Goal: Task Accomplishment & Management: Manage account settings

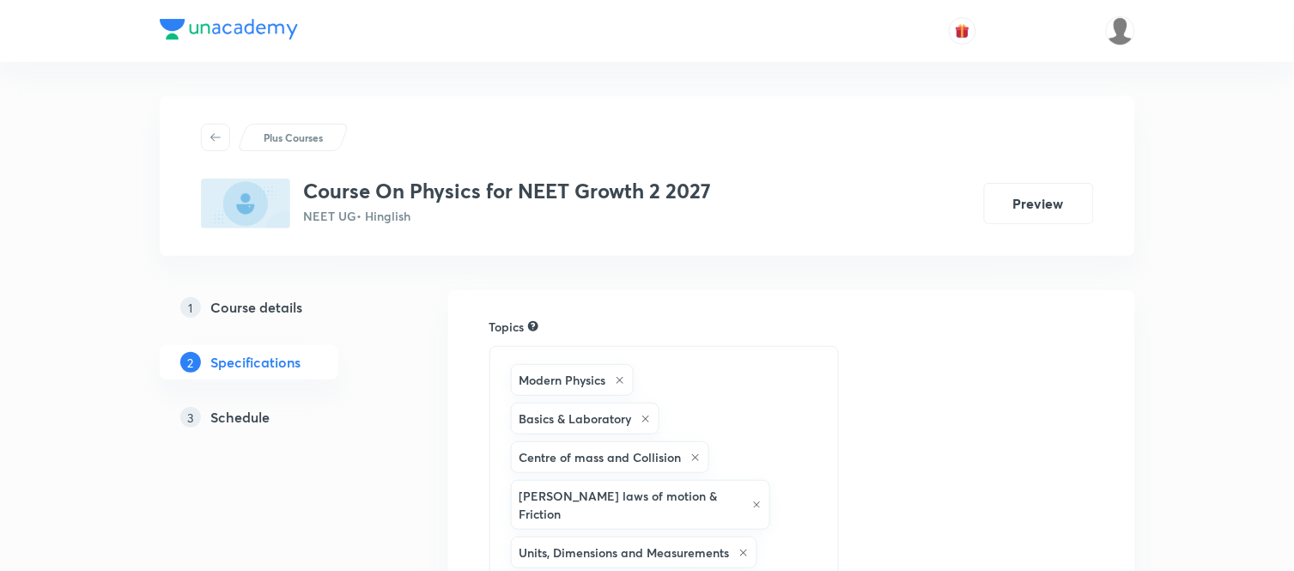
click at [232, 417] on h5 "Schedule" at bounding box center [240, 417] width 59 height 21
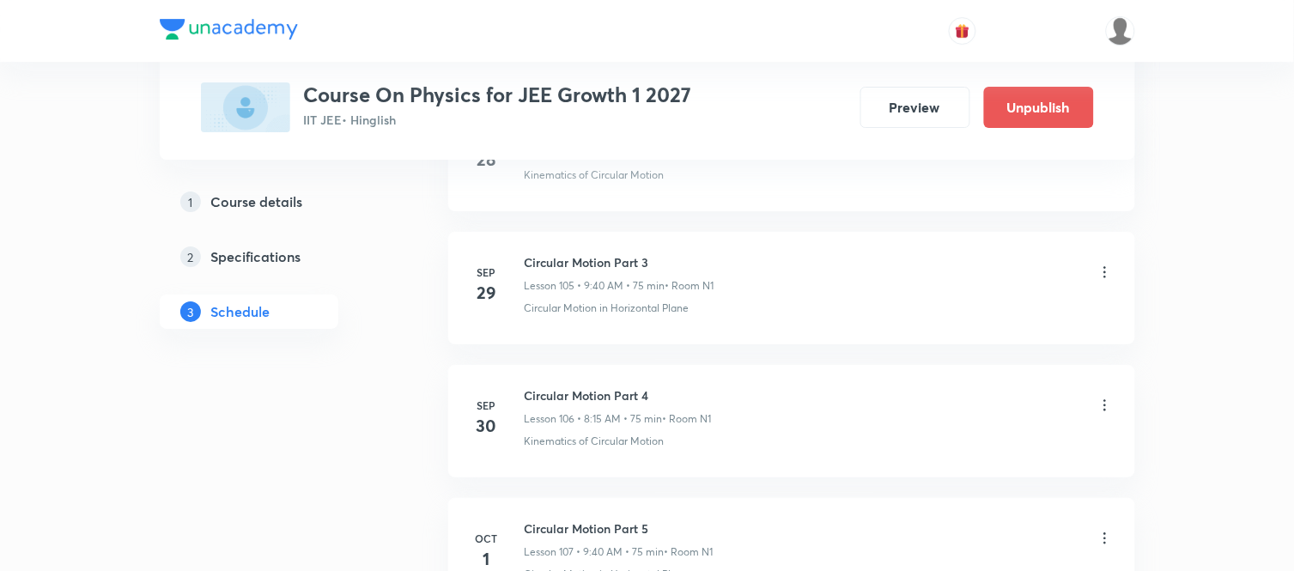
scroll to position [15202, 0]
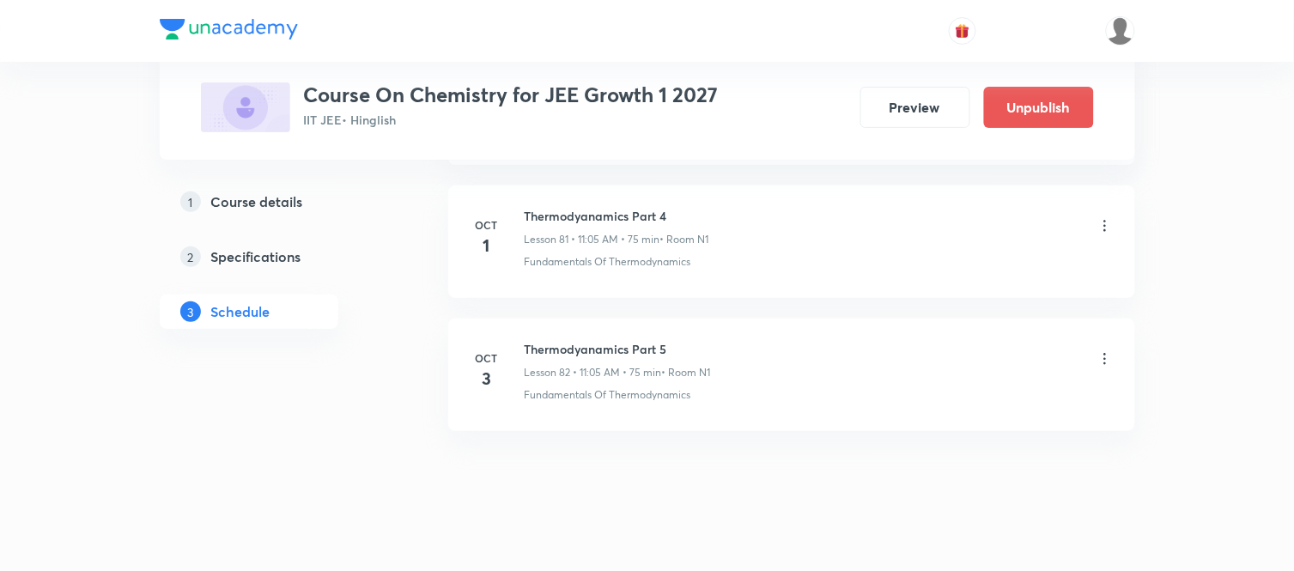
scroll to position [11734, 0]
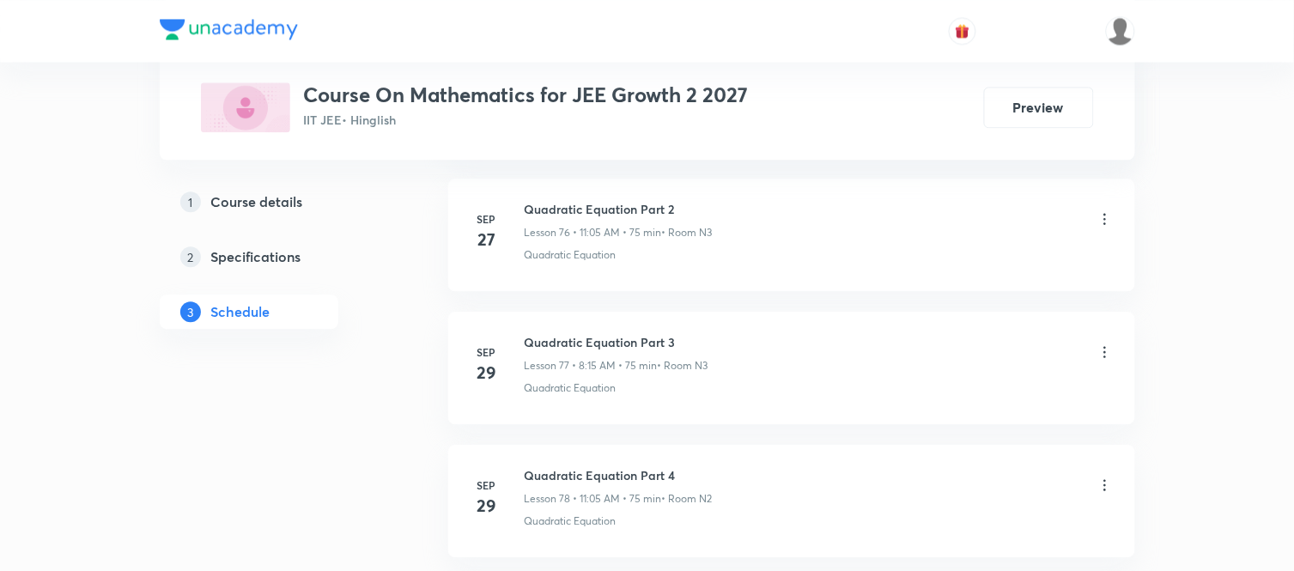
scroll to position [11467, 0]
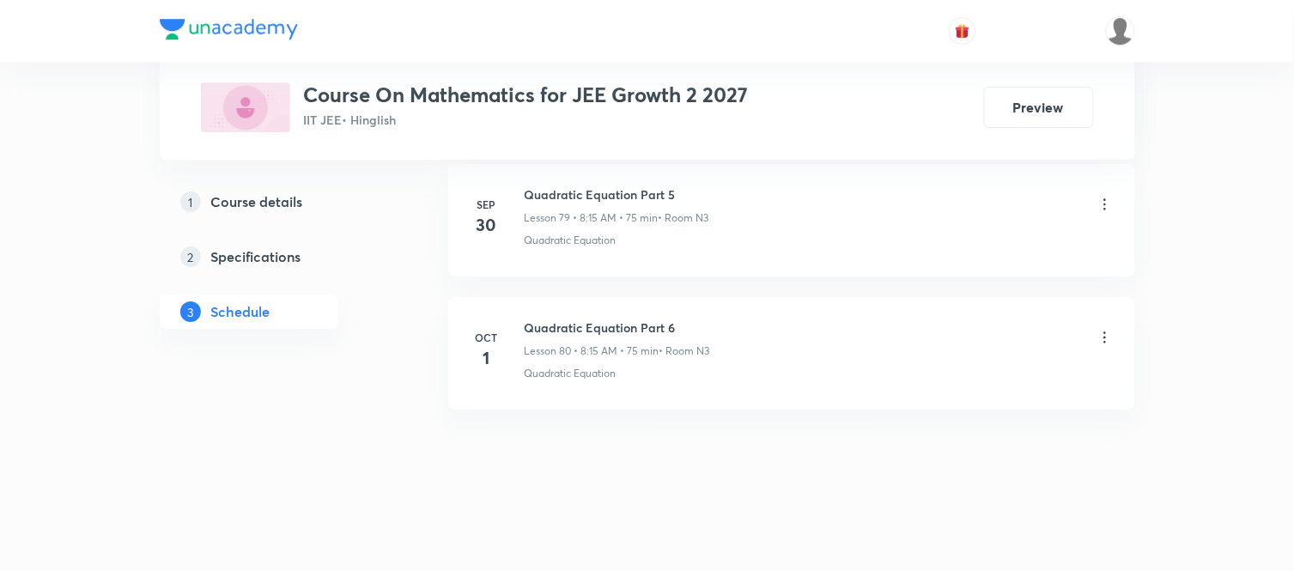
click at [672, 319] on h6 "Quadratic Equation Part 6" at bounding box center [618, 328] width 186 height 18
drag, startPoint x: 672, startPoint y: 319, endPoint x: 504, endPoint y: 307, distance: 167.8
click at [504, 307] on li "Oct 1 Quadratic Equation Part 6 Lesson 80 • 8:15 AM • 75 min • Room N3 Quadrati…" at bounding box center [791, 353] width 687 height 113
drag, startPoint x: 723, startPoint y: 375, endPoint x: 675, endPoint y: 318, distance: 75.0
click at [675, 318] on li "Oct 1 Quadratic Equation Part 6 Lesson 80 • 8:15 AM • 75 min • Room N3 Quadrati…" at bounding box center [791, 353] width 687 height 113
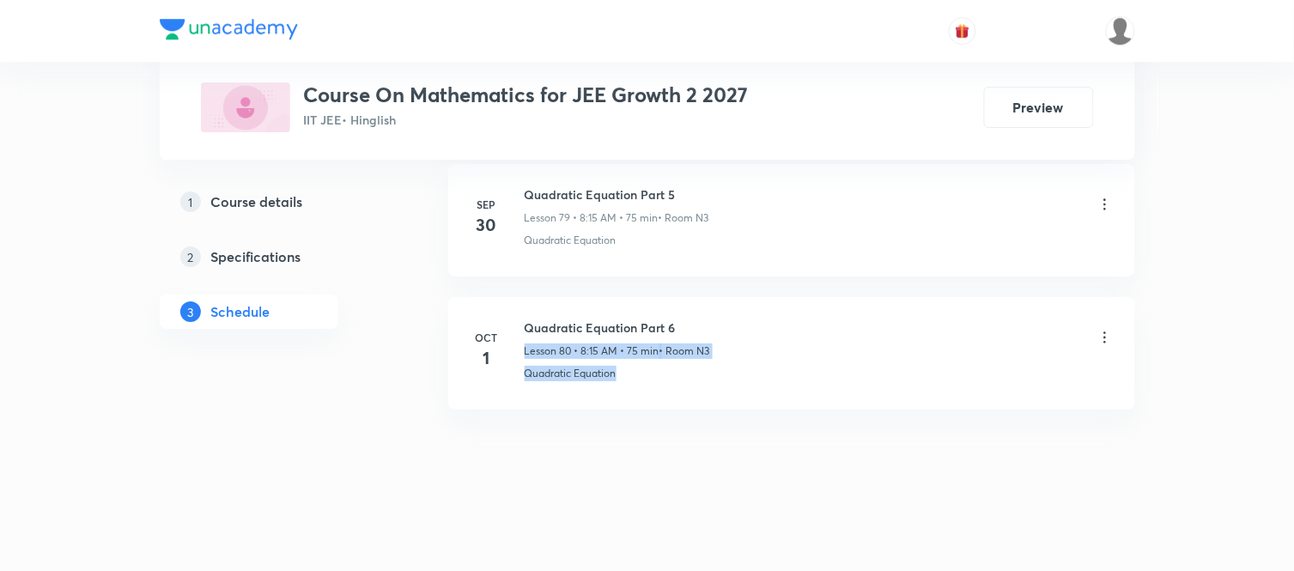
click at [675, 318] on li "Oct 1 Quadratic Equation Part 6 Lesson 80 • 8:15 AM • 75 min • Room N3 Quadrati…" at bounding box center [791, 353] width 687 height 113
click at [673, 326] on h6 "Quadratic Equation Part 6" at bounding box center [618, 328] width 186 height 18
click at [667, 323] on h6 "Quadratic Equation Part 6" at bounding box center [618, 328] width 186 height 18
click at [668, 323] on h6 "Quadratic Equation Part 6" at bounding box center [618, 328] width 186 height 18
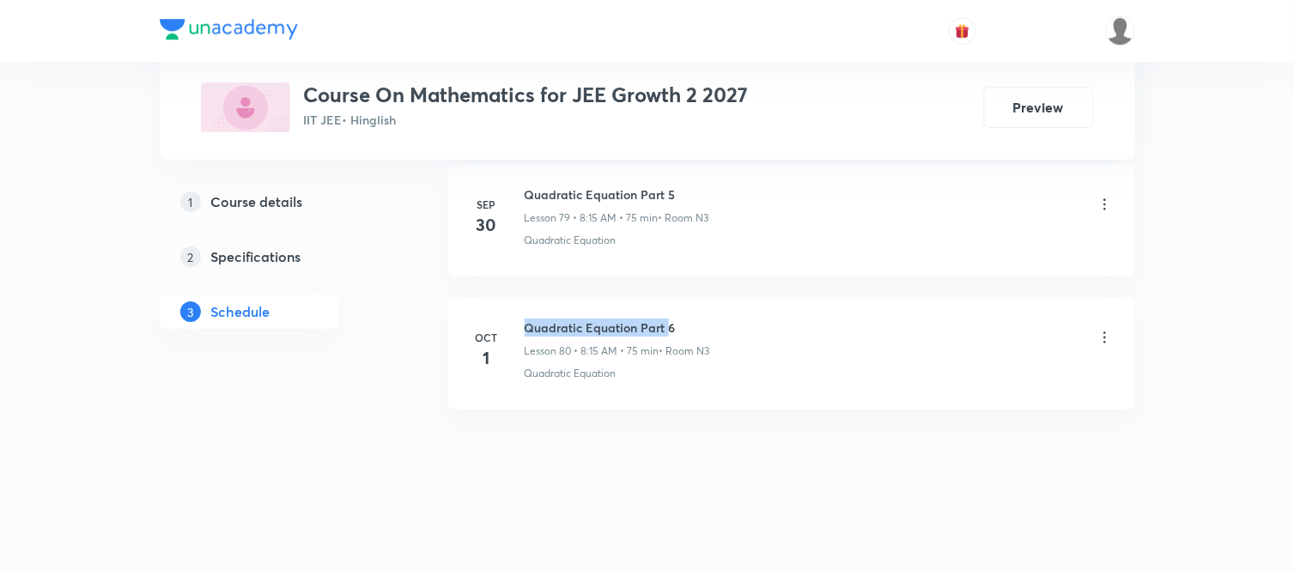
drag, startPoint x: 668, startPoint y: 323, endPoint x: 524, endPoint y: 307, distance: 145.2
click at [524, 307] on li "Oct 1 Quadratic Equation Part 6 Lesson 80 • 8:15 AM • 75 min • Room N3 Quadrati…" at bounding box center [791, 353] width 687 height 113
copy h6 "Quadratic Equation Part"
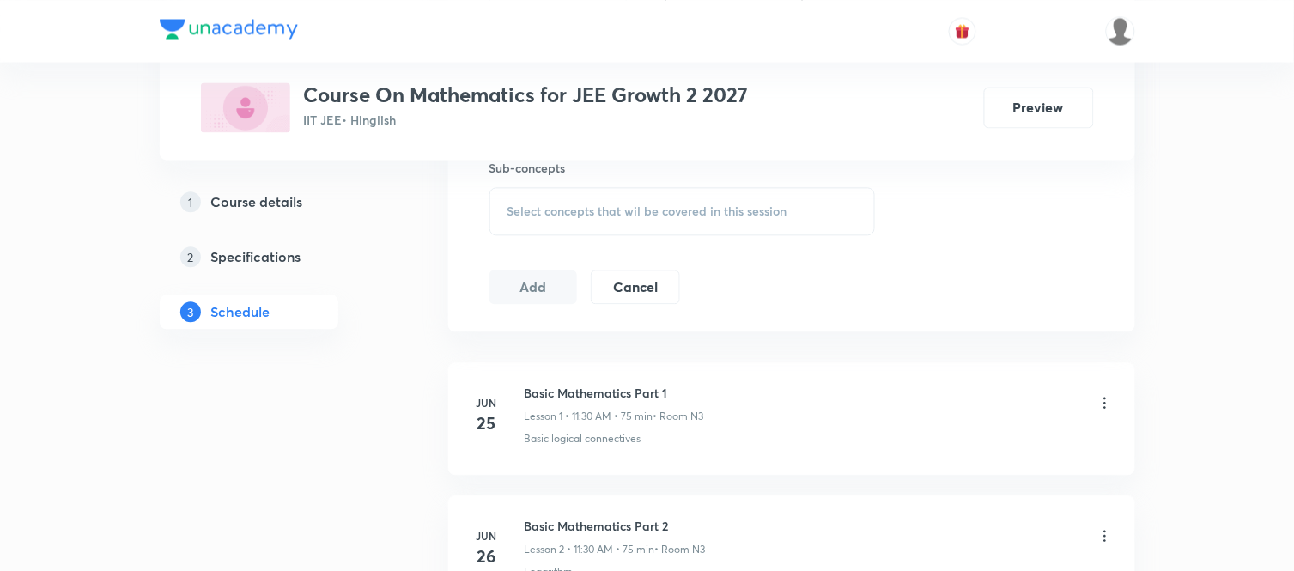
scroll to position [0, 0]
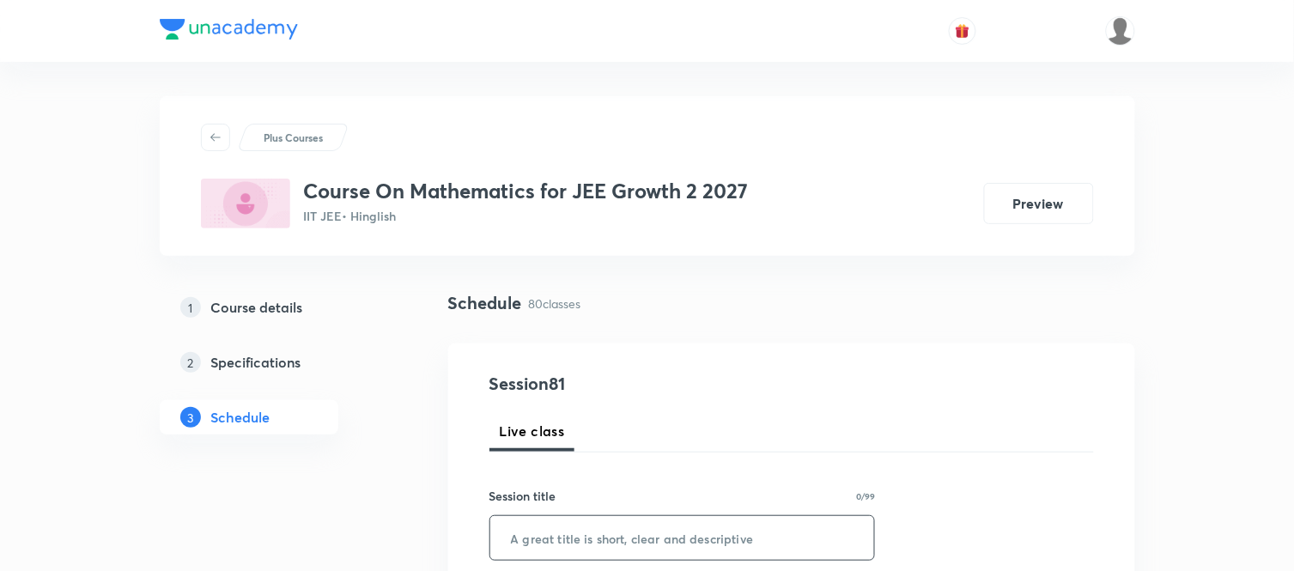
click at [531, 546] on input "text" at bounding box center [682, 538] width 385 height 44
paste input "Quadratic Equation Part"
type input "Quadratic Equation Part 7"
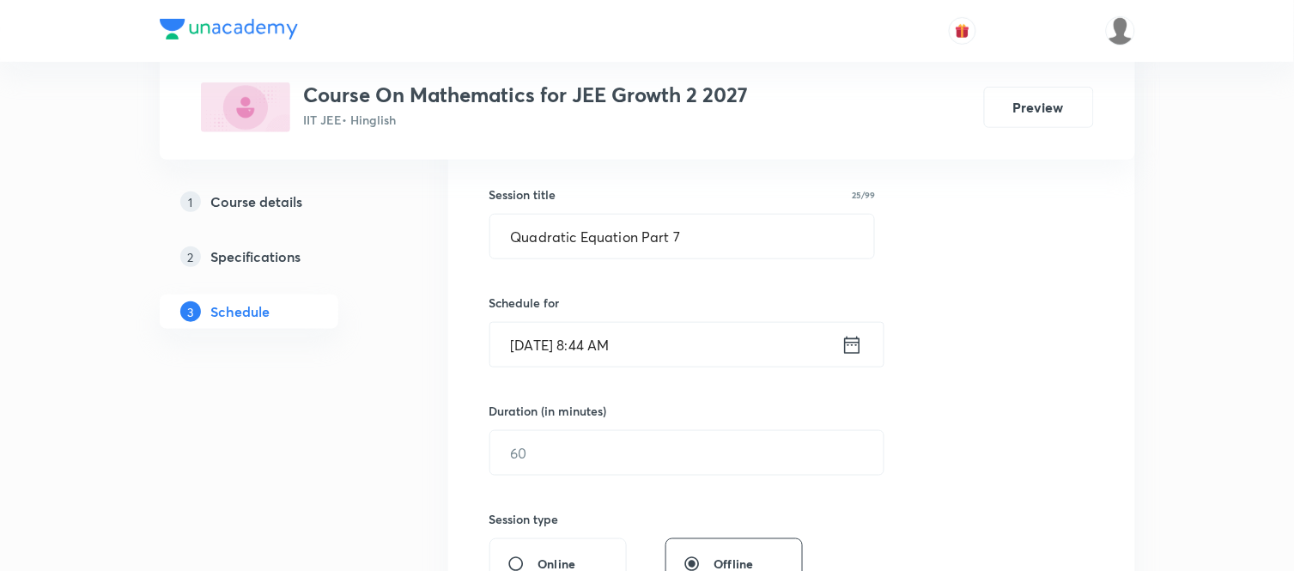
scroll to position [305, 0]
click at [671, 346] on input "Oct 3, 2025, 8:44 AM" at bounding box center [665, 341] width 351 height 44
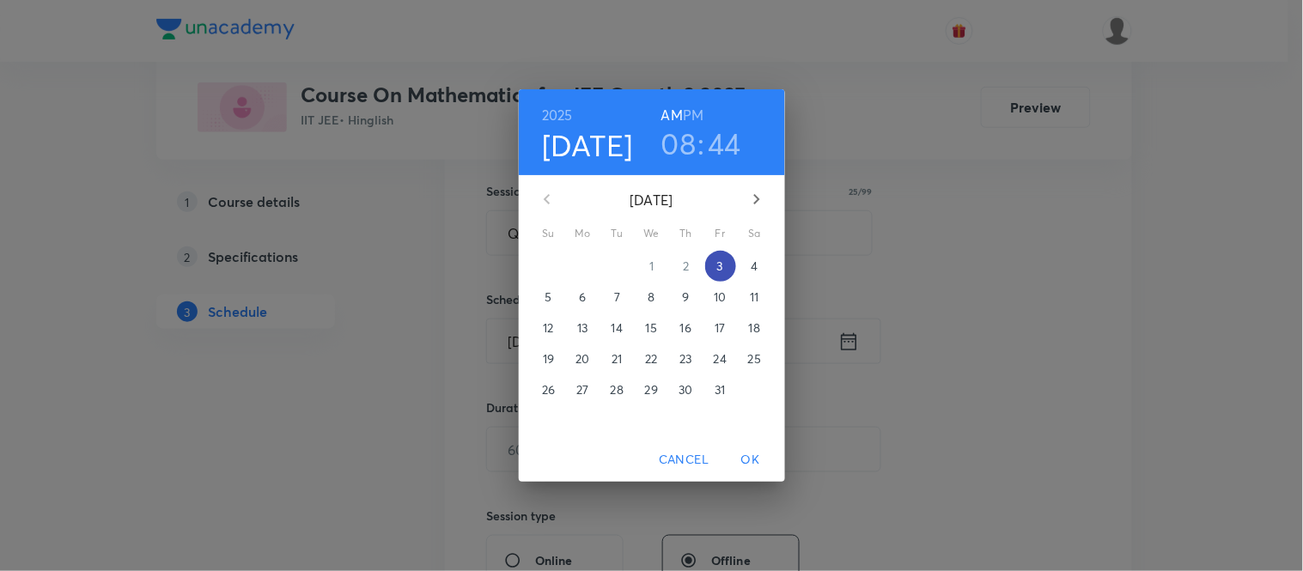
click at [723, 263] on p "3" at bounding box center [720, 266] width 6 height 17
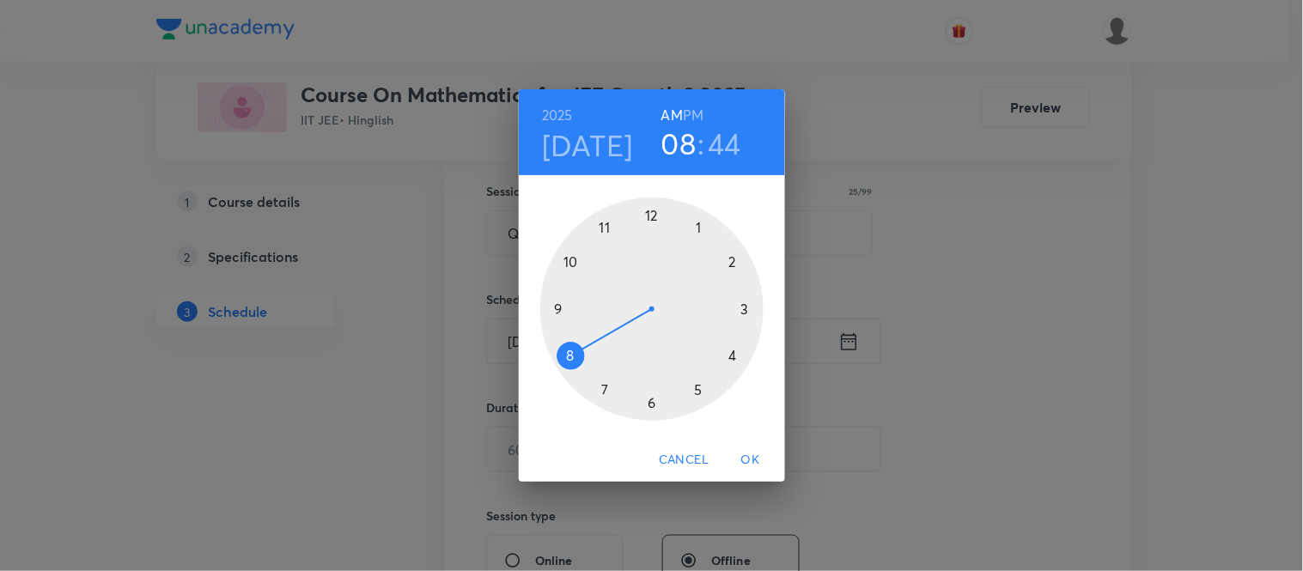
click at [561, 306] on div at bounding box center [651, 309] width 223 height 223
click at [564, 359] on div at bounding box center [651, 309] width 223 height 223
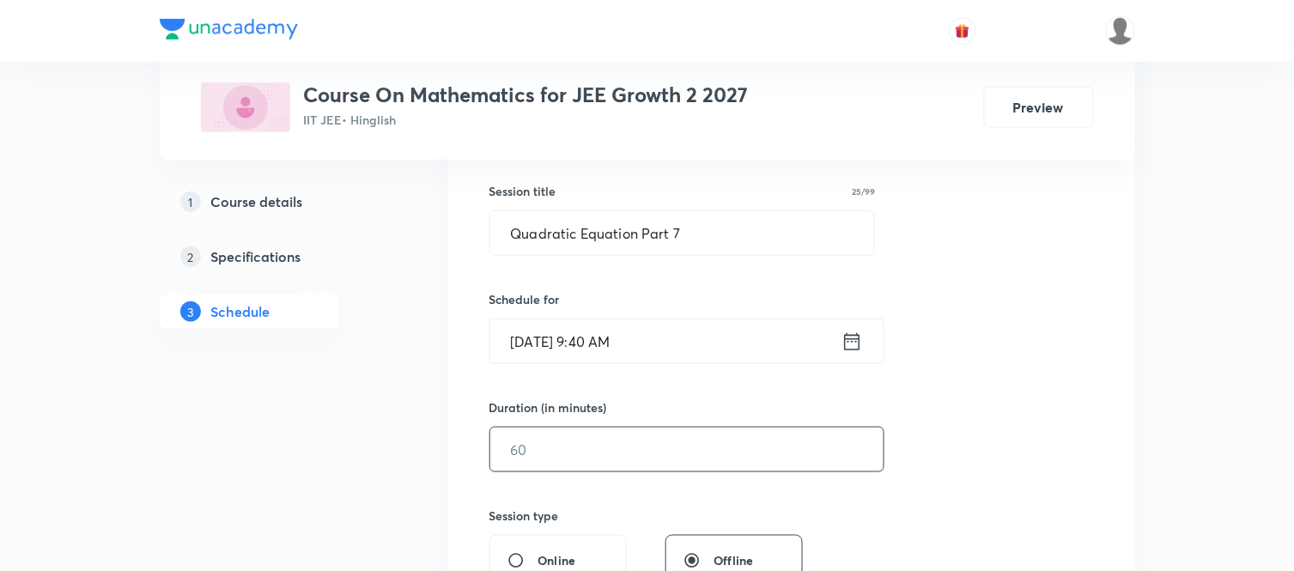
click at [569, 472] on div "​" at bounding box center [687, 450] width 395 height 46
click at [558, 461] on input "text" at bounding box center [686, 450] width 393 height 44
type input "75"
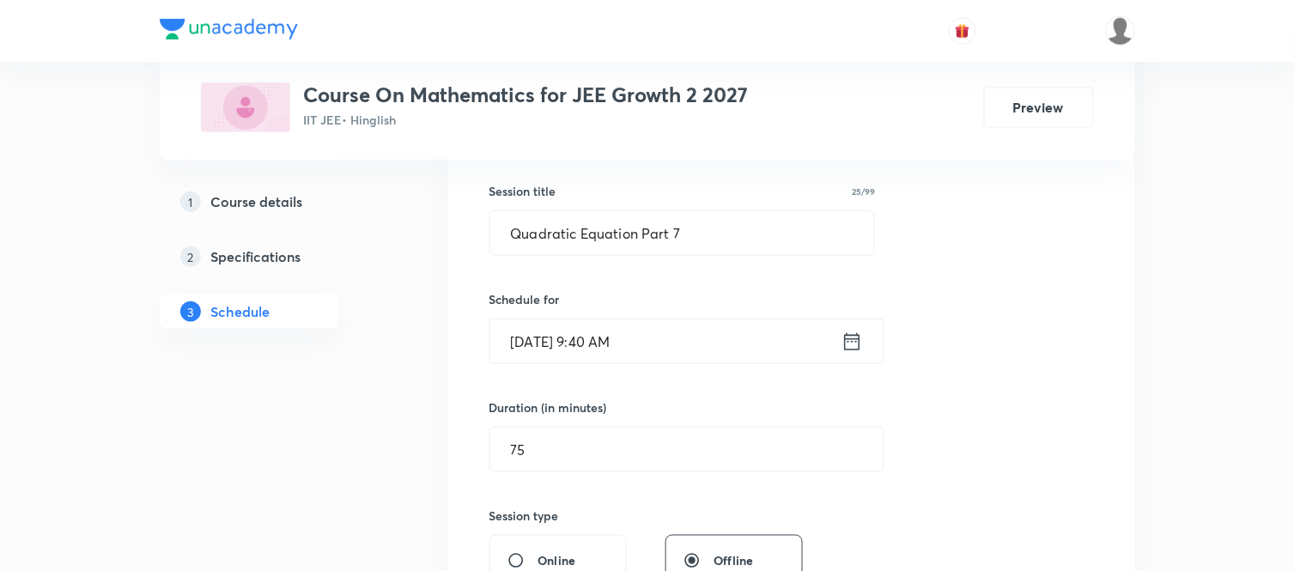
click at [968, 390] on div "Session 81 Live class Session title 25/99 Quadratic Equation Part 7 ​ Schedule …" at bounding box center [792, 469] width 605 height 806
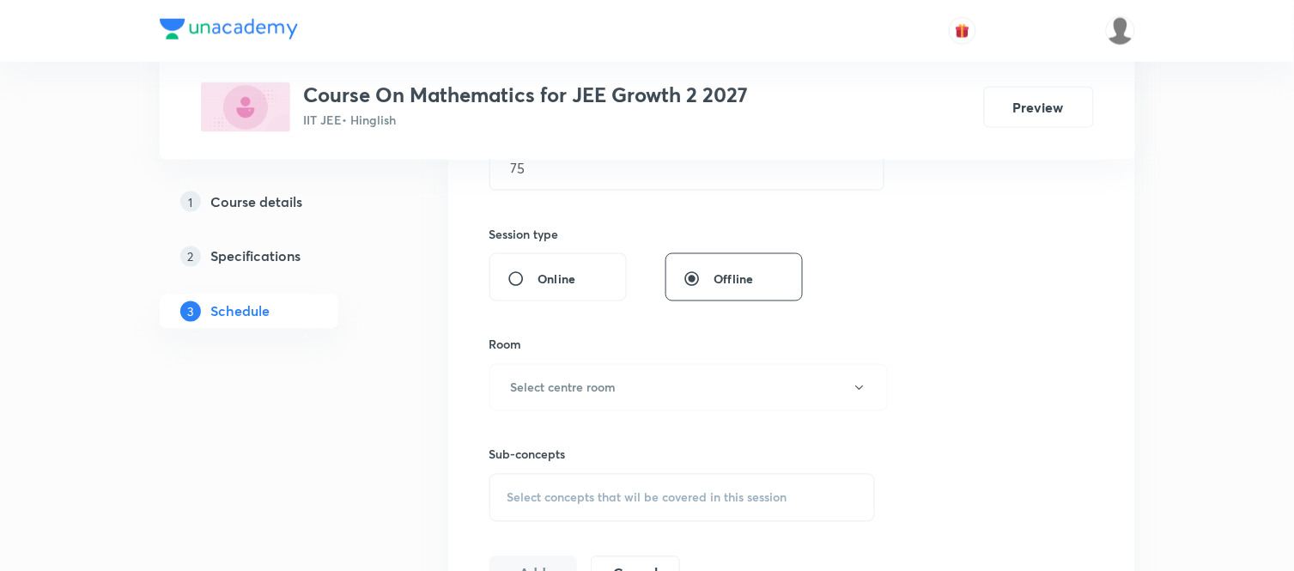
scroll to position [611, 0]
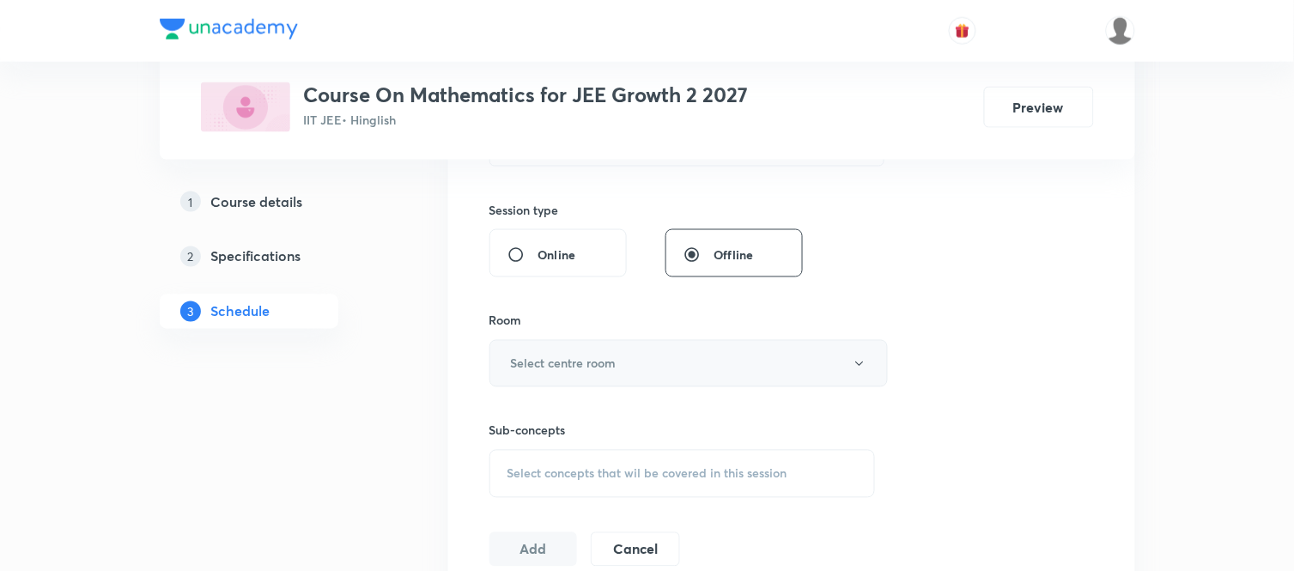
click at [606, 374] on button "Select centre room" at bounding box center [689, 363] width 398 height 47
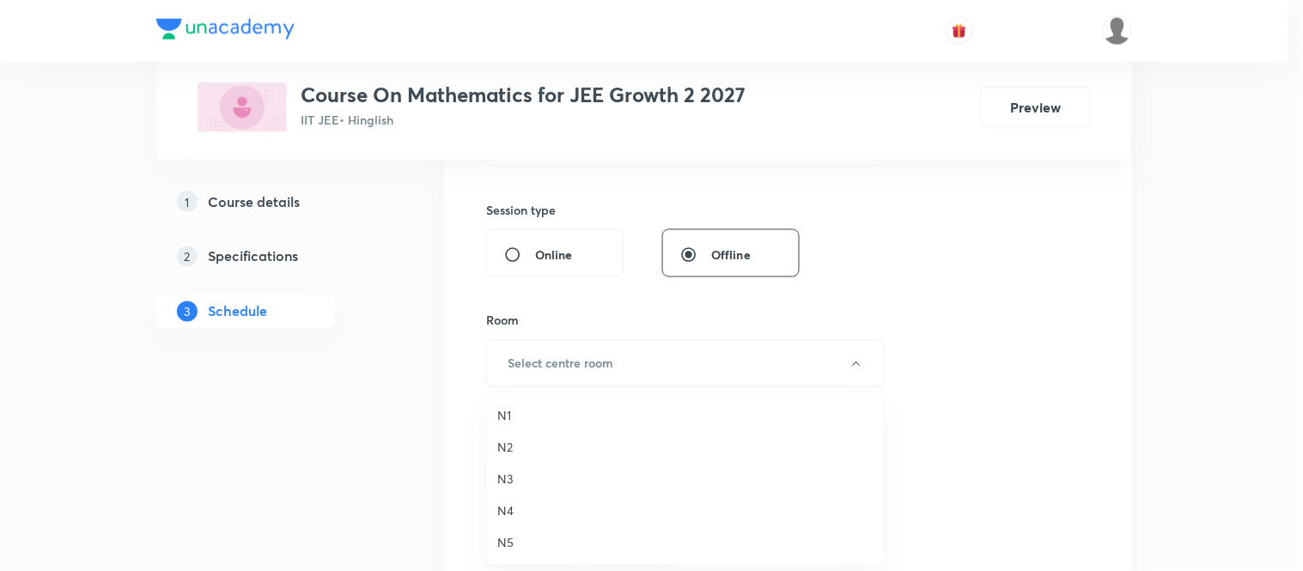
click at [502, 476] on span "N3" at bounding box center [685, 479] width 376 height 18
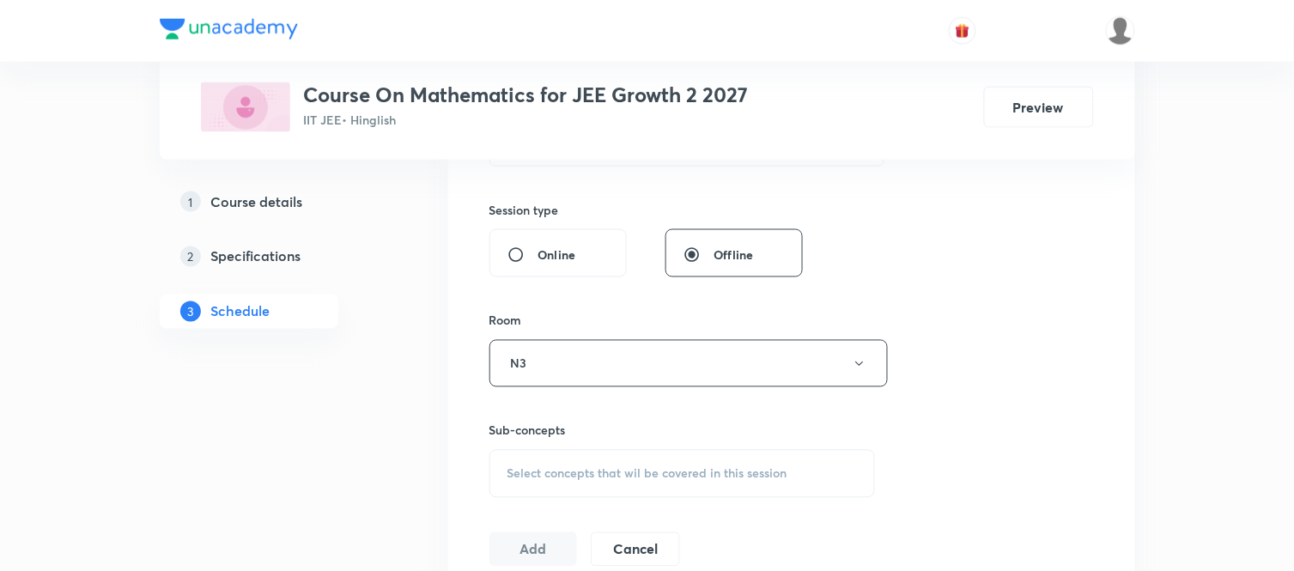
click at [530, 471] on span "Select concepts that wil be covered in this session" at bounding box center [648, 474] width 280 height 14
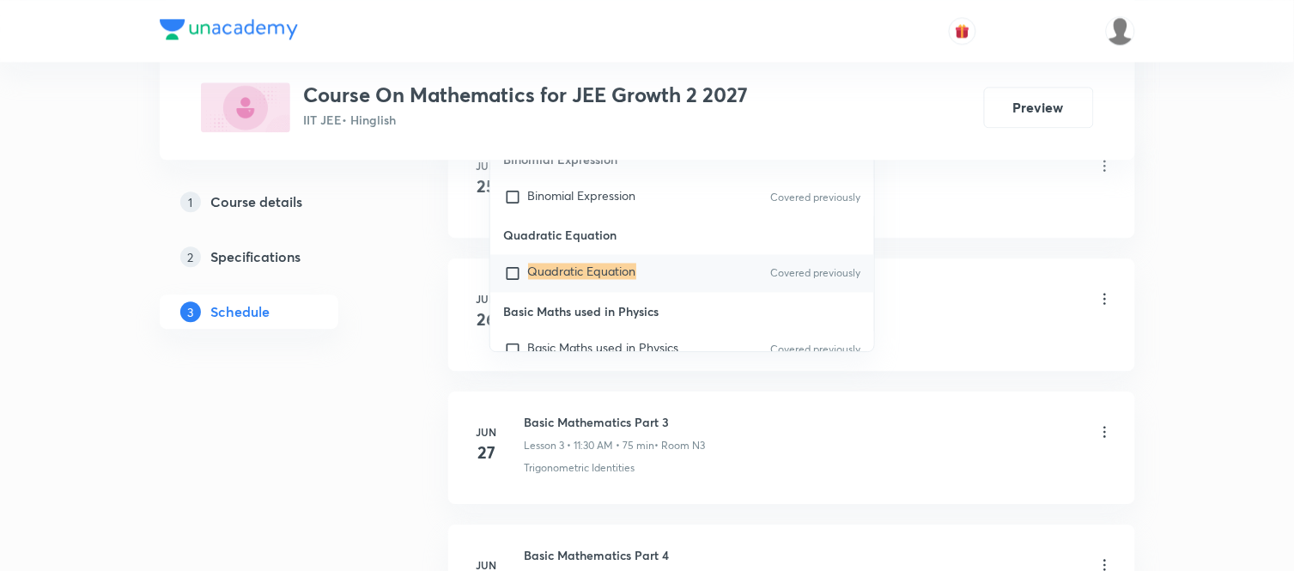
type input "Quadratic Equation"
click at [579, 271] on mark "Quadratic Equation" at bounding box center [582, 271] width 108 height 16
checkbox input "true"
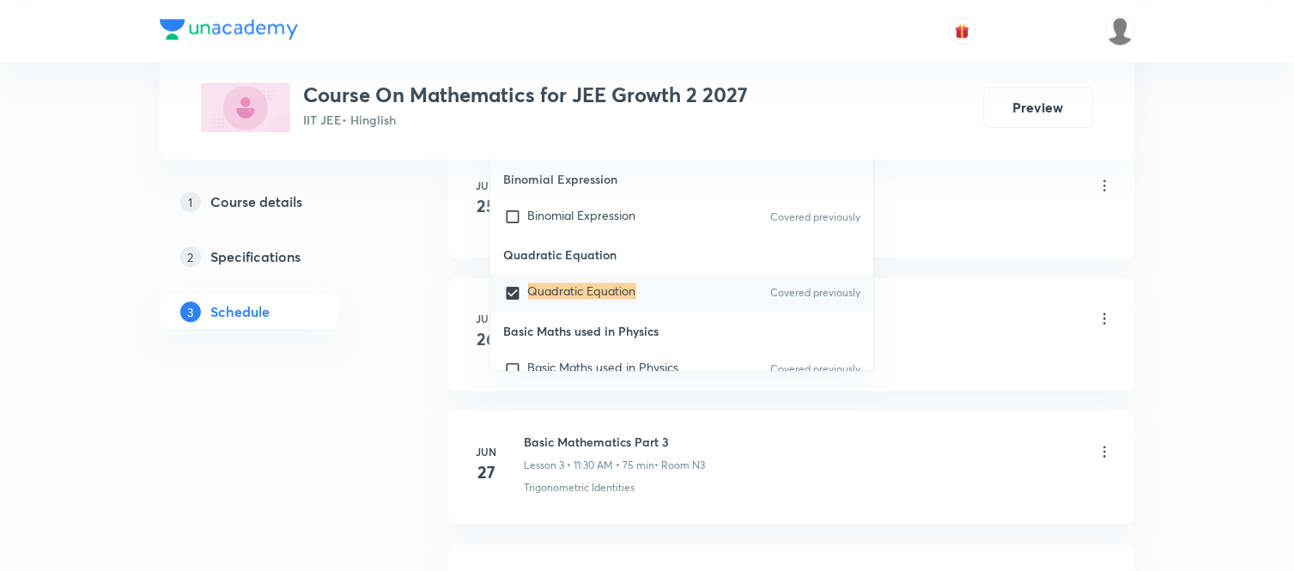
click at [964, 207] on div "Basic Mathematics Part 1 Lesson 1 • 11:30 AM • 75 min • Room N3" at bounding box center [819, 187] width 589 height 40
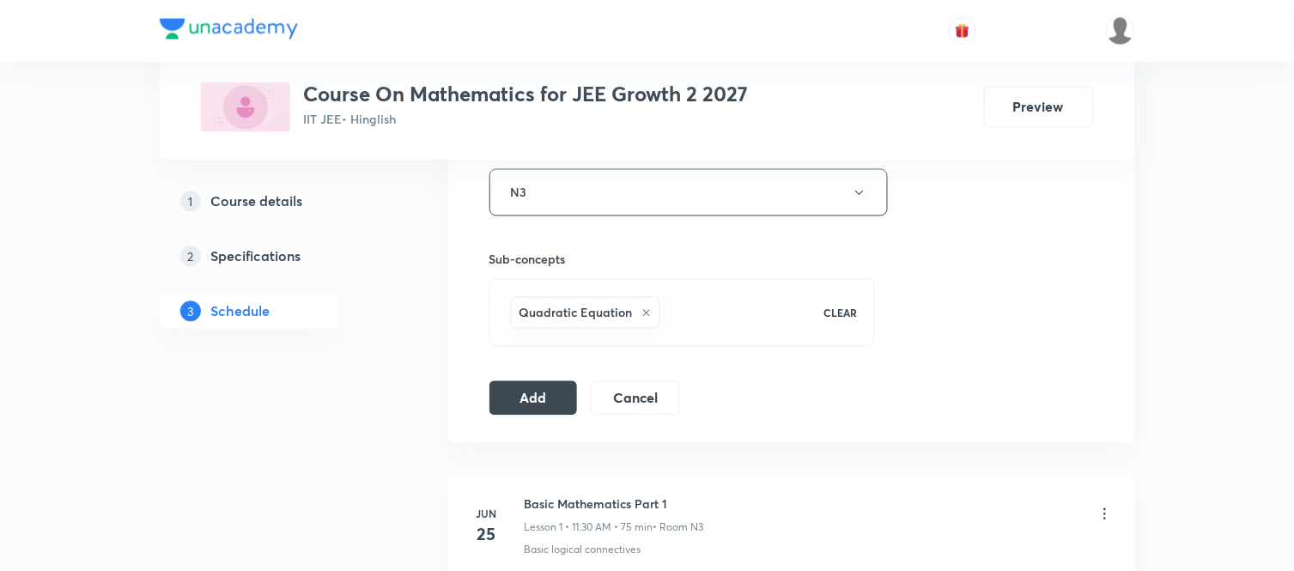
scroll to position [805, 0]
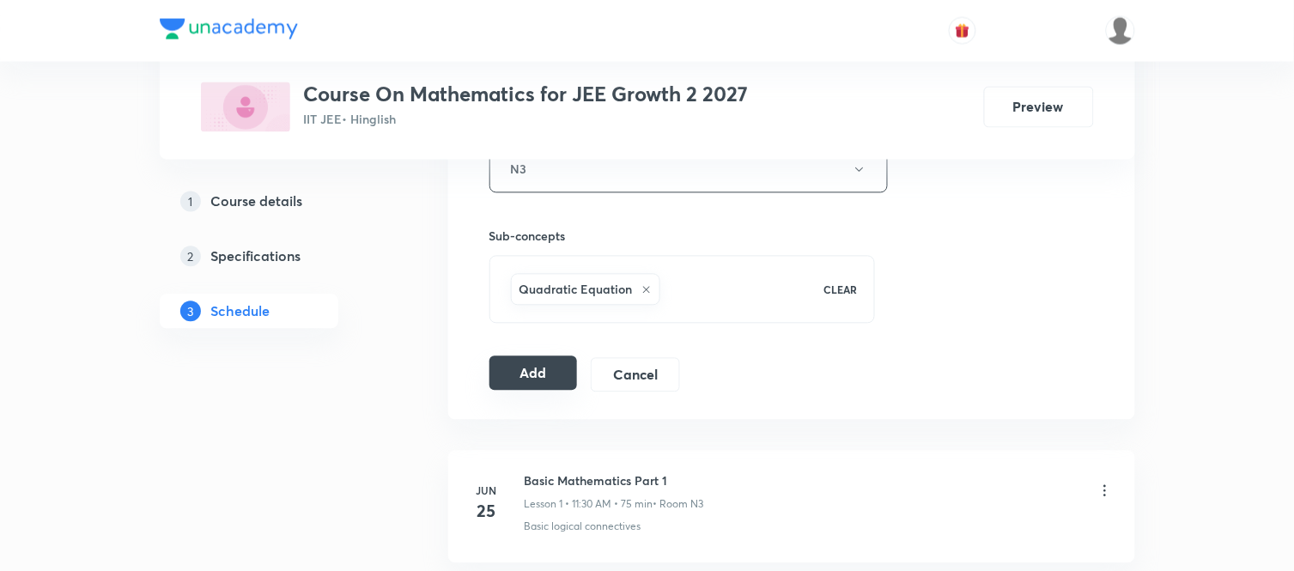
click at [532, 382] on button "Add" at bounding box center [534, 373] width 88 height 34
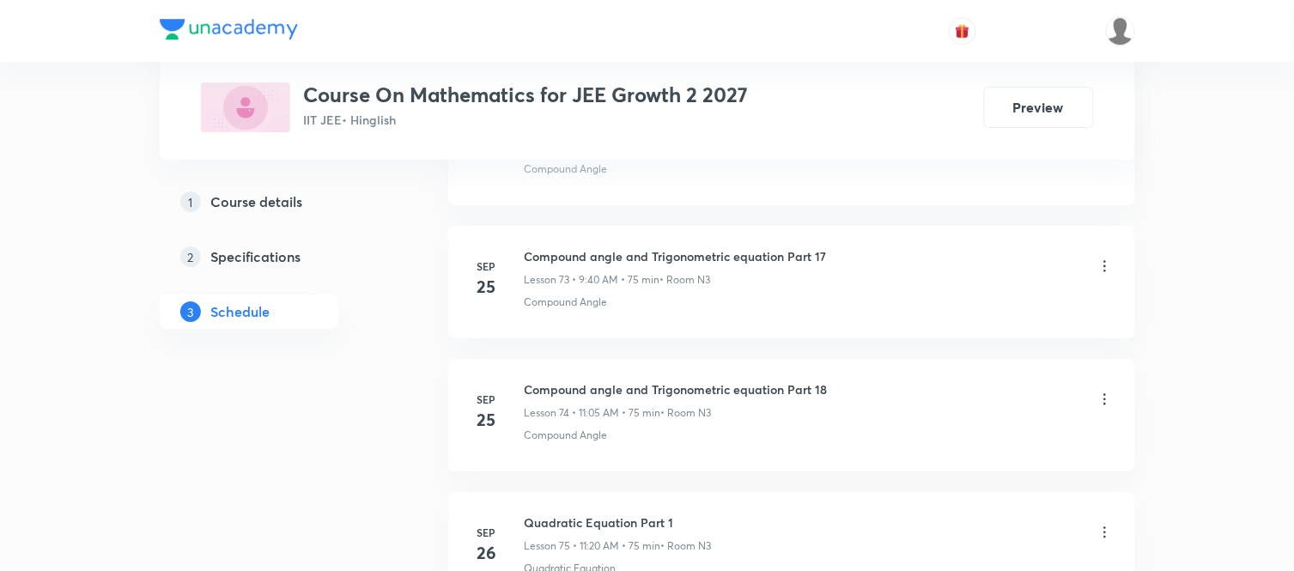
scroll to position [10677, 0]
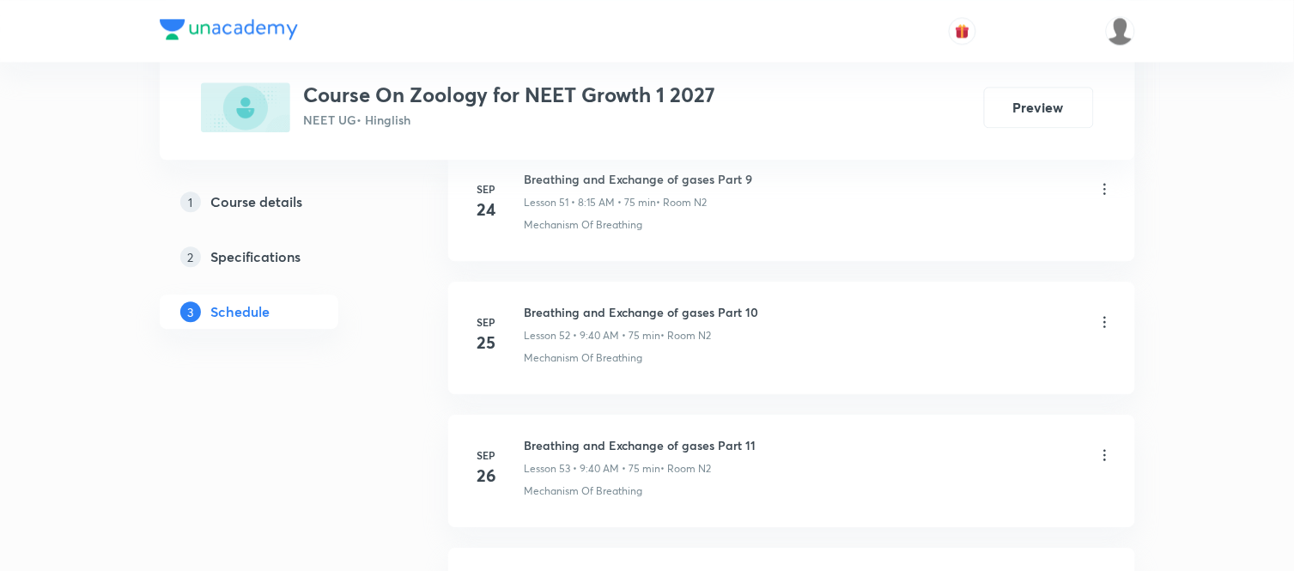
scroll to position [8135, 0]
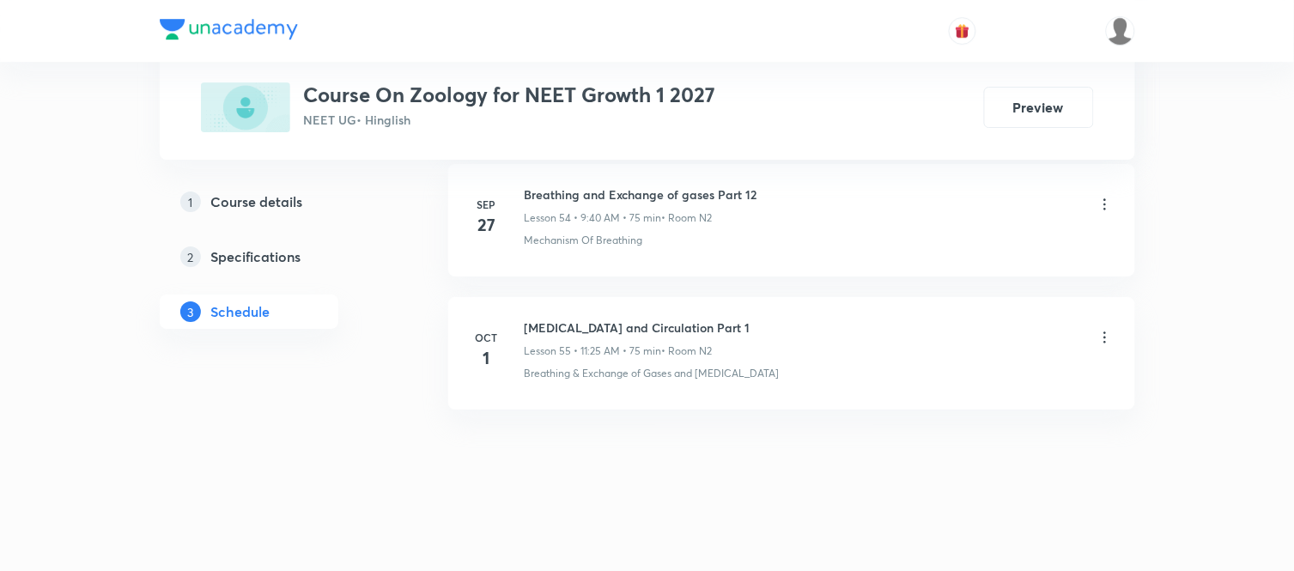
click at [714, 323] on h6 "Body Fluid and Circulation Part 1" at bounding box center [638, 328] width 226 height 18
click at [708, 324] on h6 "Body Fluid and Circulation Part 1" at bounding box center [638, 328] width 226 height 18
click at [706, 327] on h6 "Body Fluid and Circulation Part 1" at bounding box center [638, 328] width 226 height 18
drag, startPoint x: 709, startPoint y: 325, endPoint x: 521, endPoint y: 321, distance: 188.1
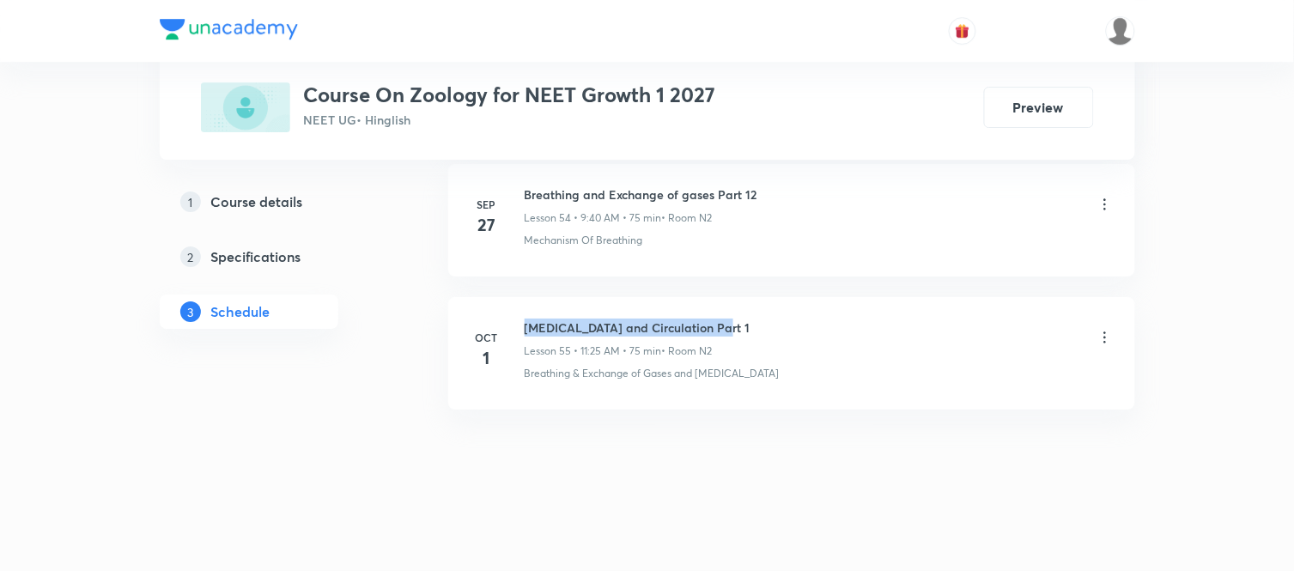
click at [521, 321] on div "Oct 1 Body Fluid and Circulation Part 1 Lesson 55 • 11:25 AM • 75 min • Room N2…" at bounding box center [792, 350] width 644 height 63
copy h6 "Body Fluid and Circulation Part 1"
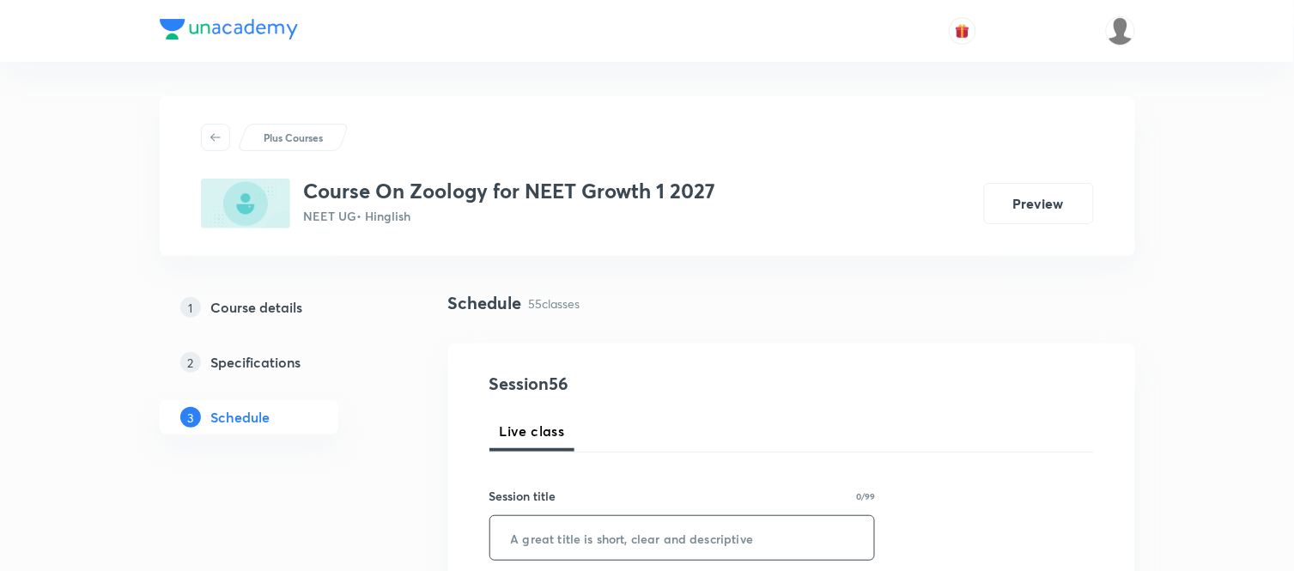
click at [556, 537] on input "text" at bounding box center [682, 538] width 385 height 44
paste input "Body Fluid and Circulation Part 1"
type input "Body Fluid and Circulation Part 2"
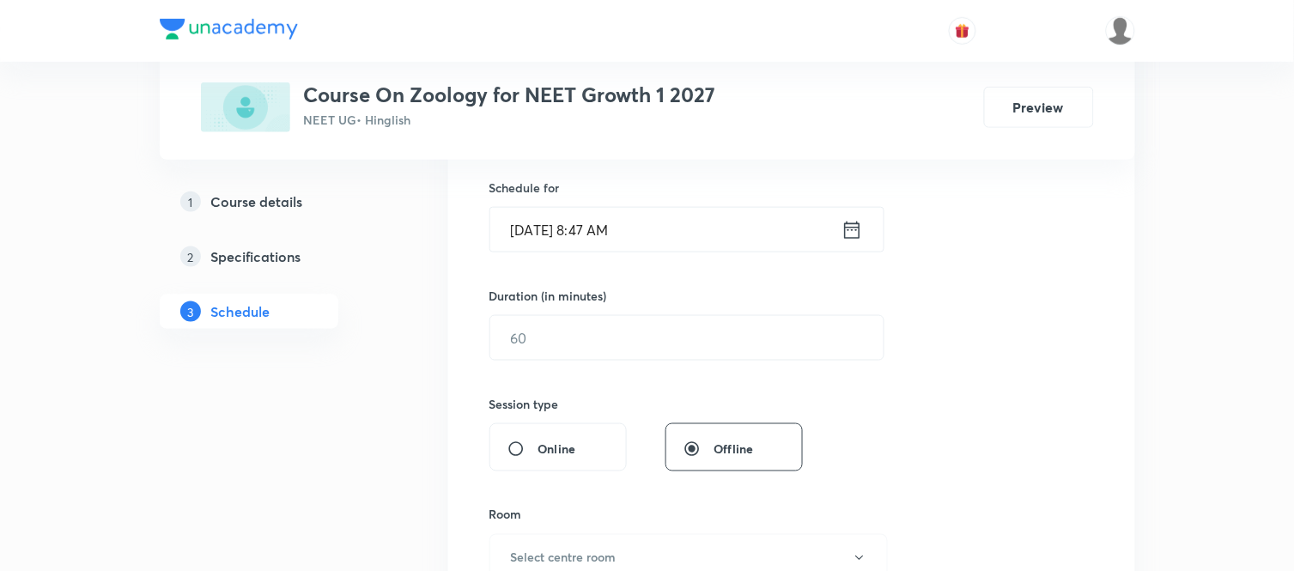
scroll to position [419, 0]
click at [648, 215] on input "Oct 3, 2025, 8:47 AM" at bounding box center [665, 227] width 351 height 44
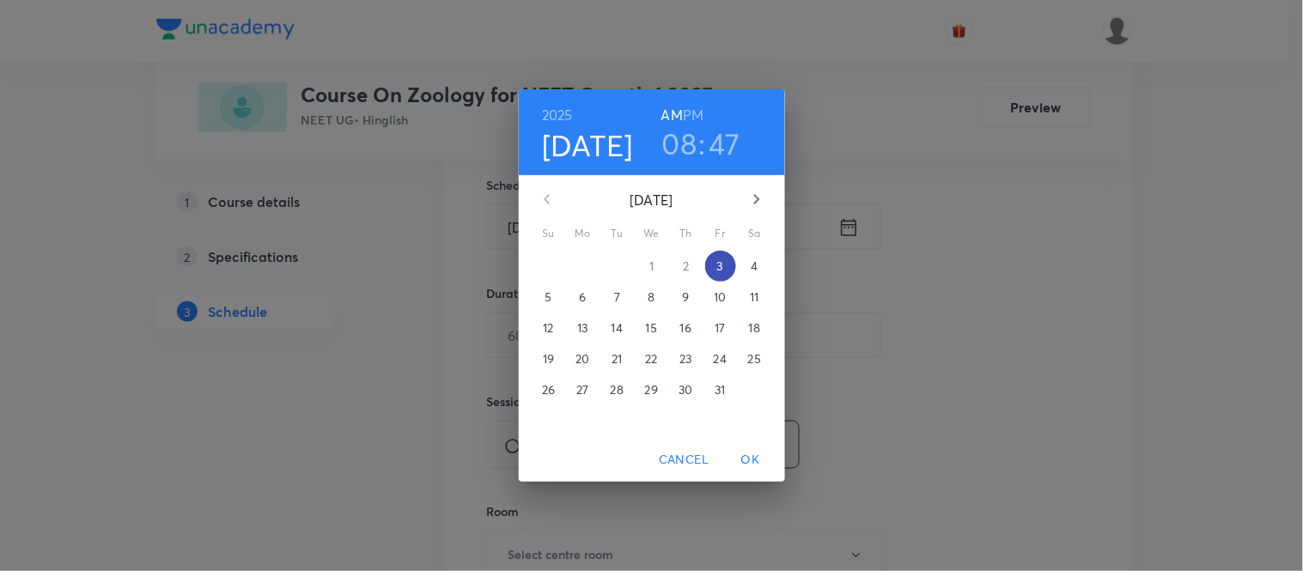
click at [722, 266] on p "3" at bounding box center [720, 266] width 6 height 17
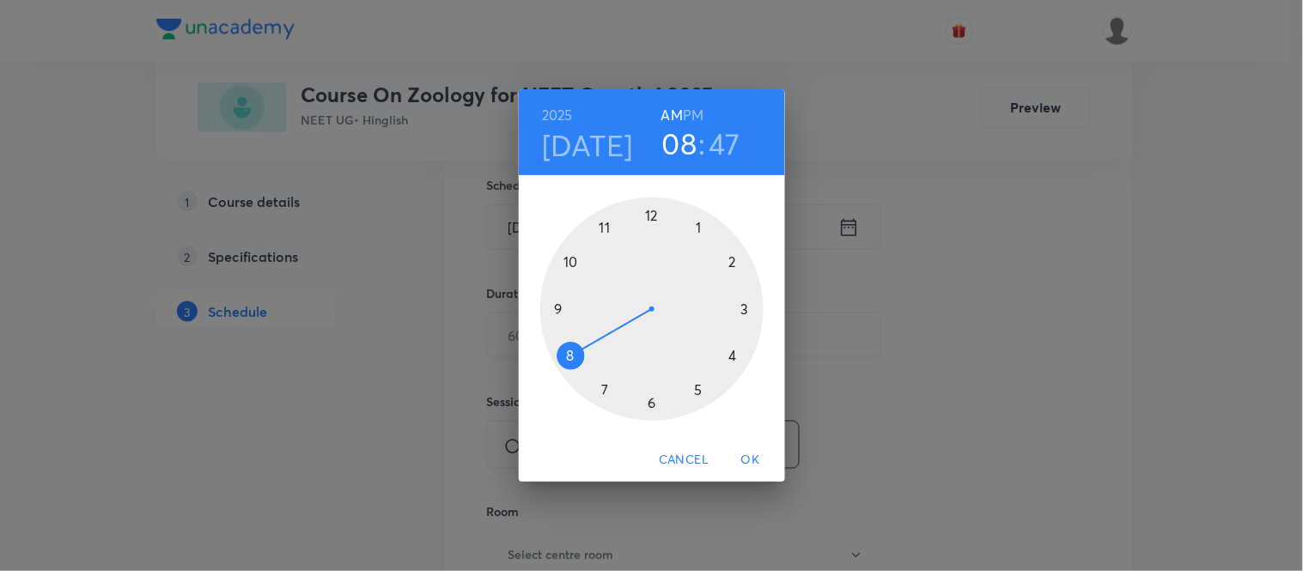
click at [556, 307] on div at bounding box center [651, 309] width 223 height 223
click at [568, 356] on div at bounding box center [651, 309] width 223 height 223
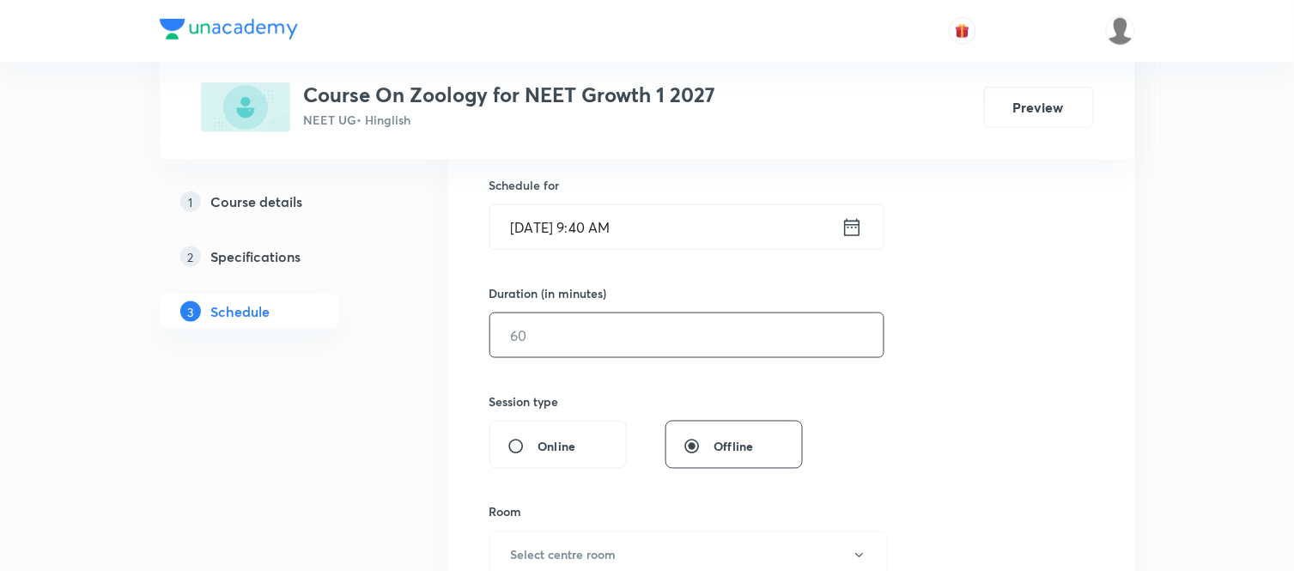
click at [559, 346] on input "text" at bounding box center [686, 335] width 393 height 44
type input "75"
click at [942, 398] on div "Session 56 Live class Session title 33/99 Body Fluid and Circulation Part 2 ​ S…" at bounding box center [792, 355] width 605 height 806
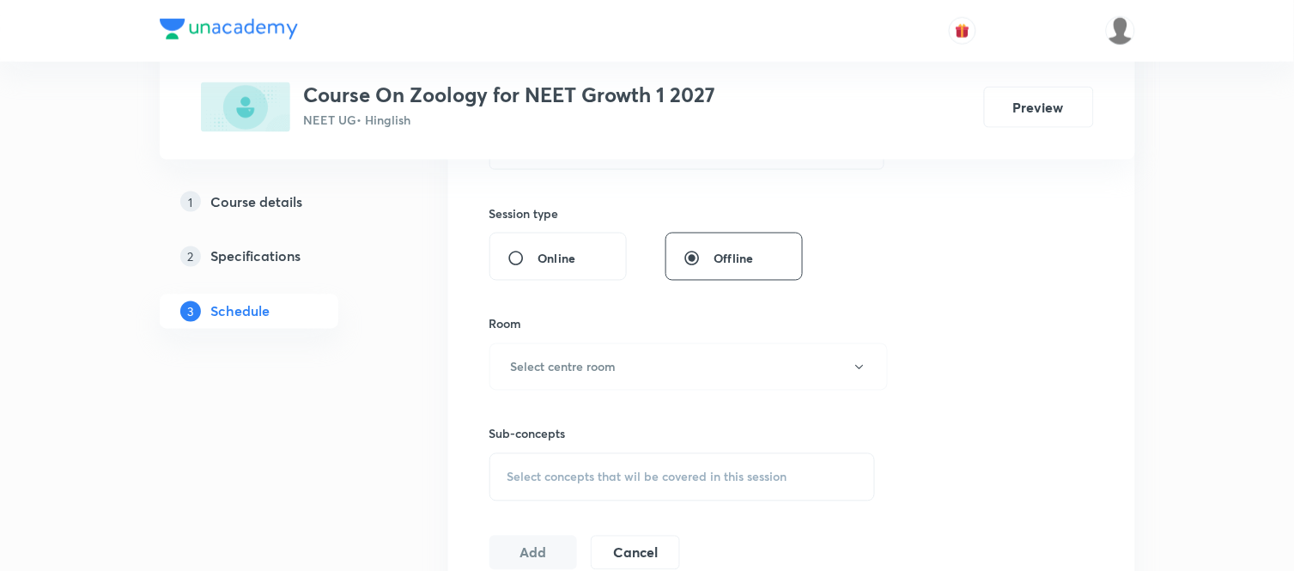
scroll to position [648, 0]
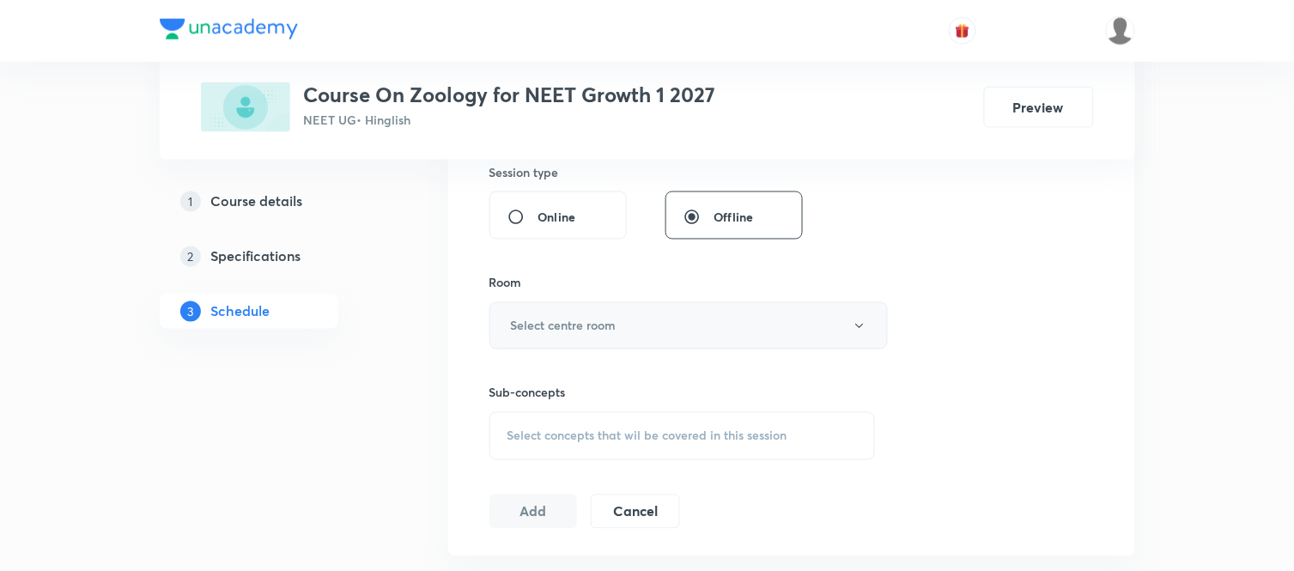
click at [610, 333] on h6 "Select centre room" at bounding box center [564, 326] width 106 height 18
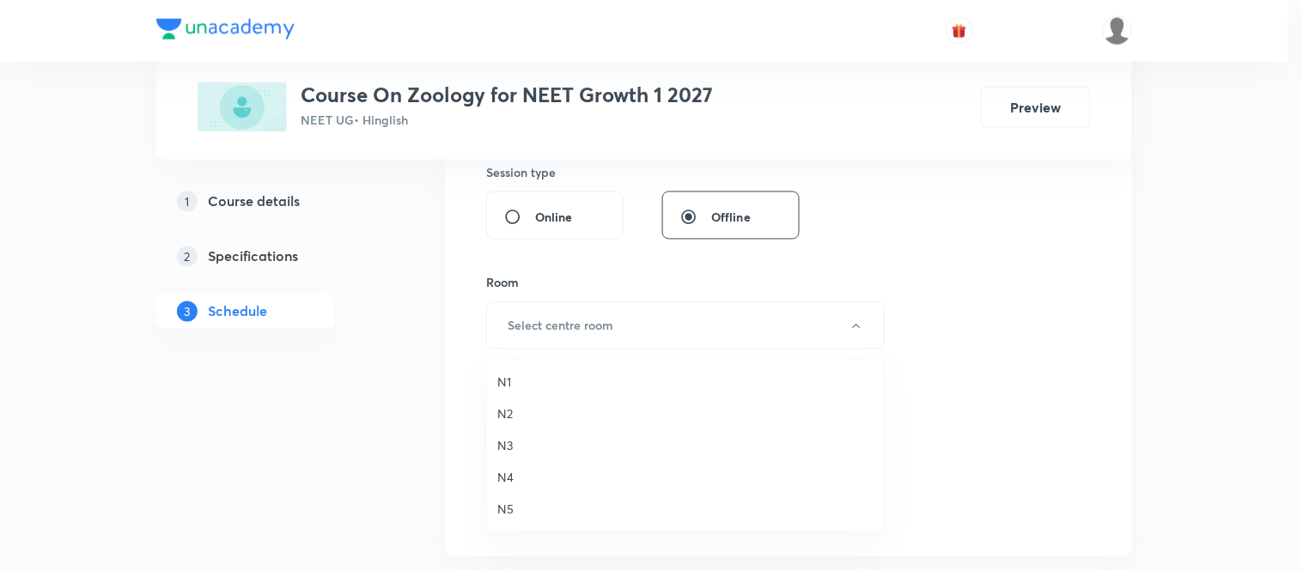
click at [503, 413] on span "N2" at bounding box center [685, 414] width 376 height 18
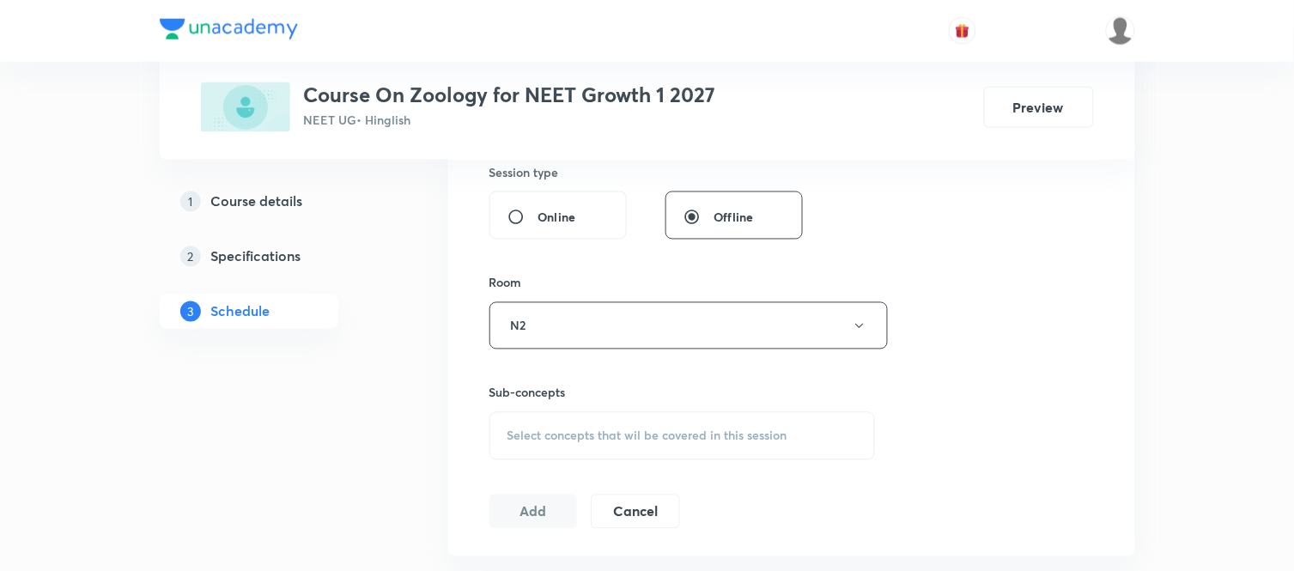
click at [526, 441] on span "Select concepts that wil be covered in this session" at bounding box center [648, 436] width 280 height 14
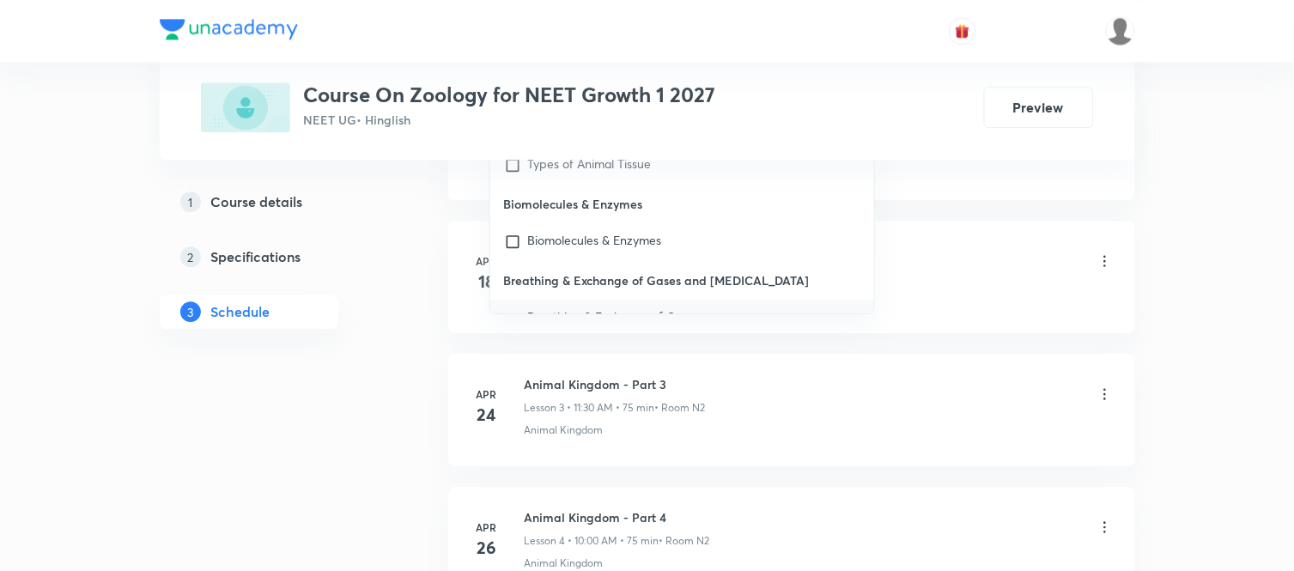
type input "Body Fluid"
click at [517, 309] on input "checkbox" at bounding box center [516, 322] width 24 height 27
checkbox input "true"
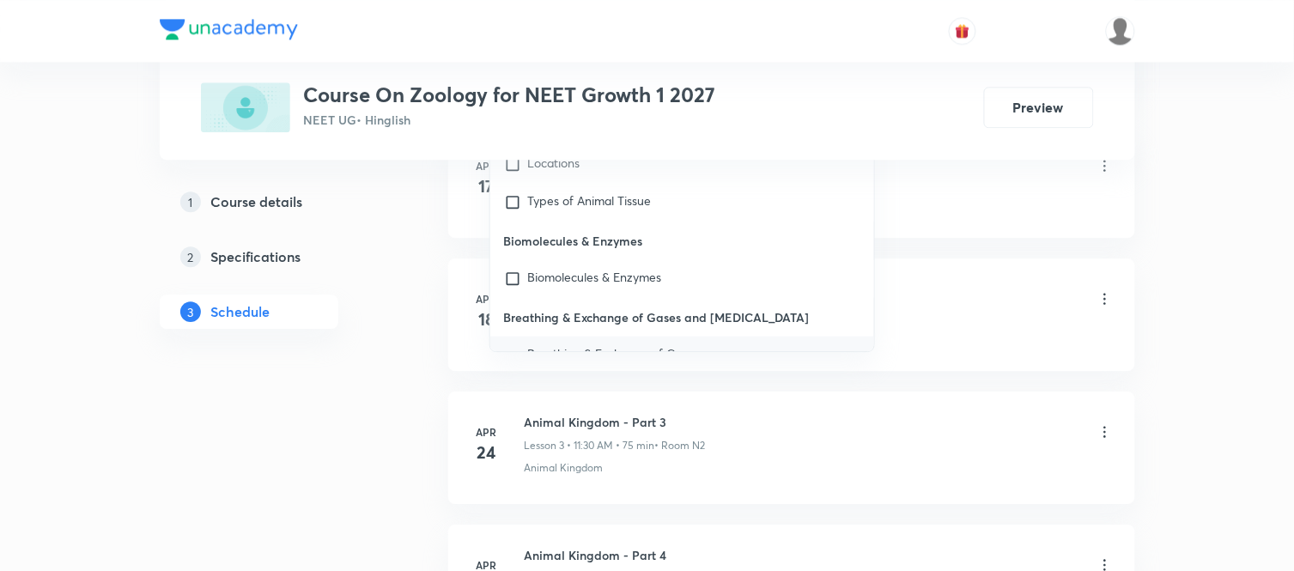
click at [976, 186] on div "Animal Kingdom - Part 1 Lesson 1 • 10:00 AM • 75 min • Room N2" at bounding box center [819, 167] width 589 height 40
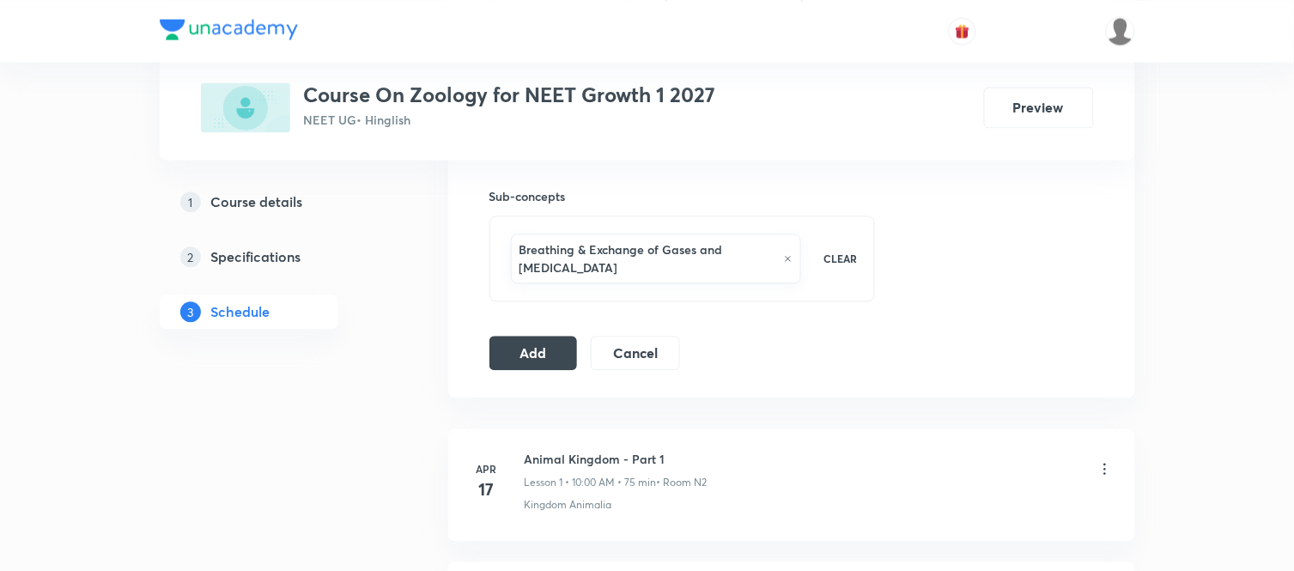
scroll to position [843, 0]
click at [525, 352] on button "Add" at bounding box center [534, 353] width 88 height 34
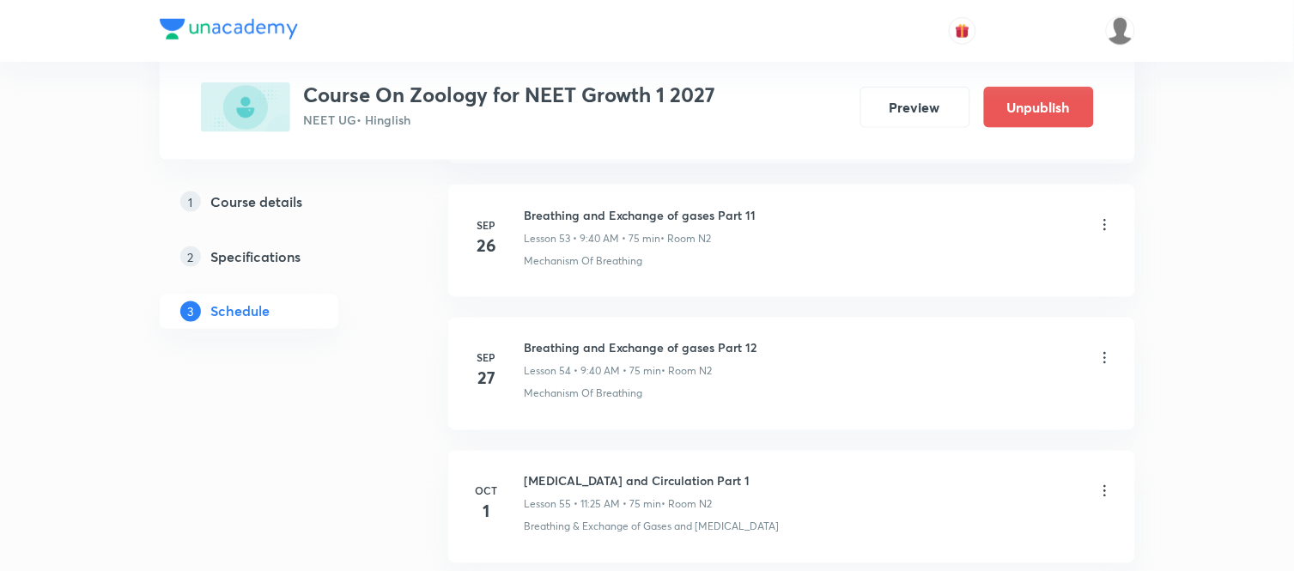
scroll to position [7478, 0]
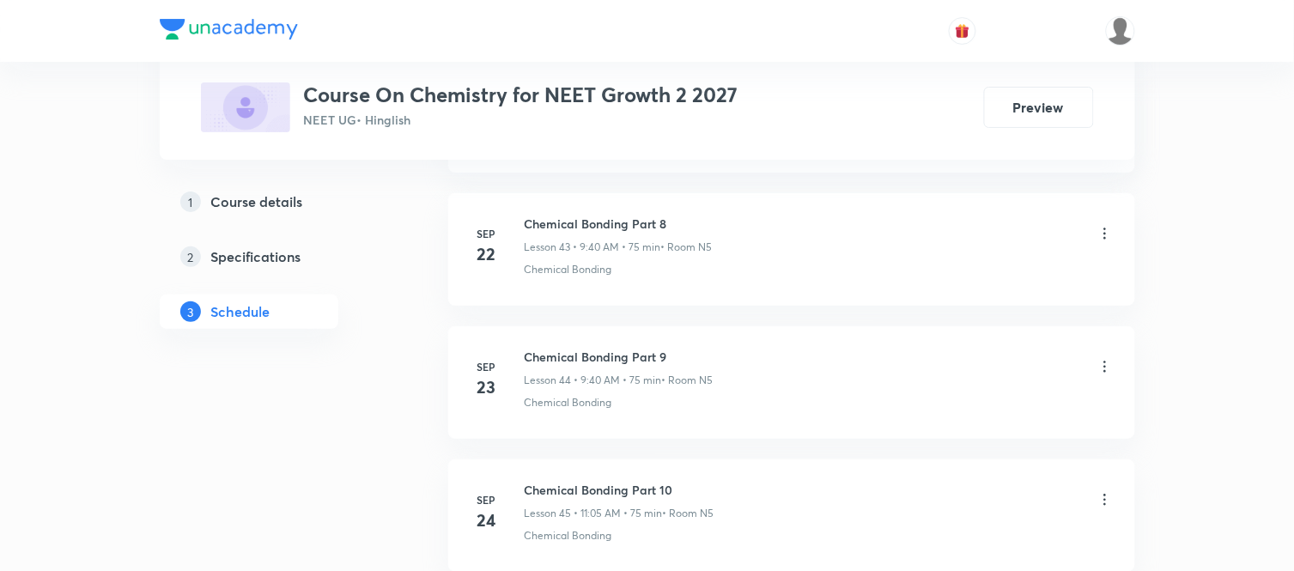
scroll to position [7468, 0]
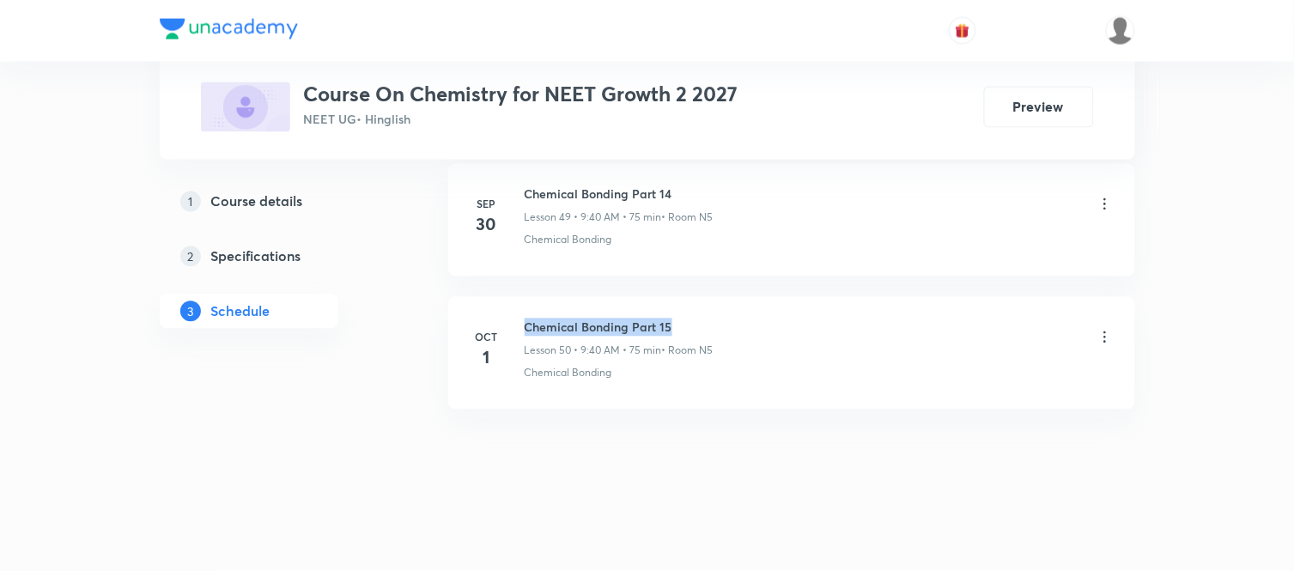
drag, startPoint x: 667, startPoint y: 324, endPoint x: 524, endPoint y: 316, distance: 143.6
click at [524, 316] on li "Oct 1 Chemical Bonding Part 15 Lesson 50 • 9:40 AM • 75 min • Room N5 Chemical …" at bounding box center [791, 353] width 687 height 113
copy h6 "Chemical Bonding Part 15"
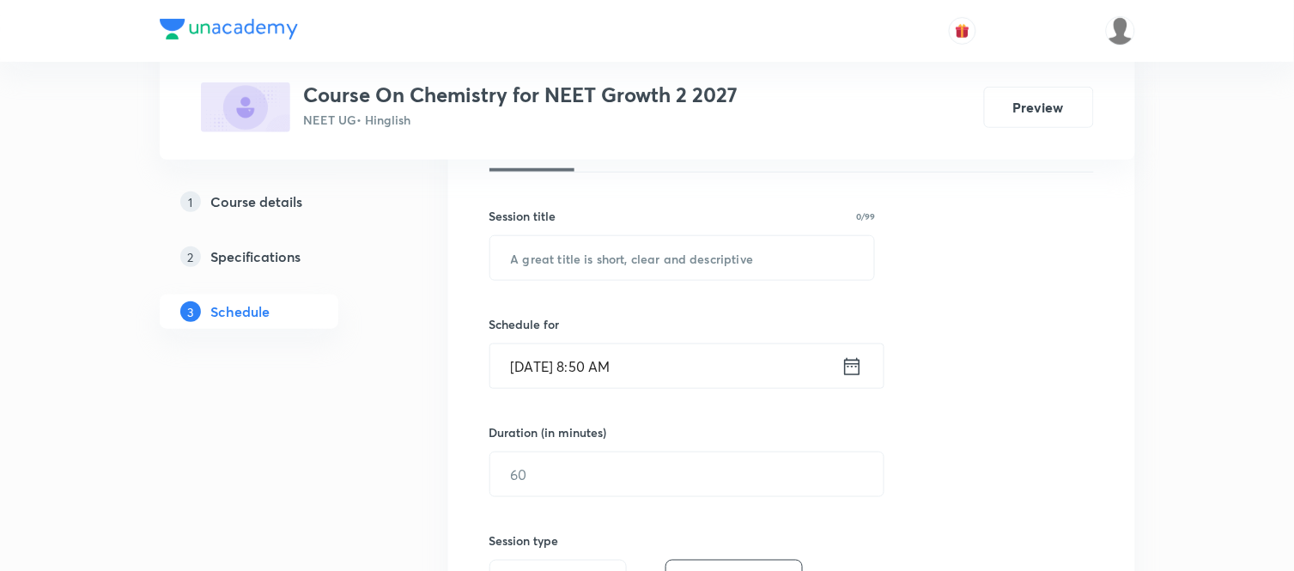
scroll to position [305, 0]
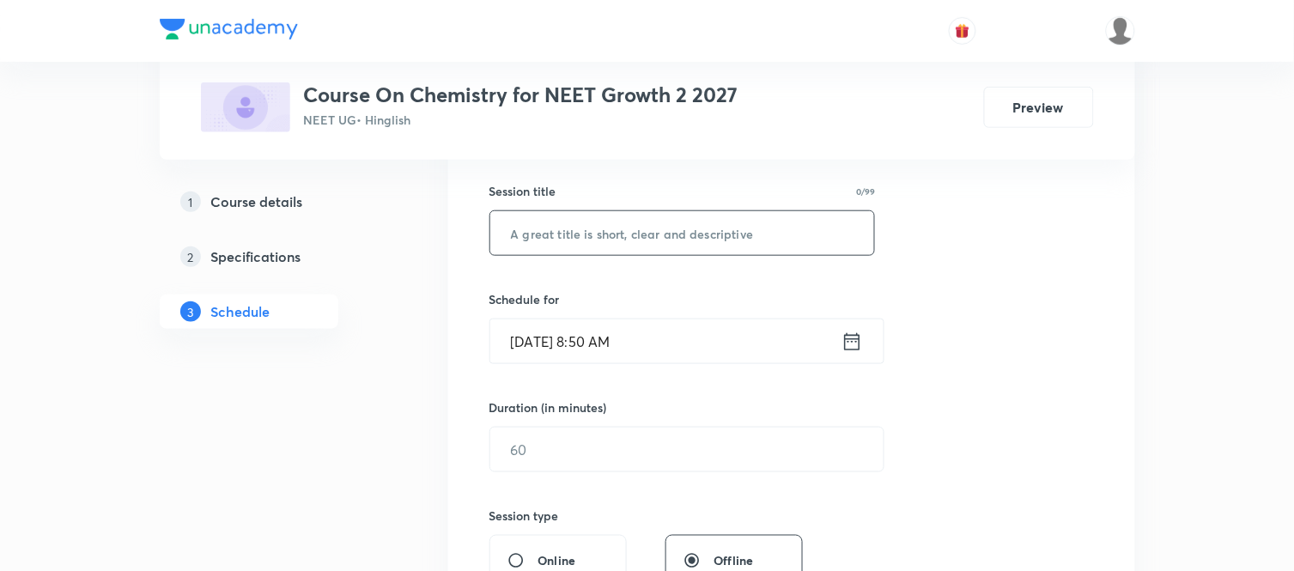
click at [655, 234] on input "text" at bounding box center [682, 233] width 385 height 44
paste input "Chemical Bonding Part 15"
type input "Chemical Bonding Part 16"
click at [661, 341] on input "Oct 3, 2025, 8:50 AM" at bounding box center [665, 341] width 351 height 44
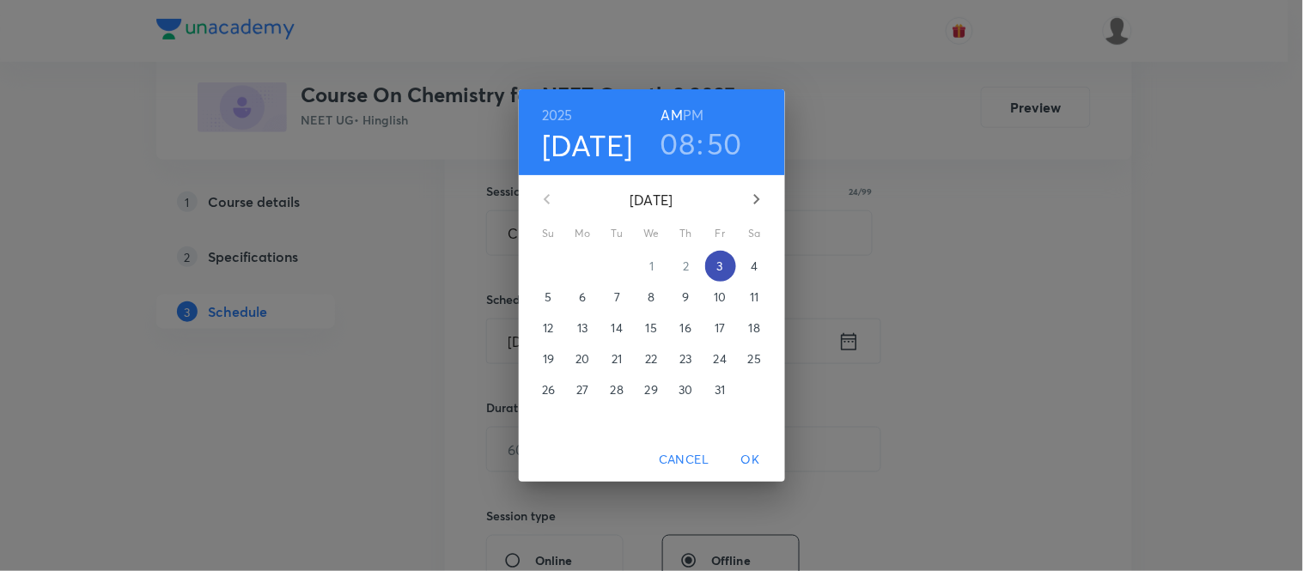
click at [723, 262] on p "3" at bounding box center [720, 266] width 6 height 17
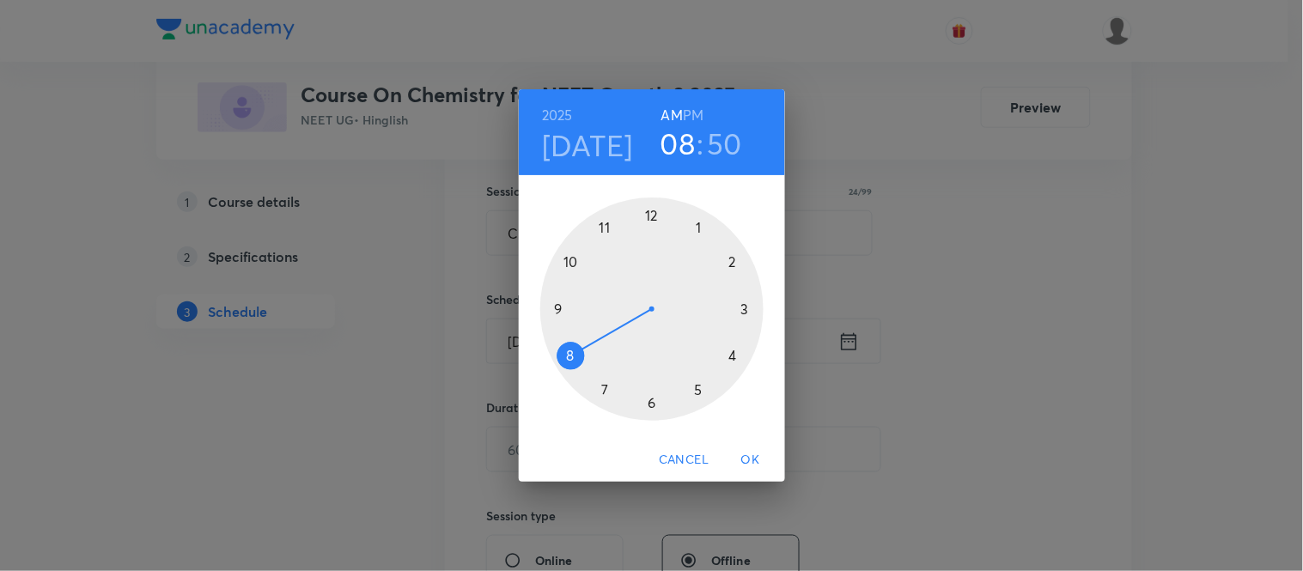
click at [555, 304] on div at bounding box center [651, 309] width 223 height 223
click at [576, 355] on div at bounding box center [651, 309] width 223 height 223
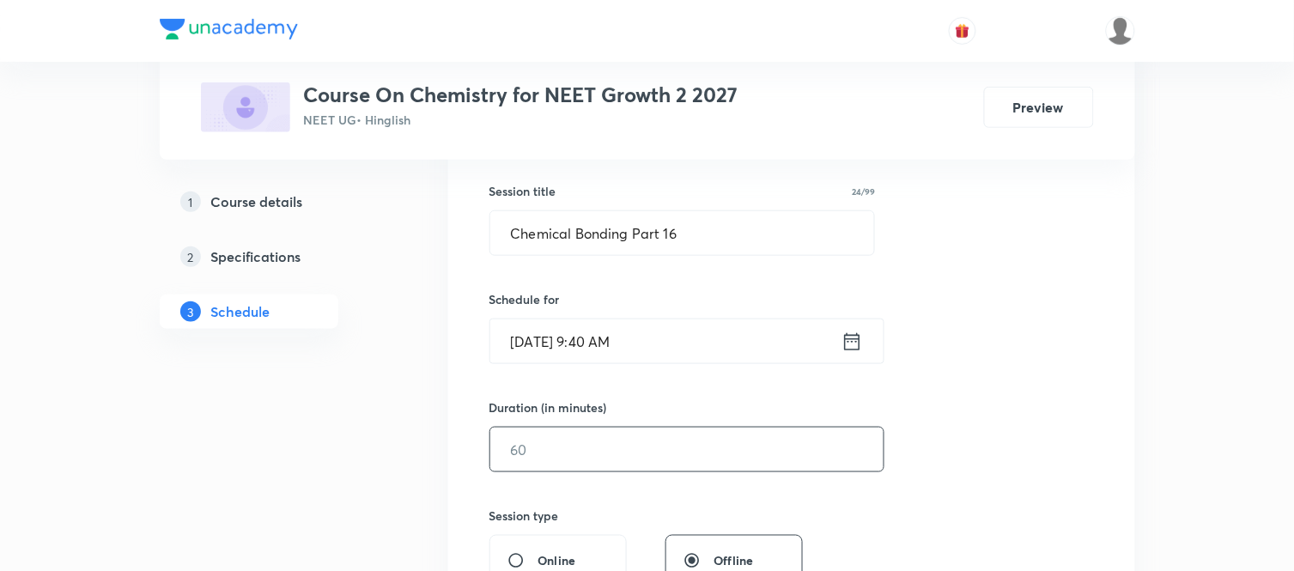
click at [569, 458] on input "text" at bounding box center [686, 450] width 393 height 44
type input "75"
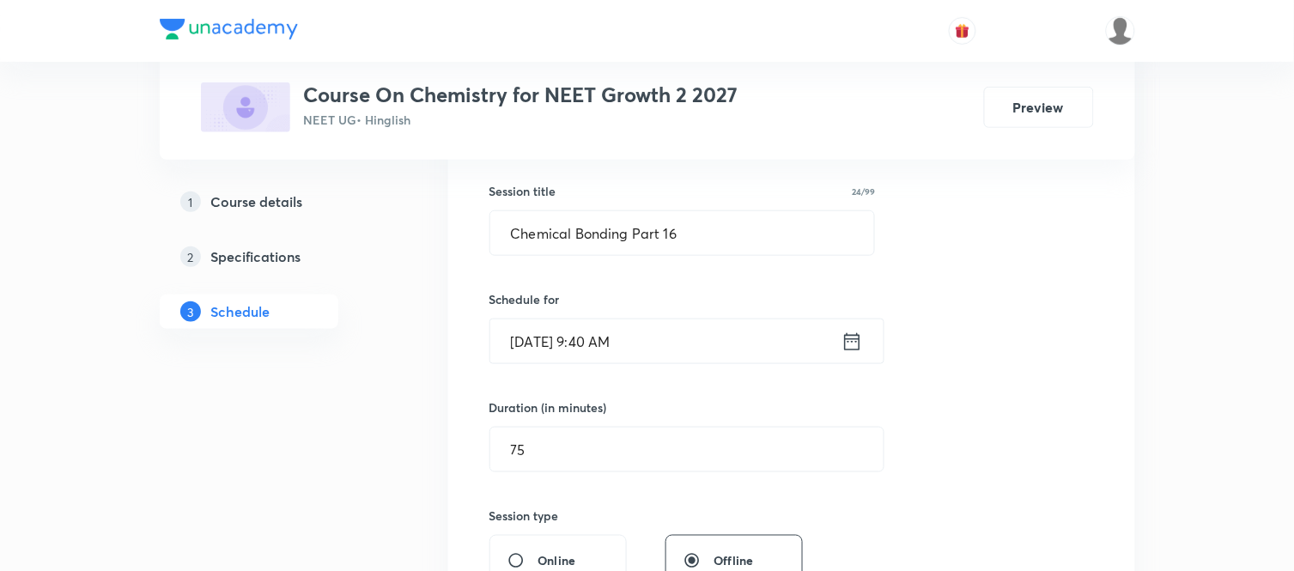
click at [917, 500] on div "Session 51 Live class Session title 24/99 Chemical Bonding Part 16 ​ Schedule f…" at bounding box center [792, 469] width 605 height 806
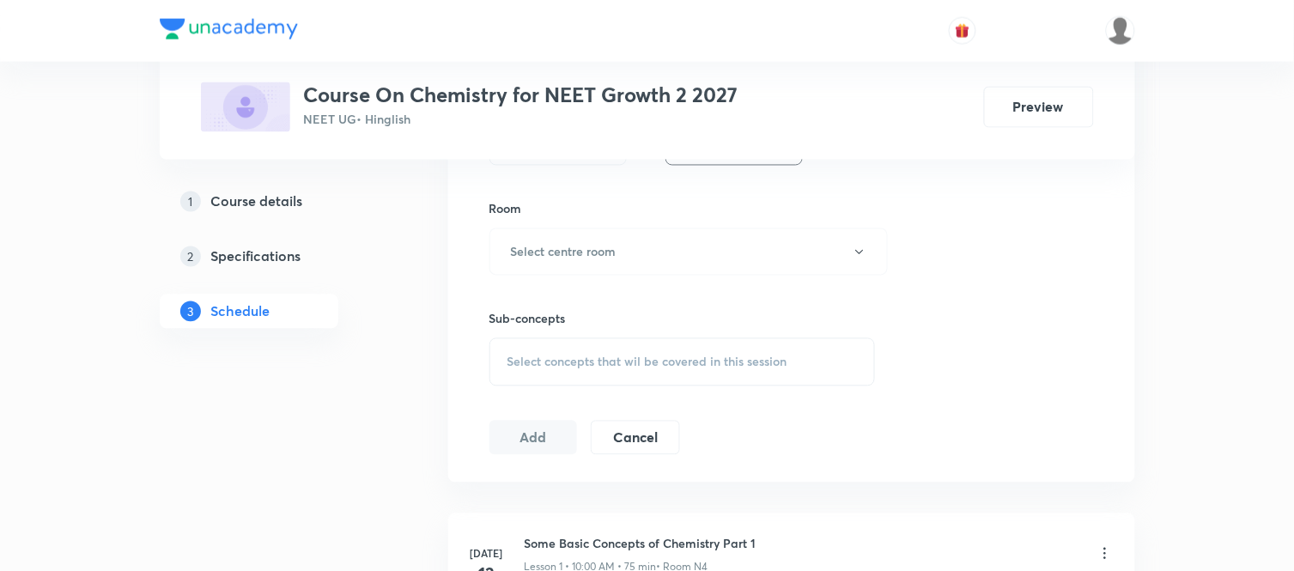
scroll to position [725, 0]
click at [559, 242] on h6 "Select centre room" at bounding box center [564, 249] width 106 height 18
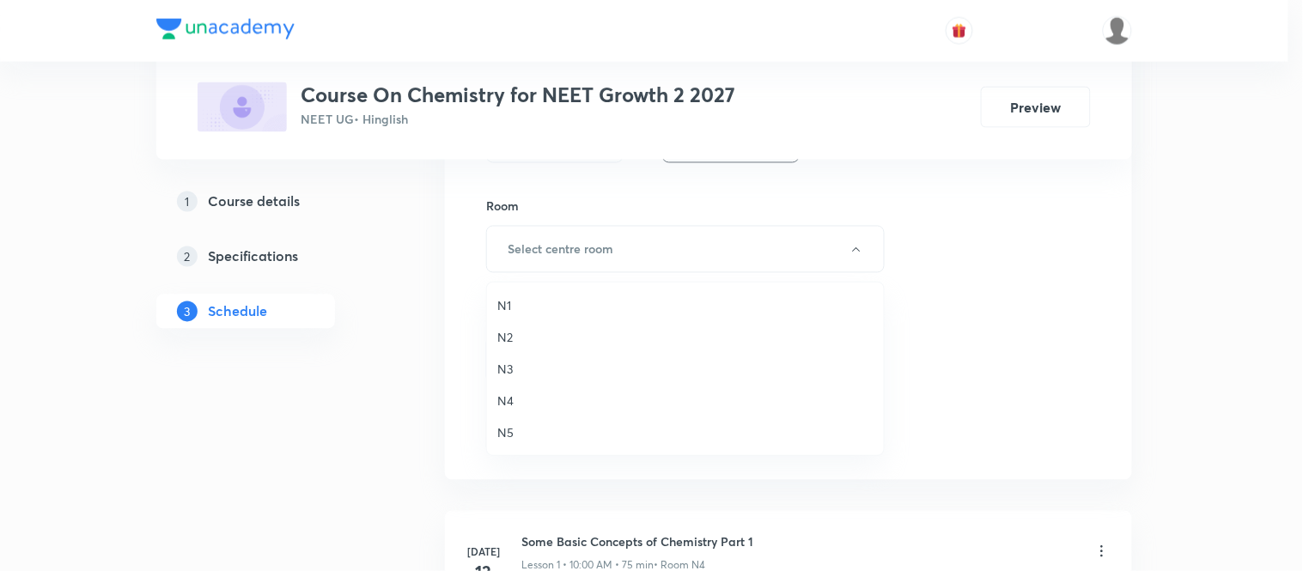
click at [502, 401] on span "N4" at bounding box center [685, 401] width 376 height 18
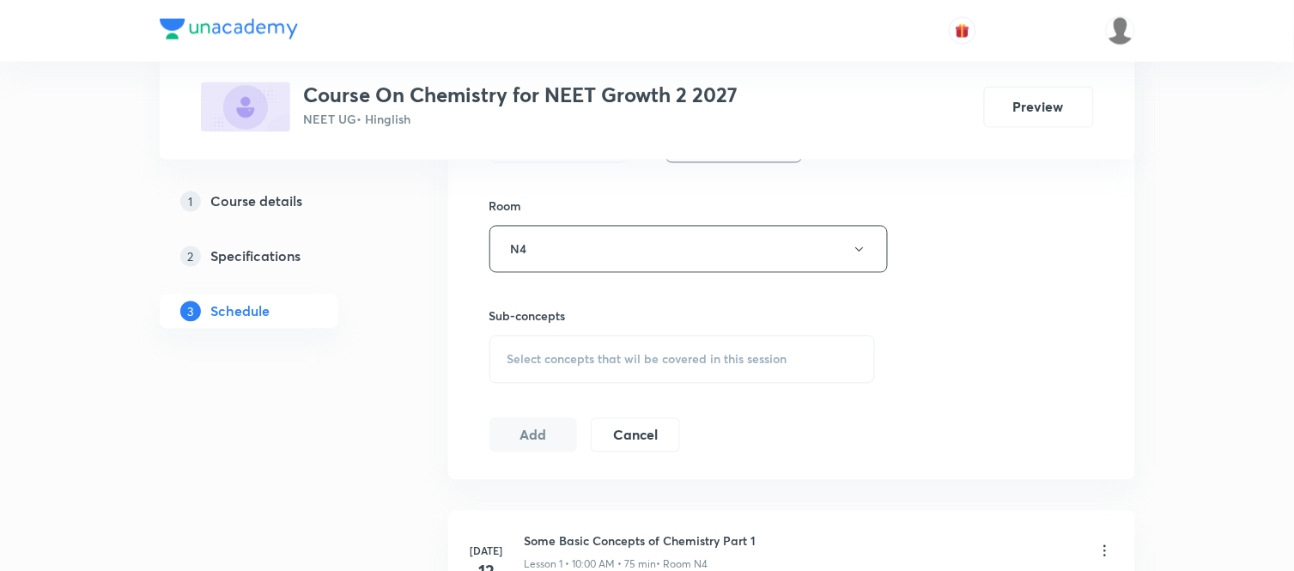
click at [538, 364] on span "Select concepts that wil be covered in this session" at bounding box center [648, 360] width 280 height 14
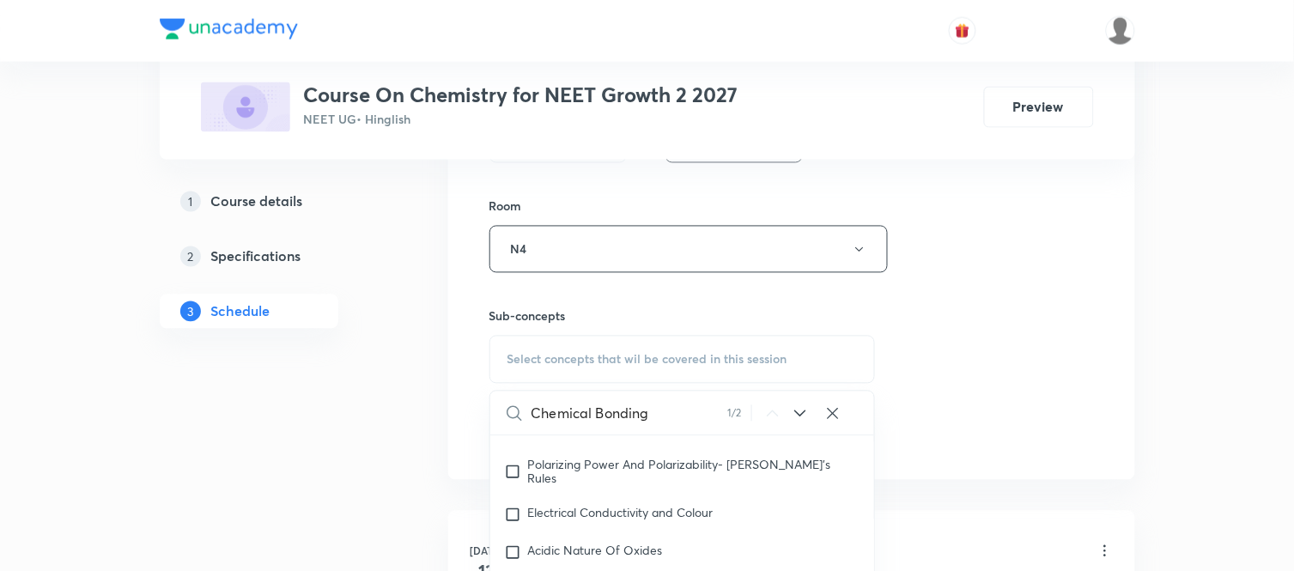
scroll to position [1225, 0]
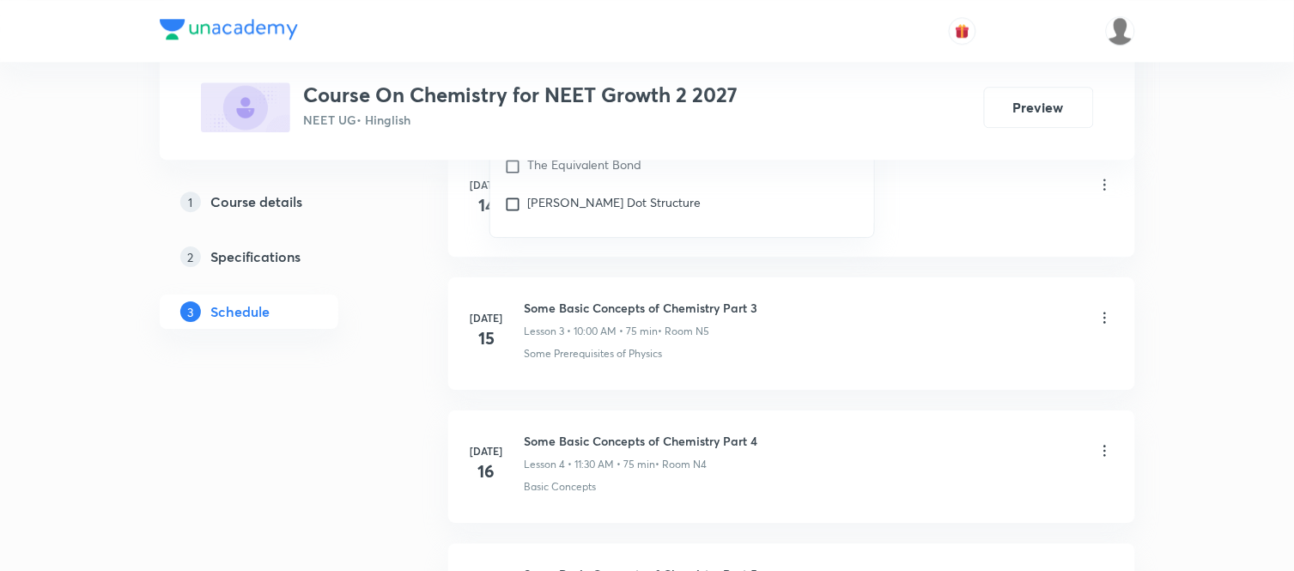
type input "Chemical Bonding"
click at [653, 148] on div "Chemical Bonding Covered previously" at bounding box center [682, 129] width 385 height 38
checkbox input "true"
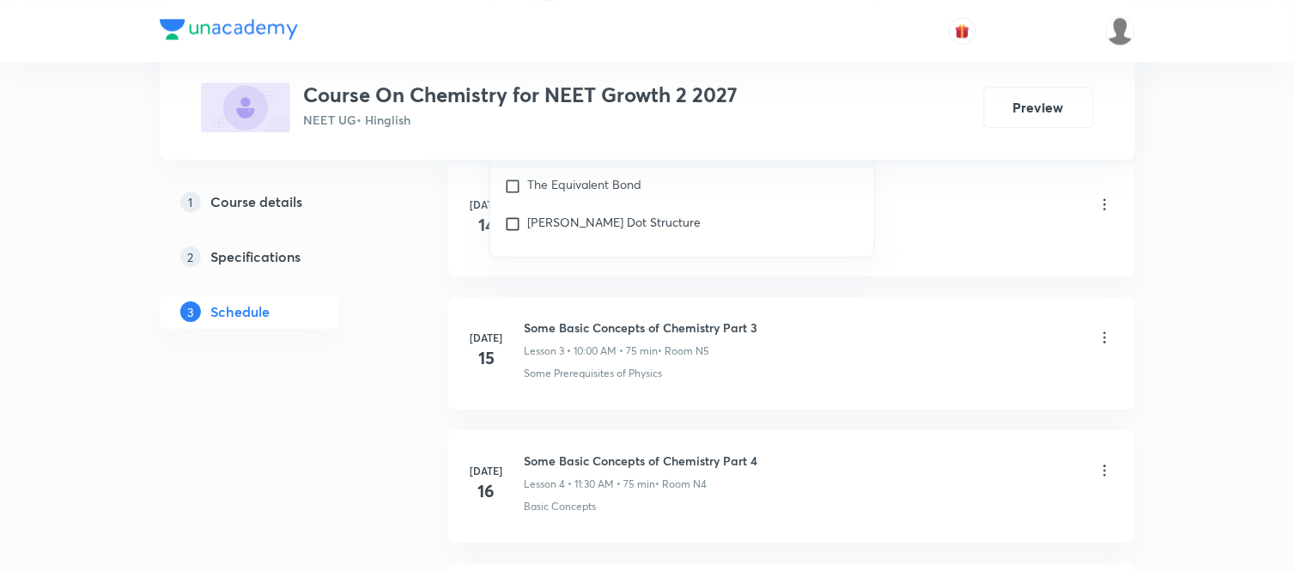
click at [974, 195] on div "Some Basic Concepts of Chemistry Part 2 Lesson 2 • 10:00 AM • 75 min • Room N4" at bounding box center [819, 206] width 589 height 40
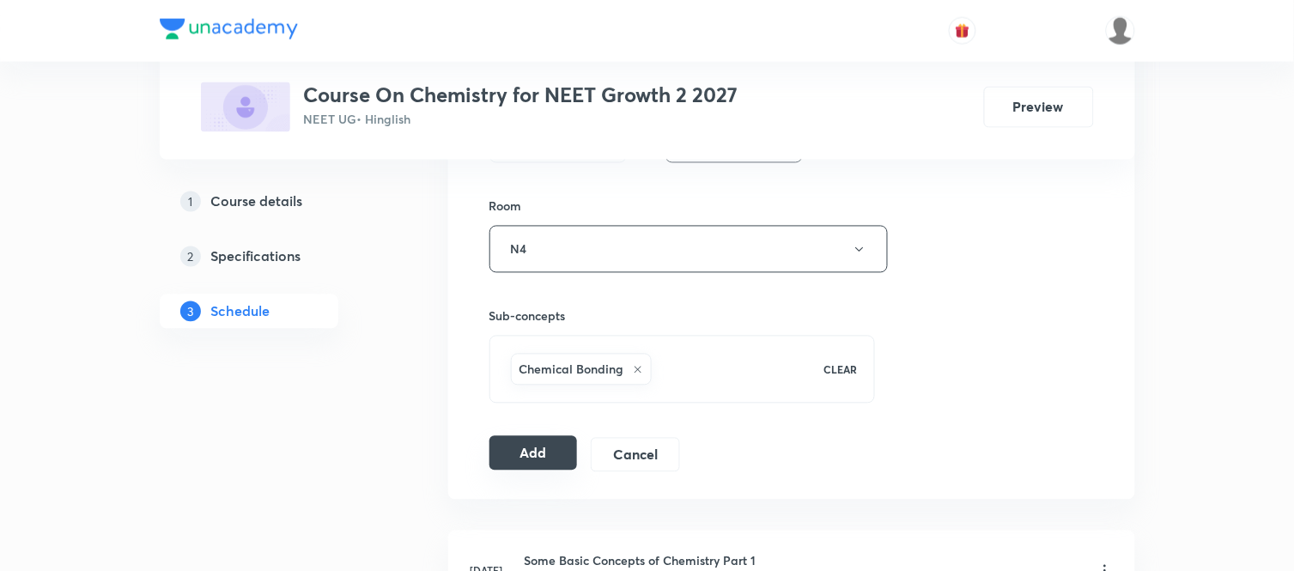
click at [526, 455] on button "Add" at bounding box center [534, 453] width 88 height 34
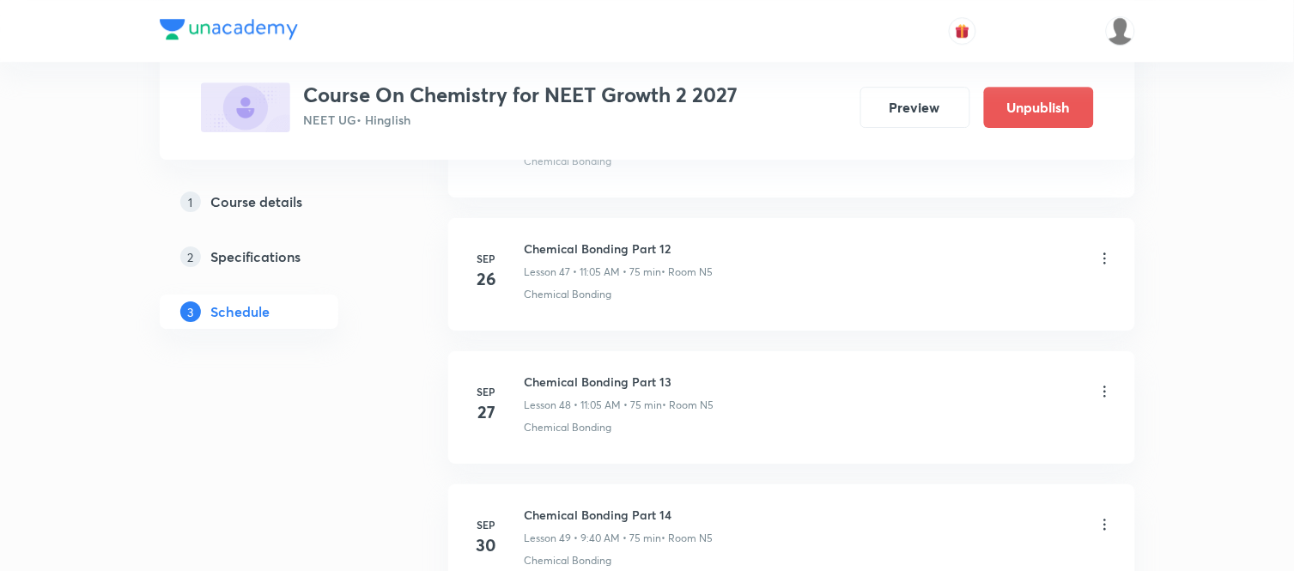
scroll to position [6812, 0]
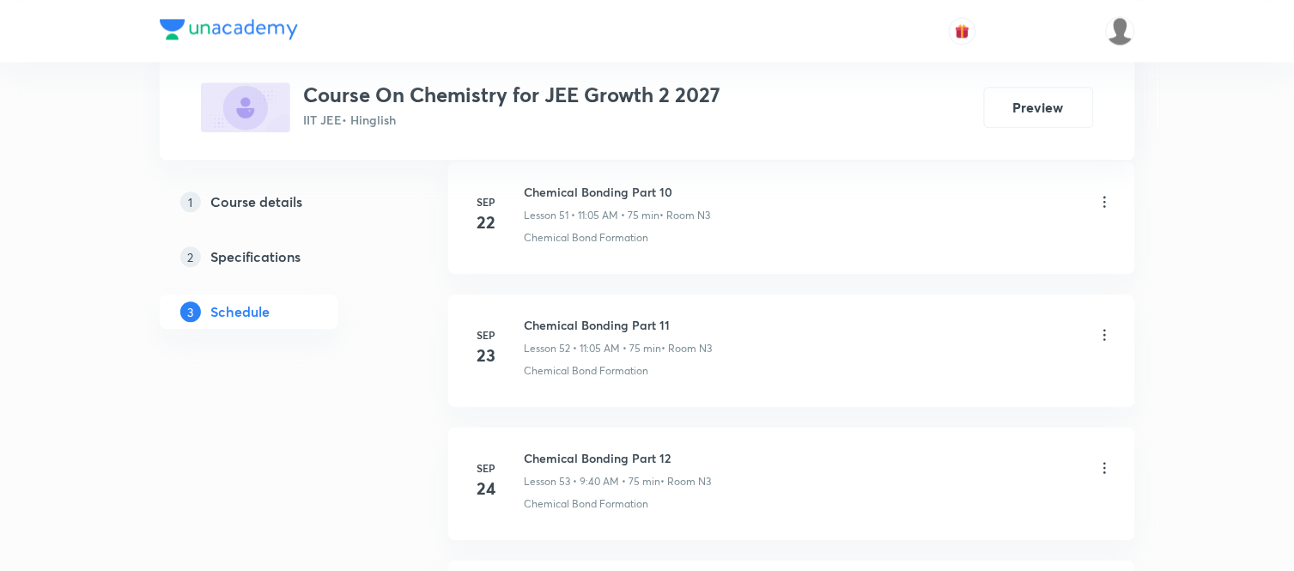
scroll to position [8402, 0]
click at [668, 325] on h6 "Chemical Bonding Part 16" at bounding box center [619, 328] width 188 height 18
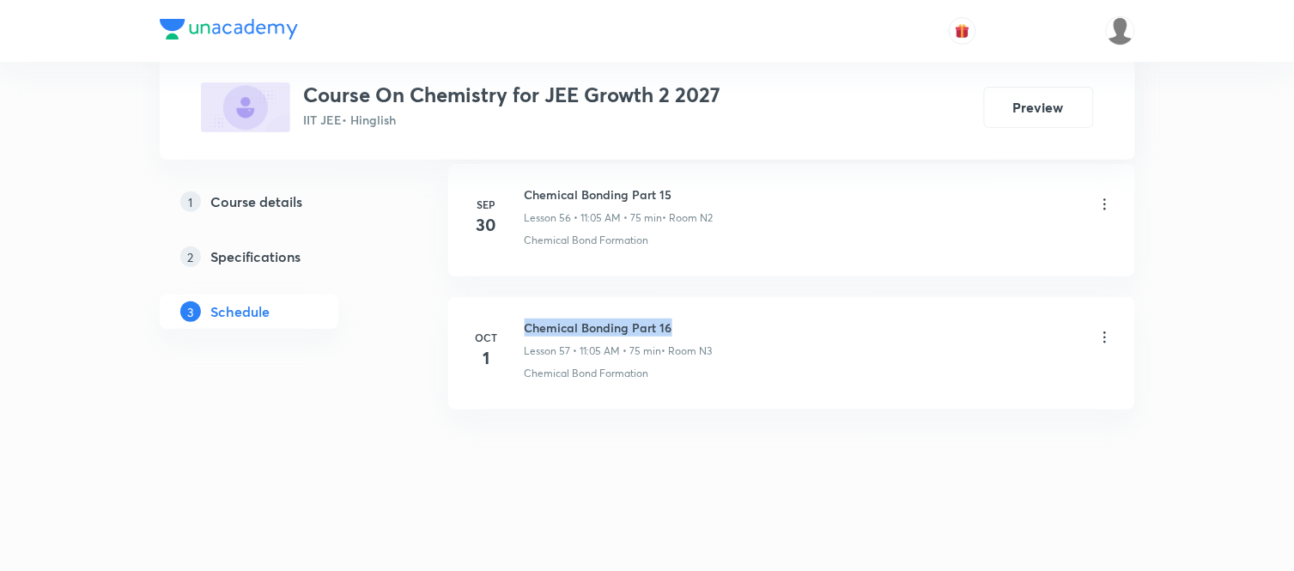
drag, startPoint x: 668, startPoint y: 325, endPoint x: 526, endPoint y: 324, distance: 142.6
click at [526, 324] on h6 "Chemical Bonding Part 16" at bounding box center [619, 328] width 188 height 18
copy h6 "Chemical Bonding Part 16"
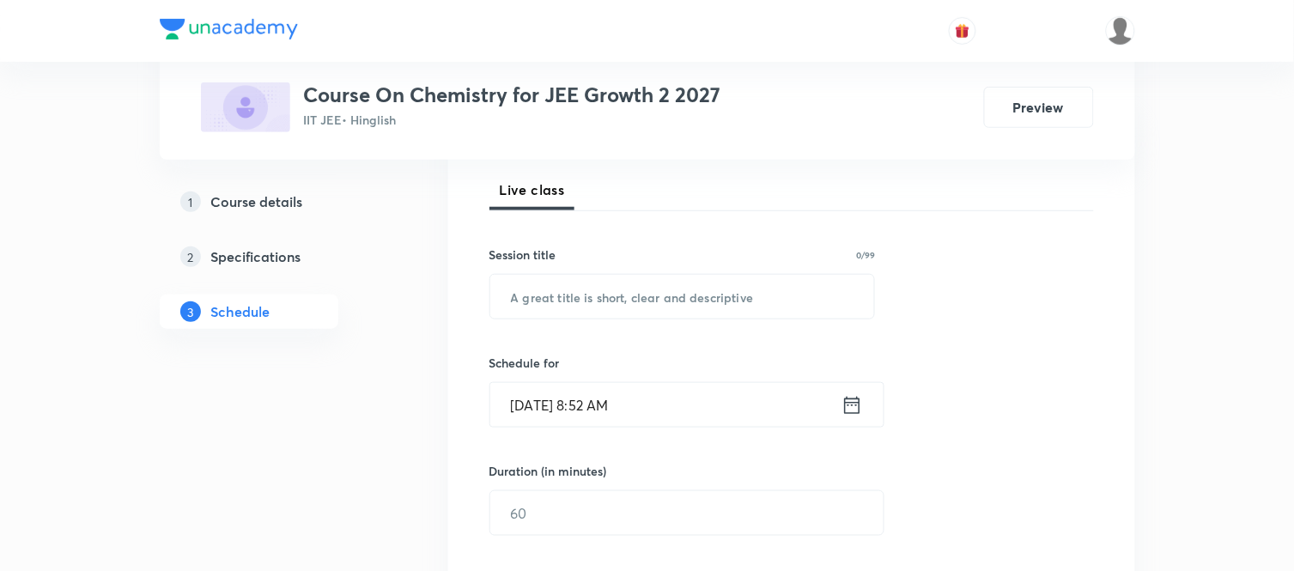
scroll to position [0, 0]
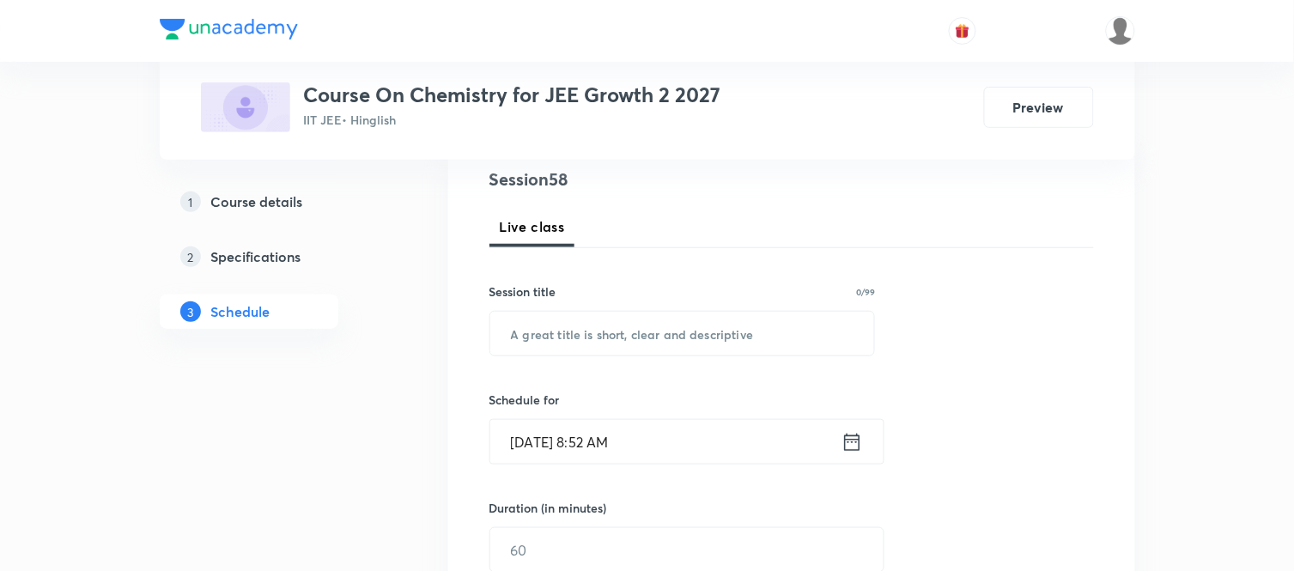
scroll to position [267, 0]
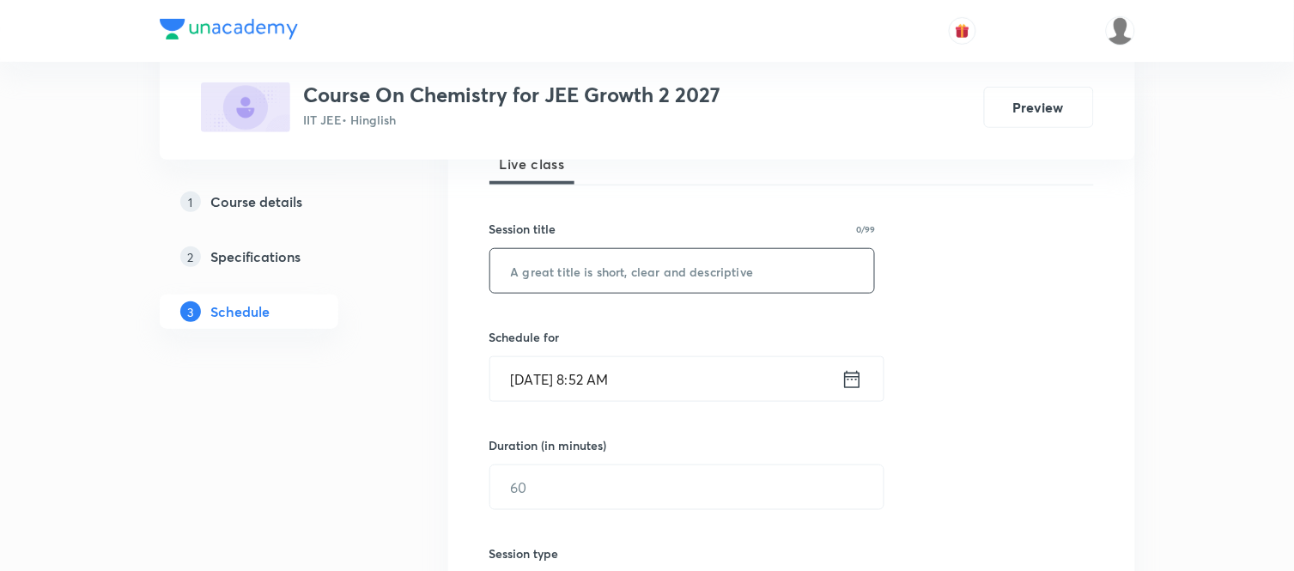
click at [636, 268] on input "text" at bounding box center [682, 271] width 385 height 44
paste input "Chemical Bonding Part 16"
type input "Chemical Bonding Part 17"
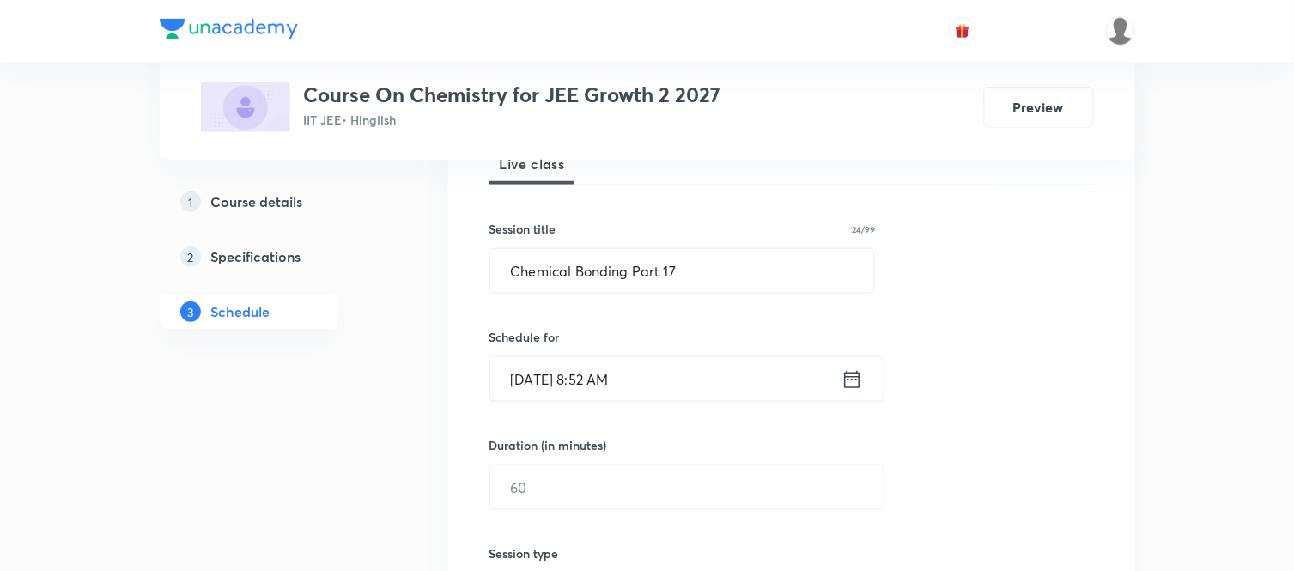
click at [659, 373] on input "[DATE] 8:52 AM" at bounding box center [665, 379] width 351 height 44
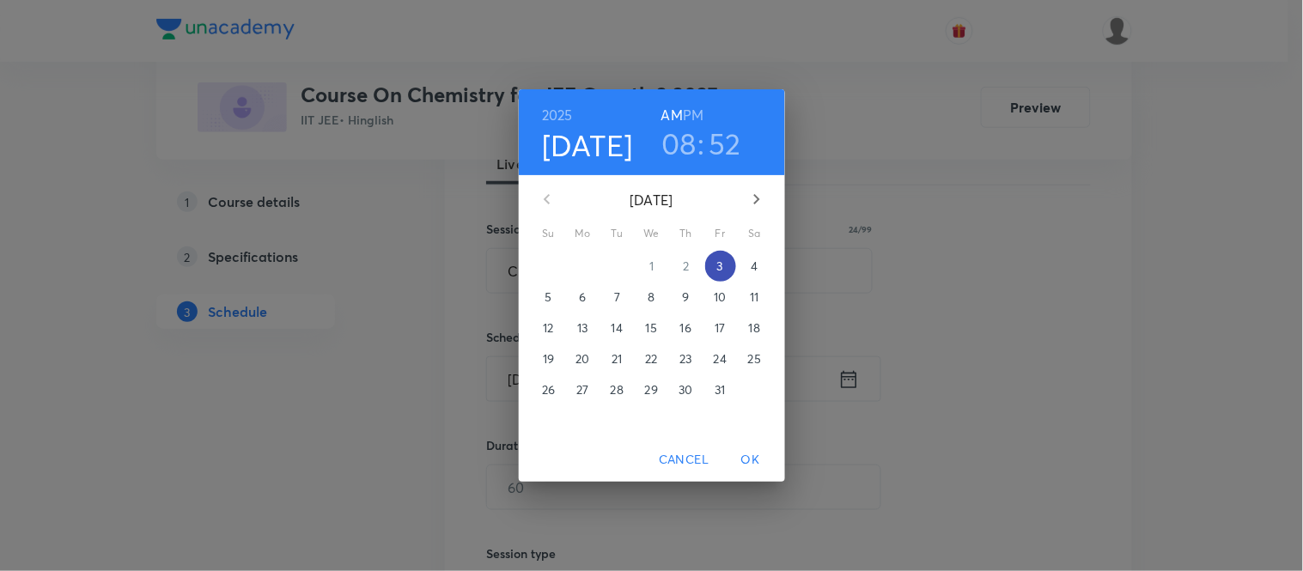
click at [719, 267] on p "3" at bounding box center [720, 266] width 6 height 17
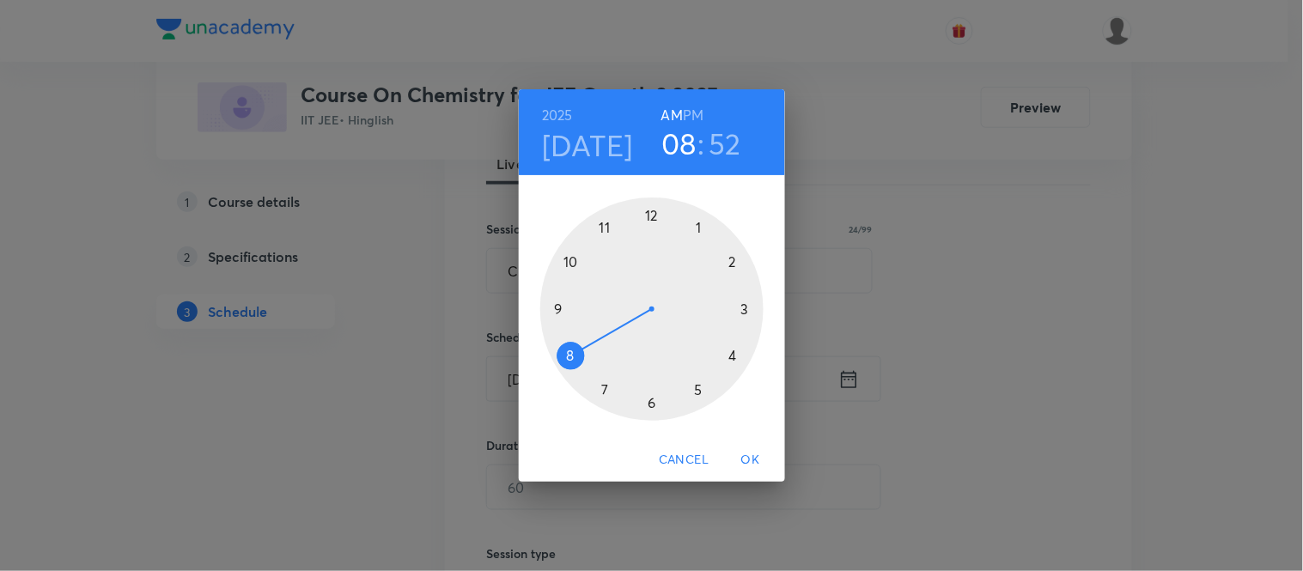
click at [607, 227] on div at bounding box center [651, 309] width 223 height 223
click at [696, 227] on div at bounding box center [651, 309] width 223 height 223
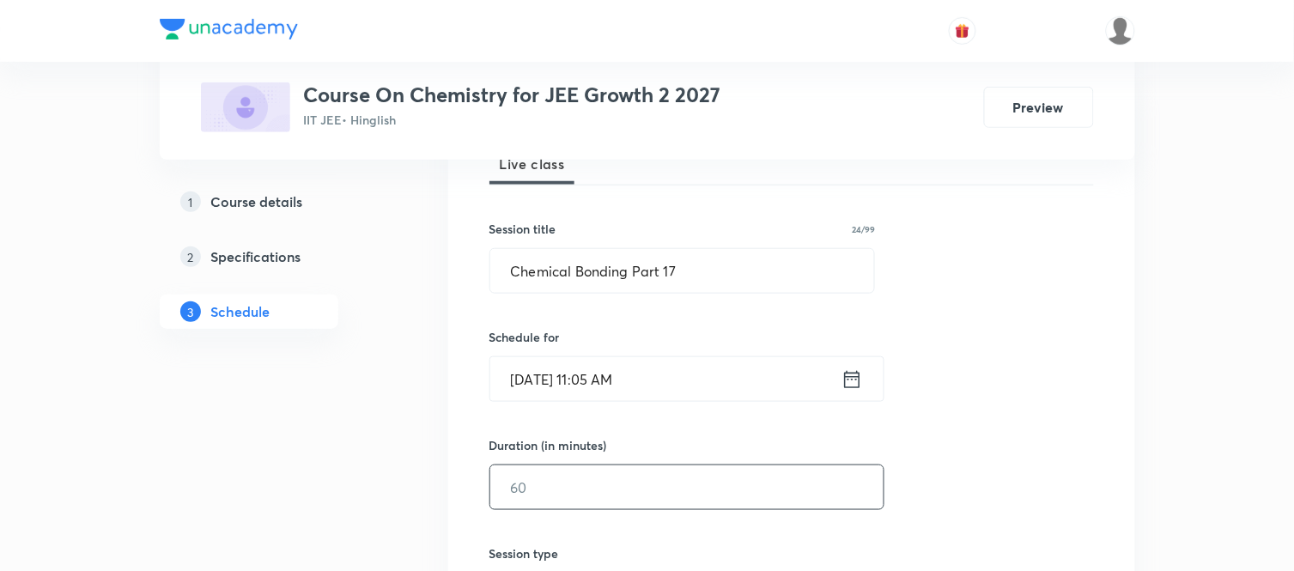
click at [584, 500] on input "text" at bounding box center [686, 487] width 393 height 44
type input "75"
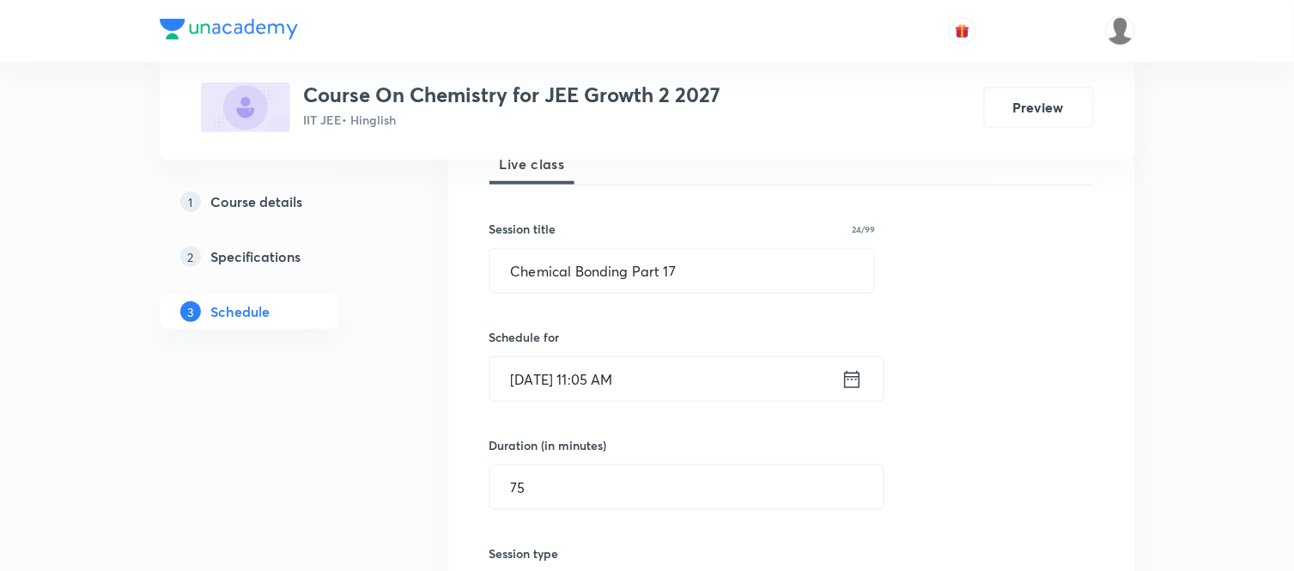
click at [960, 475] on div "Session 58 Live class Session title 24/99 Chemical Bonding Part 17 ​ Schedule f…" at bounding box center [792, 507] width 605 height 806
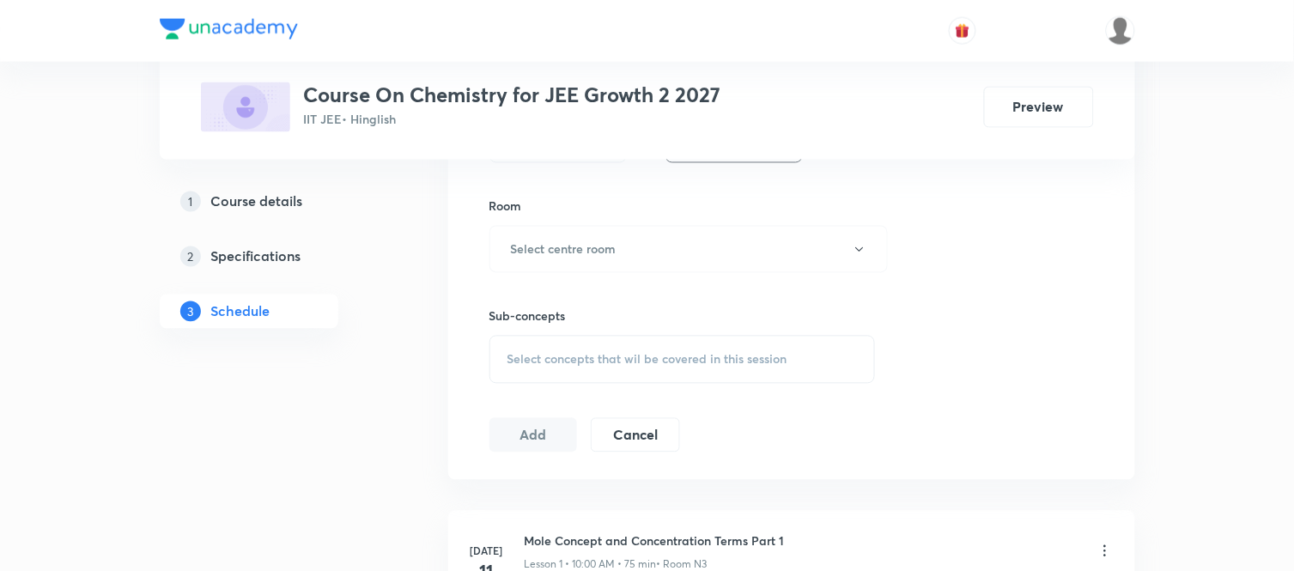
scroll to position [763, 0]
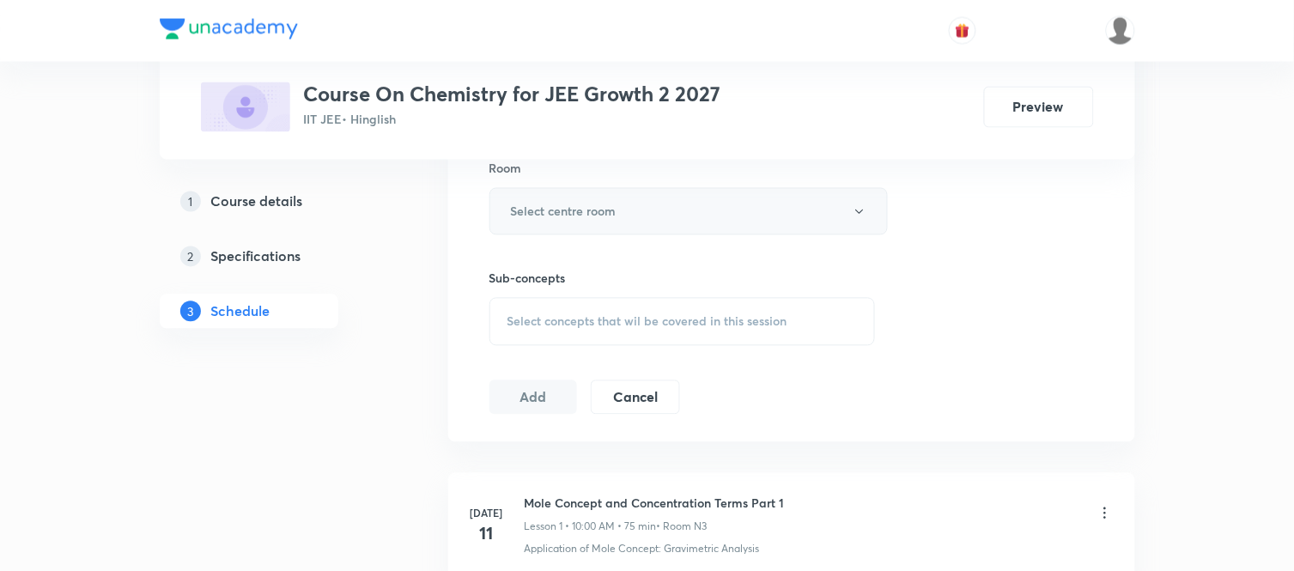
click at [558, 221] on button "Select centre room" at bounding box center [689, 211] width 398 height 47
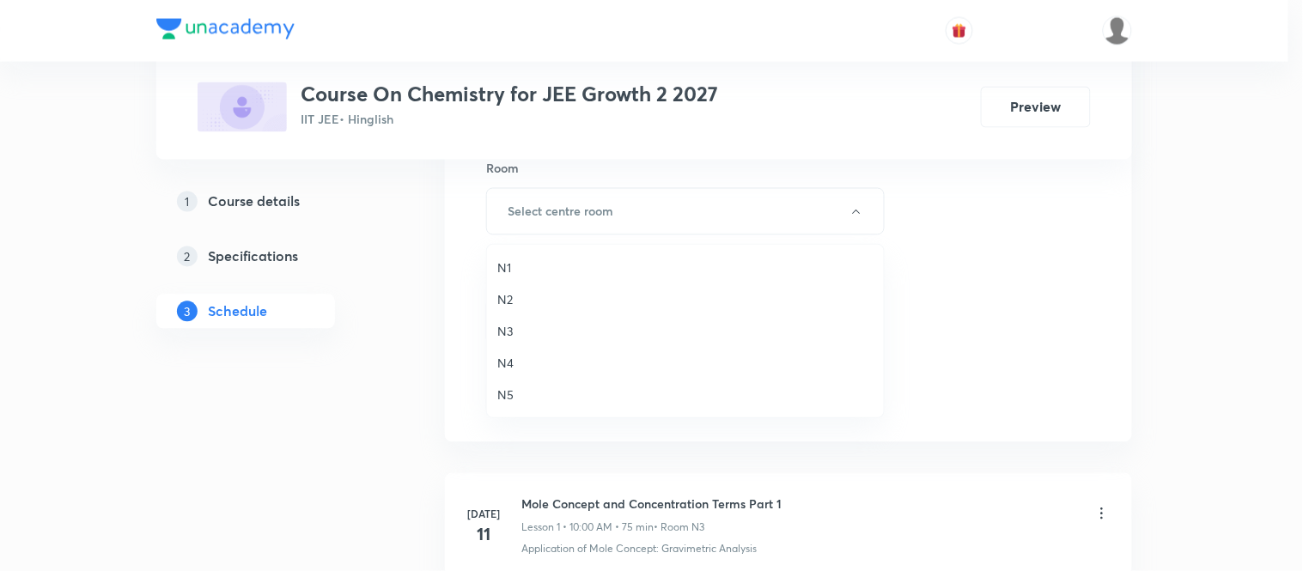
click at [502, 337] on span "N3" at bounding box center [685, 331] width 376 height 18
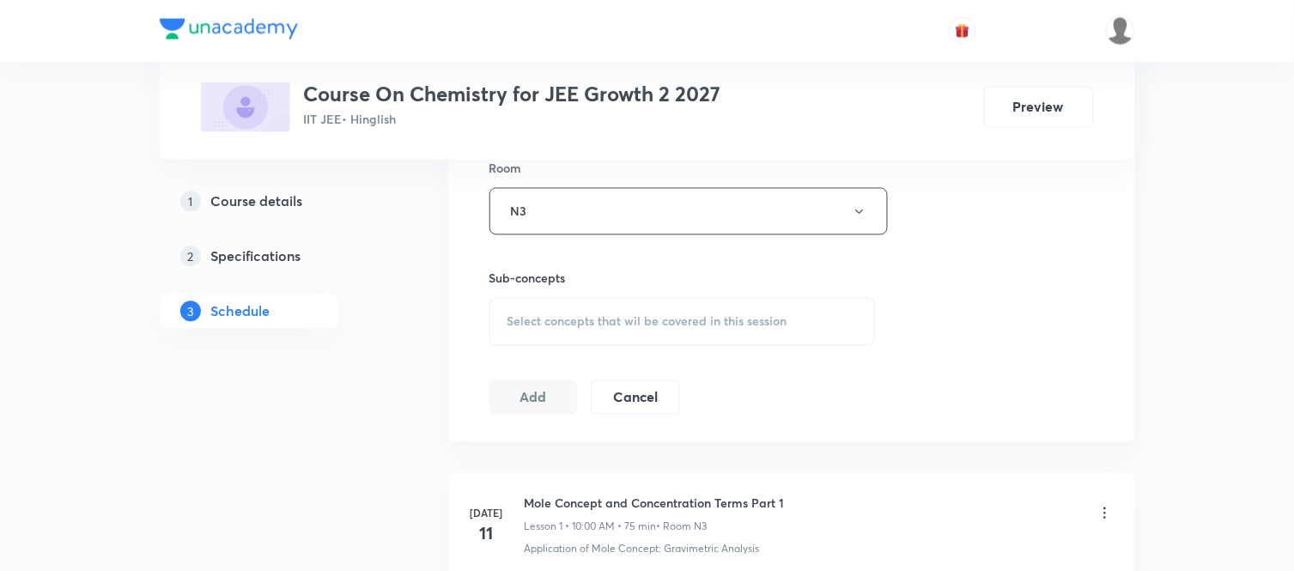
click at [947, 279] on div "Session 58 Live class Session title 24/99 Chemical Bonding Part 17 ​ Schedule f…" at bounding box center [792, 11] width 605 height 806
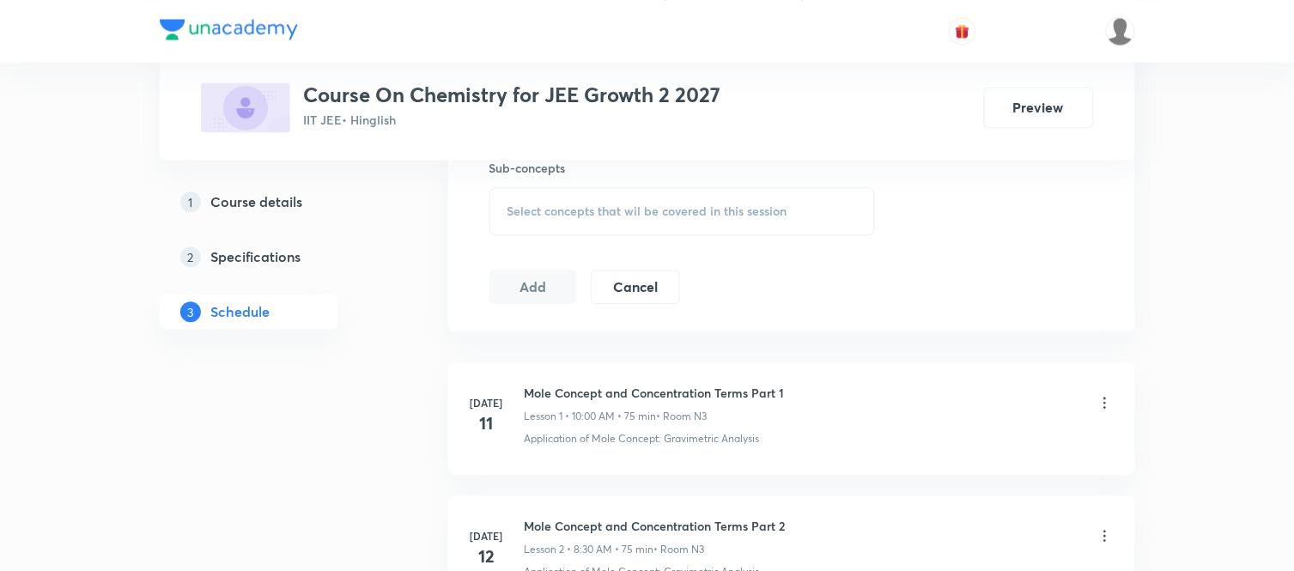
scroll to position [878, 0]
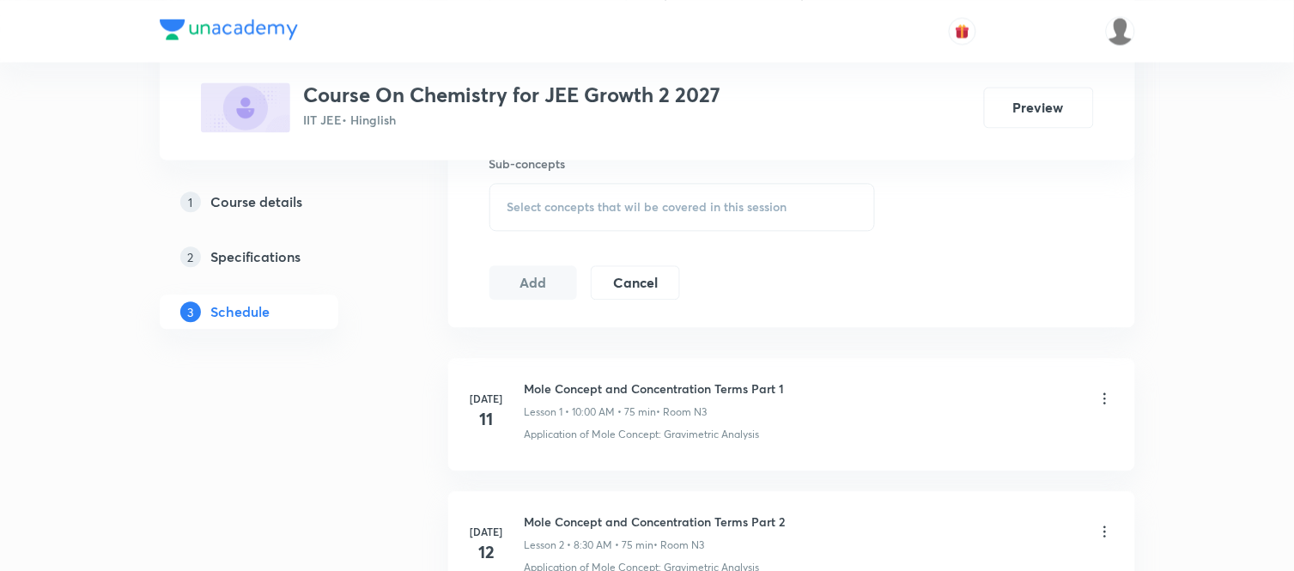
click at [675, 217] on div "Select concepts that wil be covered in this session" at bounding box center [683, 207] width 386 height 48
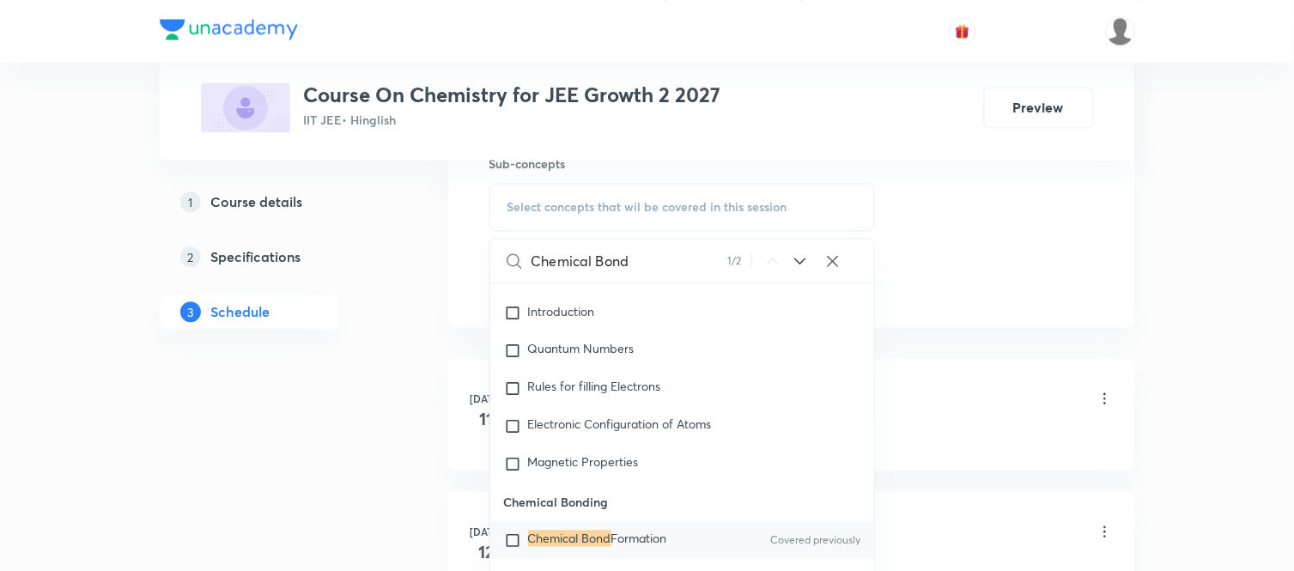
scroll to position [24142, 0]
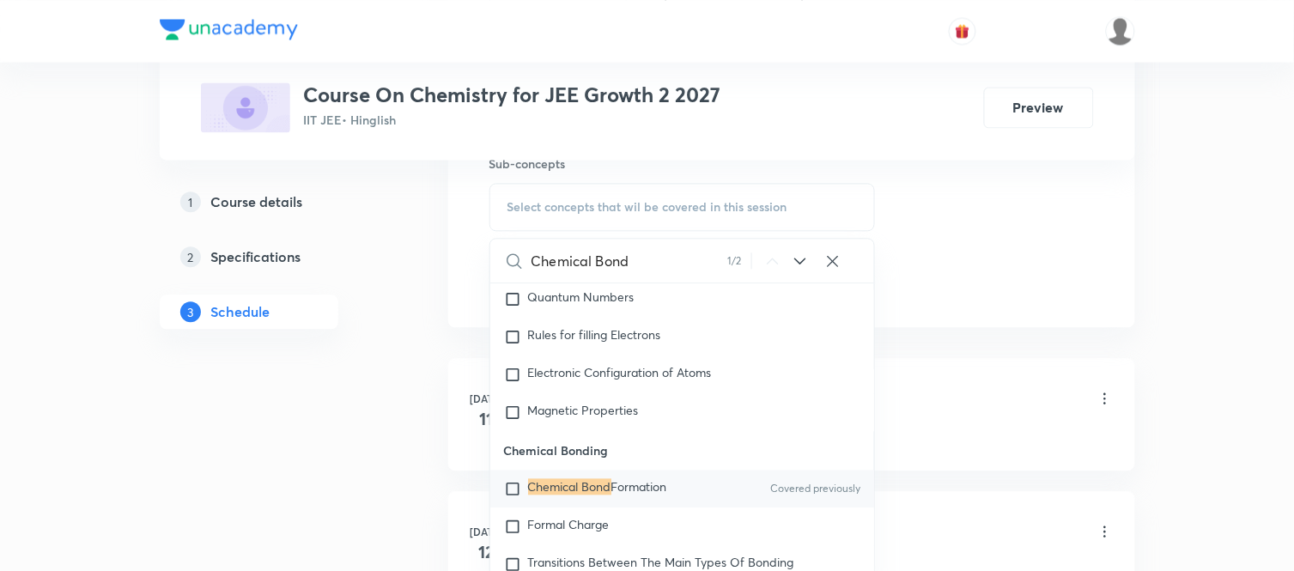
type input "Chemical Bond"
click at [629, 495] on span "Formation" at bounding box center [639, 486] width 56 height 16
checkbox input "true"
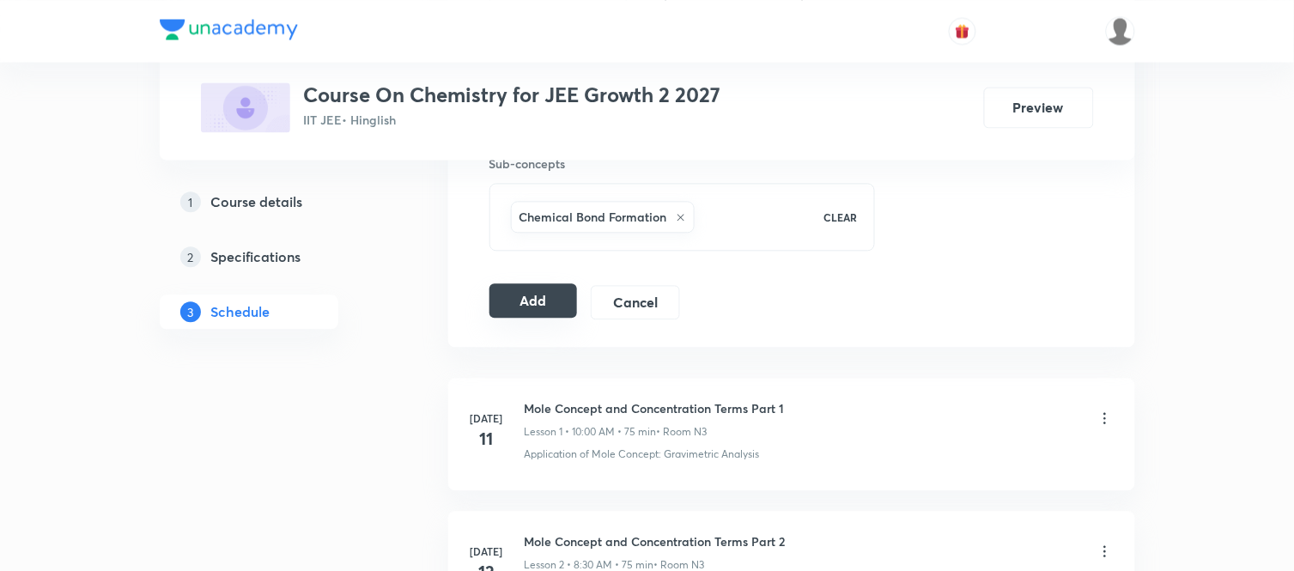
click at [520, 295] on button "Add" at bounding box center [534, 300] width 88 height 34
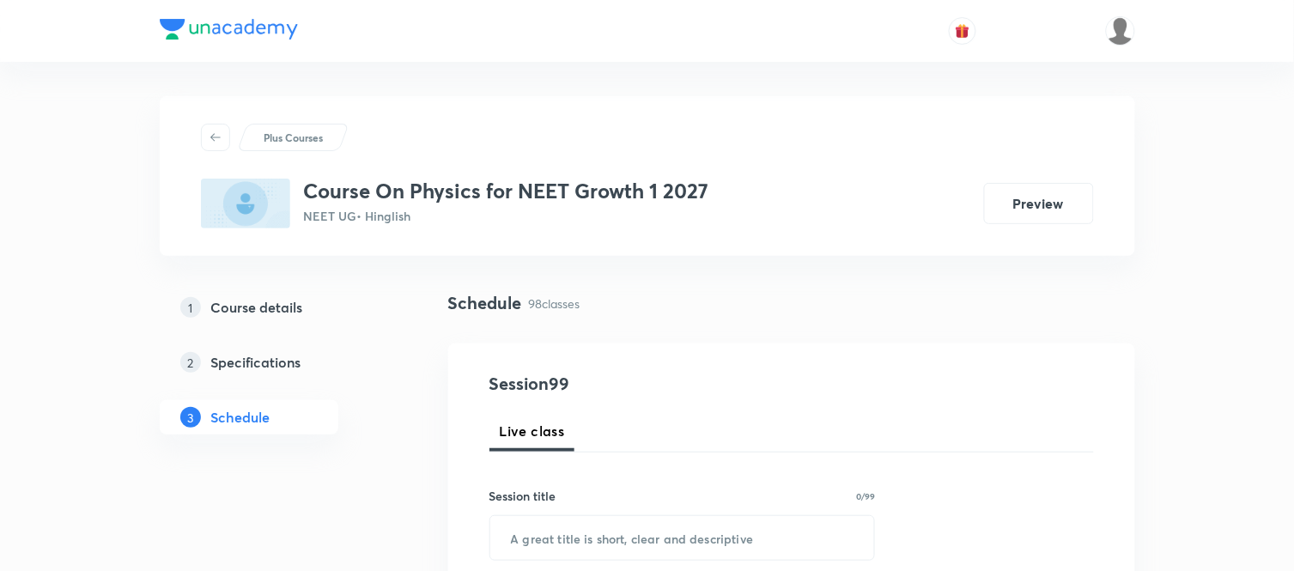
scroll to position [13867, 0]
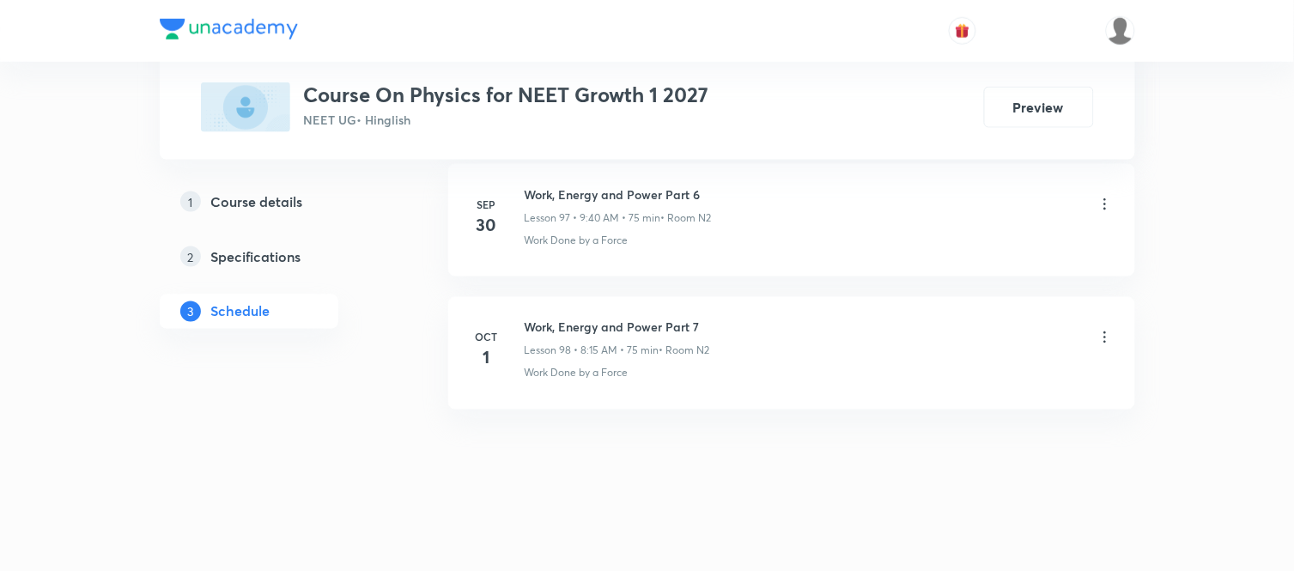
click at [697, 325] on h6 "Work, Energy and Power Part 7" at bounding box center [618, 328] width 186 height 18
drag, startPoint x: 697, startPoint y: 325, endPoint x: 526, endPoint y: 319, distance: 171.0
click at [526, 319] on h6 "Work, Energy and Power Part 7" at bounding box center [618, 328] width 186 height 18
copy h6 "Work, Energy and Power Part 7"
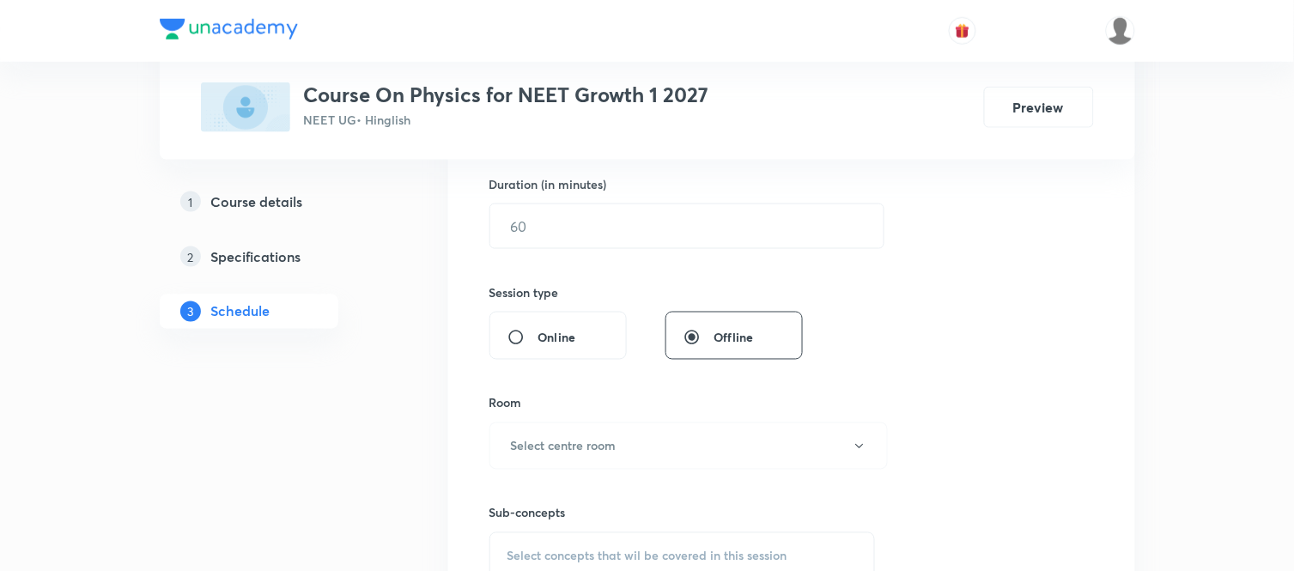
scroll to position [0, 0]
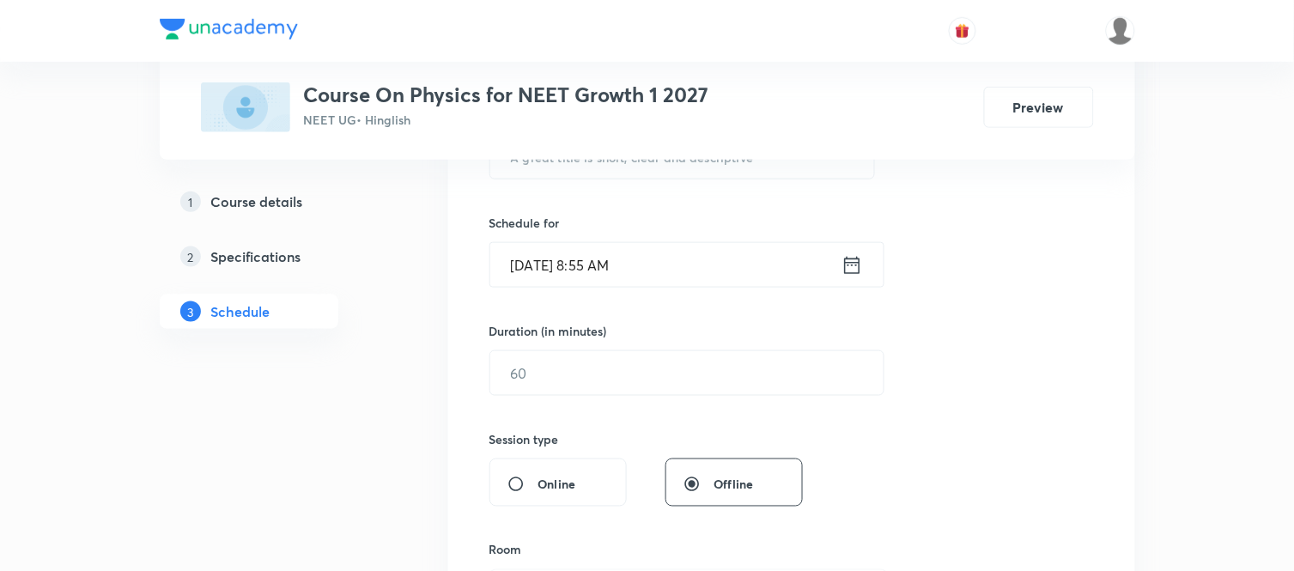
scroll to position [344, 0]
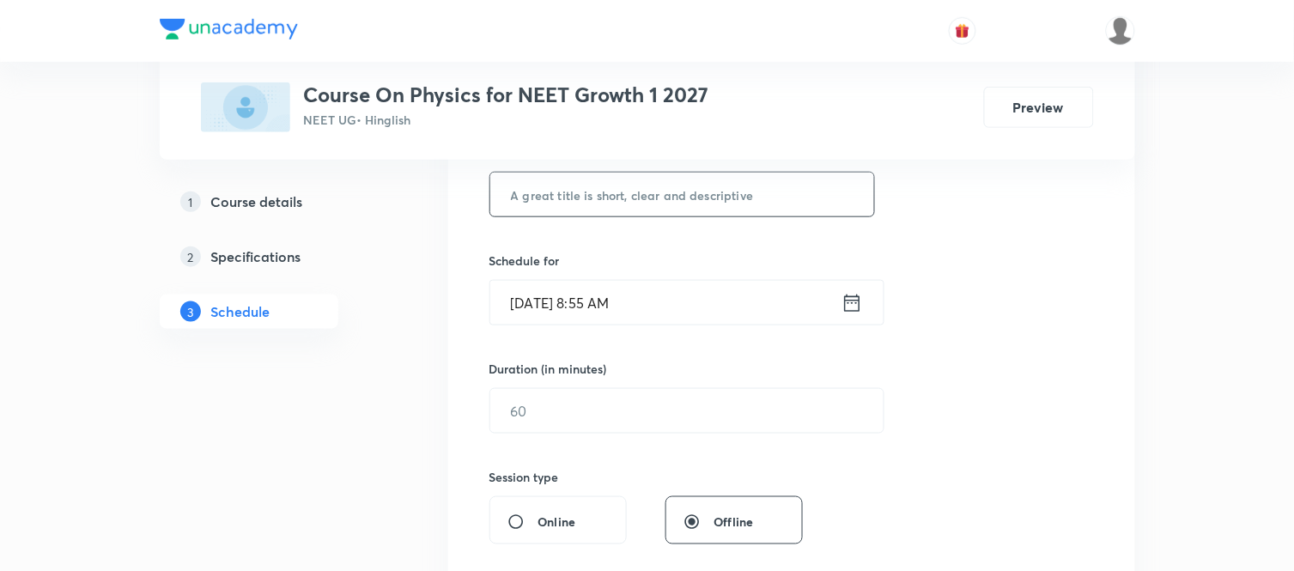
click at [624, 196] on input "text" at bounding box center [682, 195] width 385 height 44
paste input "Work, Energy and Power Part 7"
type input "Work, Energy and Power Part 8"
click at [916, 239] on div "Session 99 Live class Session title 29/99 Work, Energy and Power Part 8 ​ Sched…" at bounding box center [792, 430] width 605 height 806
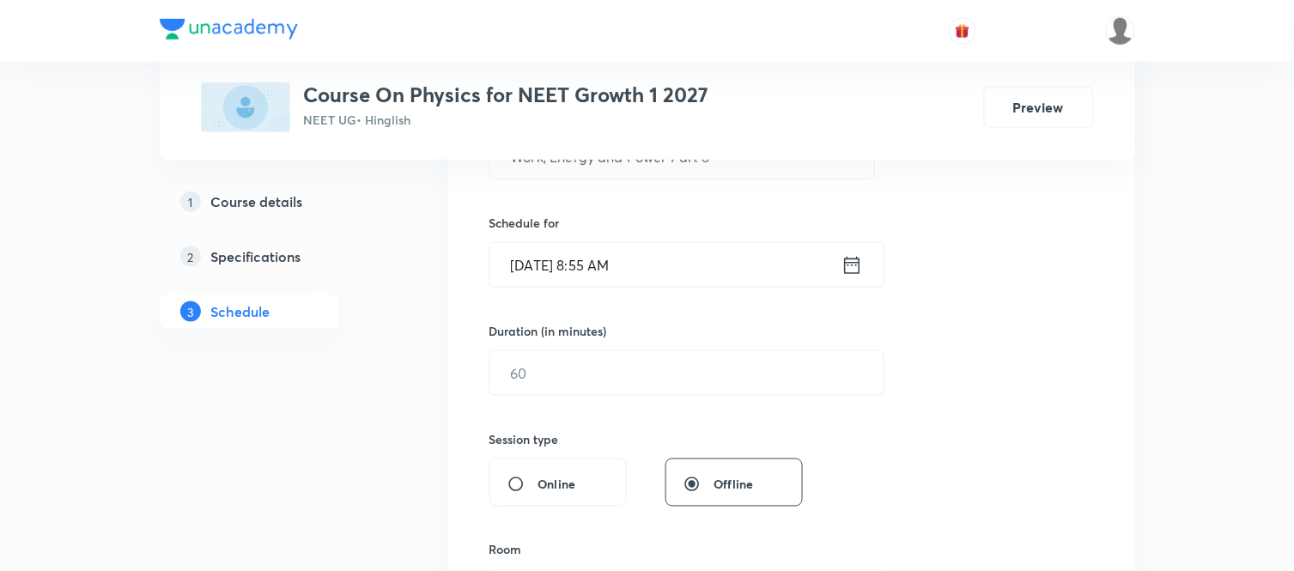
click at [689, 271] on input "[DATE] 8:55 AM" at bounding box center [665, 265] width 351 height 44
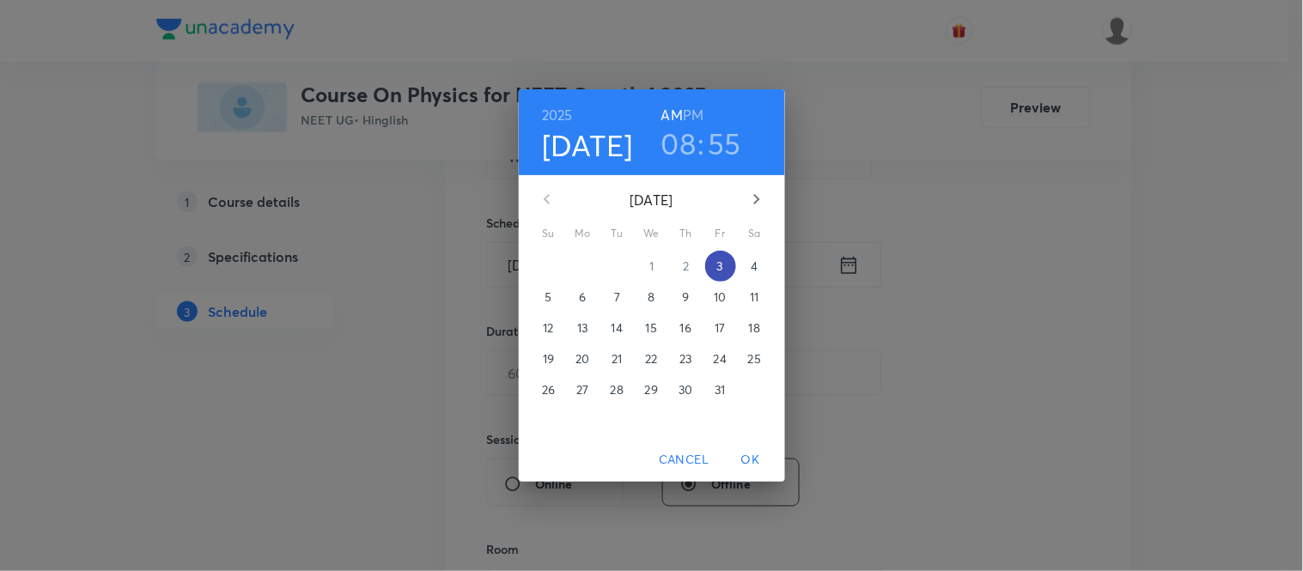
click at [719, 266] on p "3" at bounding box center [720, 266] width 6 height 17
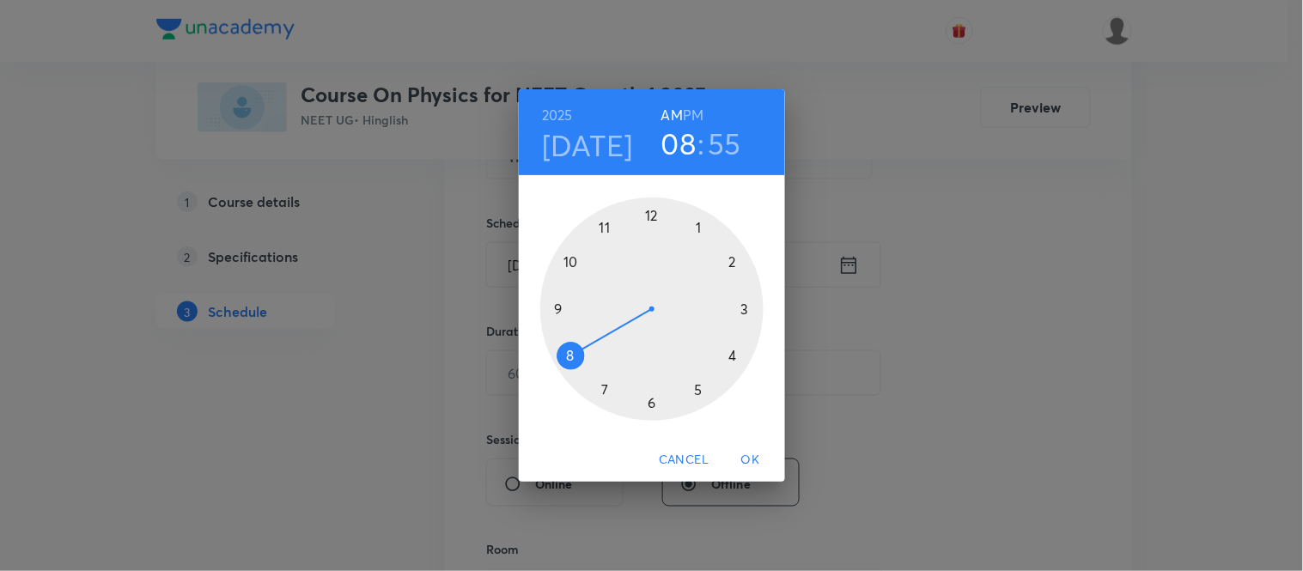
click at [603, 228] on div at bounding box center [651, 309] width 223 height 223
click at [698, 228] on div at bounding box center [651, 309] width 223 height 223
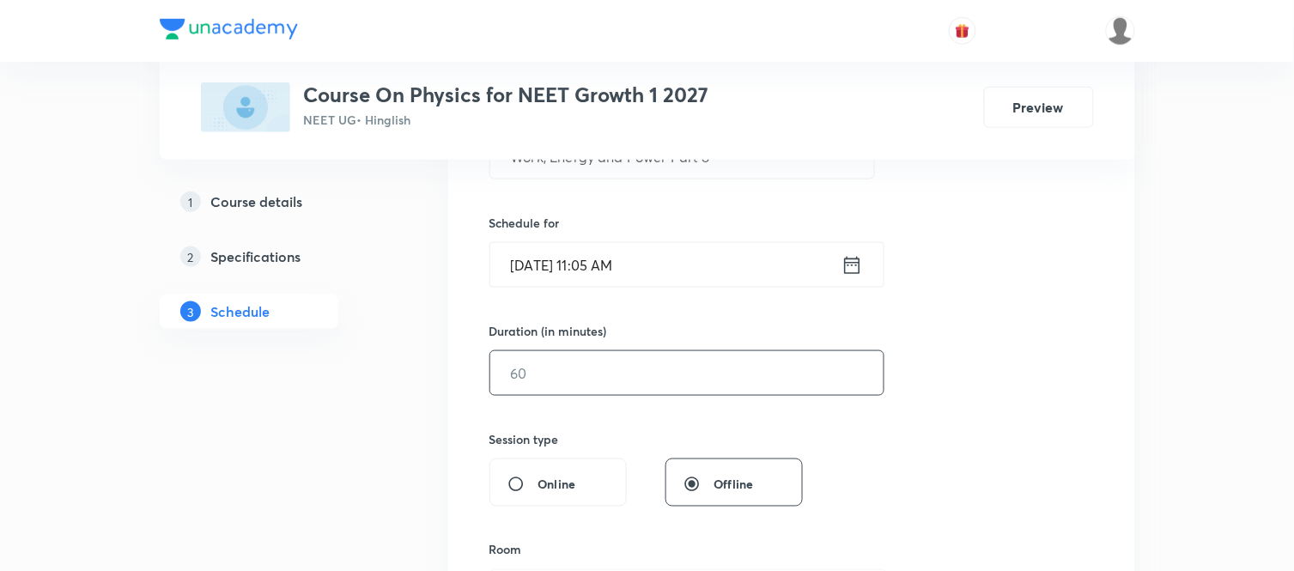
click at [571, 373] on input "text" at bounding box center [686, 373] width 393 height 44
type input "75"
click at [931, 392] on div "Session 99 Live class Session title 29/99 Work, Energy and Power Part 8 ​ Sched…" at bounding box center [792, 393] width 605 height 806
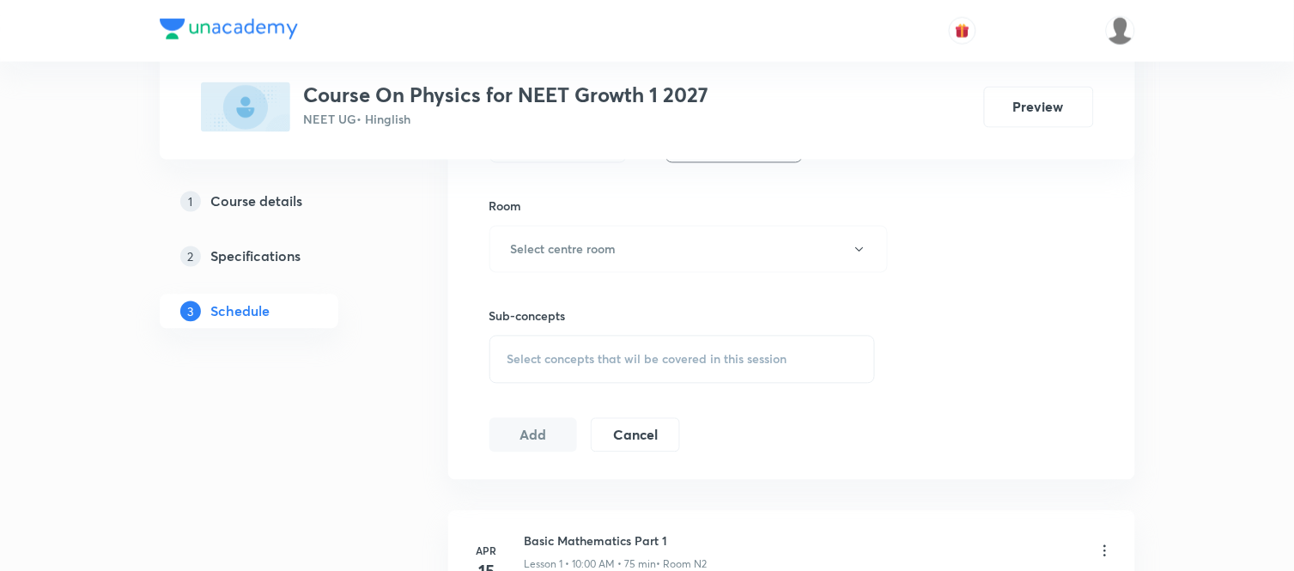
scroll to position [763, 0]
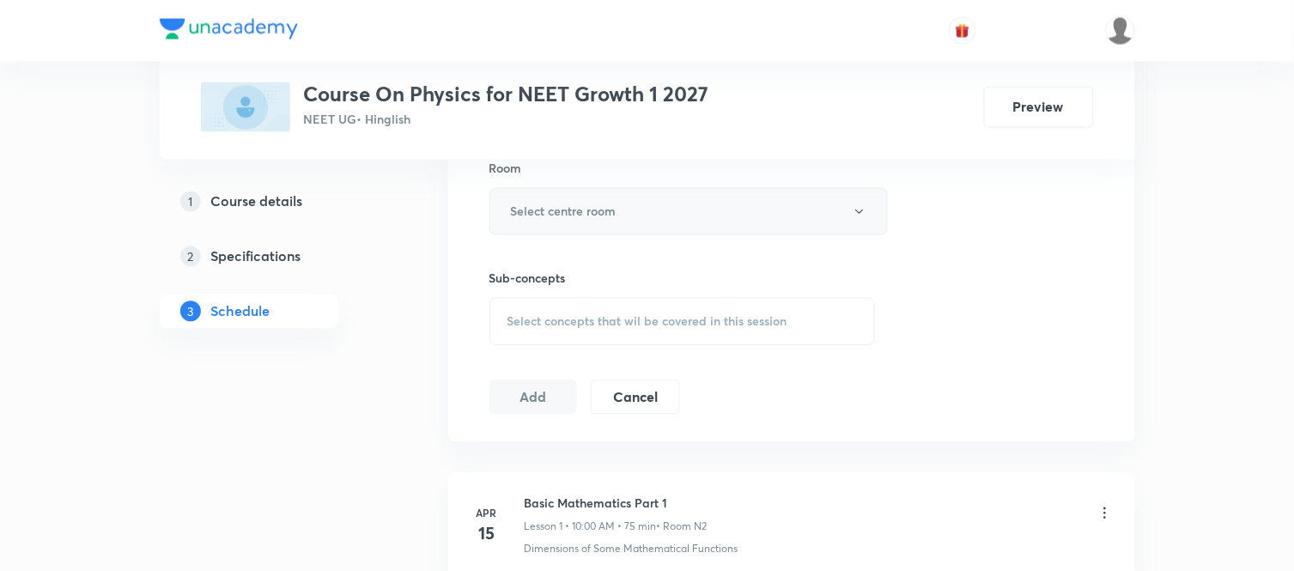
click at [617, 204] on button "Select centre room" at bounding box center [689, 211] width 398 height 47
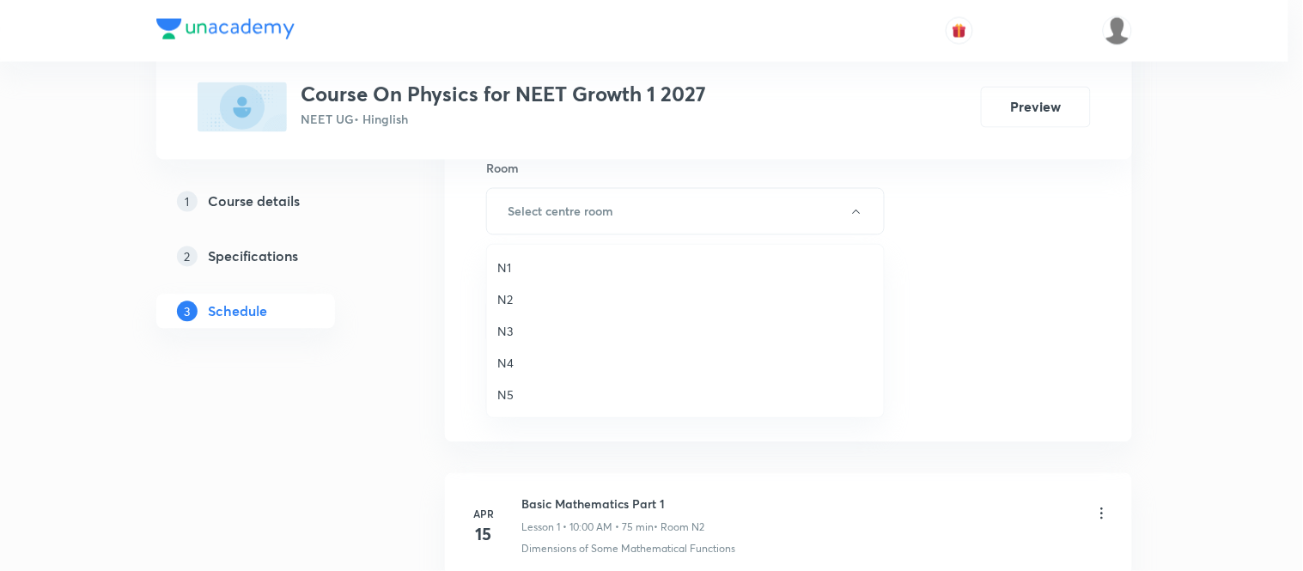
click at [505, 296] on span "N2" at bounding box center [685, 299] width 376 height 18
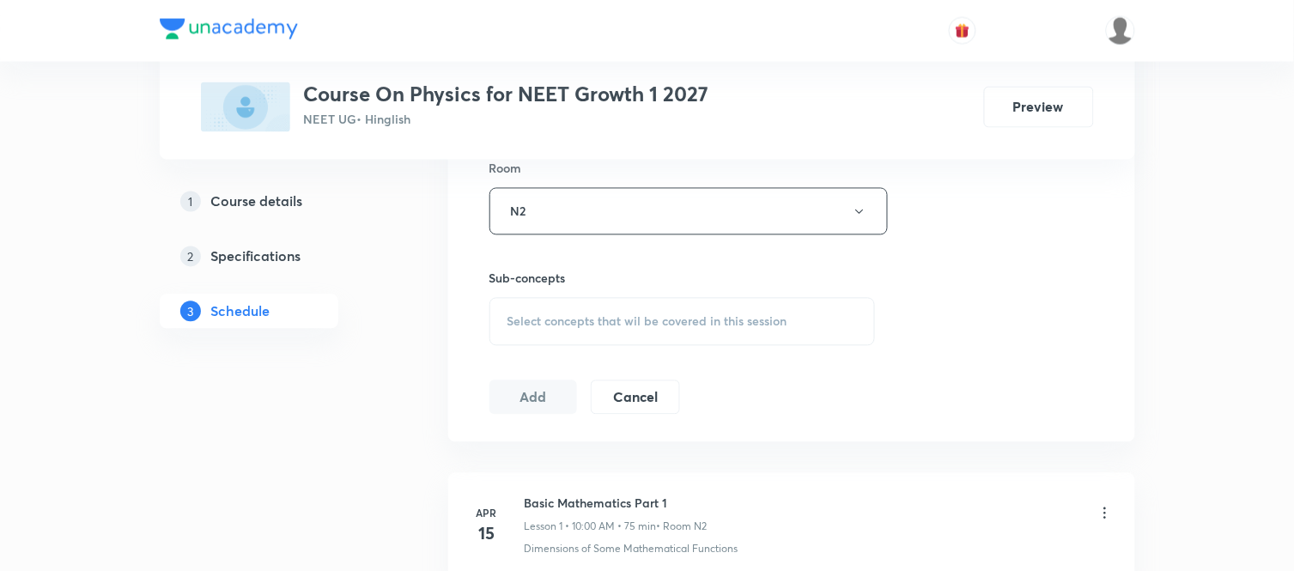
click at [541, 322] on span "Select concepts that wil be covered in this session" at bounding box center [648, 322] width 280 height 14
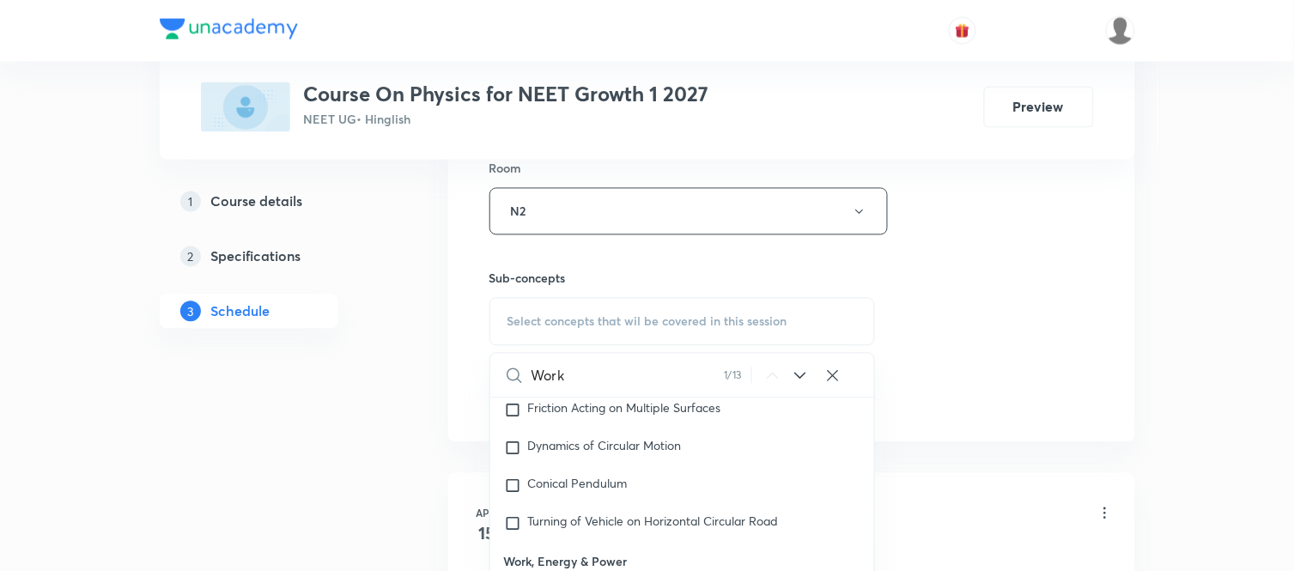
scroll to position [1263, 0]
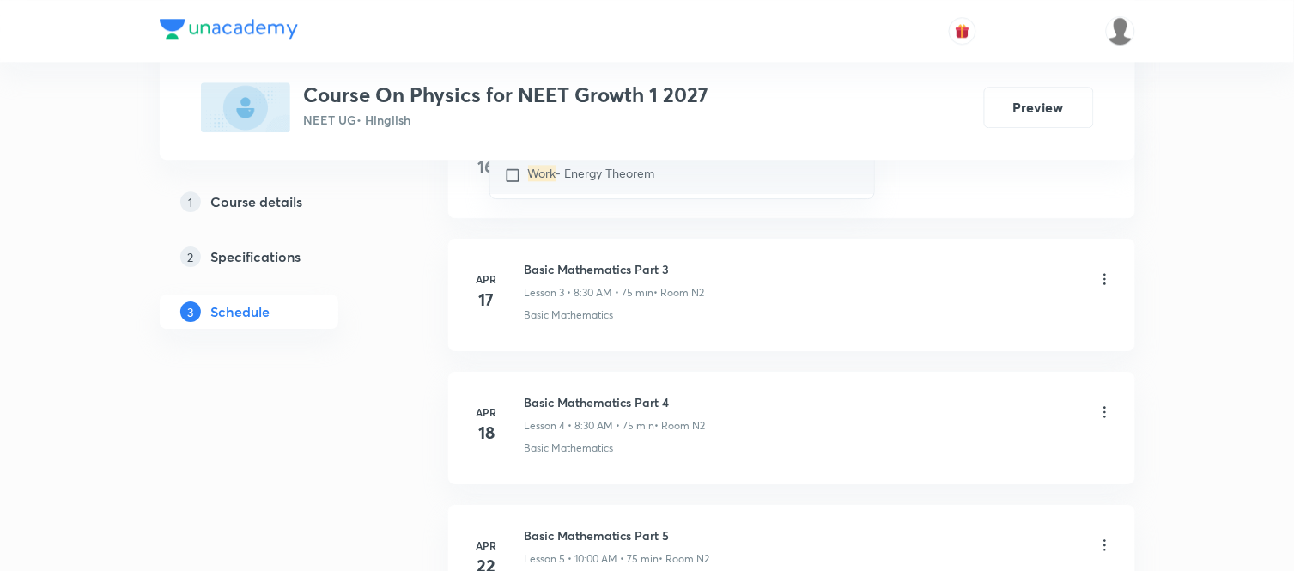
type input "Work"
click at [628, 181] on span "- Energy Theorem" at bounding box center [606, 173] width 99 height 16
checkbox input "true"
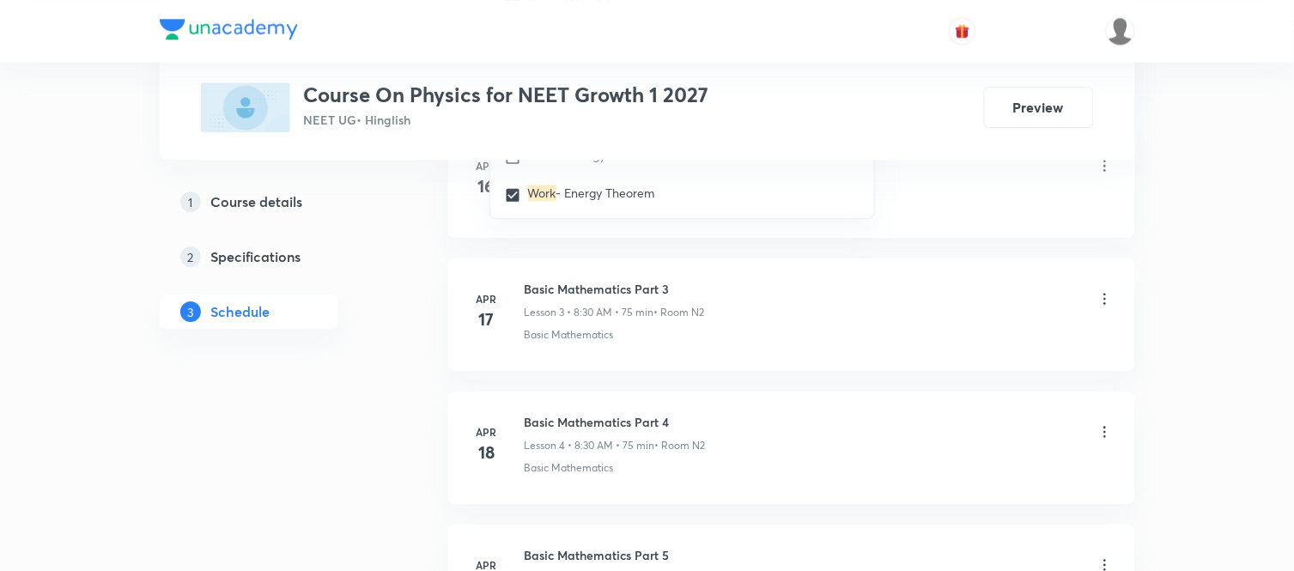
click at [938, 186] on div "Basic Mathematics Part 2 Lesson 2 • 10:00 AM • 75 min • Room N2" at bounding box center [819, 167] width 589 height 40
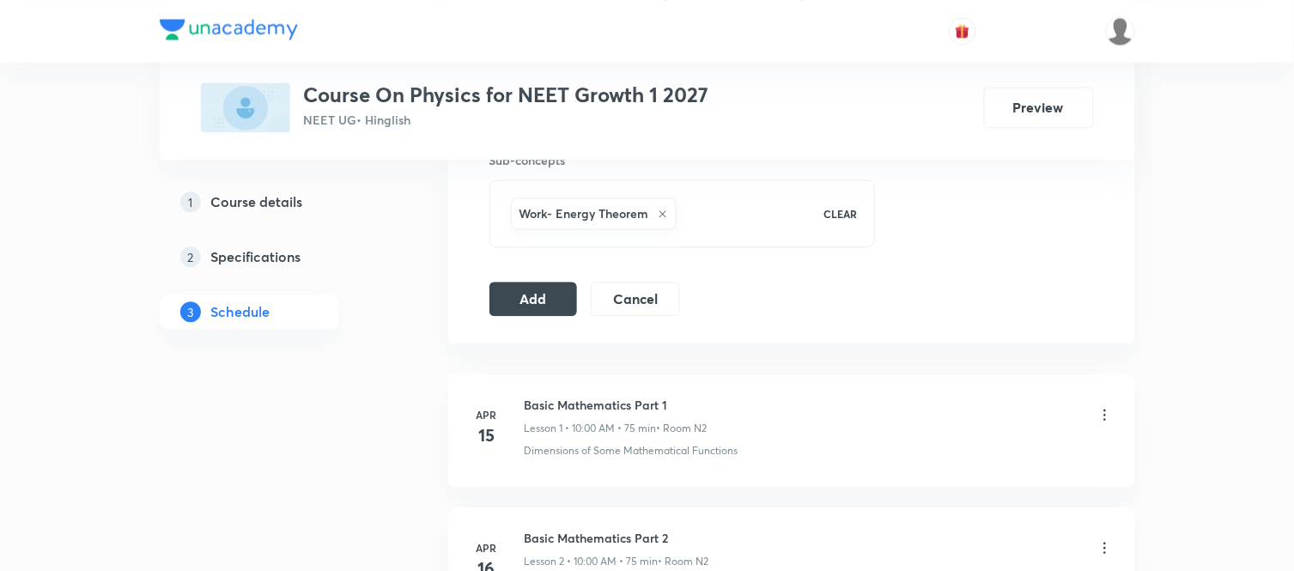
scroll to position [843, 0]
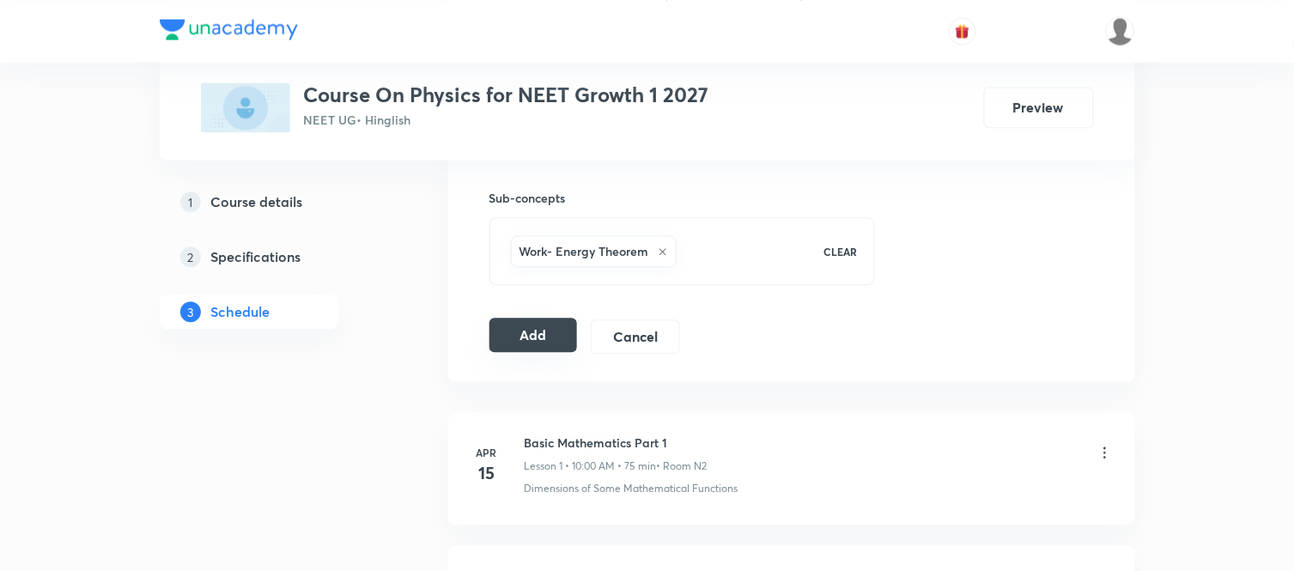
click at [529, 338] on button "Add" at bounding box center [534, 335] width 88 height 34
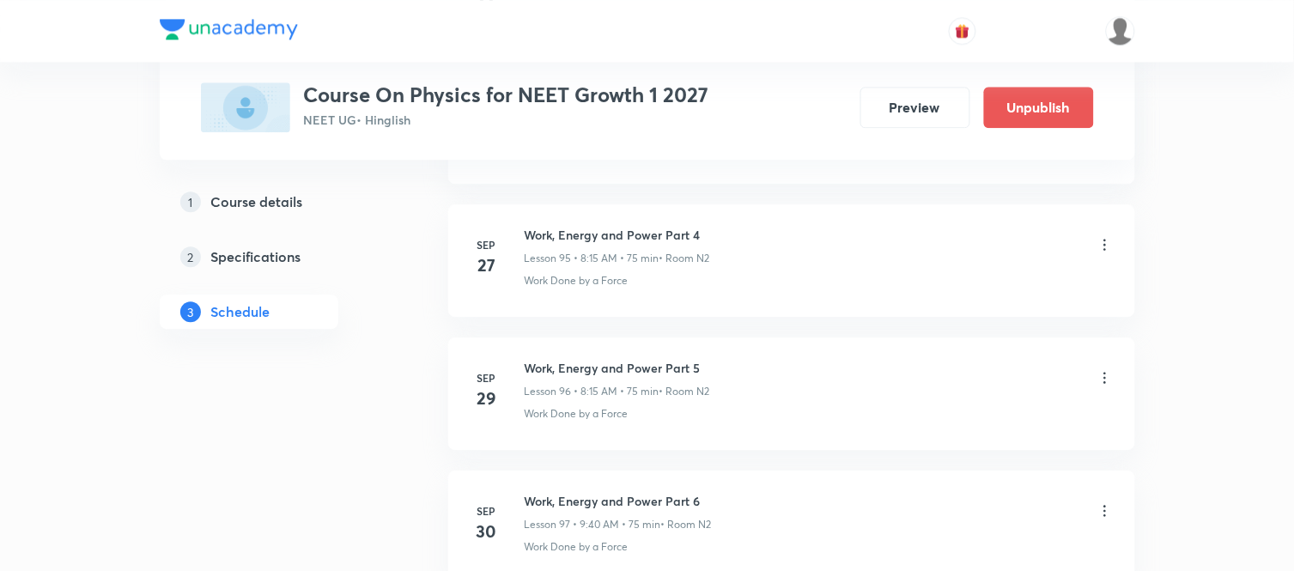
scroll to position [13211, 0]
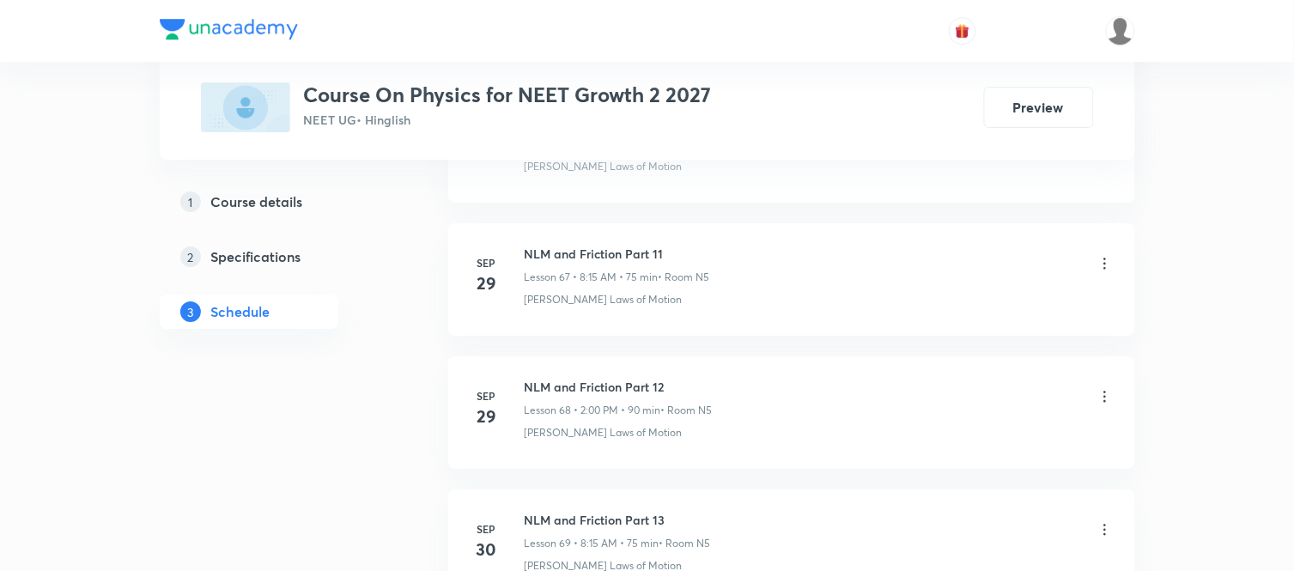
scroll to position [10137, 0]
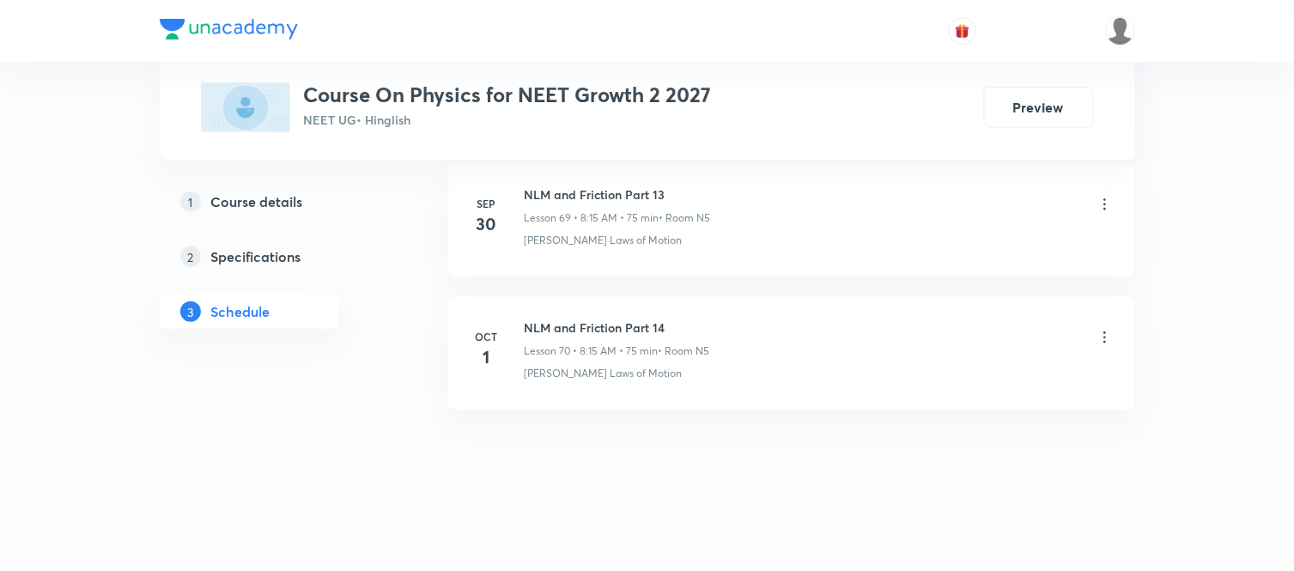
click at [663, 320] on h6 "NLM and Friction Part 14" at bounding box center [618, 328] width 186 height 18
drag, startPoint x: 663, startPoint y: 320, endPoint x: 520, endPoint y: 316, distance: 143.5
click at [520, 316] on li "[DATE] NLM and Friction Part 14 Lesson 70 • 8:15 AM • 75 min • Room N5 [PERSON_…" at bounding box center [791, 353] width 687 height 113
copy h6 "NLM and Friction Part 14"
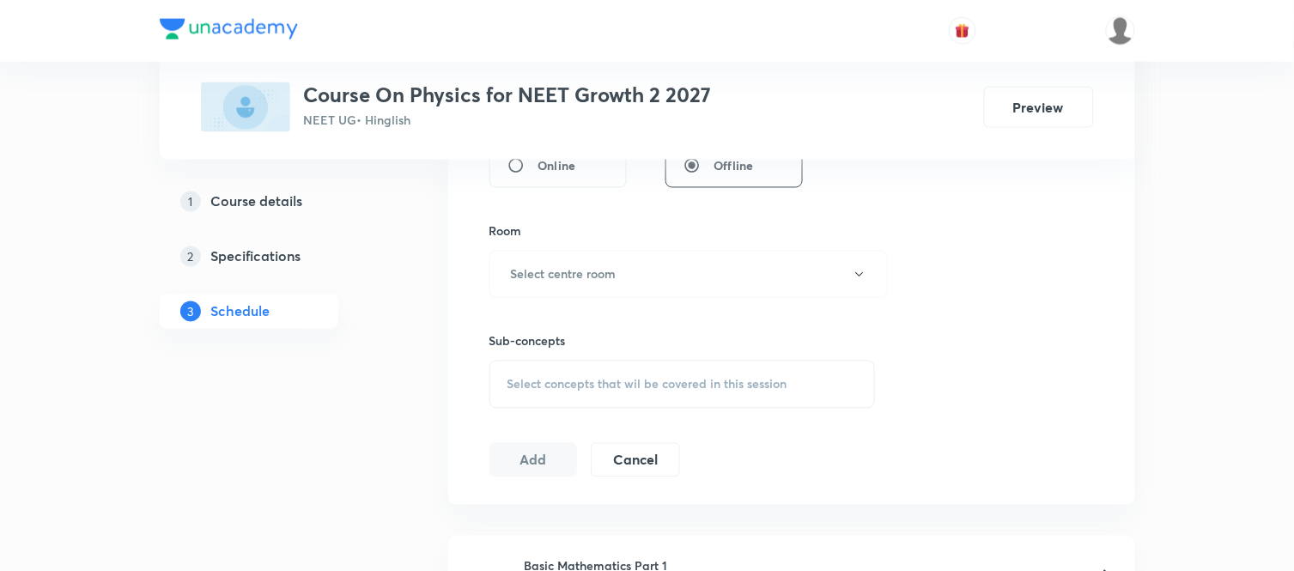
scroll to position [0, 0]
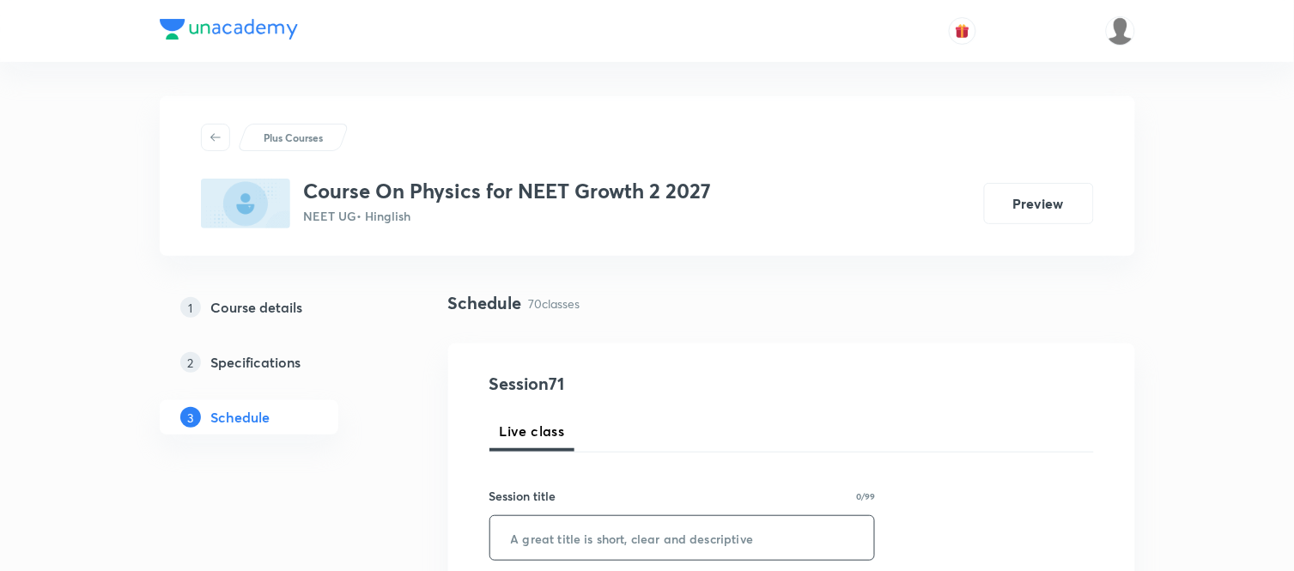
click at [619, 527] on input "text" at bounding box center [682, 538] width 385 height 44
paste input "NLM and Friction Part 14"
type input "NLM and Friction Part 15"
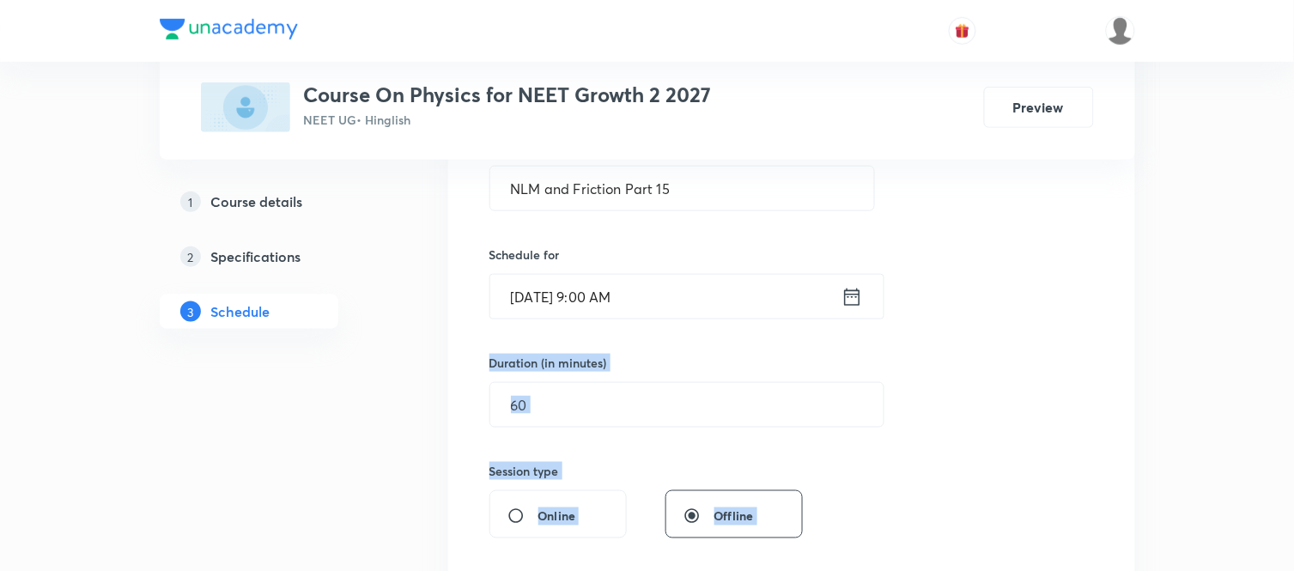
scroll to position [381, 0]
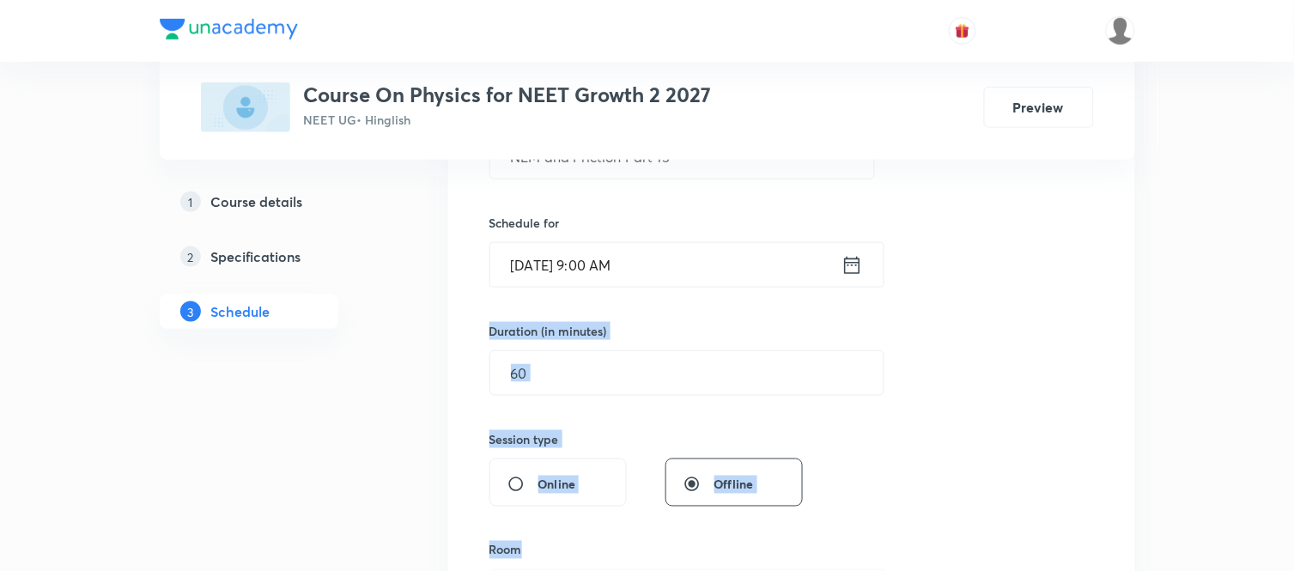
click at [1039, 527] on div "Session 71 Live class Session title 24/99 NLM and Friction Part 15 ​ Schedule f…" at bounding box center [792, 393] width 605 height 806
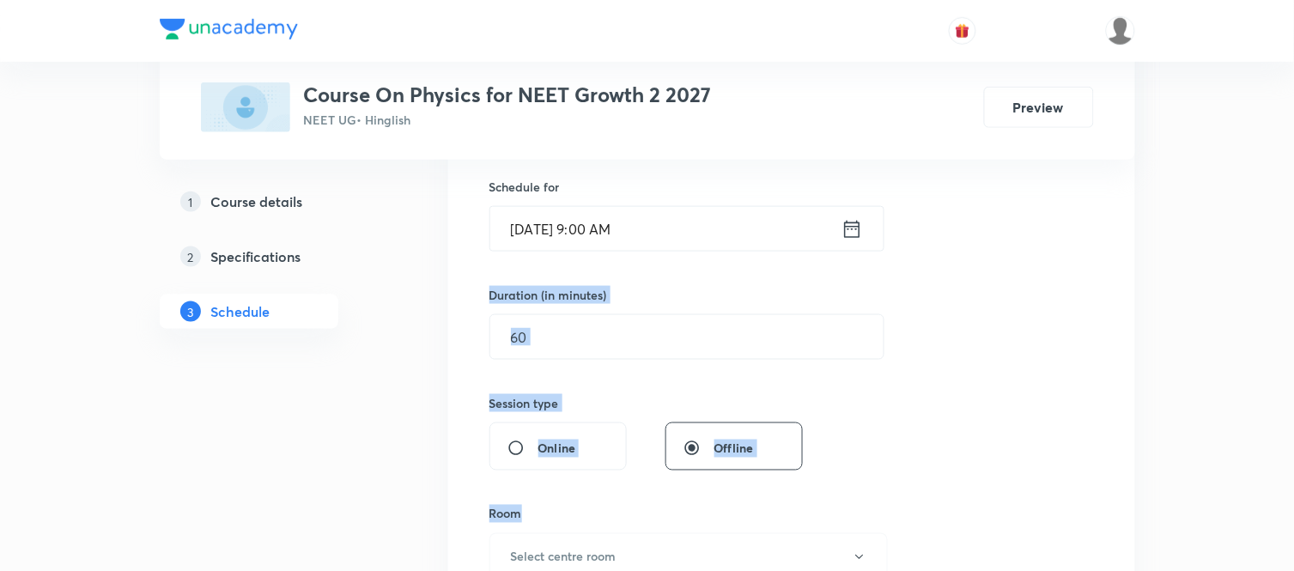
scroll to position [419, 0]
click at [971, 441] on div "Session 71 Live class Session title 24/99 NLM and Friction Part 15 ​ Schedule f…" at bounding box center [792, 355] width 605 height 806
click at [682, 232] on input "[DATE] 9:00 AM" at bounding box center [665, 227] width 351 height 44
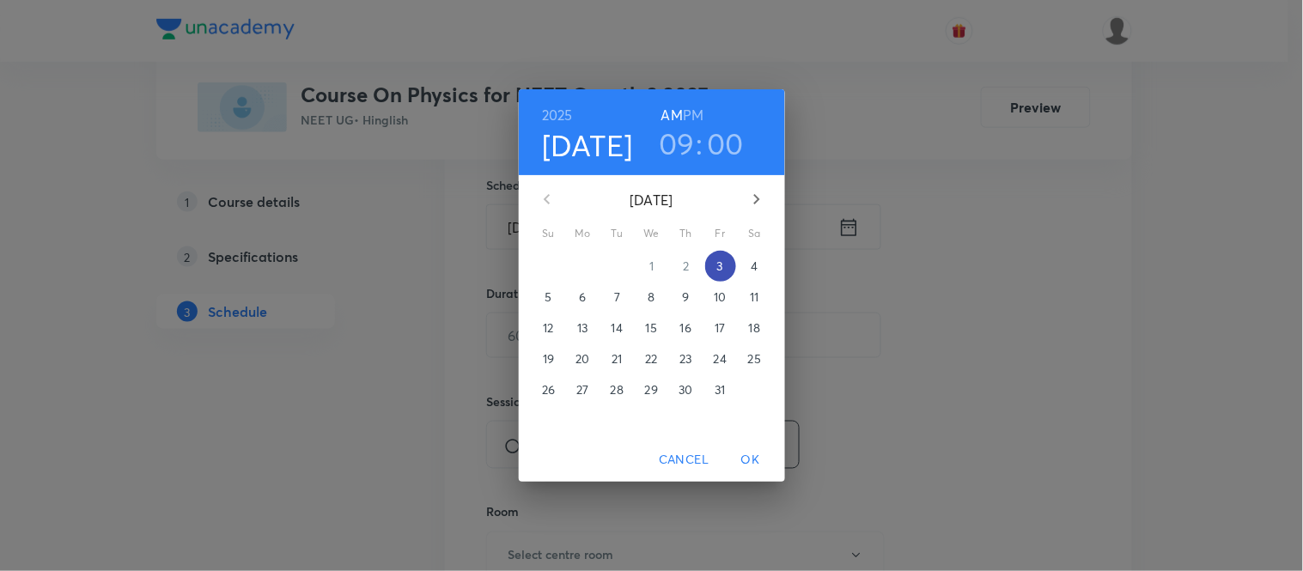
click at [711, 262] on span "3" at bounding box center [720, 266] width 31 height 17
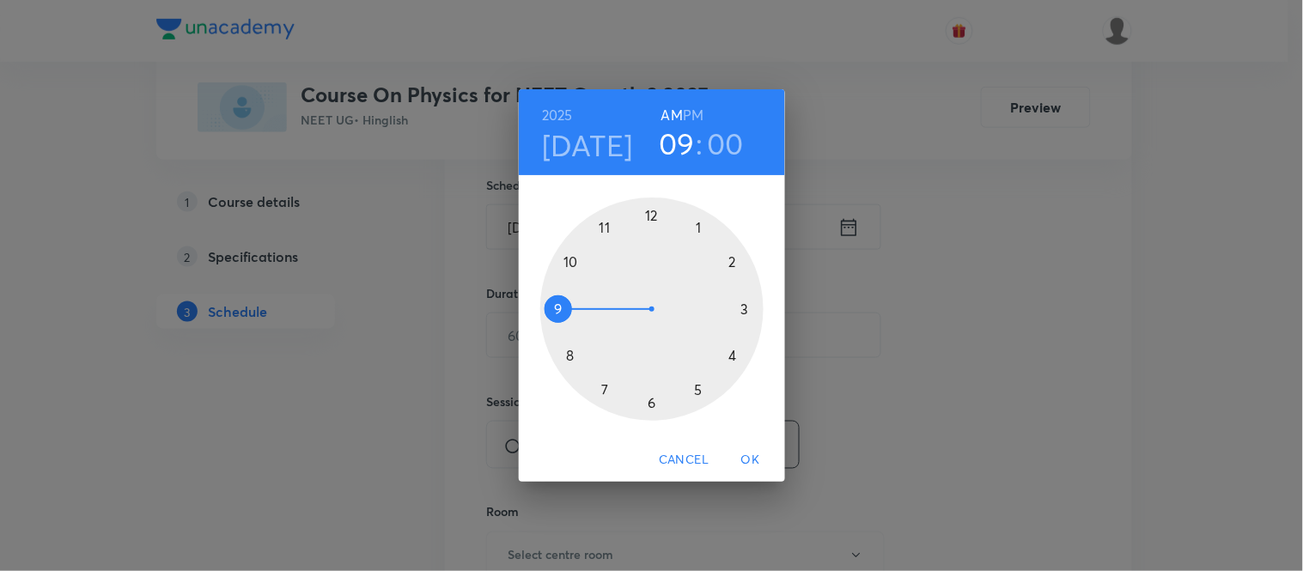
click at [602, 227] on div at bounding box center [651, 309] width 223 height 223
click at [697, 227] on div at bounding box center [651, 309] width 223 height 223
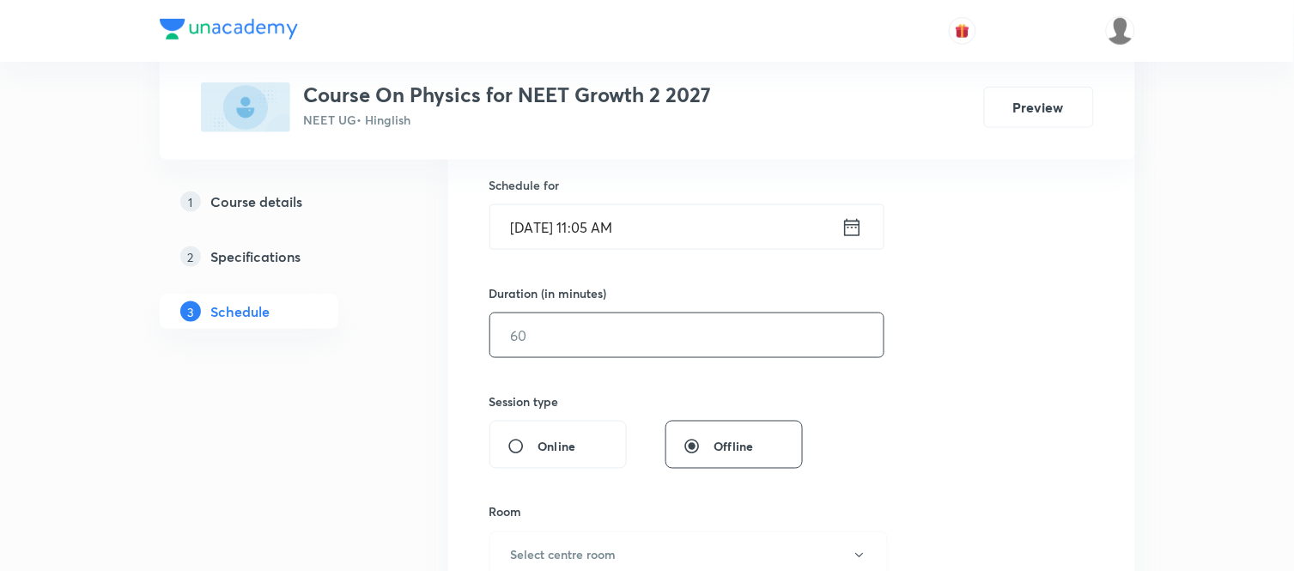
click at [603, 332] on input "text" at bounding box center [686, 335] width 393 height 44
type input "75"
click at [1031, 387] on div "Session 71 Live class Session title 24/99 NLM and Friction Part 15 ​ Schedule f…" at bounding box center [792, 355] width 605 height 806
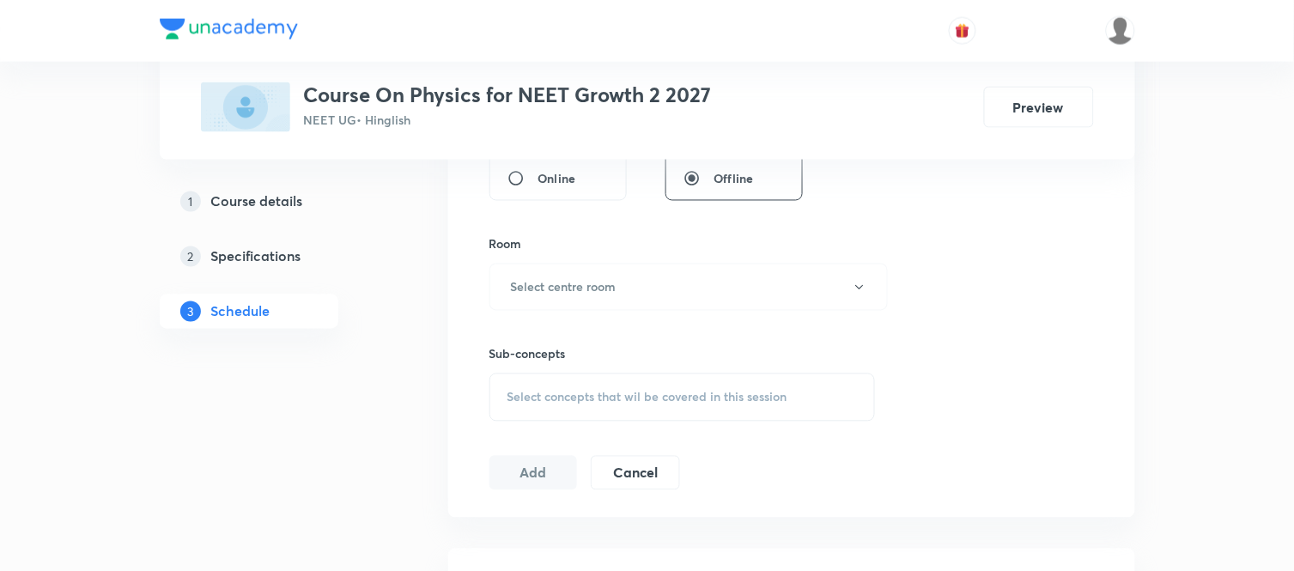
scroll to position [725, 0]
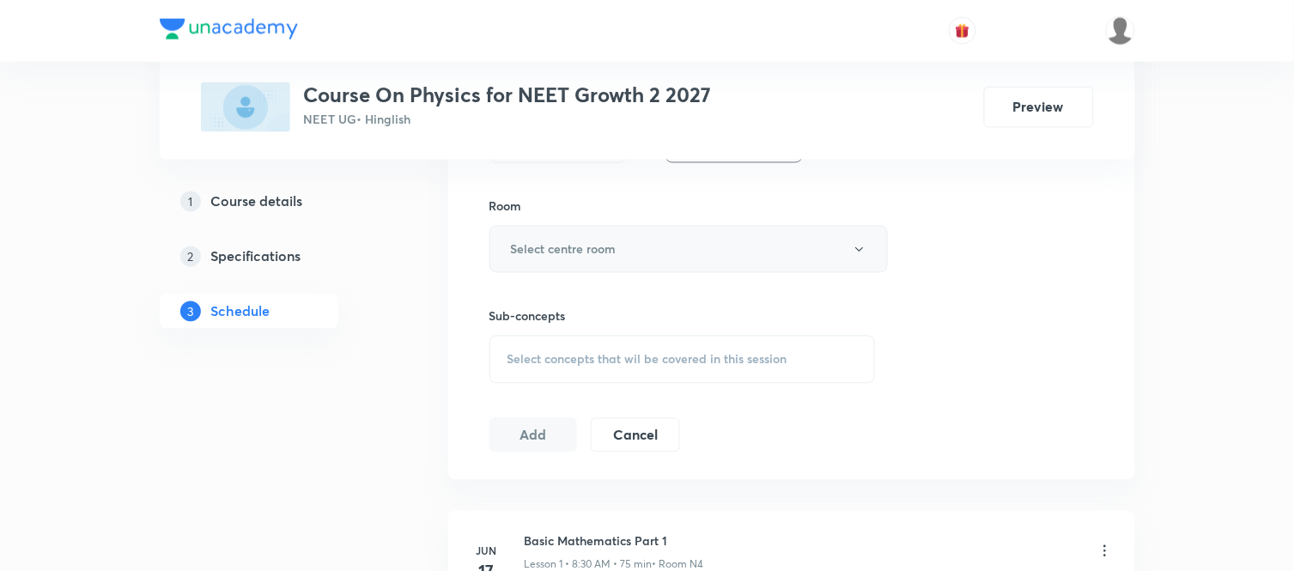
click at [760, 252] on button "Select centre room" at bounding box center [689, 249] width 398 height 47
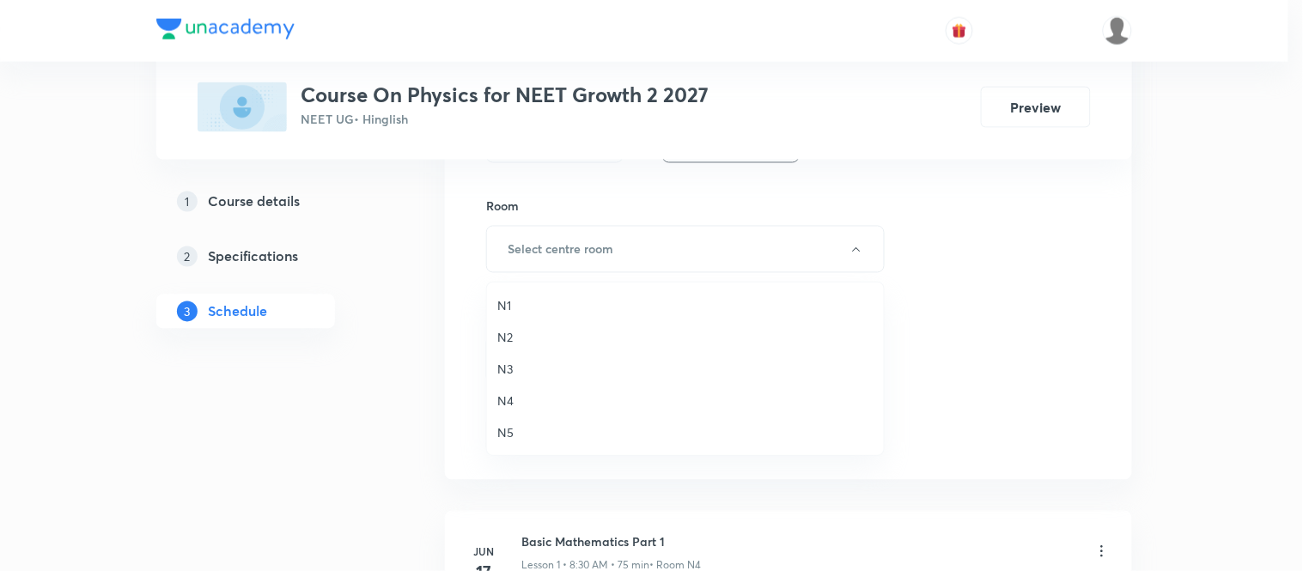
click at [503, 405] on span "N4" at bounding box center [685, 401] width 376 height 18
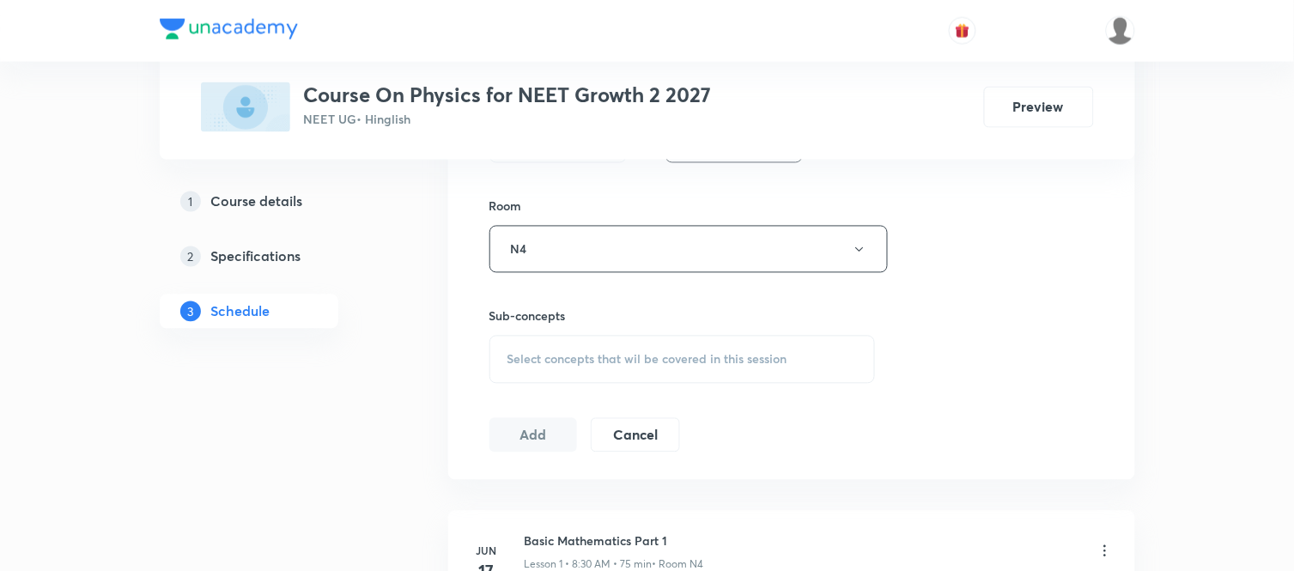
click at [995, 359] on div "Session 71 Live class Session title 24/99 NLM and Friction Part 15 ​ Schedule f…" at bounding box center [792, 49] width 605 height 806
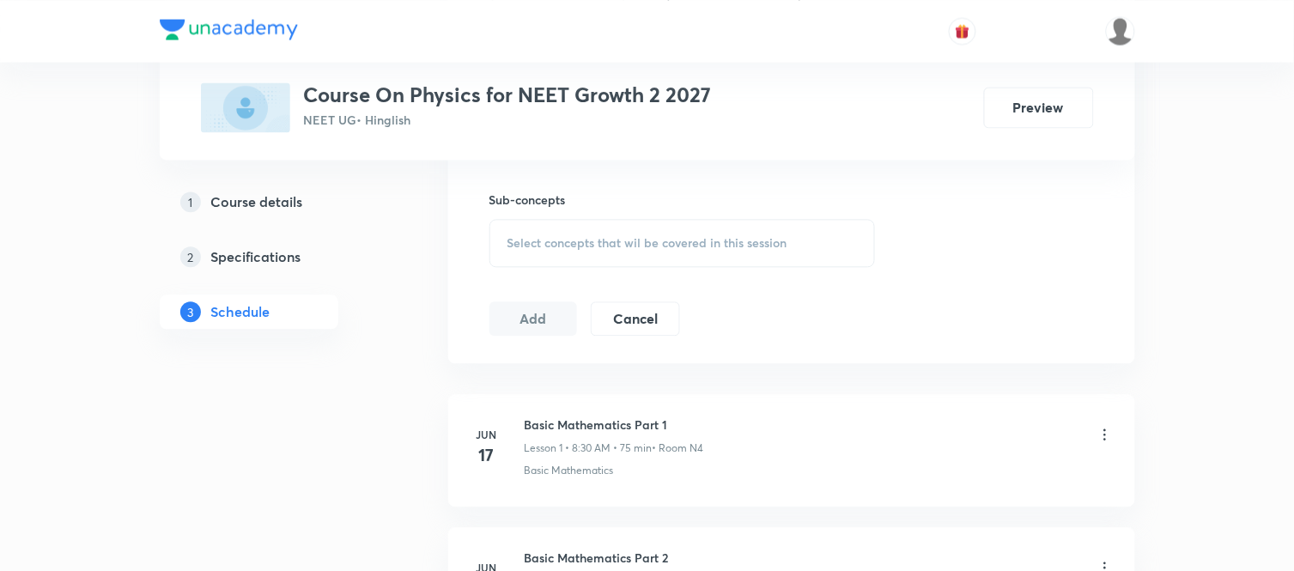
scroll to position [878, 0]
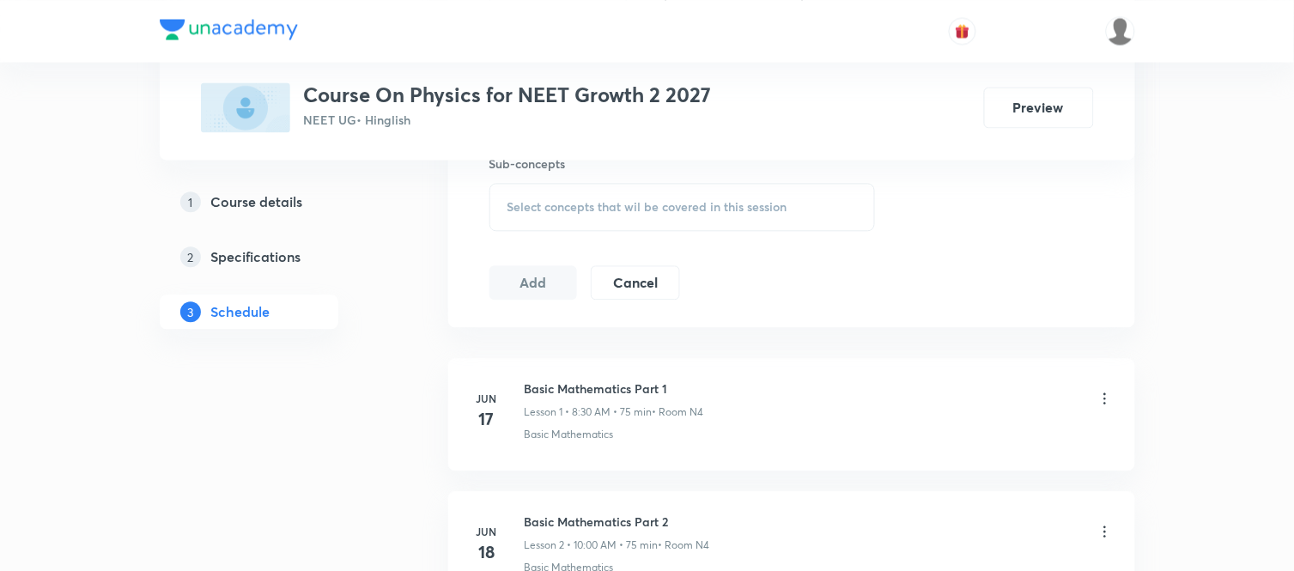
click at [762, 220] on div "Select concepts that wil be covered in this session" at bounding box center [683, 207] width 386 height 48
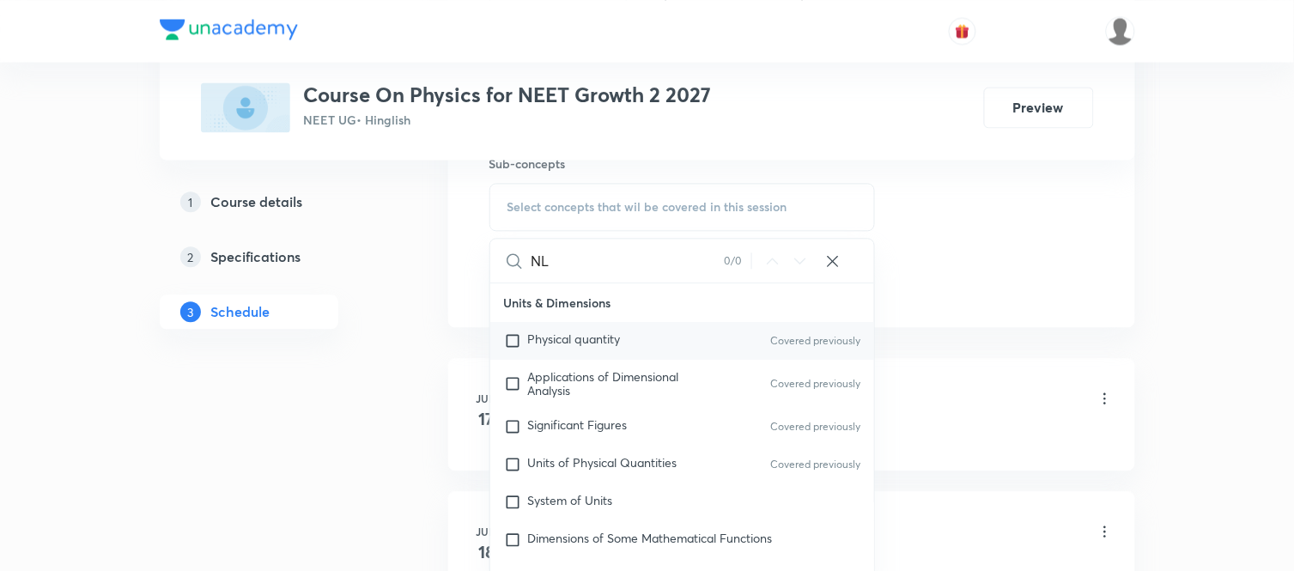
type input "N"
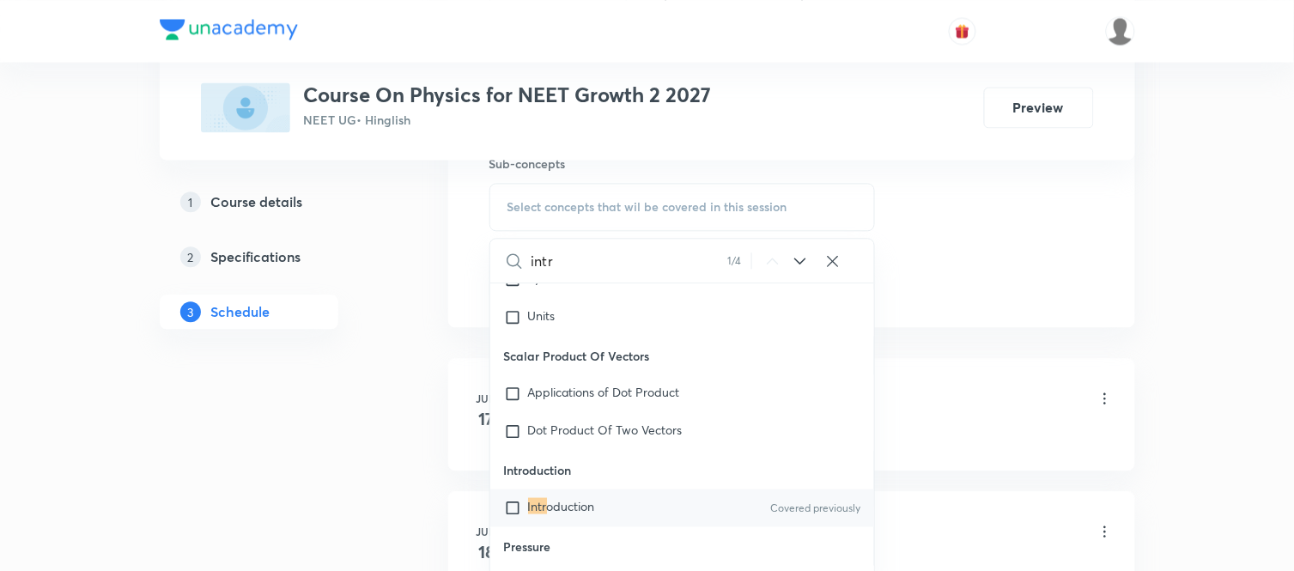
scroll to position [28825, 0]
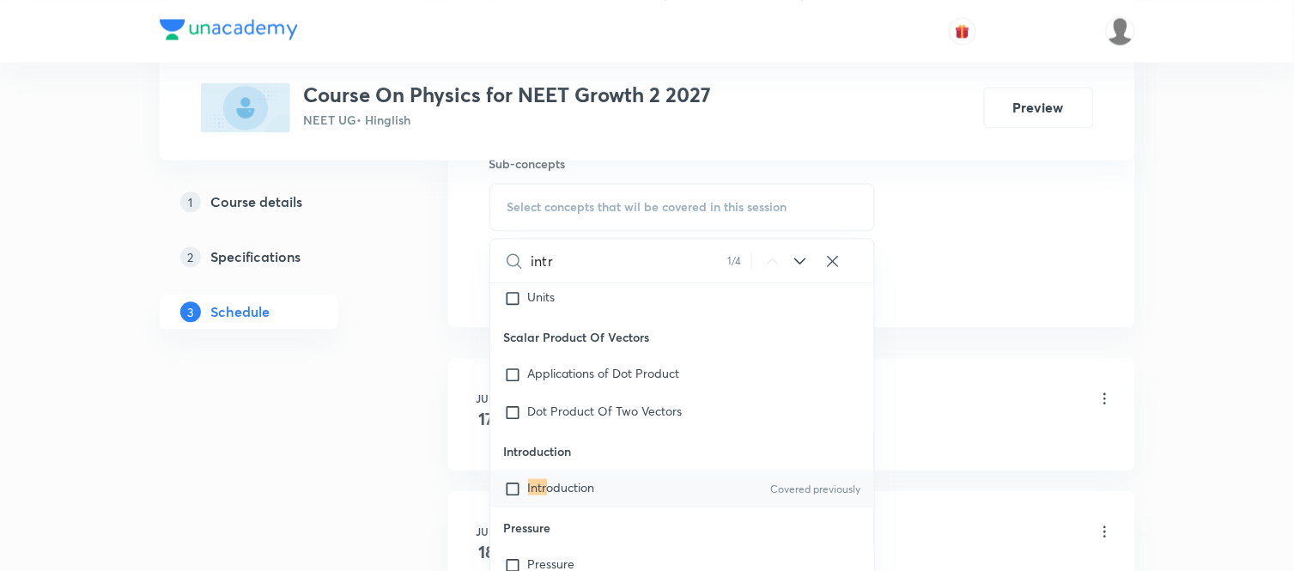
type input "intr"
click at [542, 495] on mark "Intr" at bounding box center [537, 486] width 19 height 16
checkbox input "true"
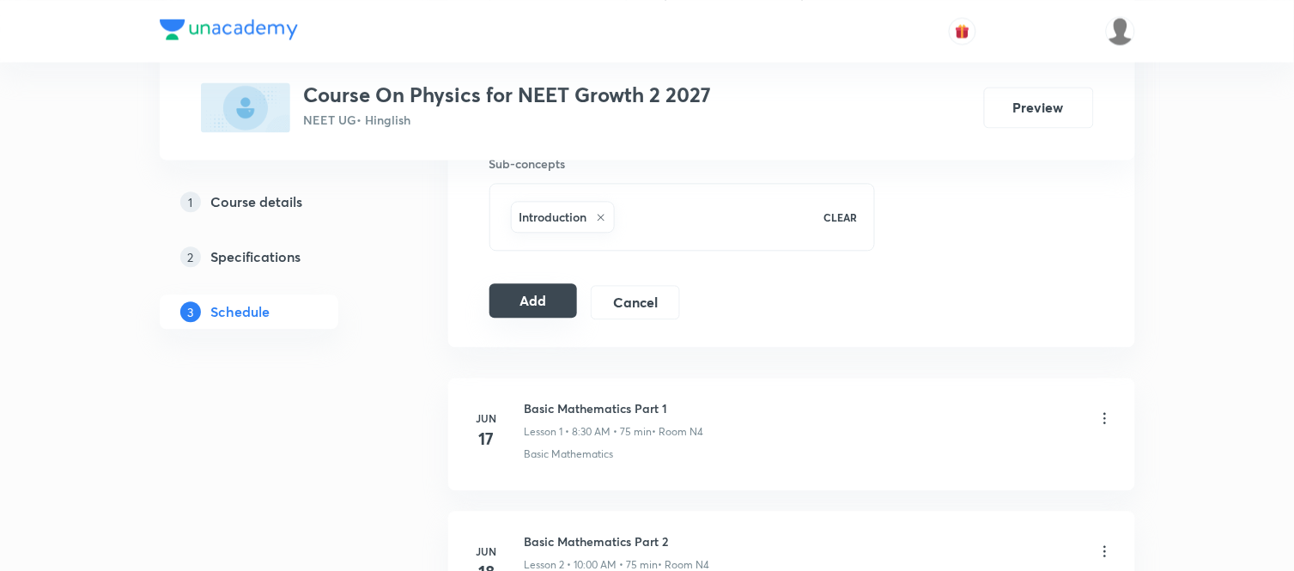
click at [531, 303] on button "Add" at bounding box center [534, 300] width 88 height 34
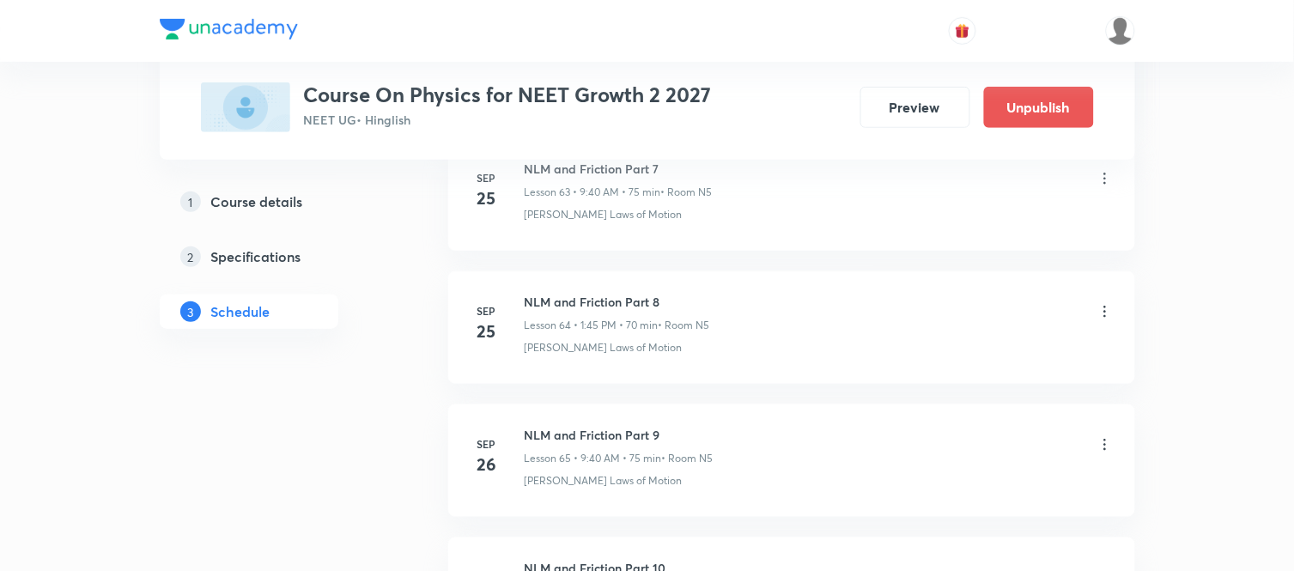
scroll to position [9480, 0]
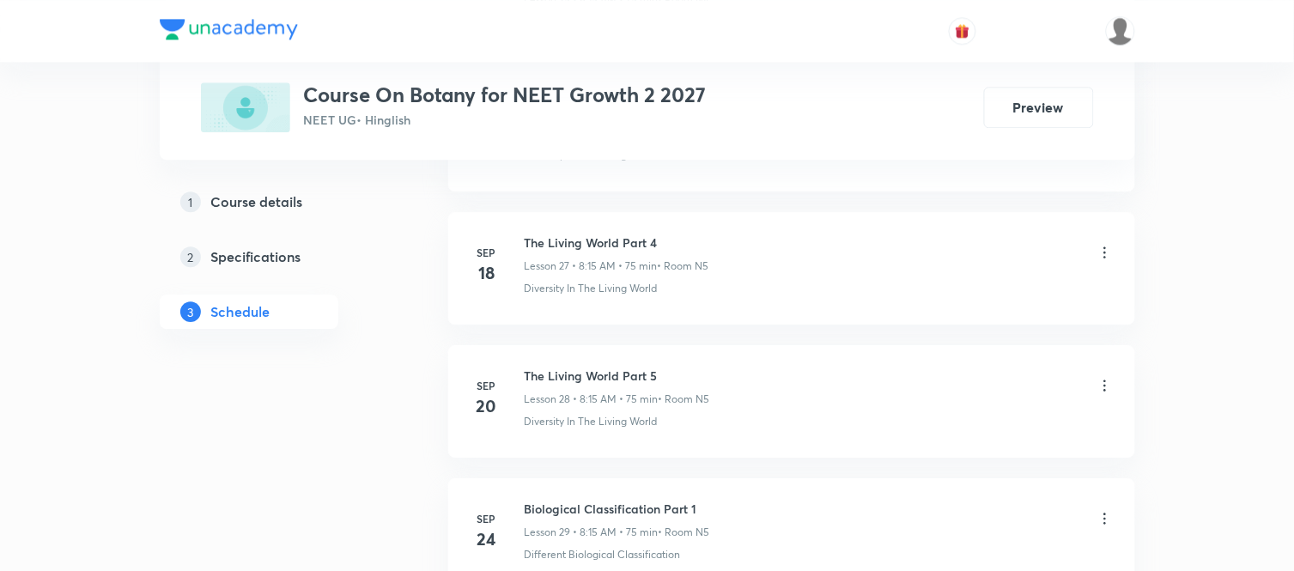
scroll to position [4937, 0]
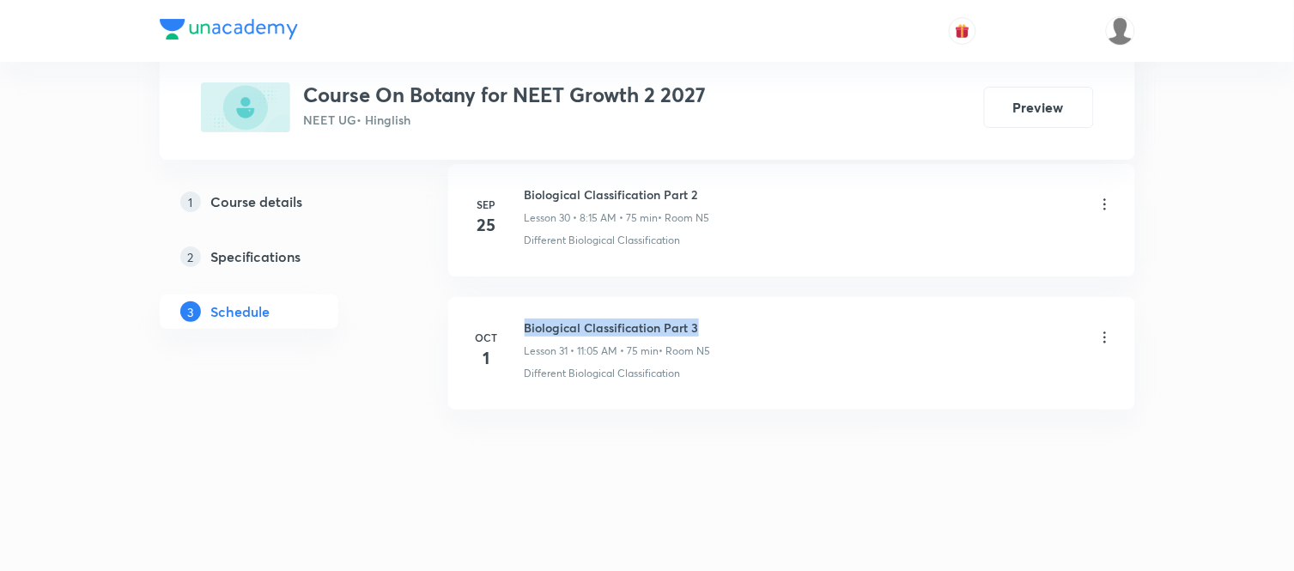
drag, startPoint x: 696, startPoint y: 321, endPoint x: 520, endPoint y: 323, distance: 176.1
click at [520, 323] on div "[DATE] Biological Classification Part 3 Lesson 31 • 11:05 AM • 75 min • Room N5…" at bounding box center [792, 350] width 644 height 63
copy h6 "Biological Classification Part 3"
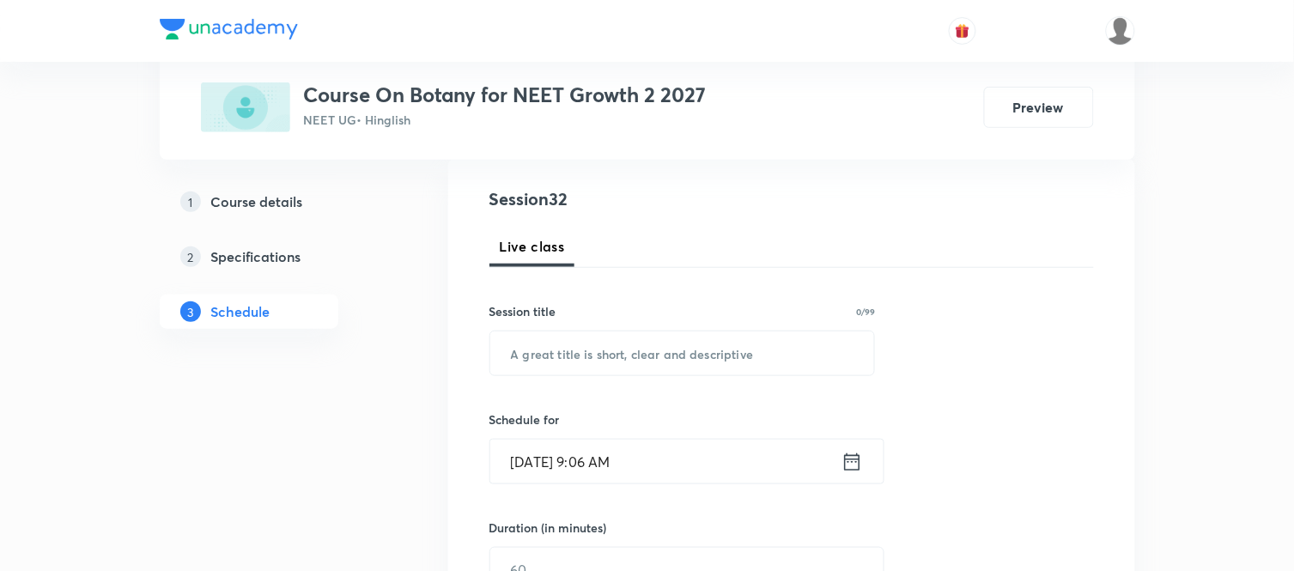
scroll to position [0, 0]
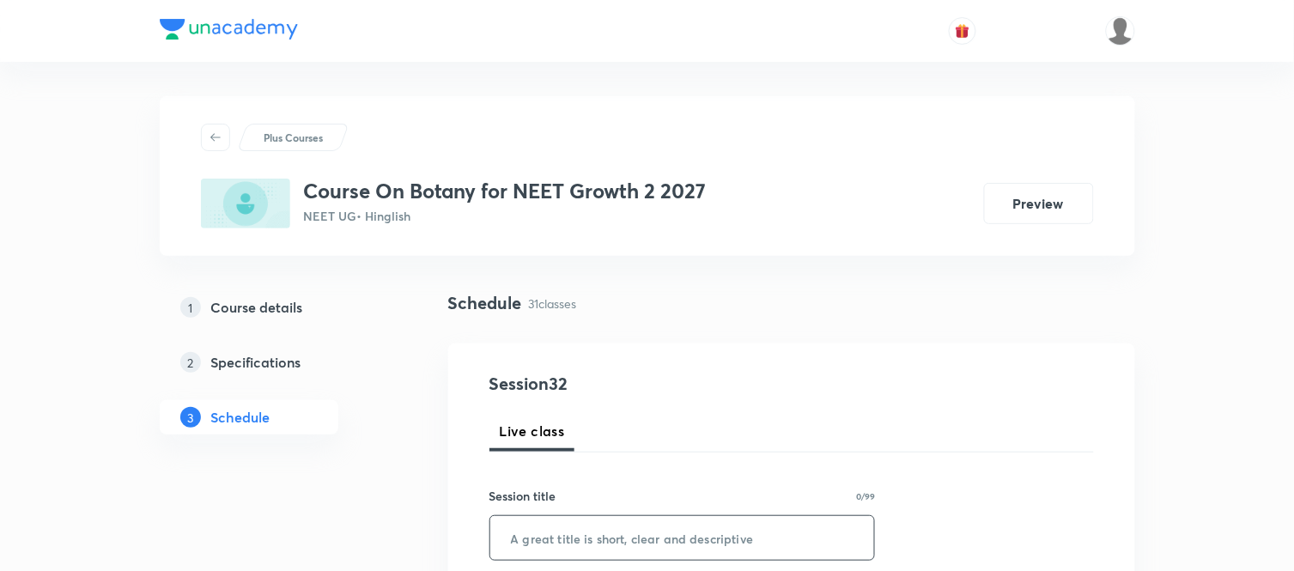
click at [534, 541] on input "text" at bounding box center [682, 538] width 385 height 44
paste input "Biological Classification Part 3"
type input "Biological Classification Part 4"
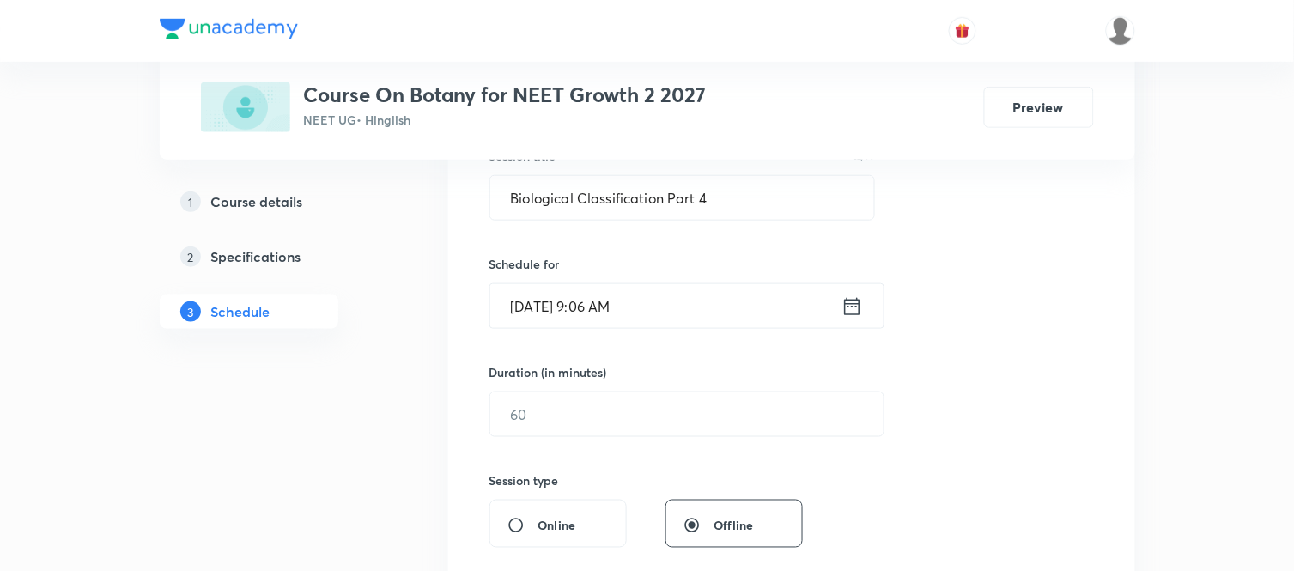
scroll to position [344, 0]
click at [648, 298] on input "[DATE] 9:06 AM" at bounding box center [665, 303] width 351 height 44
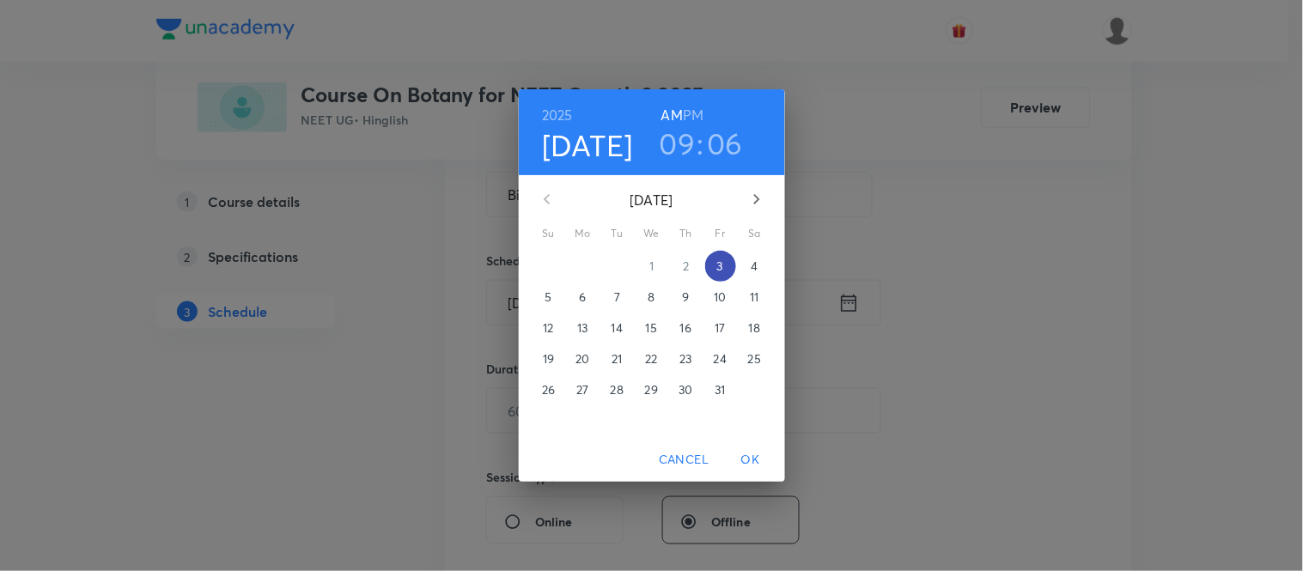
click at [715, 260] on span "3" at bounding box center [720, 266] width 31 height 17
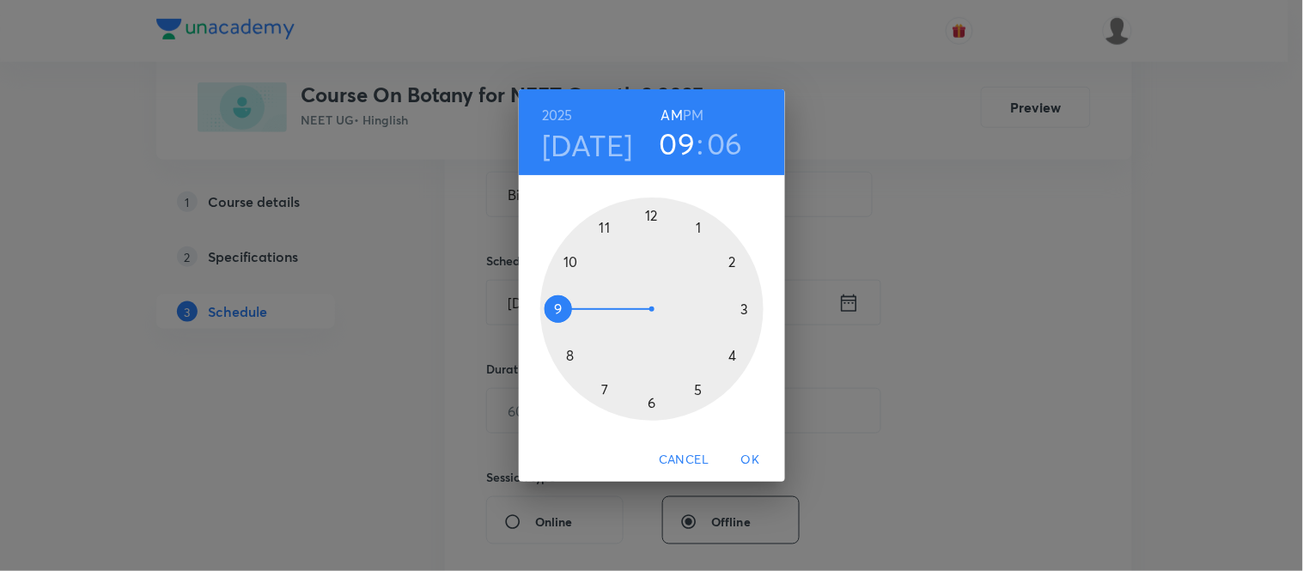
click at [688, 110] on h6 "PM" at bounding box center [693, 115] width 21 height 24
click at [653, 217] on div at bounding box center [651, 309] width 223 height 223
click at [649, 398] on div at bounding box center [651, 309] width 223 height 223
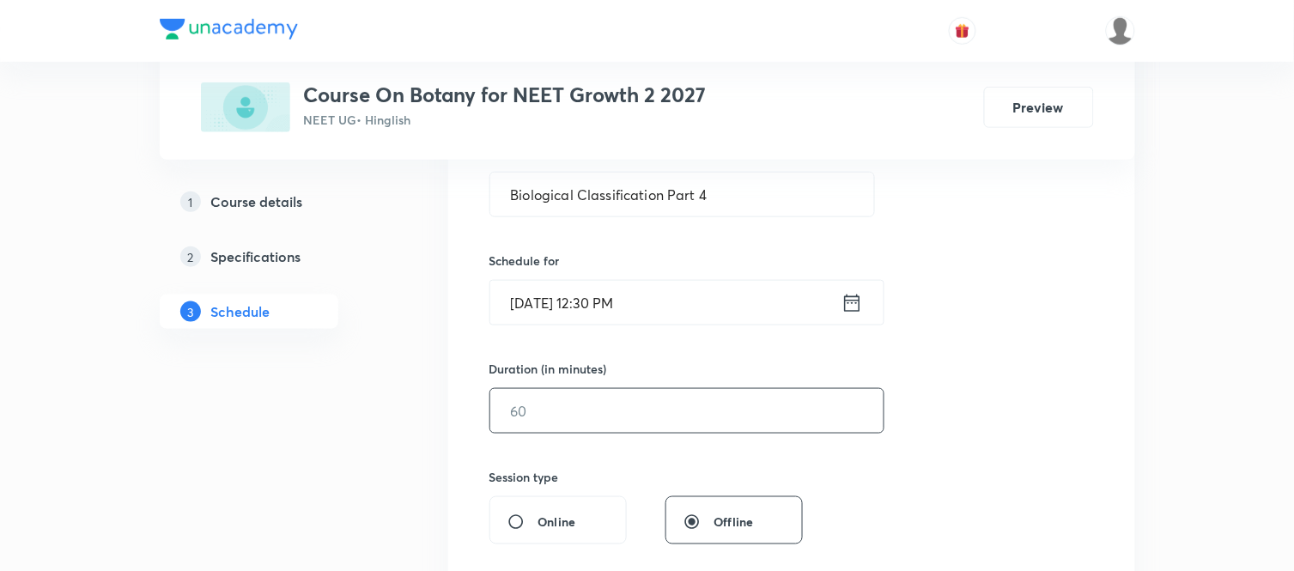
click at [596, 398] on input "text" at bounding box center [686, 411] width 393 height 44
type input "75"
click at [997, 438] on div "Session 32 Live class Session title 32/99 Biological Classification Part 4 ​ Sc…" at bounding box center [792, 430] width 605 height 806
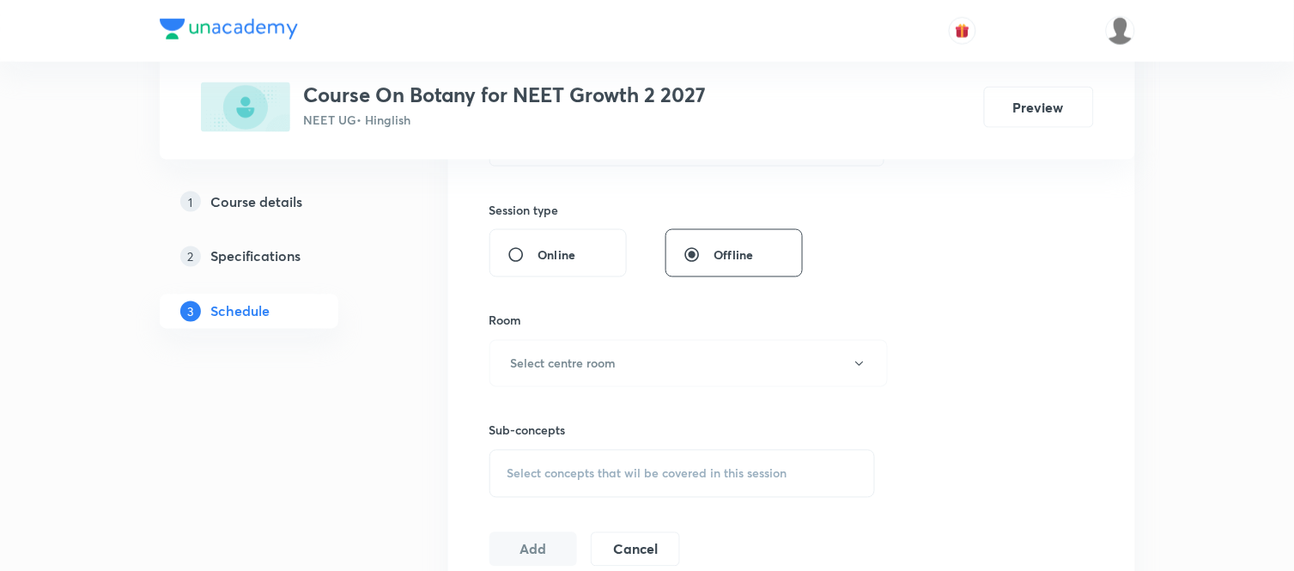
click at [997, 438] on div "Session 32 Live class Session title 32/99 Biological Classification Part 4 ​ Sc…" at bounding box center [792, 163] width 605 height 806
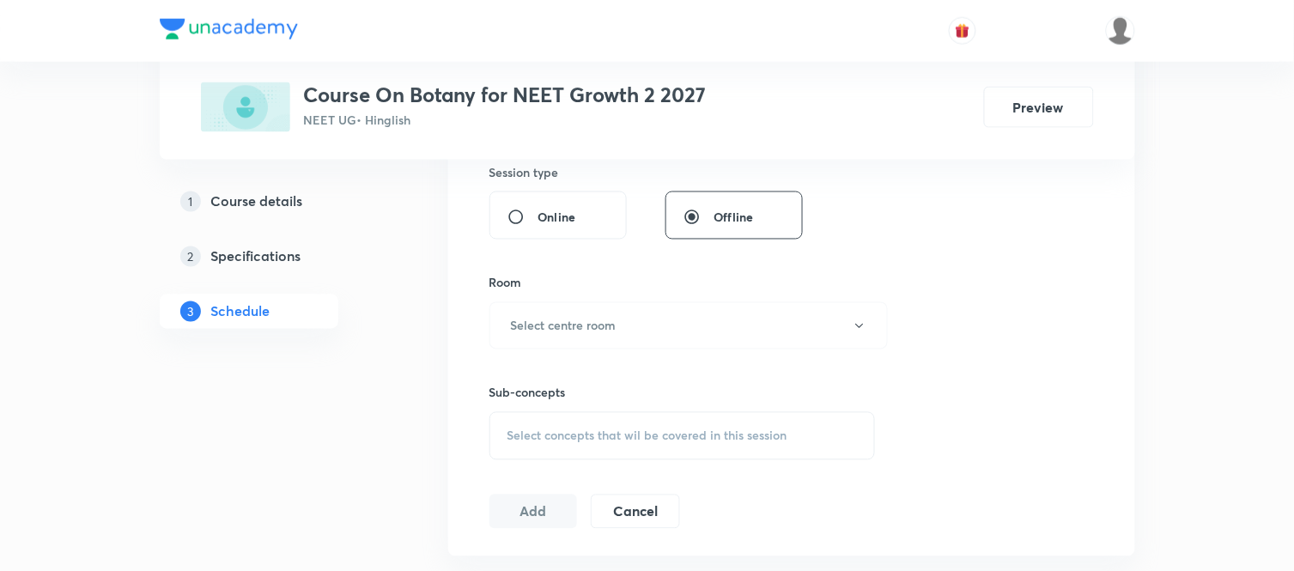
click at [997, 438] on div "Session 32 Live class Session title 32/99 Biological Classification Part 4 ​ Sc…" at bounding box center [792, 126] width 605 height 806
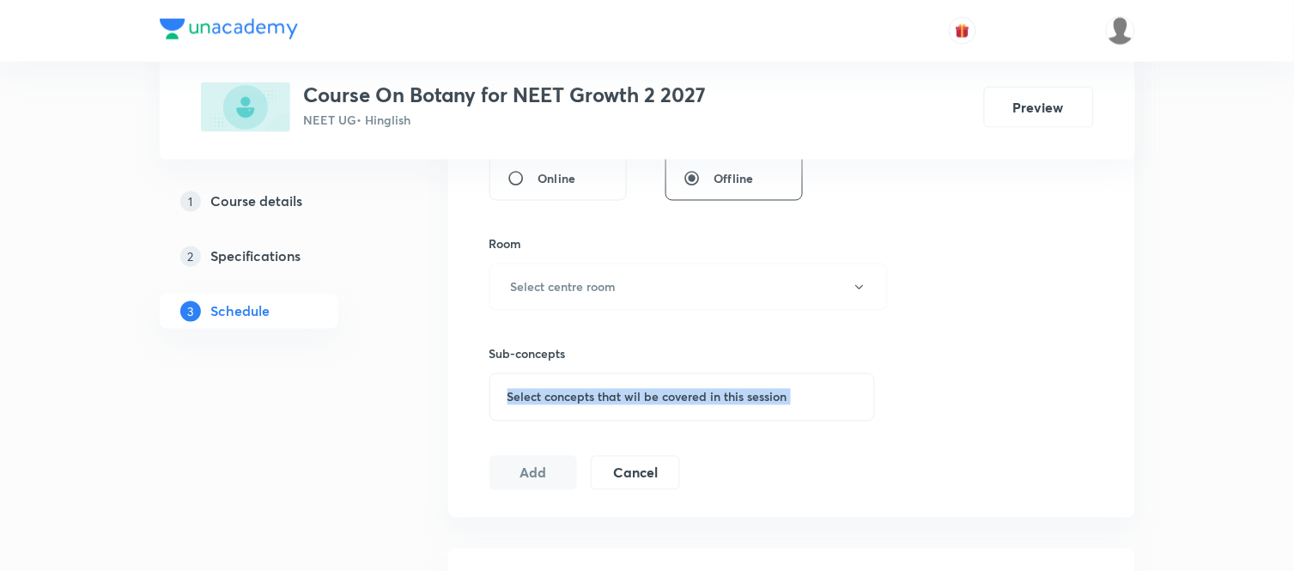
click at [997, 438] on div "Session 32 Live class Session title 32/99 Biological Classification Part 4 ​ Sc…" at bounding box center [792, 87] width 605 height 806
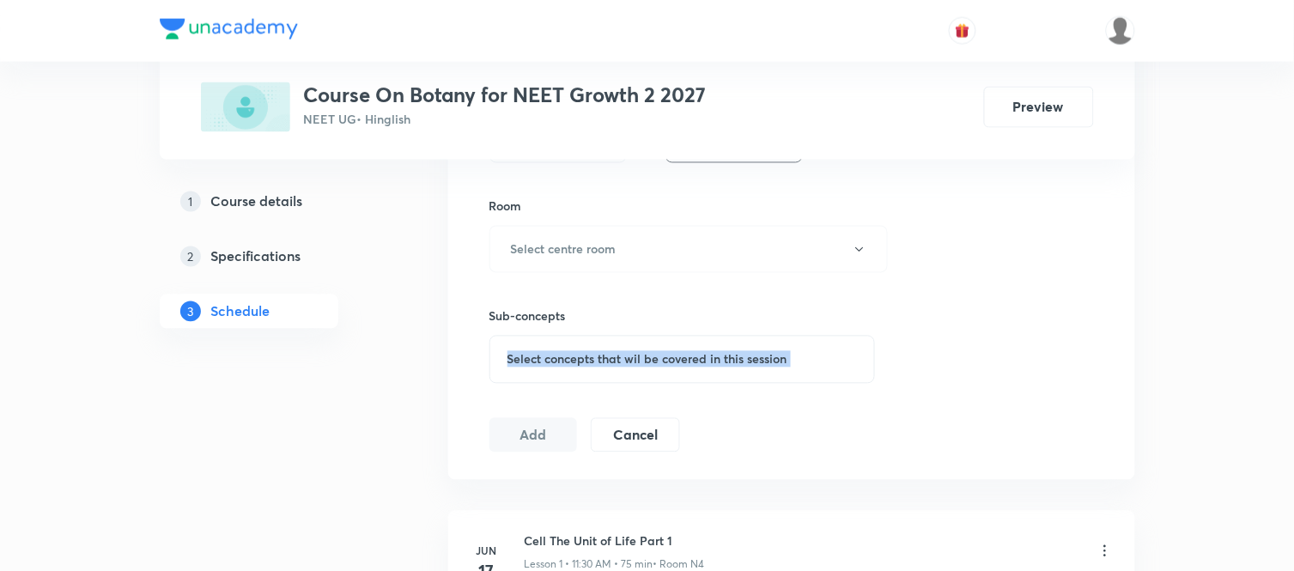
click at [997, 438] on div "Session 32 Live class Session title 32/99 Biological Classification Part 4 ​ Sc…" at bounding box center [792, 49] width 605 height 806
click at [610, 237] on button "Select centre room" at bounding box center [689, 249] width 398 height 47
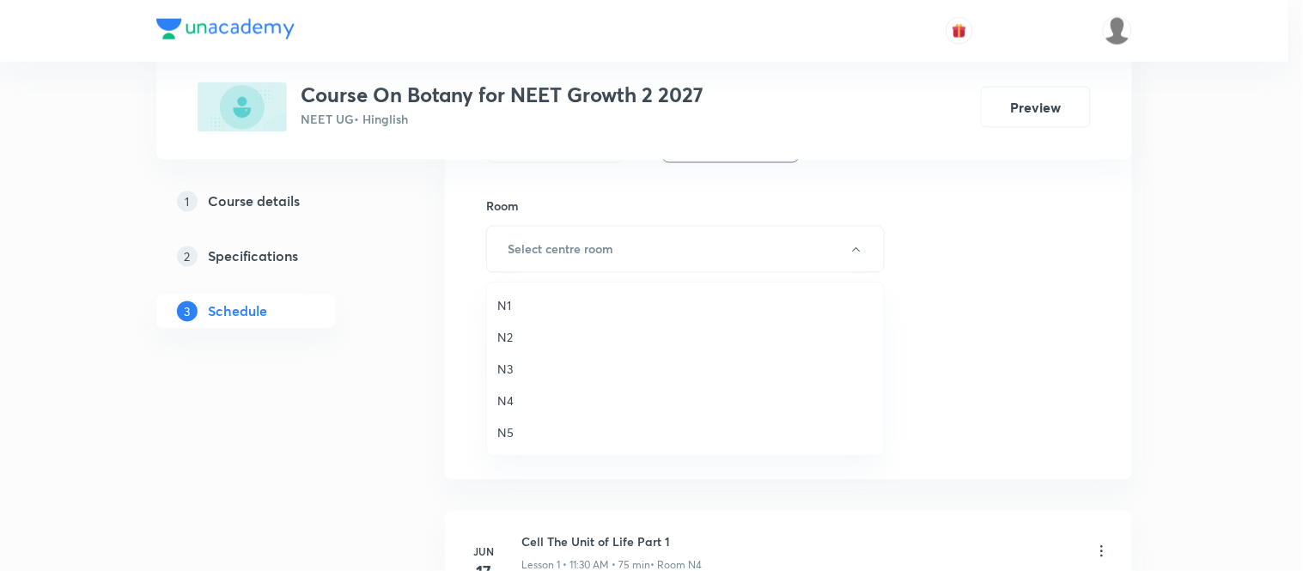
click at [505, 395] on span "N4" at bounding box center [685, 401] width 376 height 18
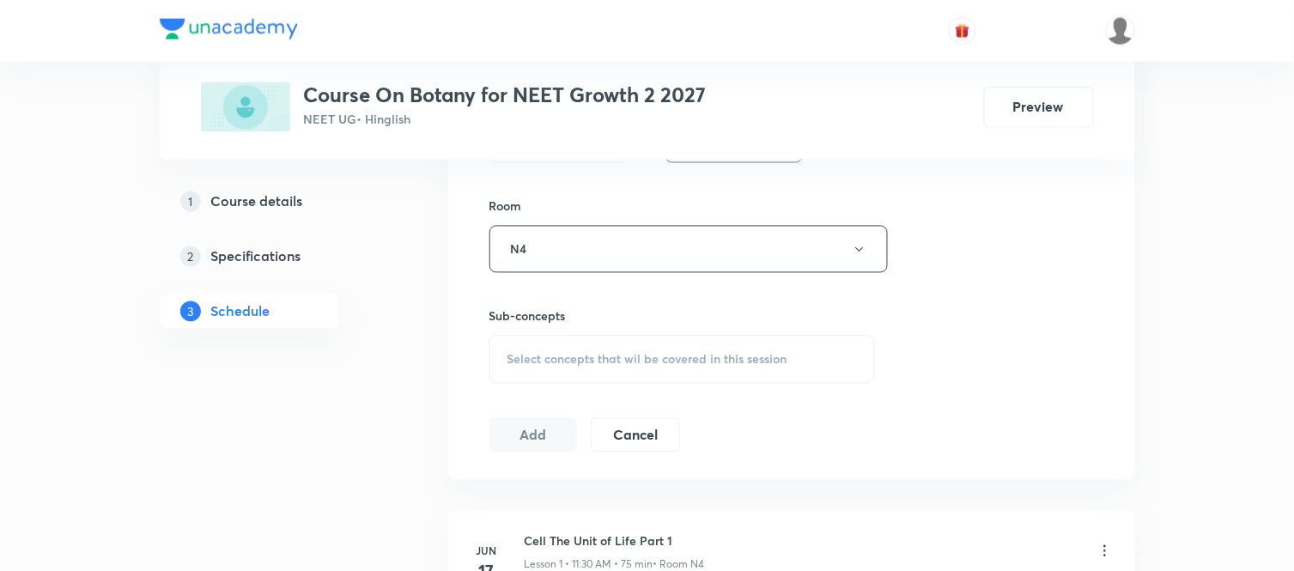
click at [545, 365] on span "Select concepts that wil be covered in this session" at bounding box center [648, 360] width 280 height 14
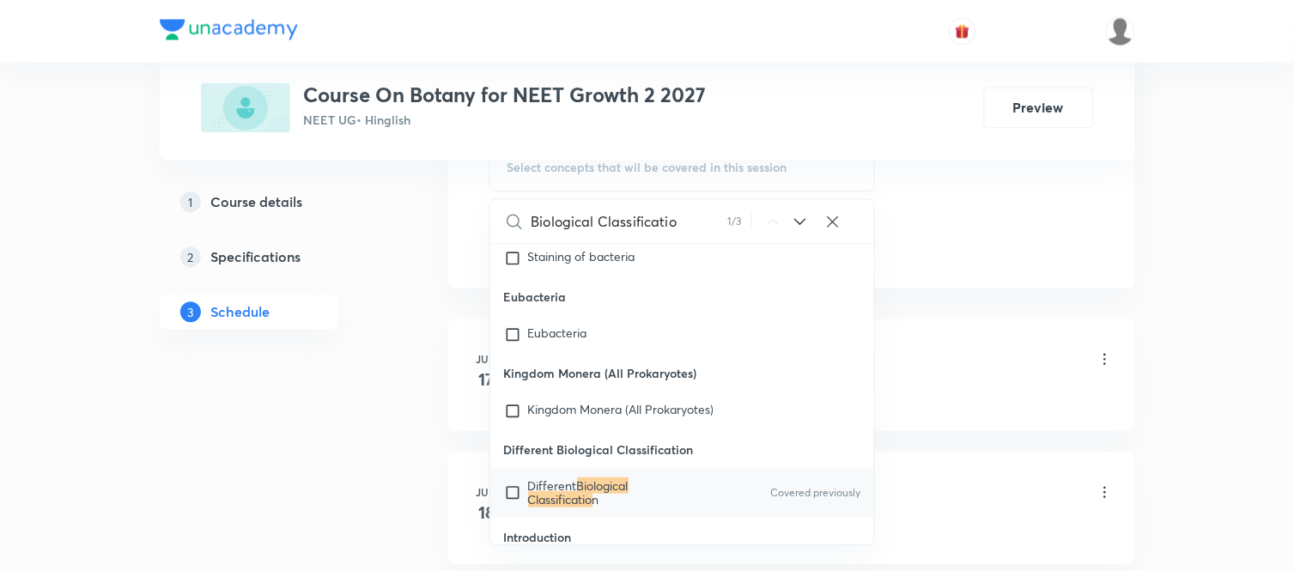
scroll to position [1225, 0]
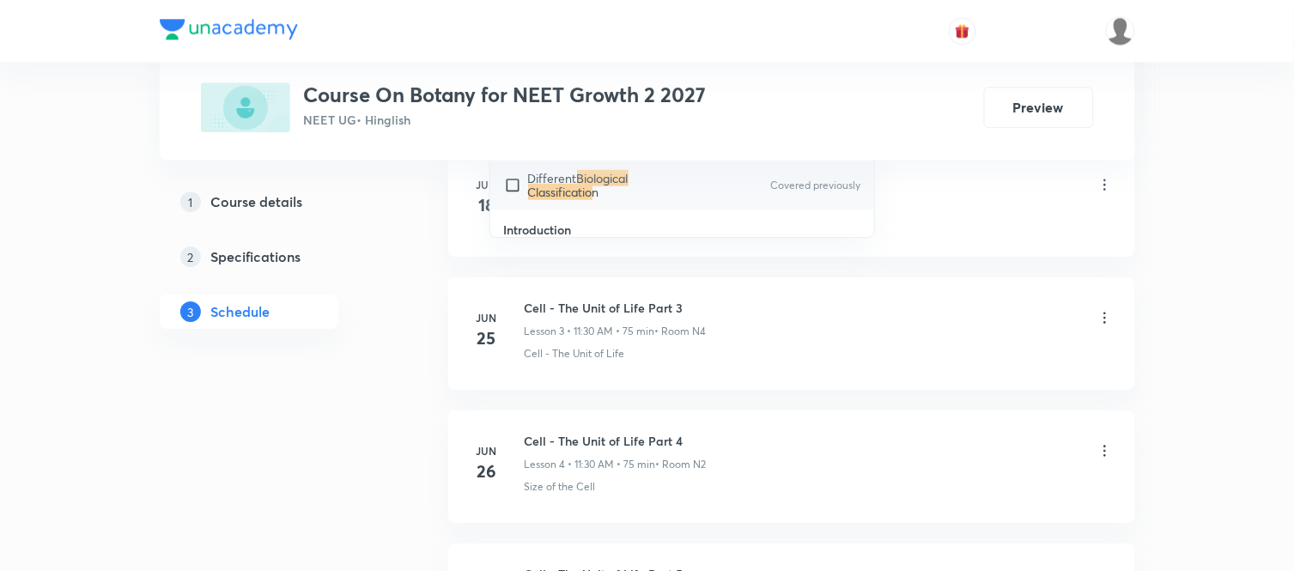
type input "Biological Classificatio"
click at [538, 170] on mark "Biological Classificatio" at bounding box center [578, 185] width 100 height 30
checkbox input "true"
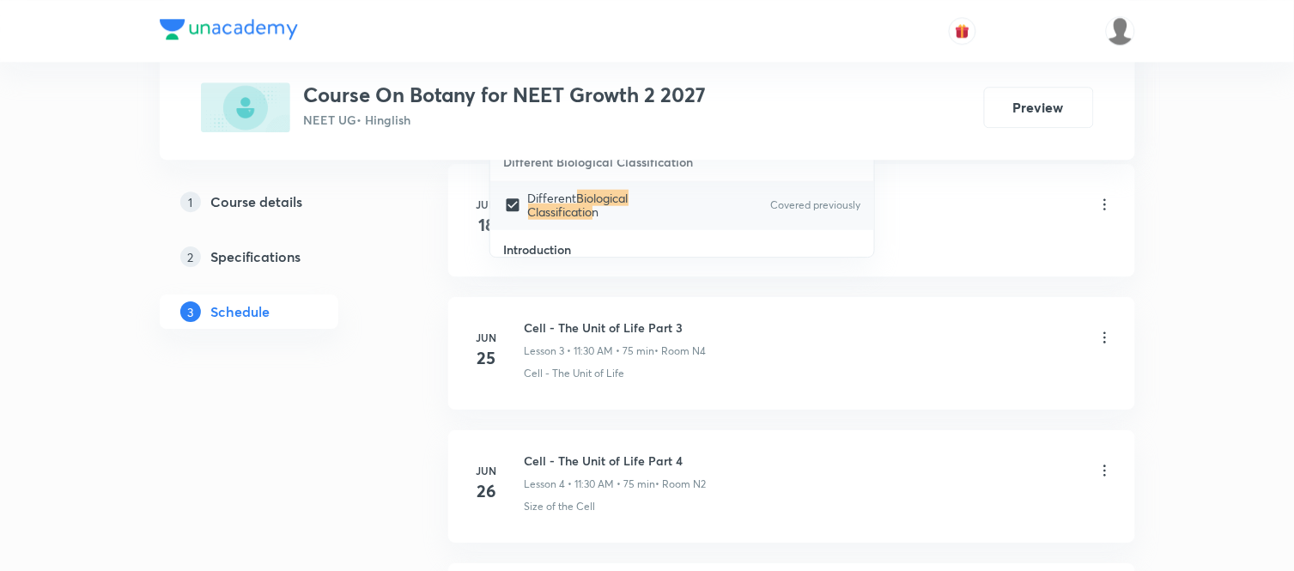
click at [973, 194] on div "Cell - The Unit of Life Part 2 Lesson 2 • 11:30 AM • 75 min • Room N4" at bounding box center [819, 206] width 589 height 40
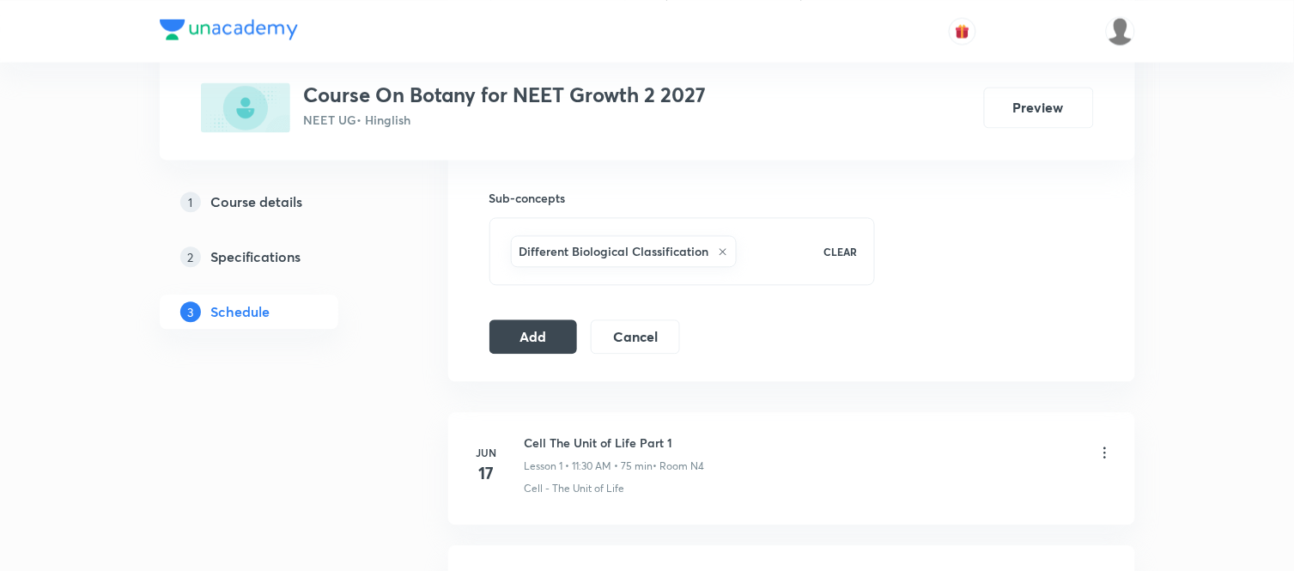
scroll to position [805, 0]
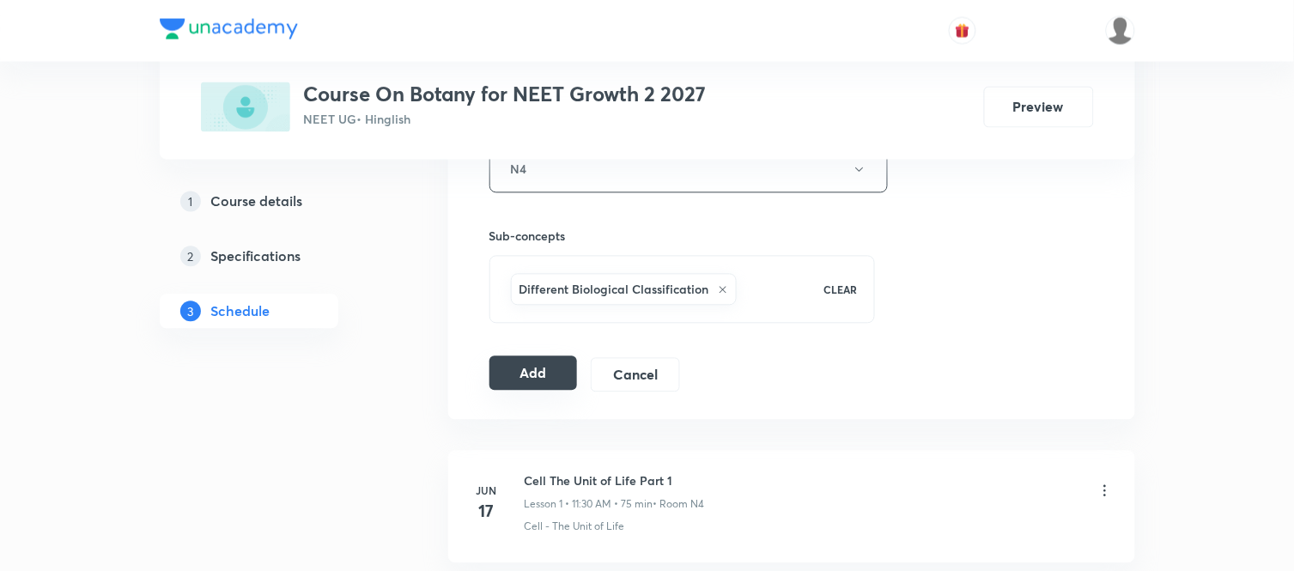
click at [536, 370] on button "Add" at bounding box center [534, 373] width 88 height 34
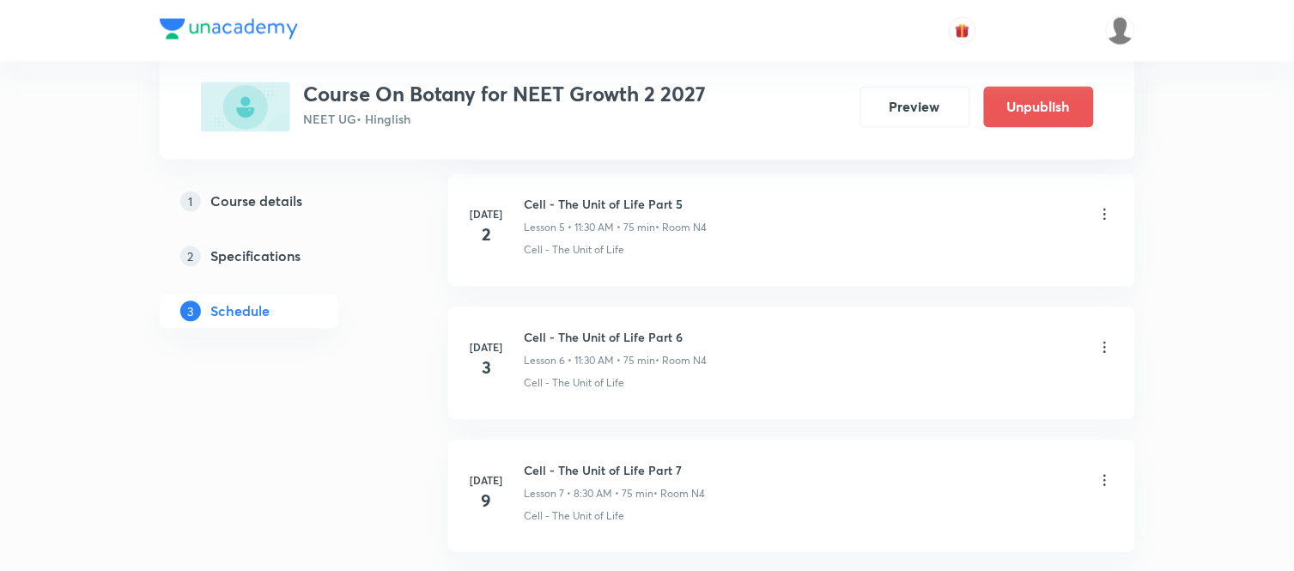
scroll to position [4280, 0]
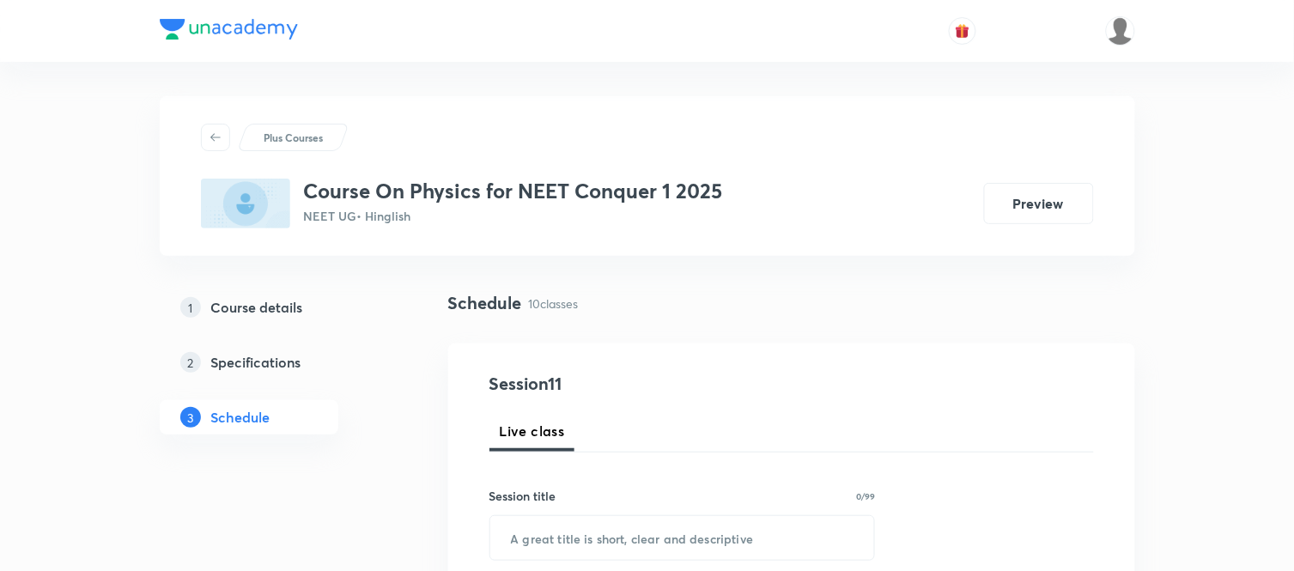
scroll to position [2139, 0]
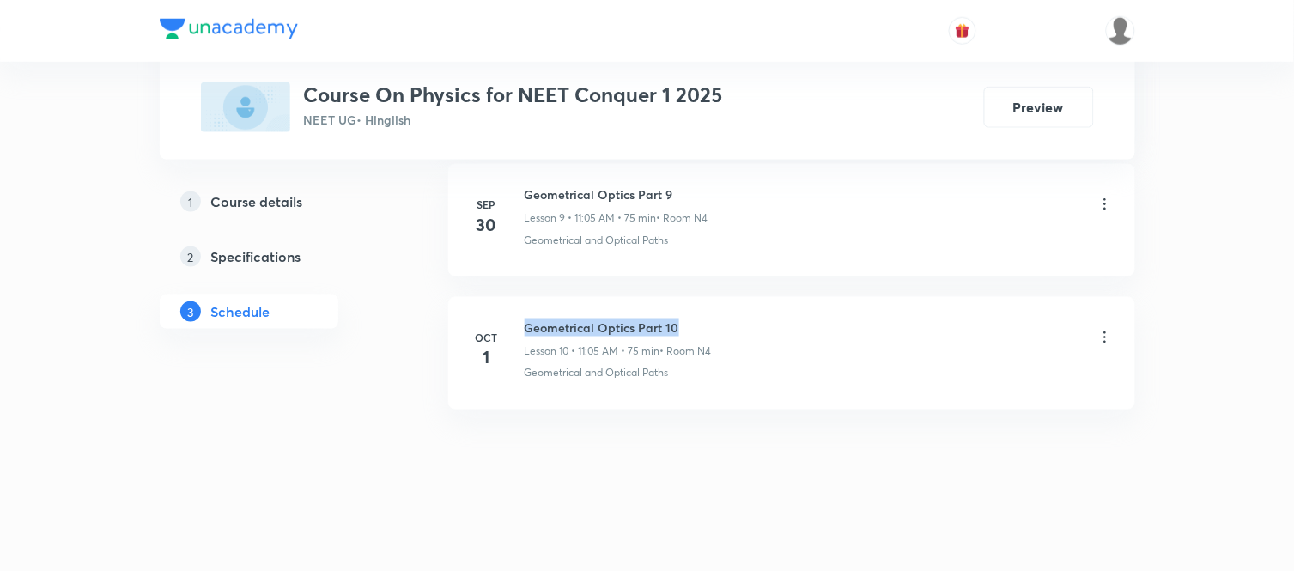
drag, startPoint x: 675, startPoint y: 322, endPoint x: 520, endPoint y: 305, distance: 156.4
click at [520, 305] on li "[DATE] Geometrical Optics Part 10 Lesson 10 • 11:05 AM • 75 min • Room N4 Geome…" at bounding box center [791, 353] width 687 height 113
copy h6 "Geometrical Optics Part 10"
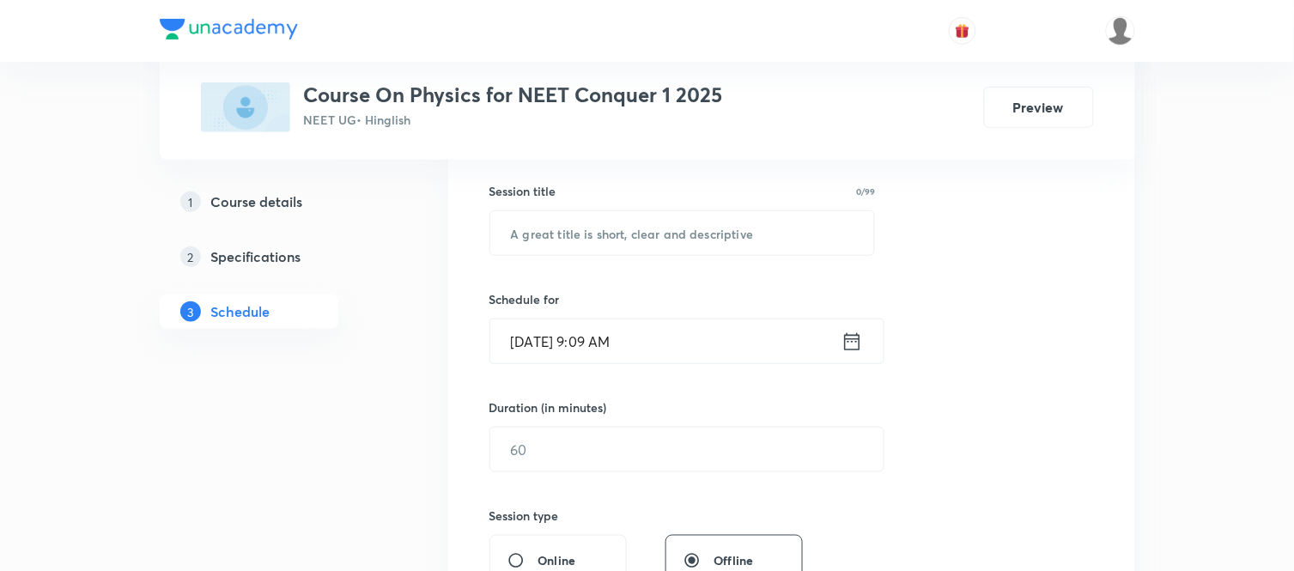
scroll to position [344, 0]
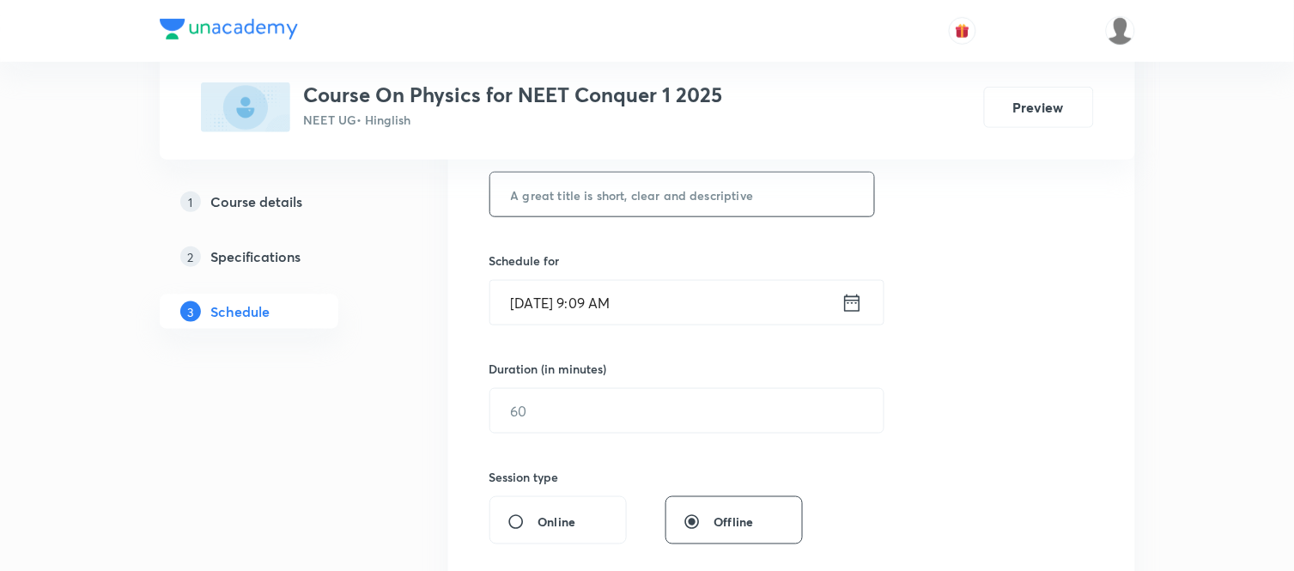
click at [614, 204] on input "text" at bounding box center [682, 195] width 385 height 44
paste input "Geometrical Optics Part 10"
type input "Geometrical Optics Part 11"
click at [702, 287] on input "[DATE] 9:09 AM" at bounding box center [665, 303] width 351 height 44
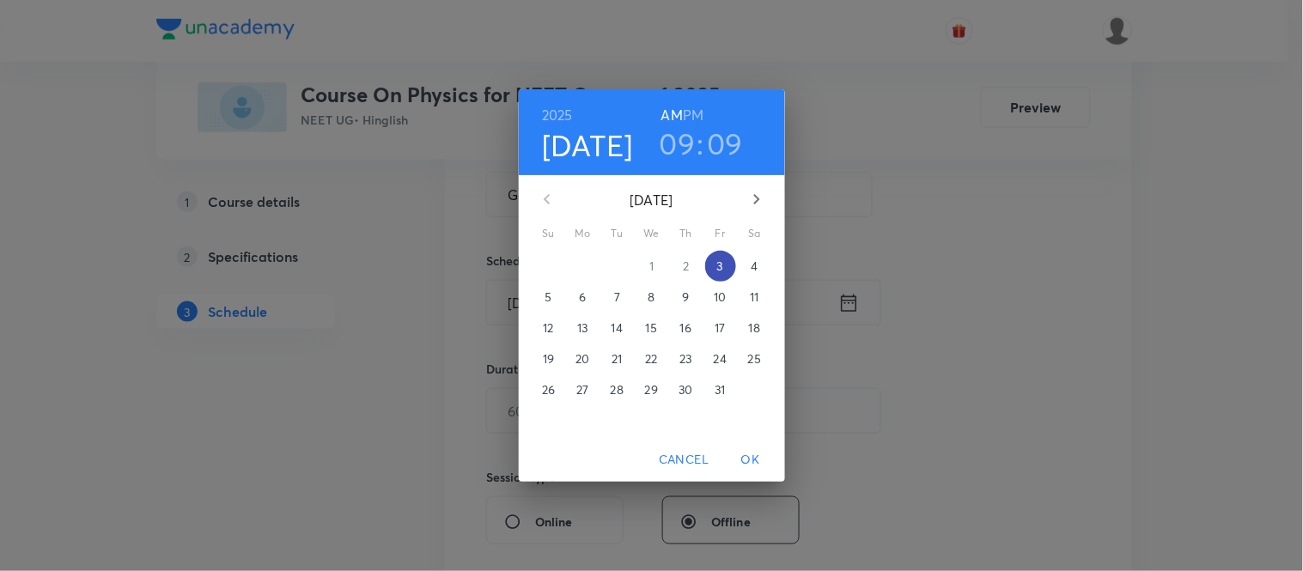
click at [720, 263] on p "3" at bounding box center [720, 266] width 6 height 17
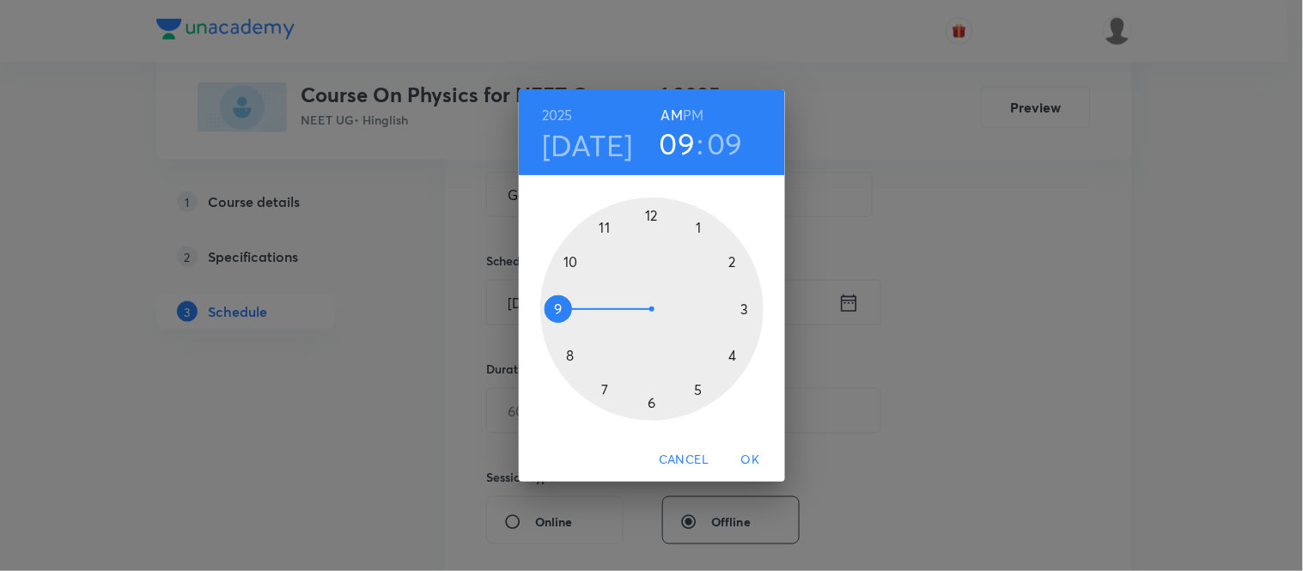
click at [602, 229] on div at bounding box center [651, 309] width 223 height 223
click at [698, 228] on div at bounding box center [651, 309] width 223 height 223
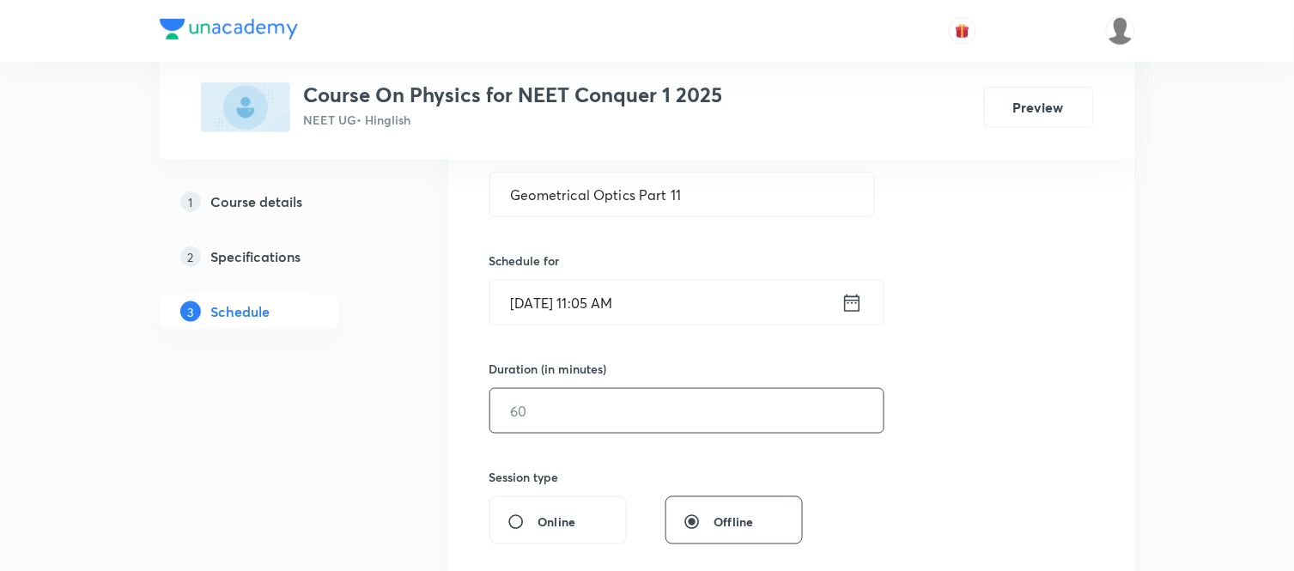
click at [640, 405] on input "text" at bounding box center [686, 411] width 393 height 44
type input "75"
click at [923, 483] on div "Session 11 Live class Session title 26/99 Geometrical Optics Part 11 ​ Schedule…" at bounding box center [792, 430] width 605 height 806
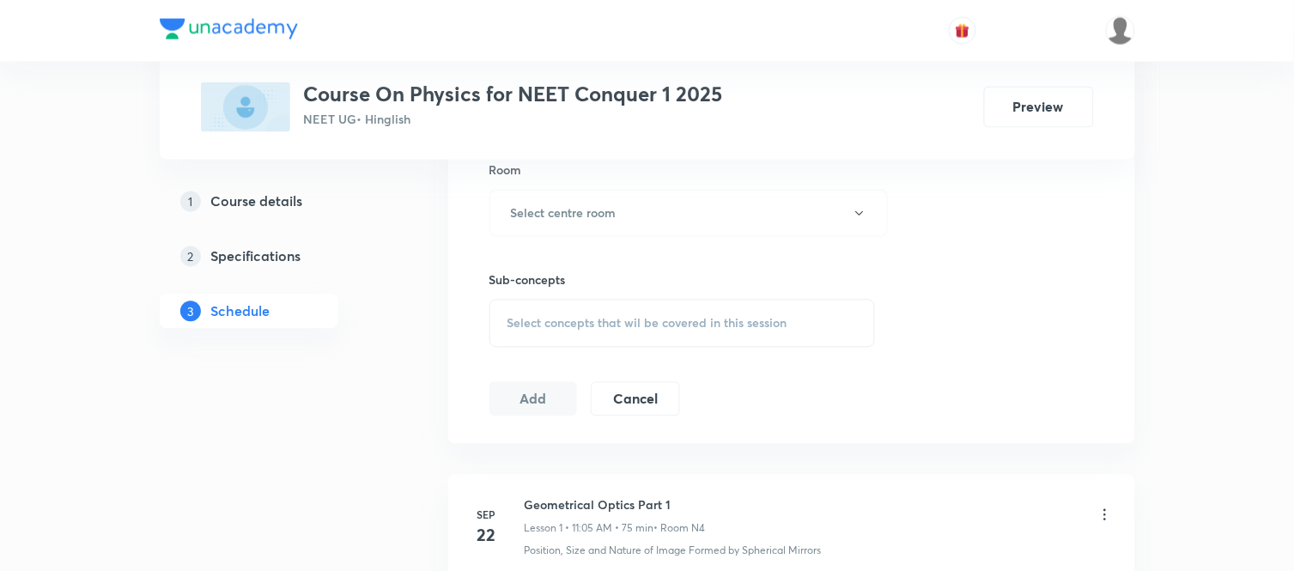
scroll to position [763, 0]
click at [538, 200] on button "Select centre room" at bounding box center [689, 211] width 398 height 47
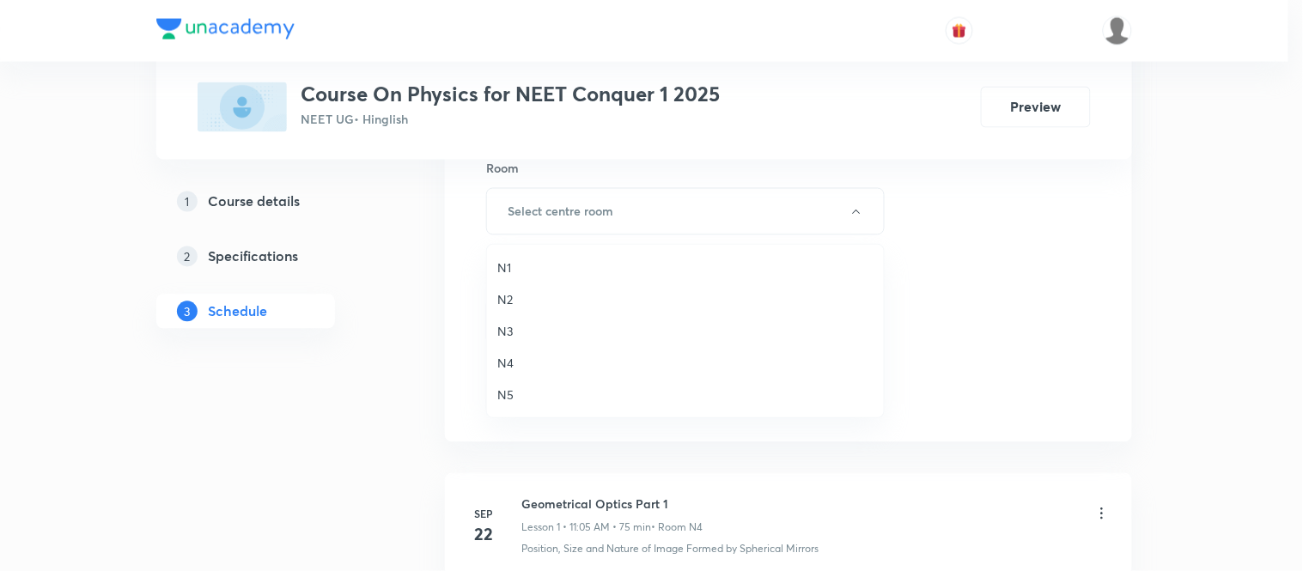
click at [500, 391] on span "N5" at bounding box center [685, 395] width 376 height 18
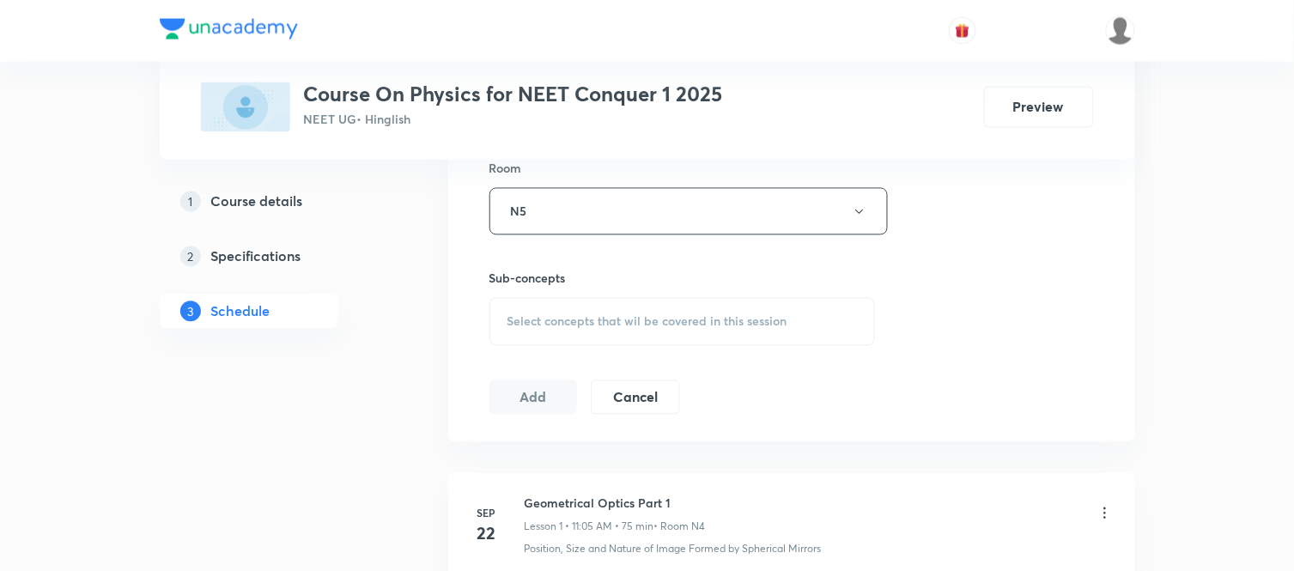
click at [588, 320] on span "Select concepts that wil be covered in this session" at bounding box center [648, 322] width 280 height 14
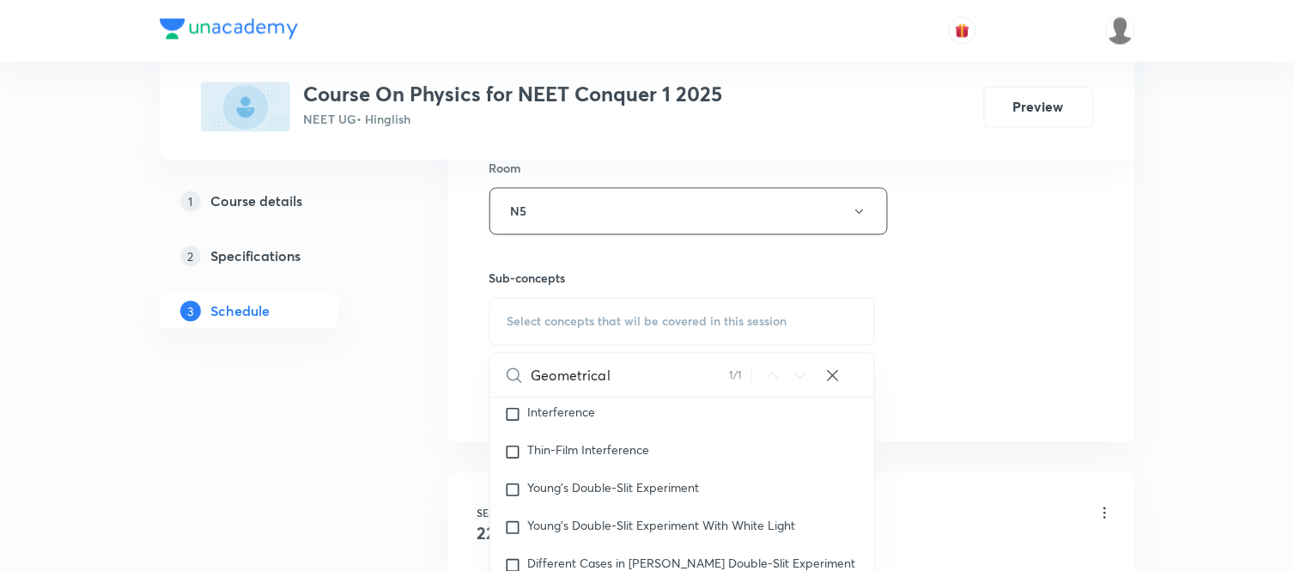
scroll to position [1263, 0]
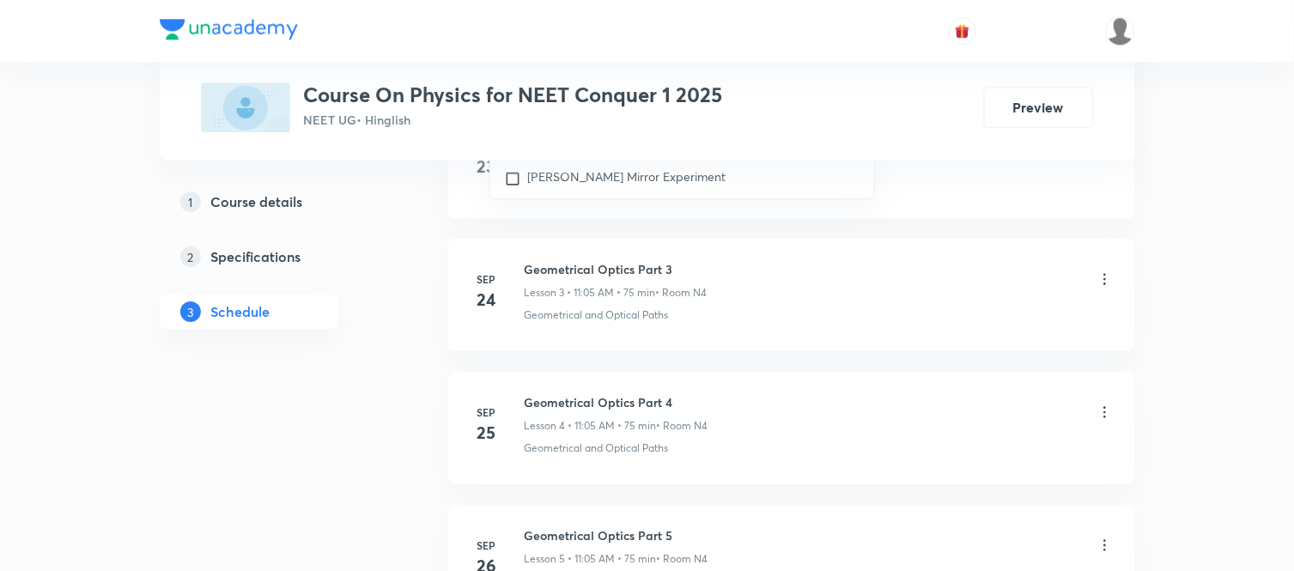
type input "Geometrical"
drag, startPoint x: 932, startPoint y: 242, endPoint x: 933, endPoint y: 153, distance: 89.3
drag, startPoint x: 933, startPoint y: 153, endPoint x: 915, endPoint y: 190, distance: 41.1
click at [915, 190] on div "Geometrical and Optical Paths" at bounding box center [819, 181] width 589 height 15
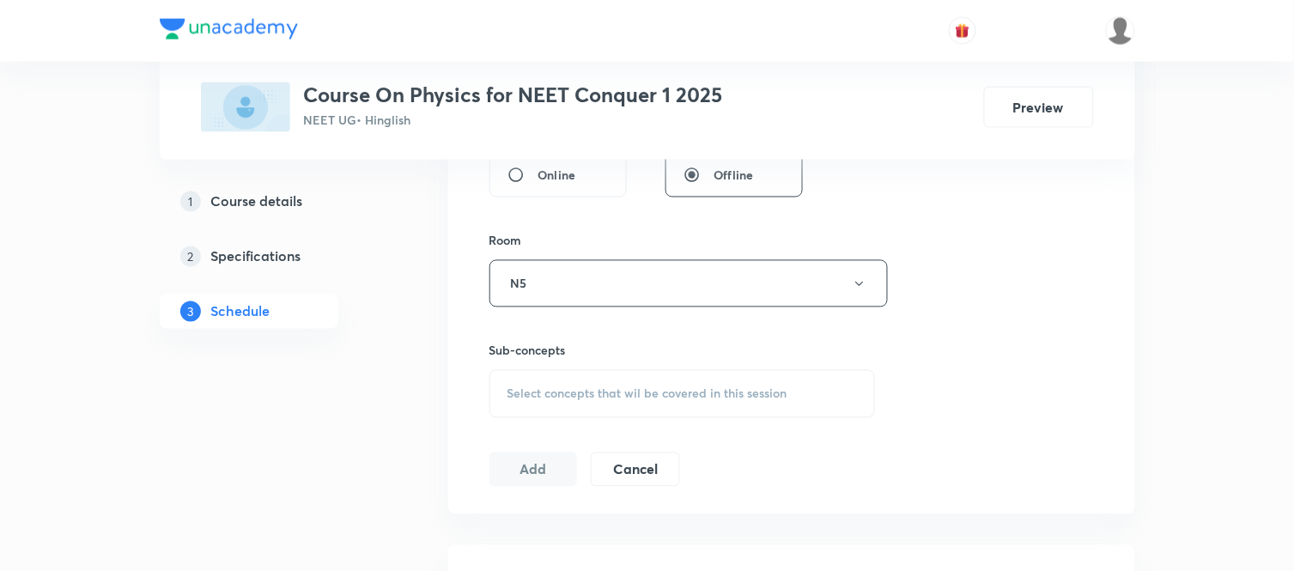
scroll to position [653, 0]
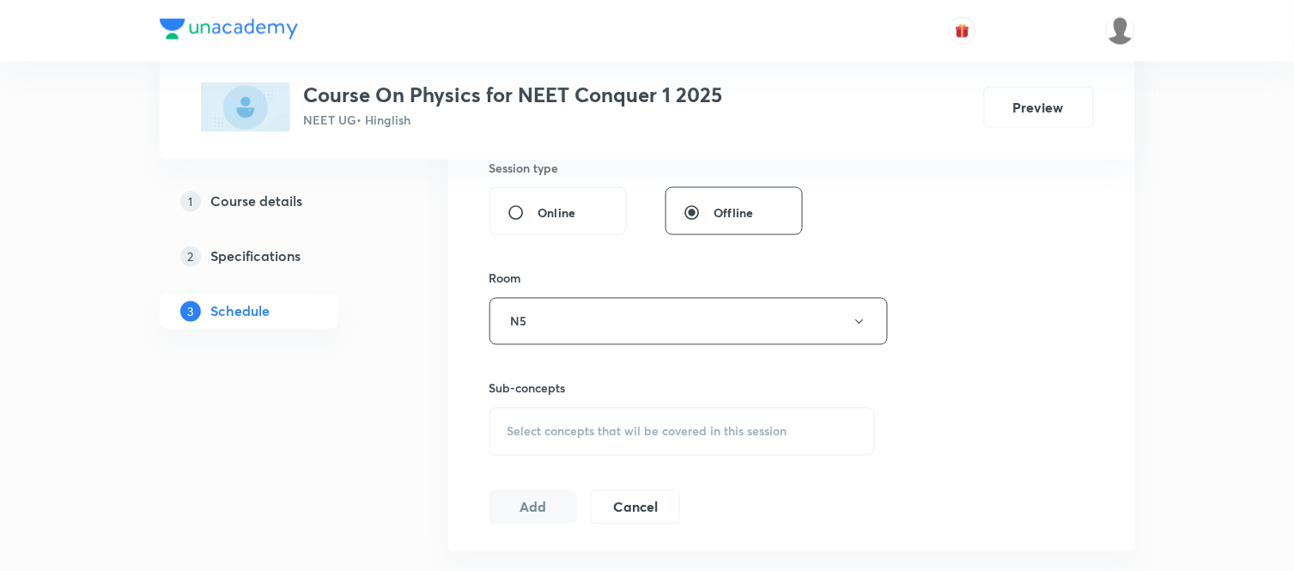
click at [716, 433] on span "Select concepts that wil be covered in this session" at bounding box center [648, 432] width 280 height 14
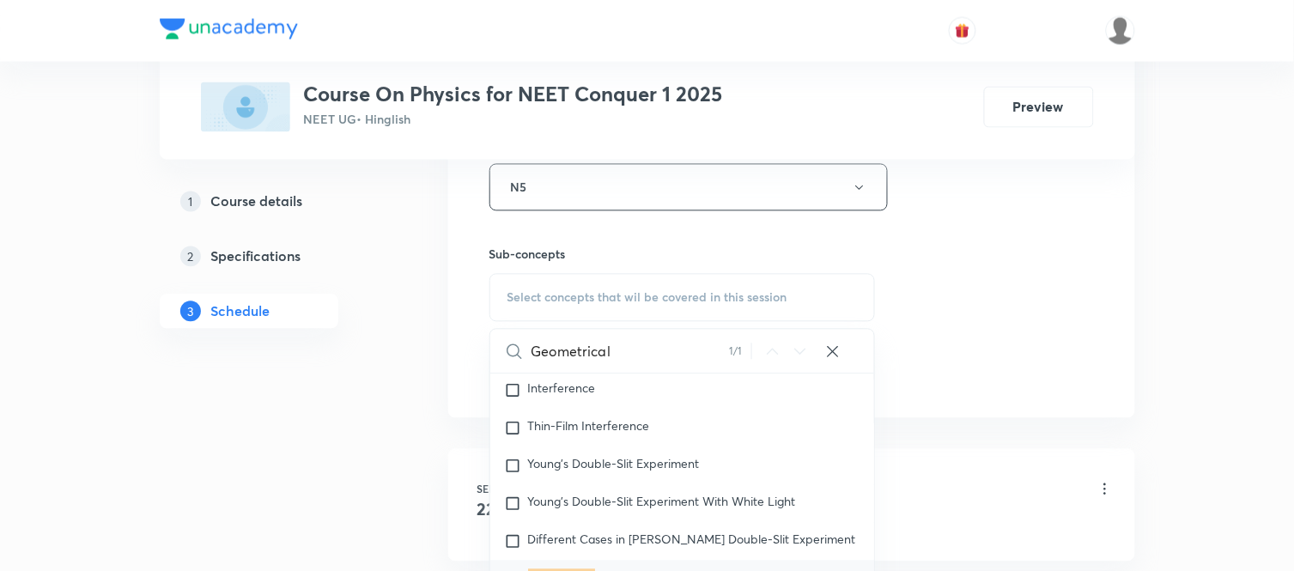
scroll to position [1153, 0]
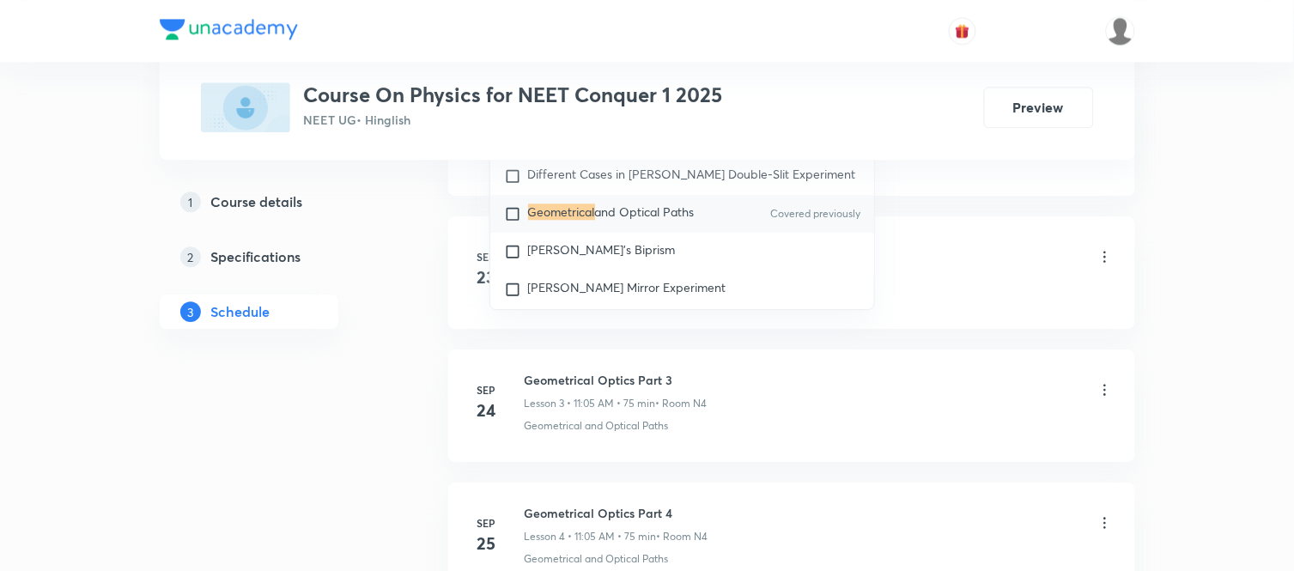
type input "Geometrical"
click at [605, 220] on span "and Optical Paths" at bounding box center [645, 212] width 100 height 16
checkbox input "true"
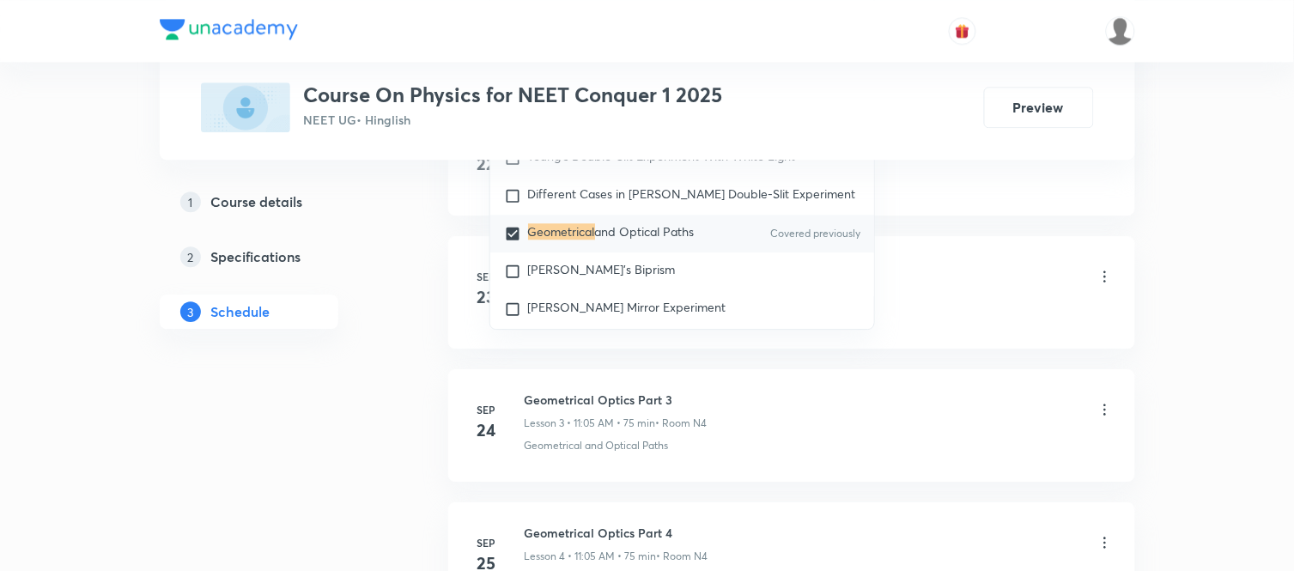
click at [940, 182] on div "Position, Size and Nature of Image Formed by Spherical Mirrors" at bounding box center [819, 179] width 589 height 15
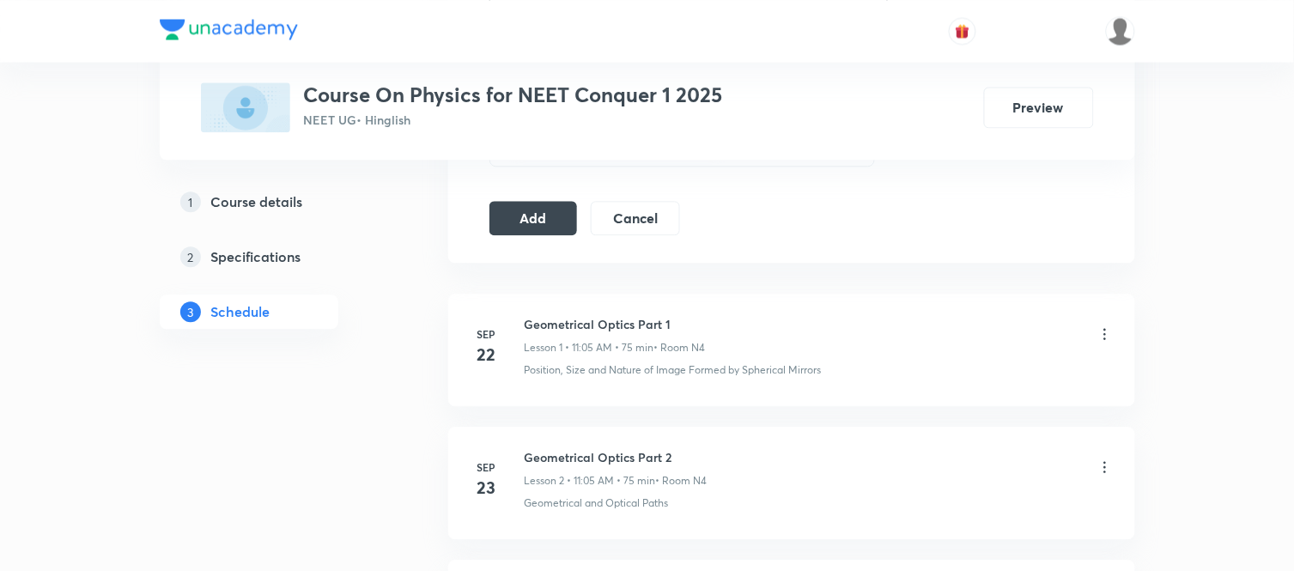
scroll to position [923, 0]
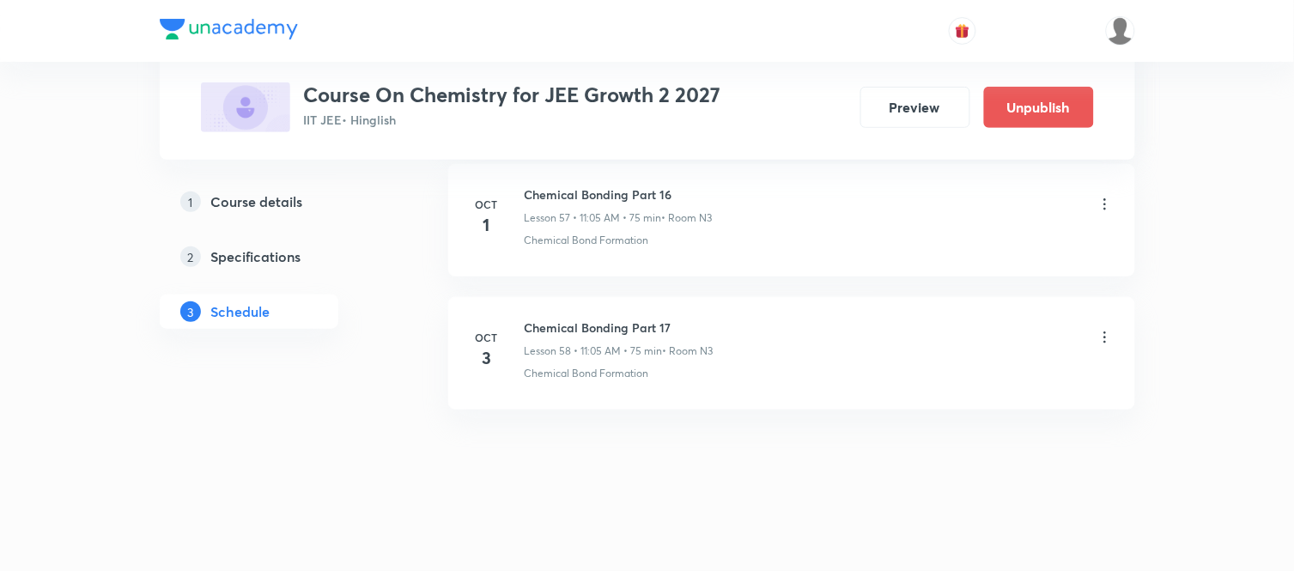
scroll to position [8534, 0]
click at [1104, 338] on icon at bounding box center [1105, 337] width 3 height 11
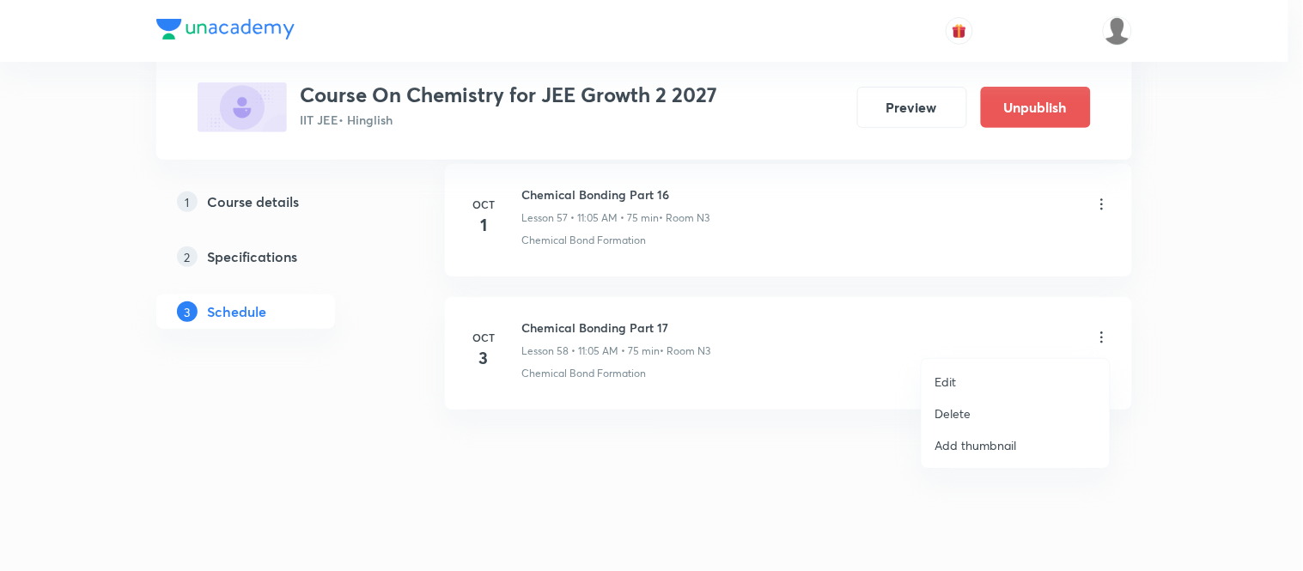
click at [976, 408] on li "Delete" at bounding box center [1016, 414] width 188 height 32
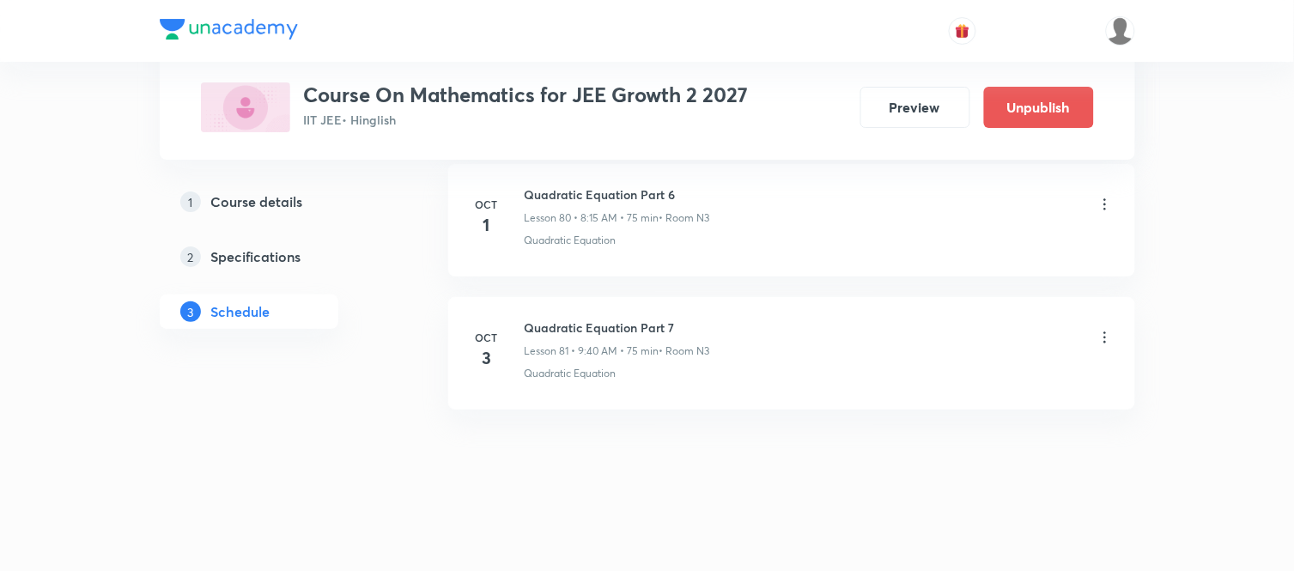
click at [1108, 336] on icon at bounding box center [1105, 337] width 17 height 17
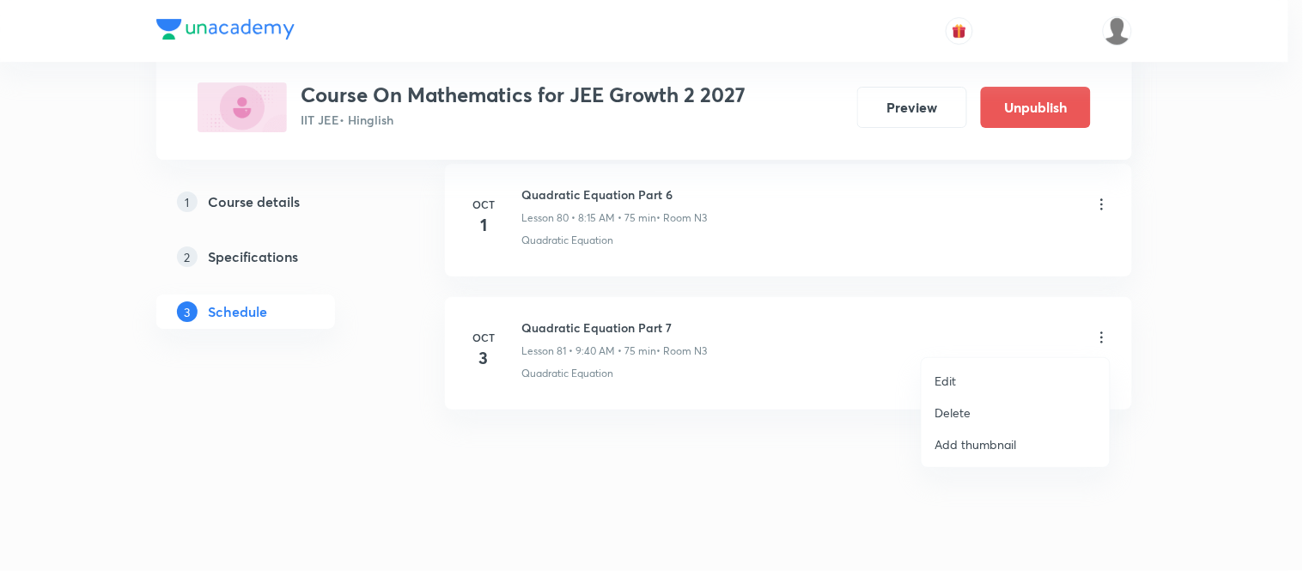
click at [945, 375] on p "Edit" at bounding box center [945, 381] width 21 height 18
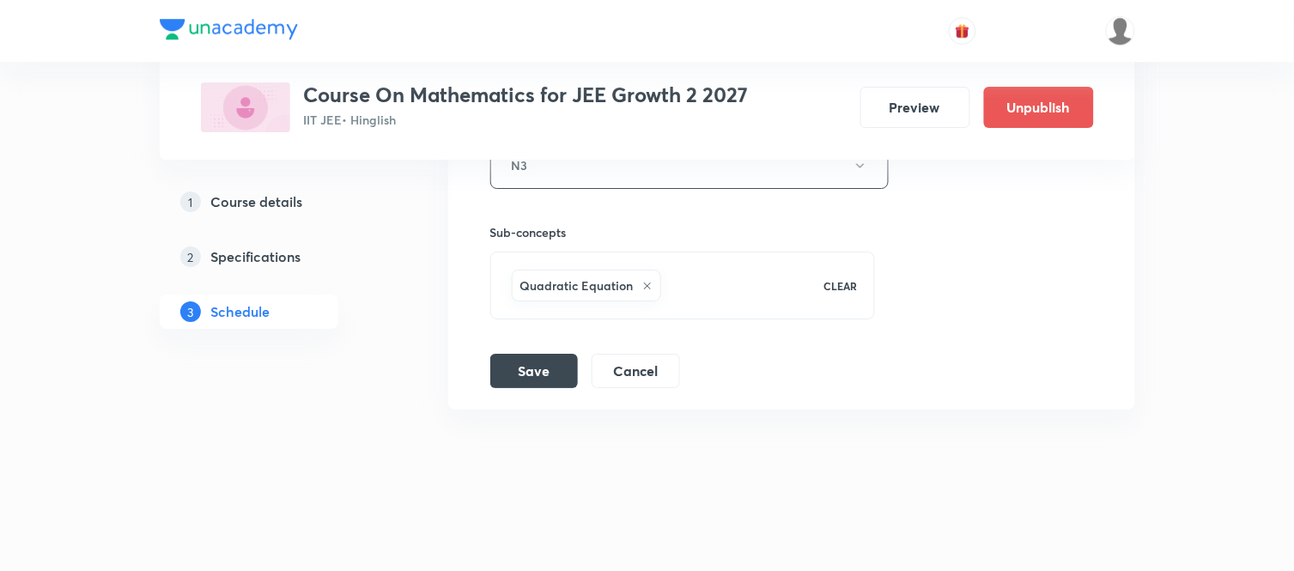
scroll to position [10972, 0]
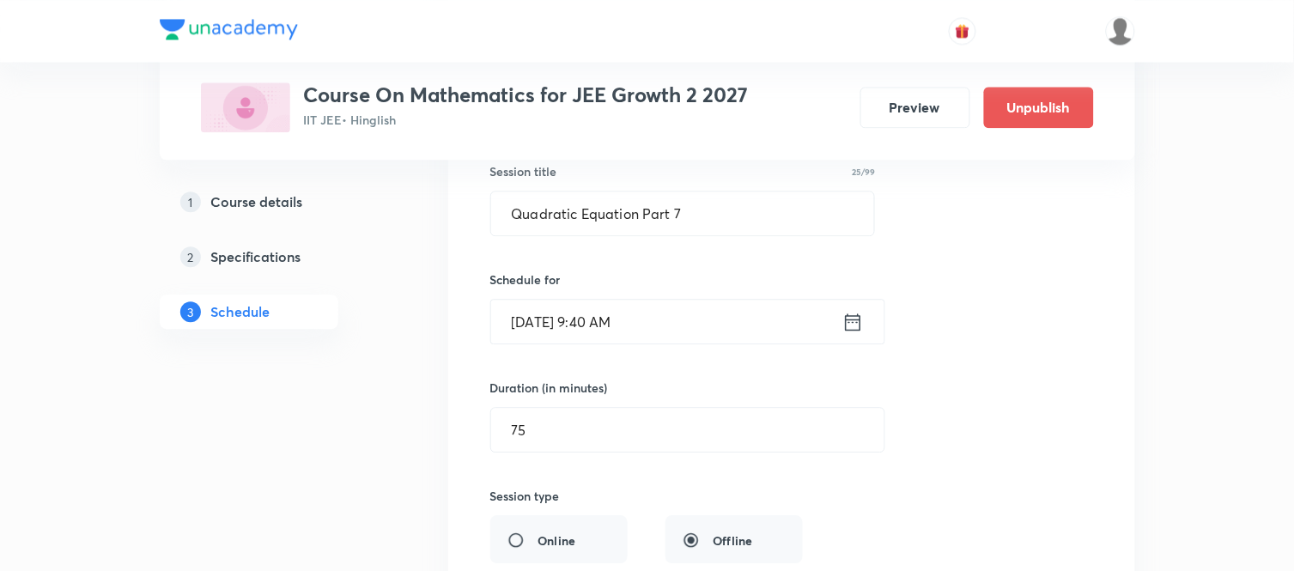
click at [681, 336] on input "[DATE] 9:40 AM" at bounding box center [666, 322] width 351 height 44
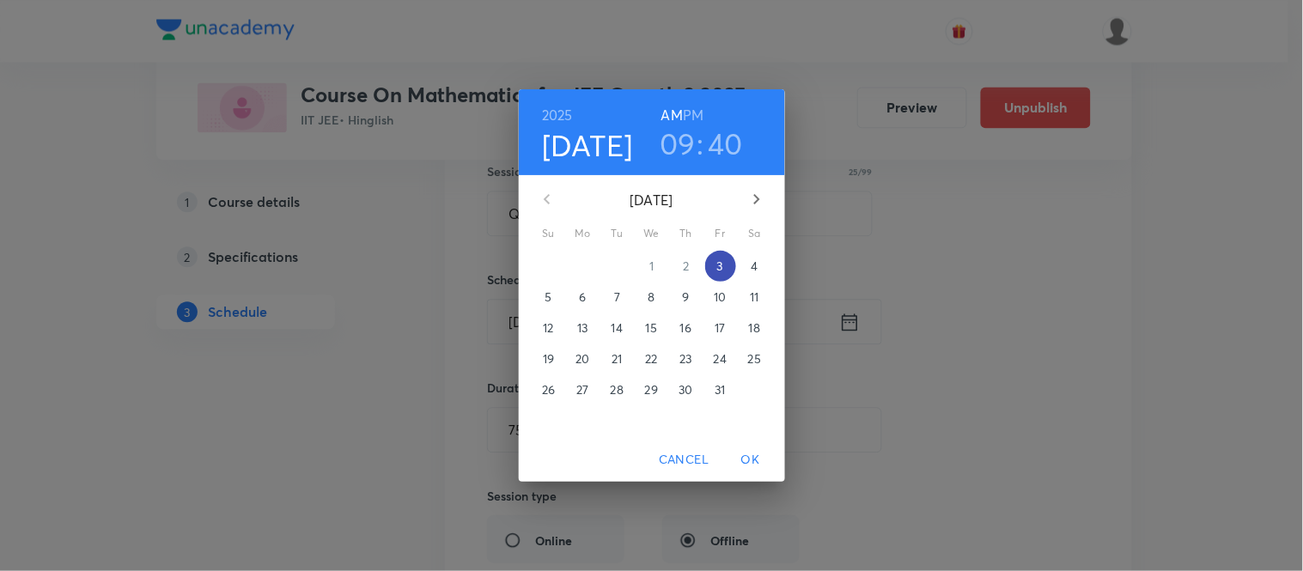
click at [721, 271] on p "3" at bounding box center [720, 266] width 6 height 17
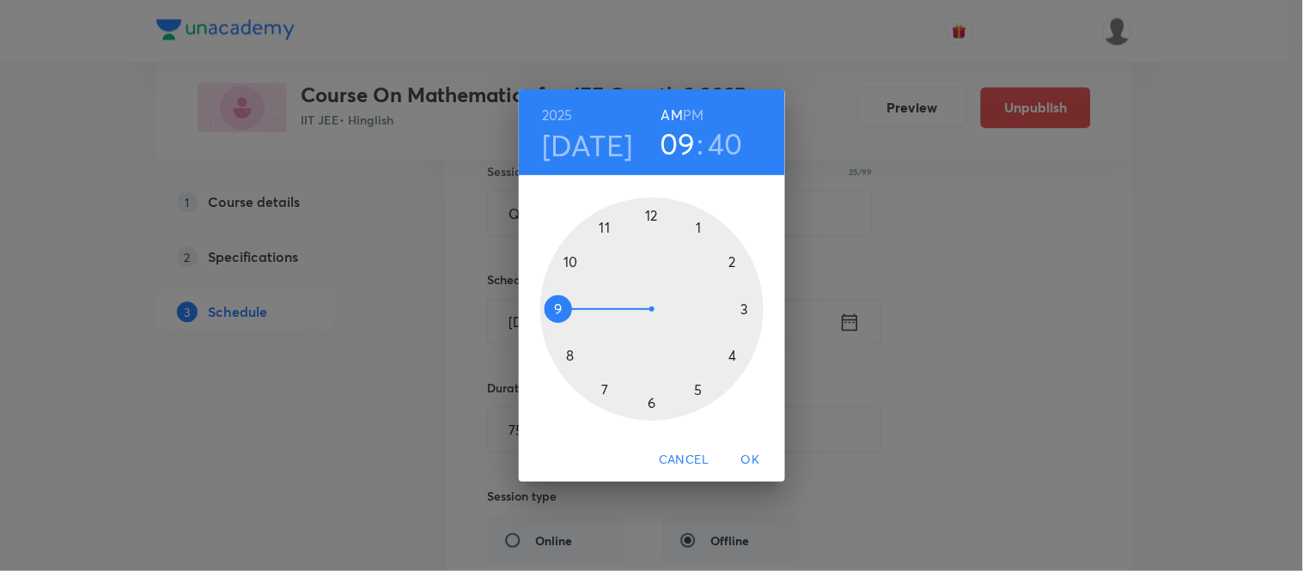
click at [681, 144] on h3 "09" at bounding box center [678, 143] width 36 height 36
click at [608, 228] on div at bounding box center [651, 309] width 223 height 223
click at [700, 228] on div at bounding box center [651, 309] width 223 height 223
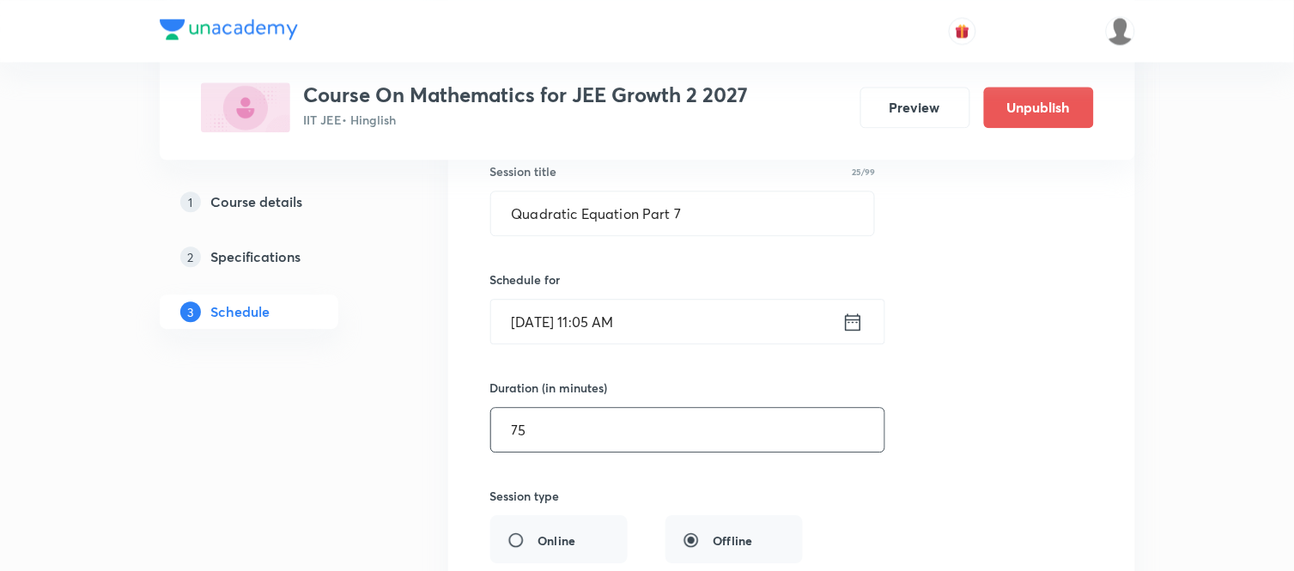
scroll to position [11471, 0]
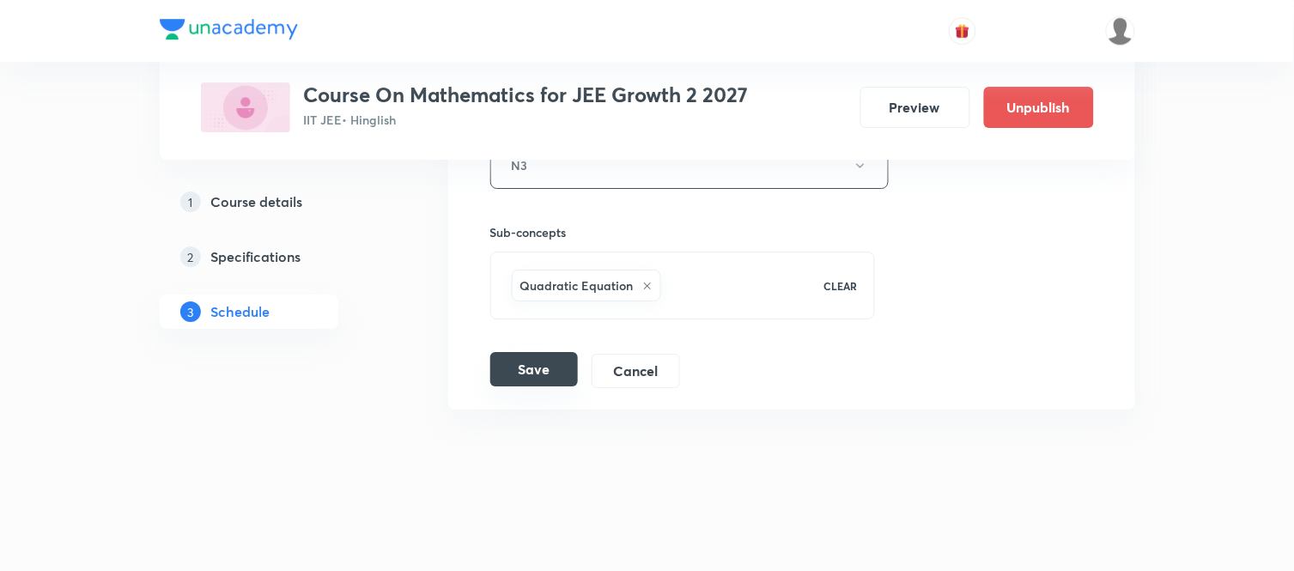
click at [536, 366] on button "Save" at bounding box center [534, 369] width 88 height 34
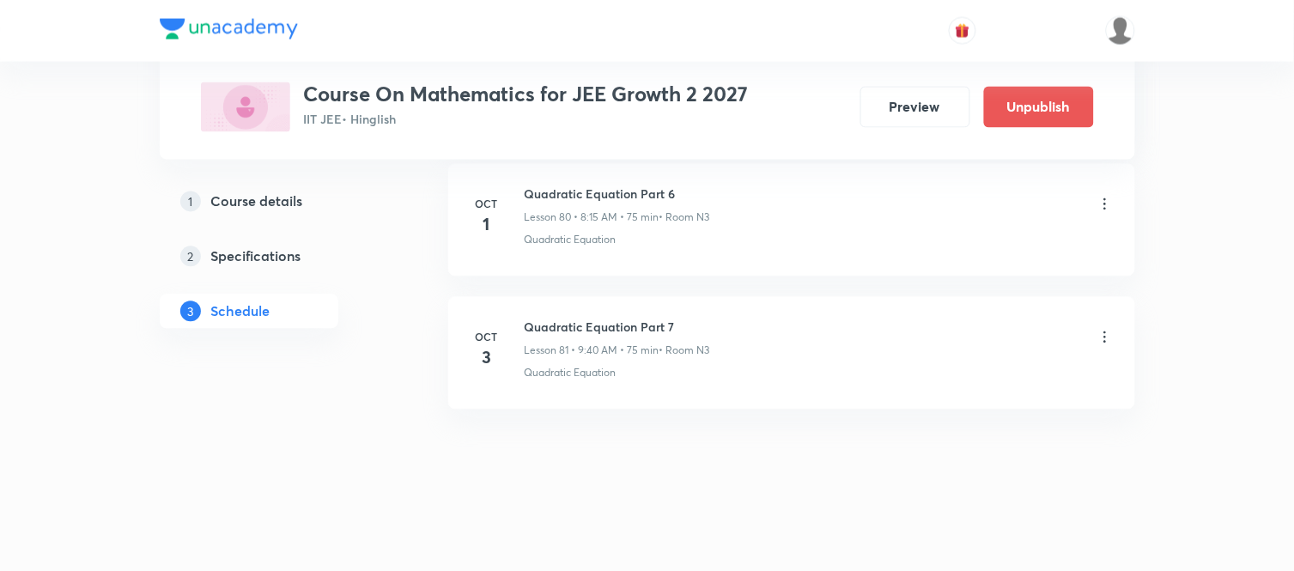
scroll to position [10810, 0]
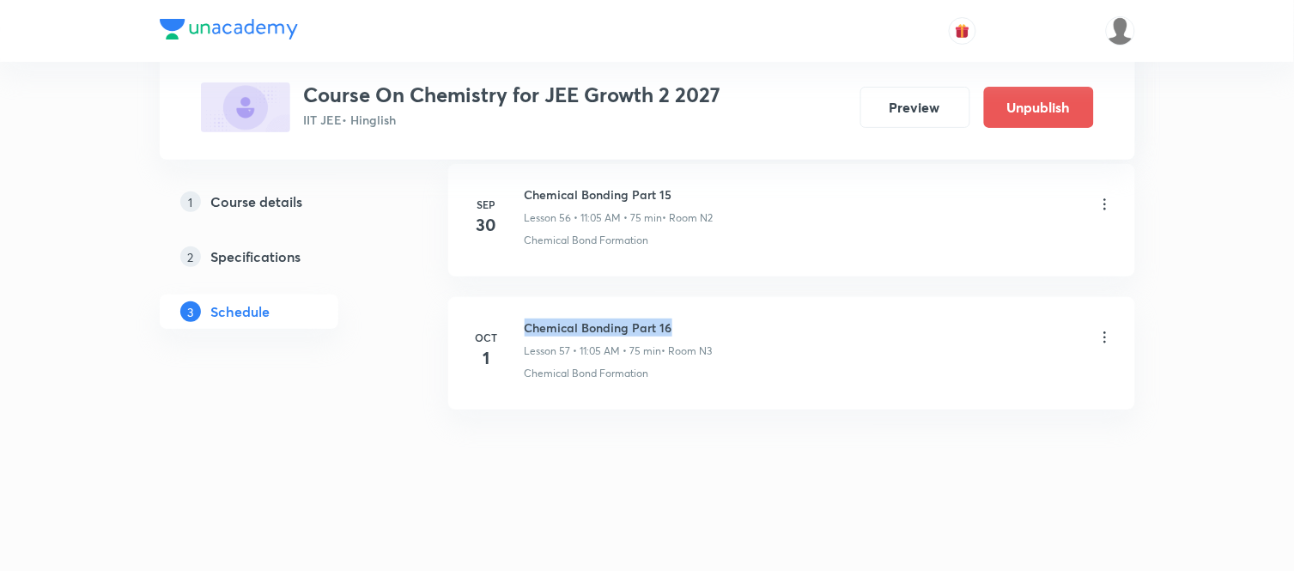
drag, startPoint x: 522, startPoint y: 325, endPoint x: 684, endPoint y: 330, distance: 162.4
click at [684, 330] on div "Oct 1 Chemical Bonding Part 16 Lesson 57 • 11:05 AM • 75 min • Room N3 Chemical…" at bounding box center [792, 350] width 644 height 63
click at [684, 330] on h6 "Chemical Bonding Part 16" at bounding box center [619, 328] width 188 height 18
drag, startPoint x: 667, startPoint y: 323, endPoint x: 521, endPoint y: 321, distance: 146.0
click at [521, 321] on div "Oct 1 Chemical Bonding Part 16 Lesson 57 • 11:05 AM • 75 min • Room N3 Chemical…" at bounding box center [792, 350] width 644 height 63
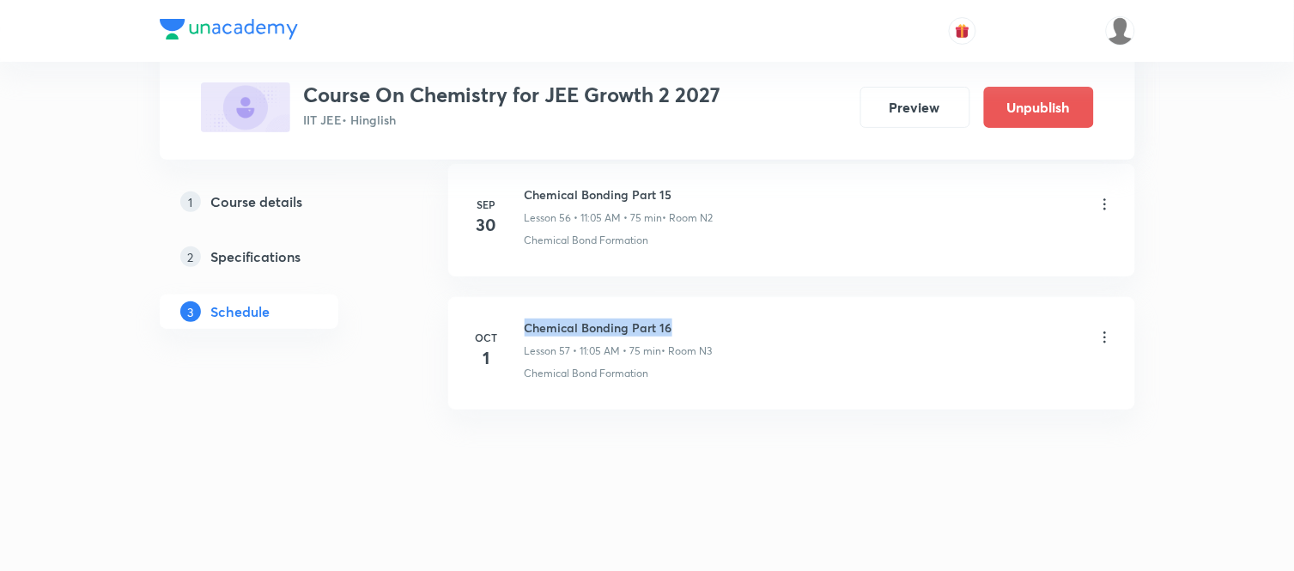
copy h6 "Chemical Bonding Part 16"
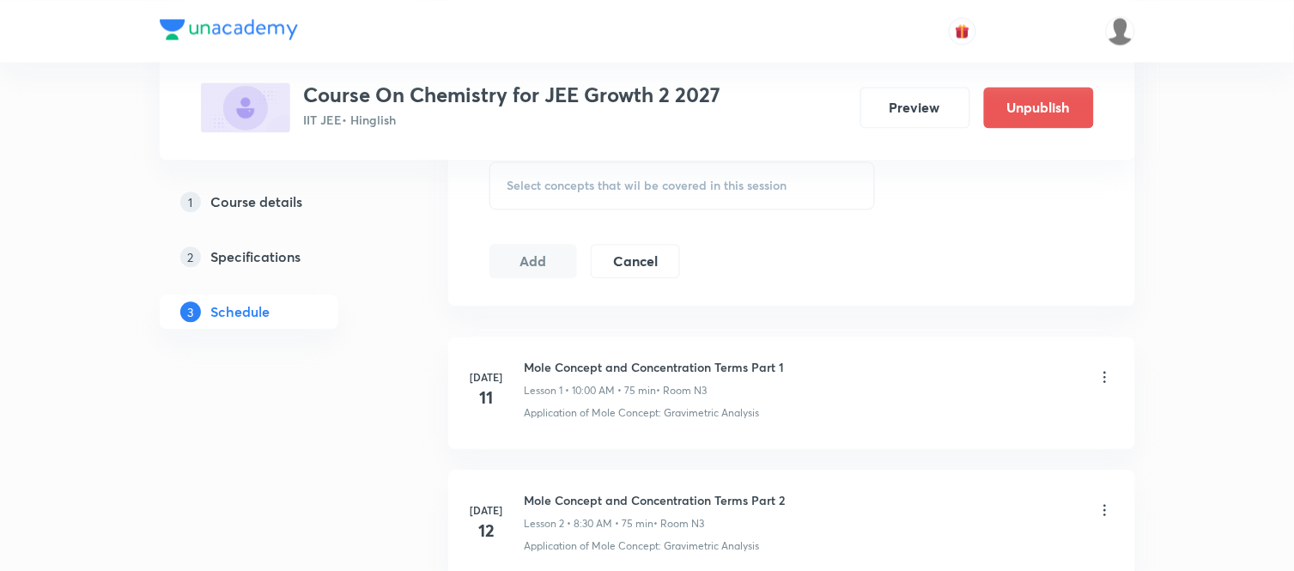
scroll to position [0, 0]
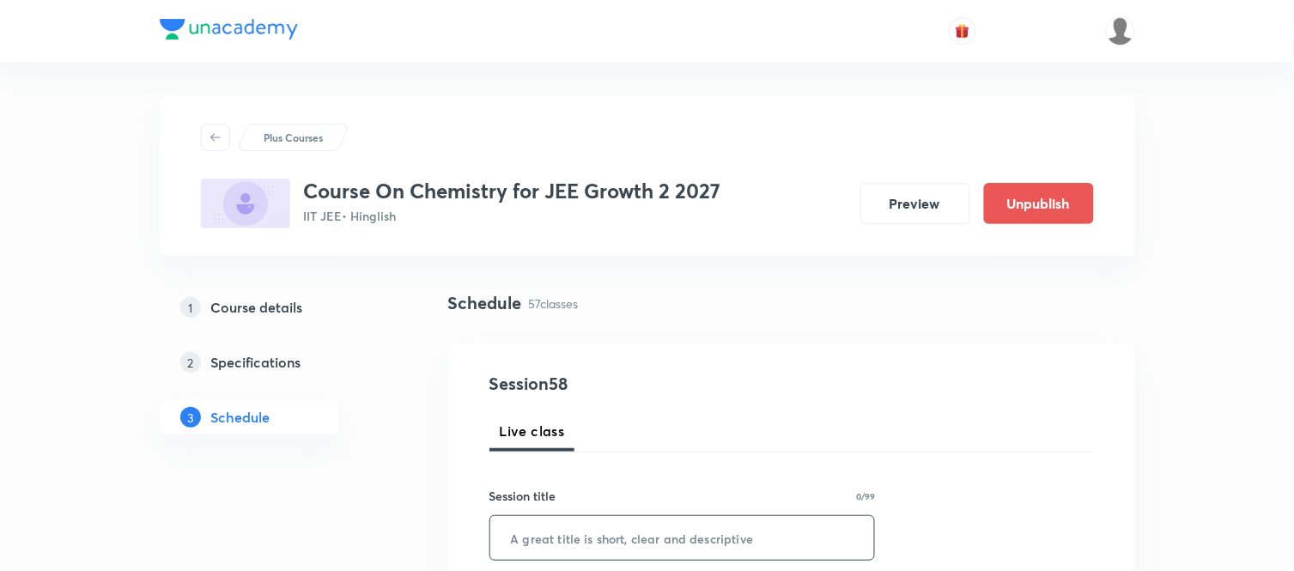
click at [593, 542] on input "text" at bounding box center [682, 538] width 385 height 44
paste input "Chemical Bonding Part 16"
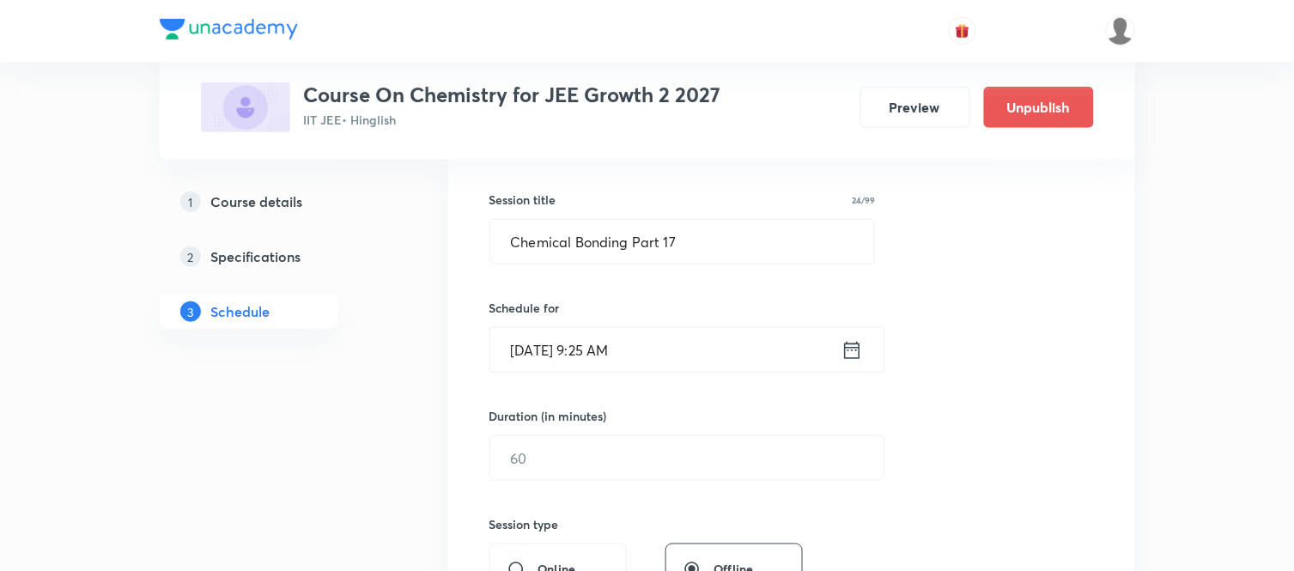
scroll to position [305, 0]
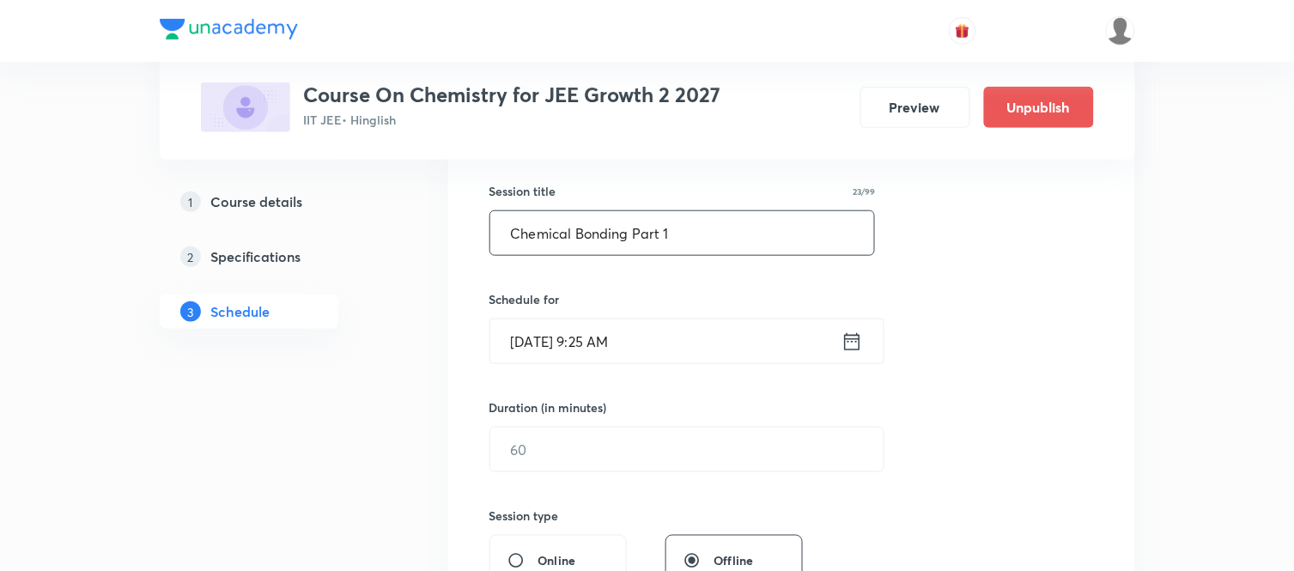
type input "Chemical Bonding Part 17"
click at [683, 350] on input "Oct 3, 2025, 9:25 AM" at bounding box center [665, 341] width 351 height 44
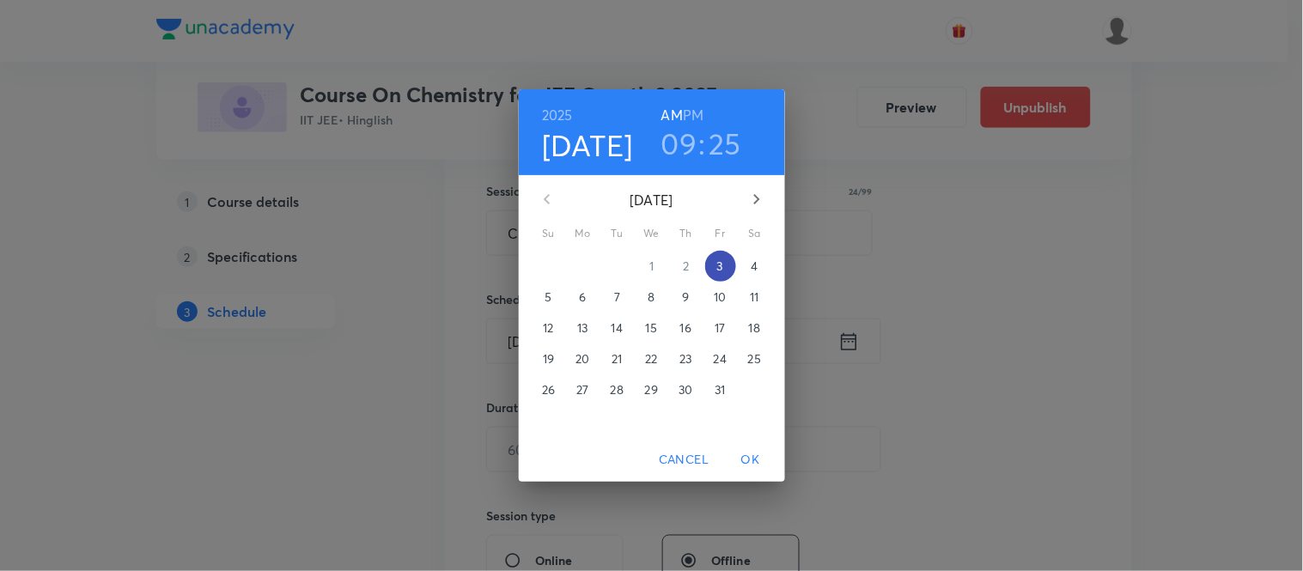
click at [720, 273] on p "3" at bounding box center [720, 266] width 6 height 17
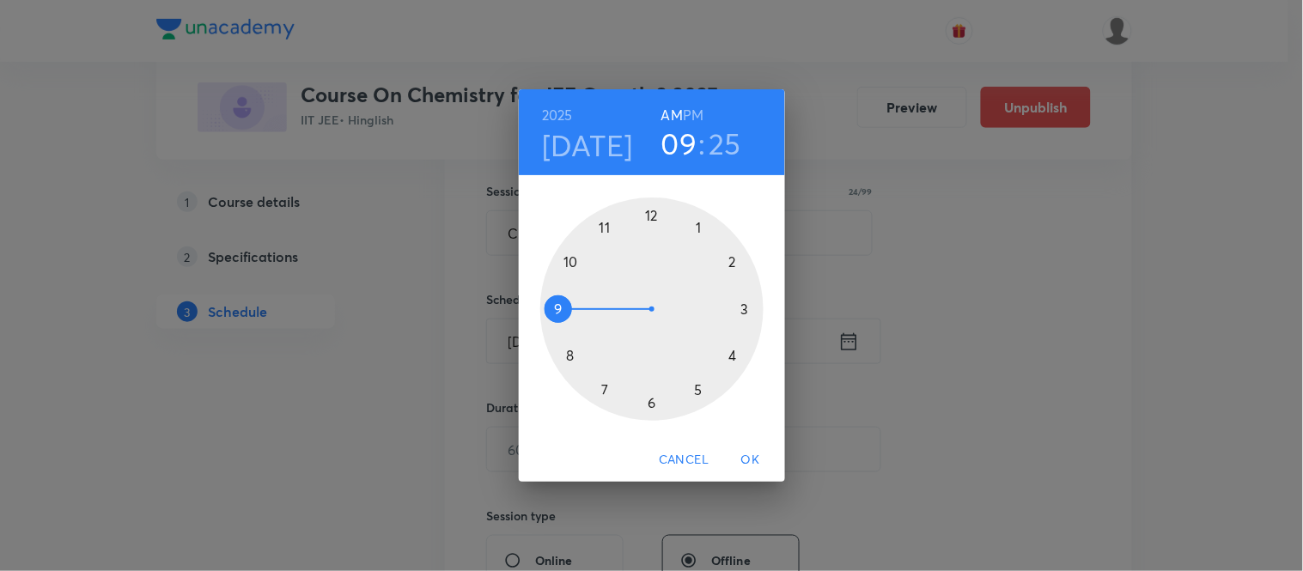
click at [690, 461] on span "Cancel" at bounding box center [684, 459] width 50 height 21
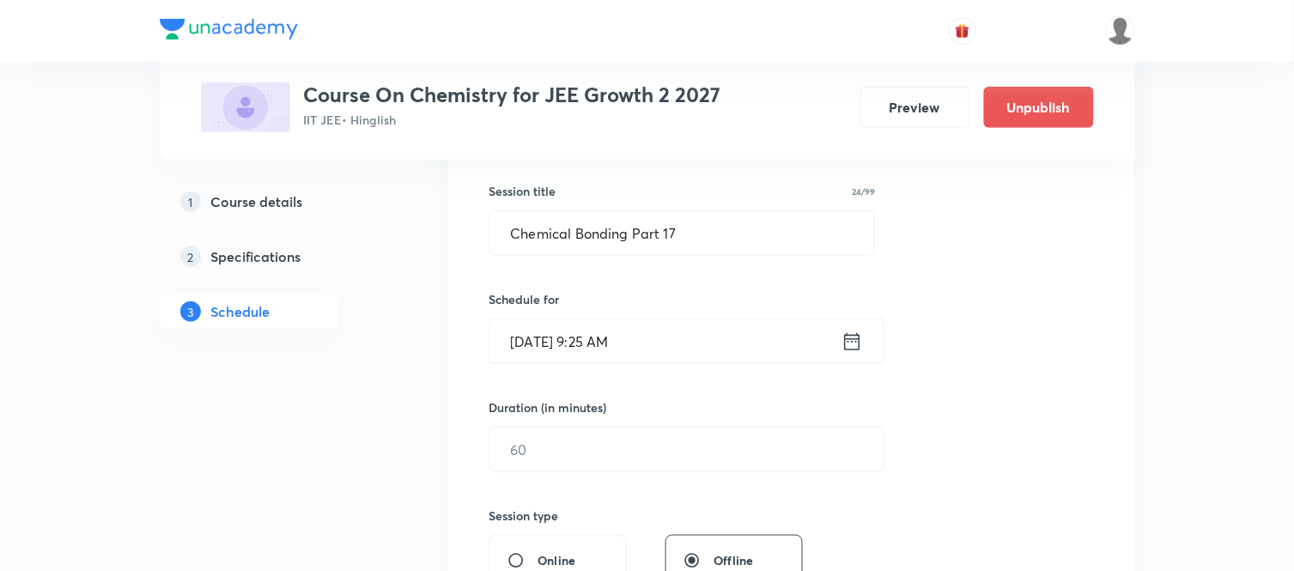
click at [674, 347] on input "Oct 3, 2025, 9:25 AM" at bounding box center [665, 341] width 351 height 44
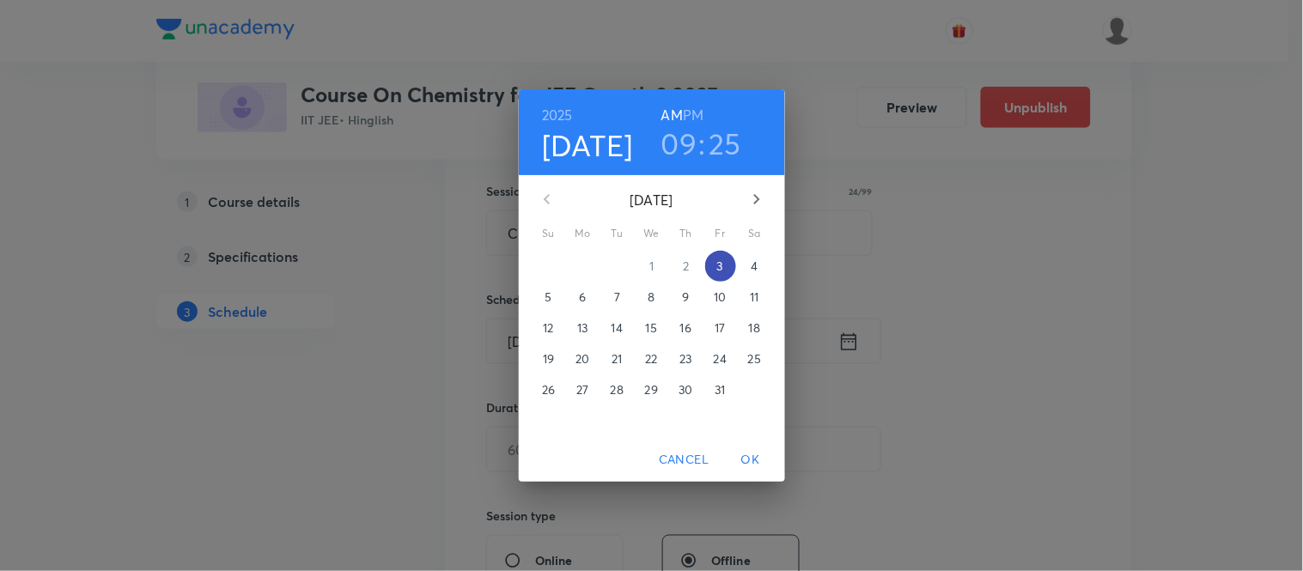
click at [721, 267] on p "3" at bounding box center [720, 266] width 6 height 17
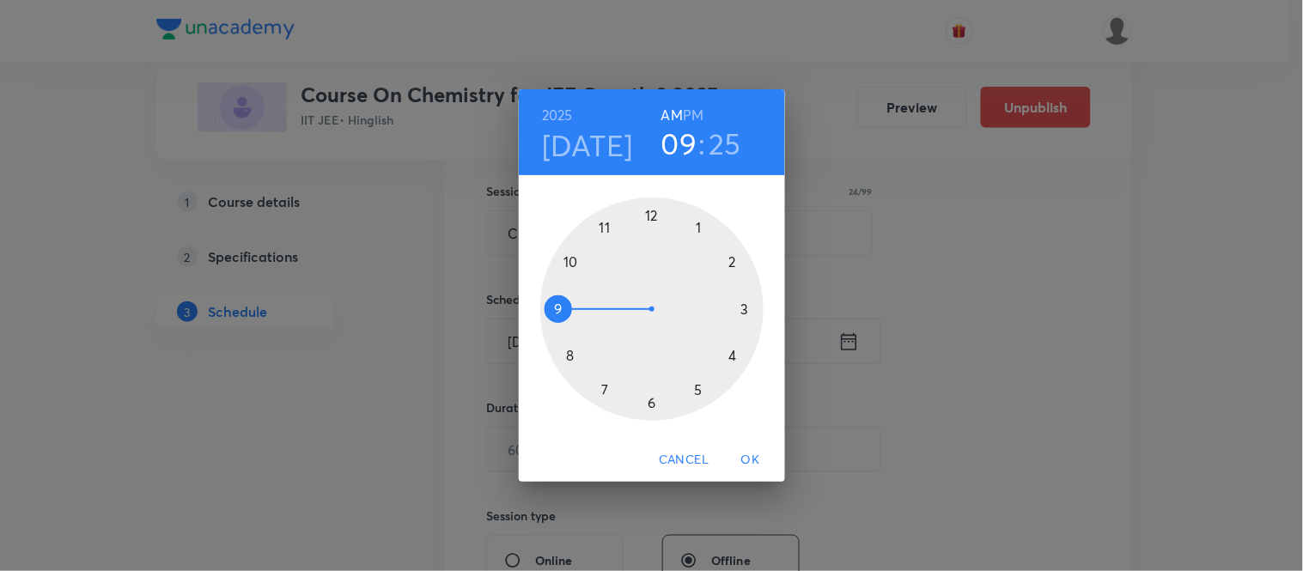
click at [558, 312] on div at bounding box center [651, 309] width 223 height 223
click at [569, 355] on div at bounding box center [651, 309] width 223 height 223
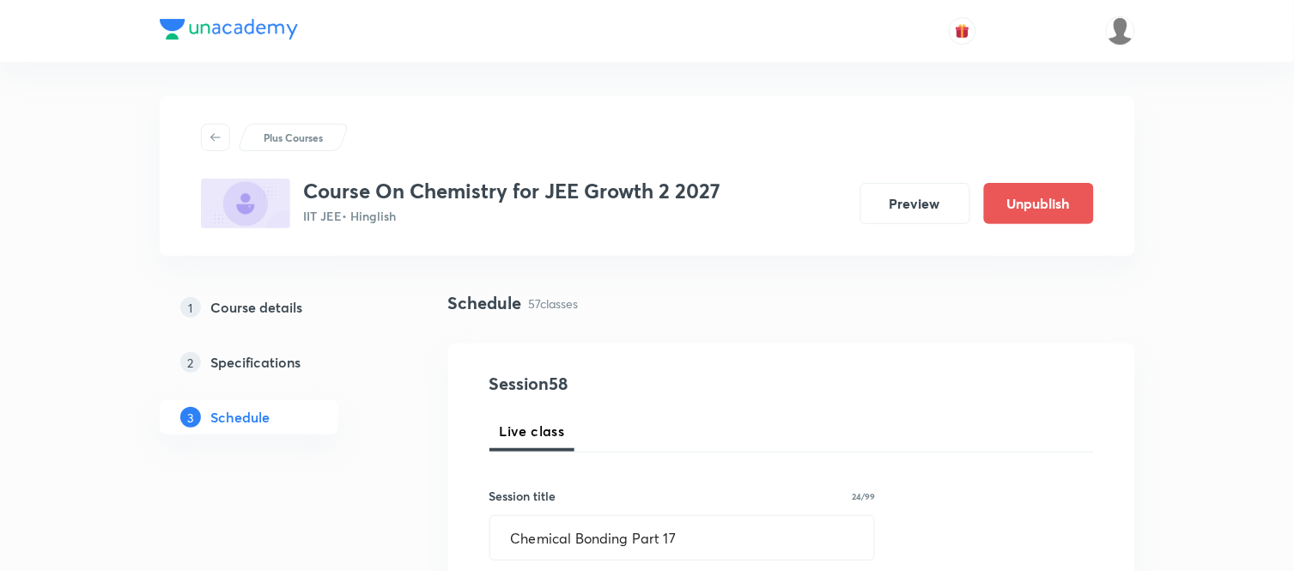
scroll to position [500, 0]
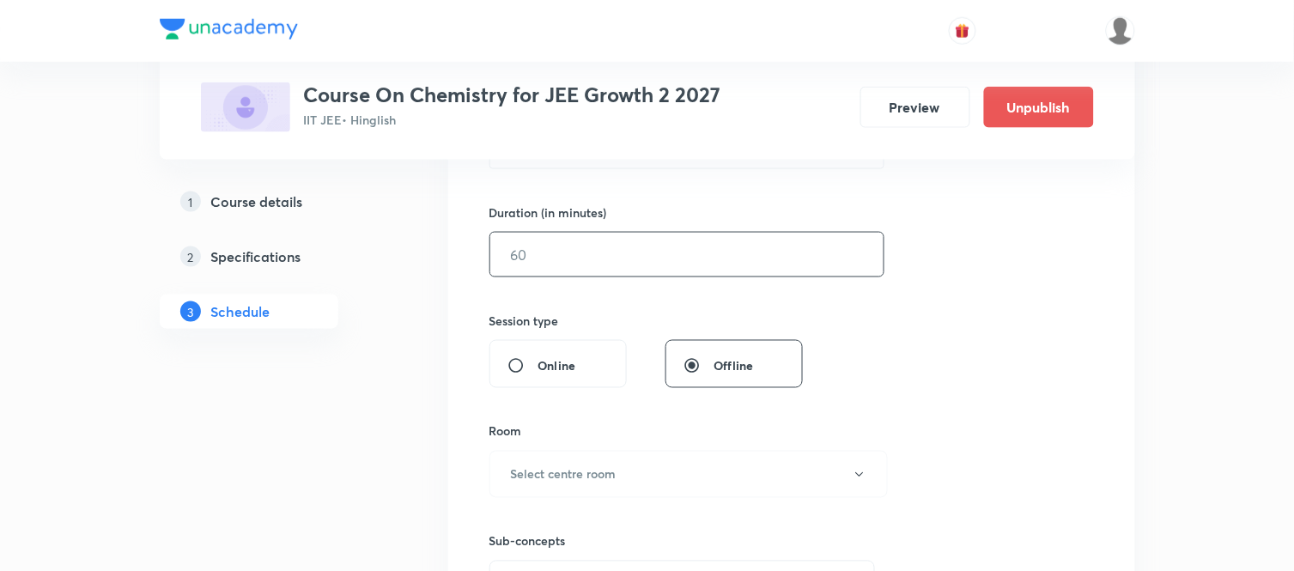
click at [569, 265] on input "text" at bounding box center [686, 255] width 393 height 44
type input "75"
click at [564, 474] on h6 "Select centre room" at bounding box center [564, 474] width 106 height 18
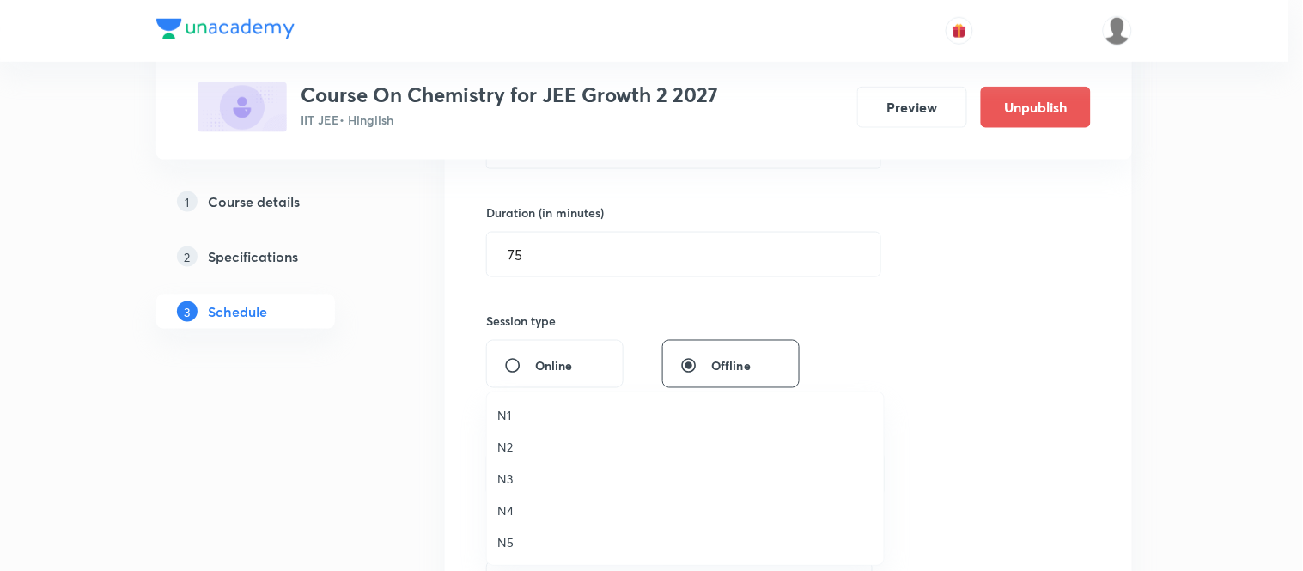
click at [500, 476] on span "N3" at bounding box center [685, 479] width 376 height 18
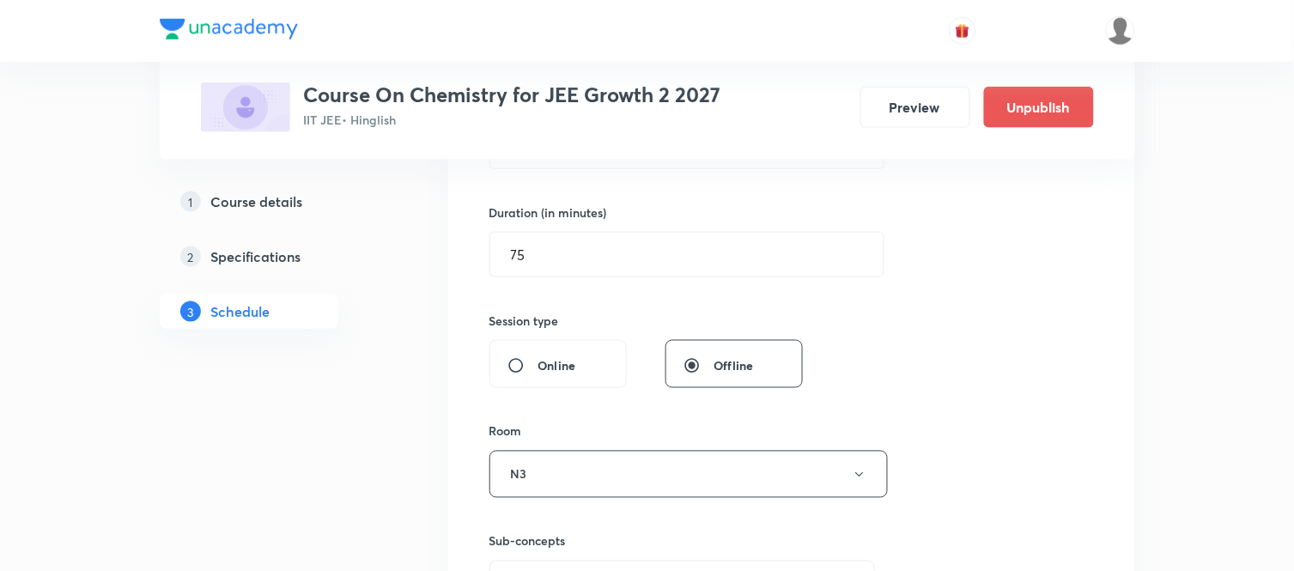
click at [938, 339] on div "Session 58 Live class Session title 24/99 Chemical Bonding Part 17 ​ Schedule f…" at bounding box center [792, 274] width 605 height 806
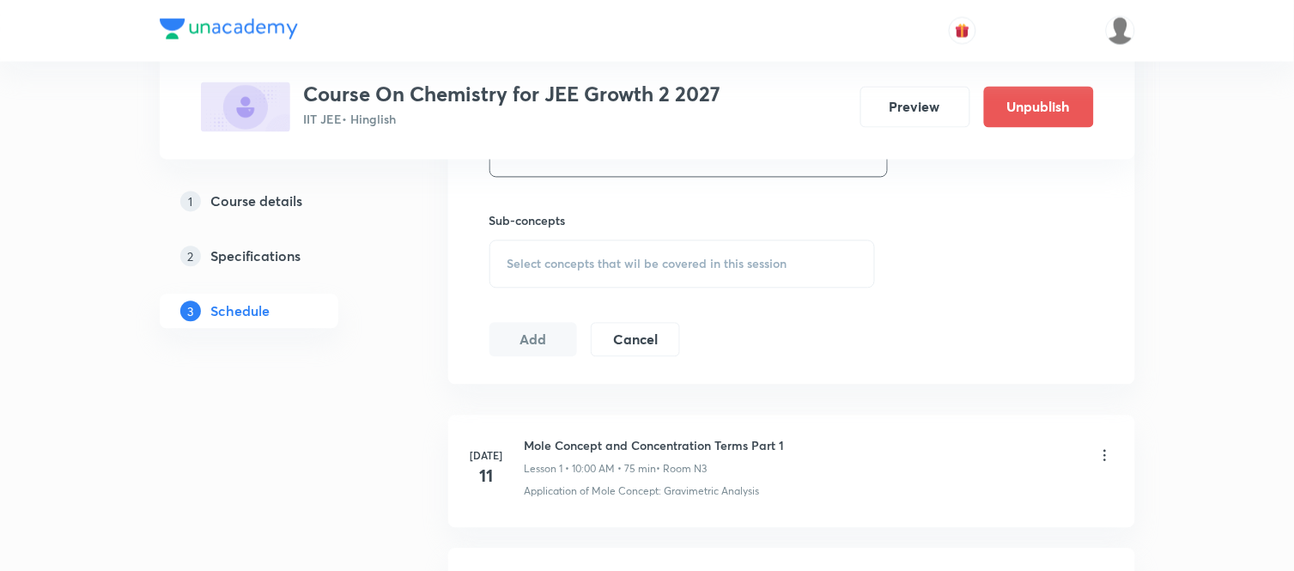
scroll to position [843, 0]
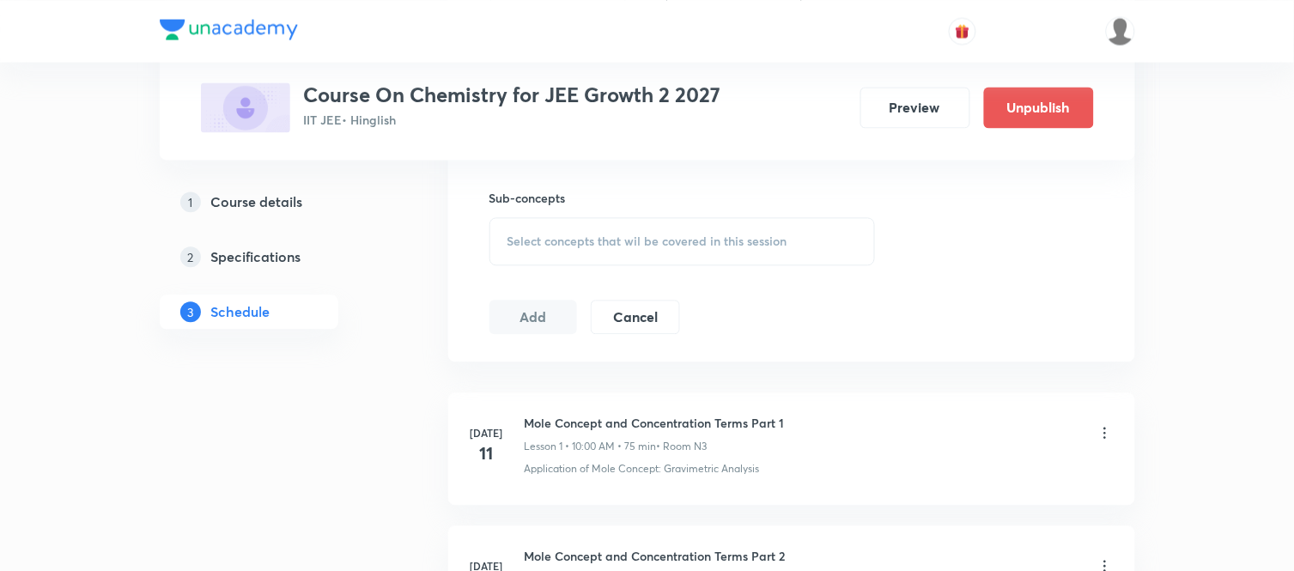
click at [711, 246] on span "Select concepts that wil be covered in this session" at bounding box center [648, 241] width 280 height 14
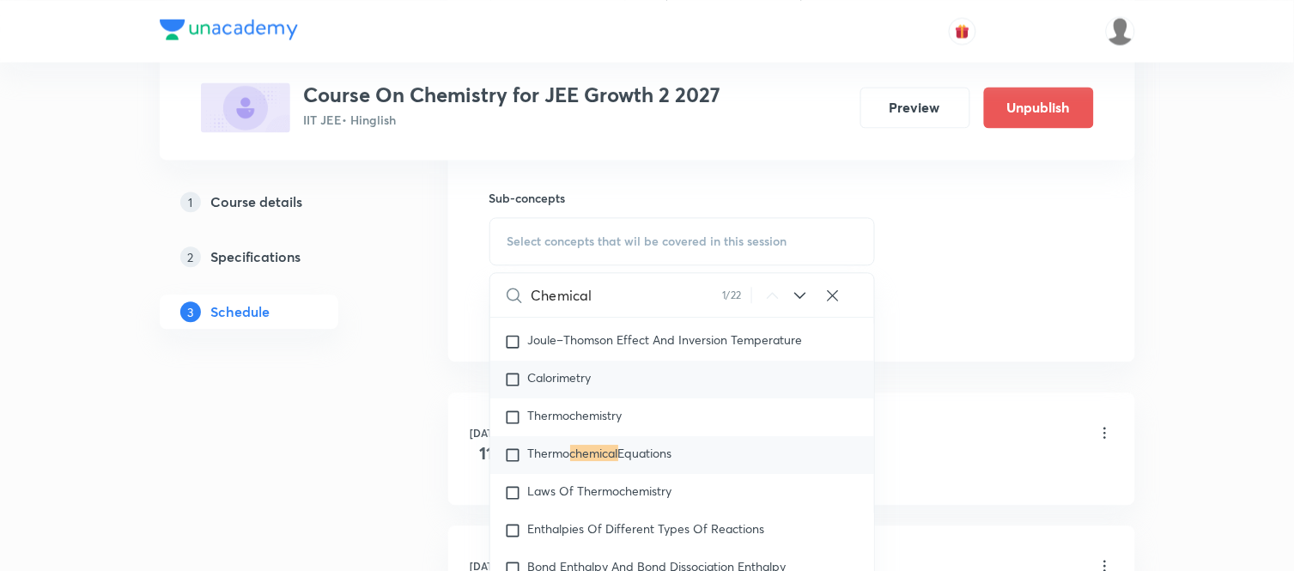
scroll to position [3006, 0]
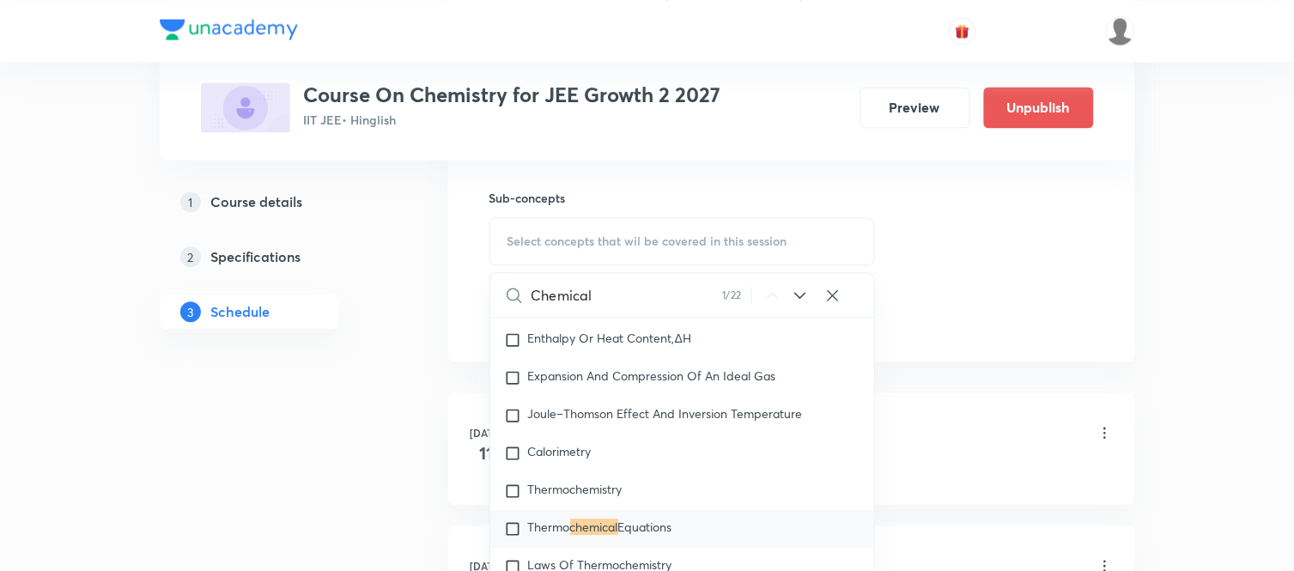
type input "Chemical"
click at [582, 535] on mark "chemical" at bounding box center [594, 527] width 48 height 16
checkbox input "true"
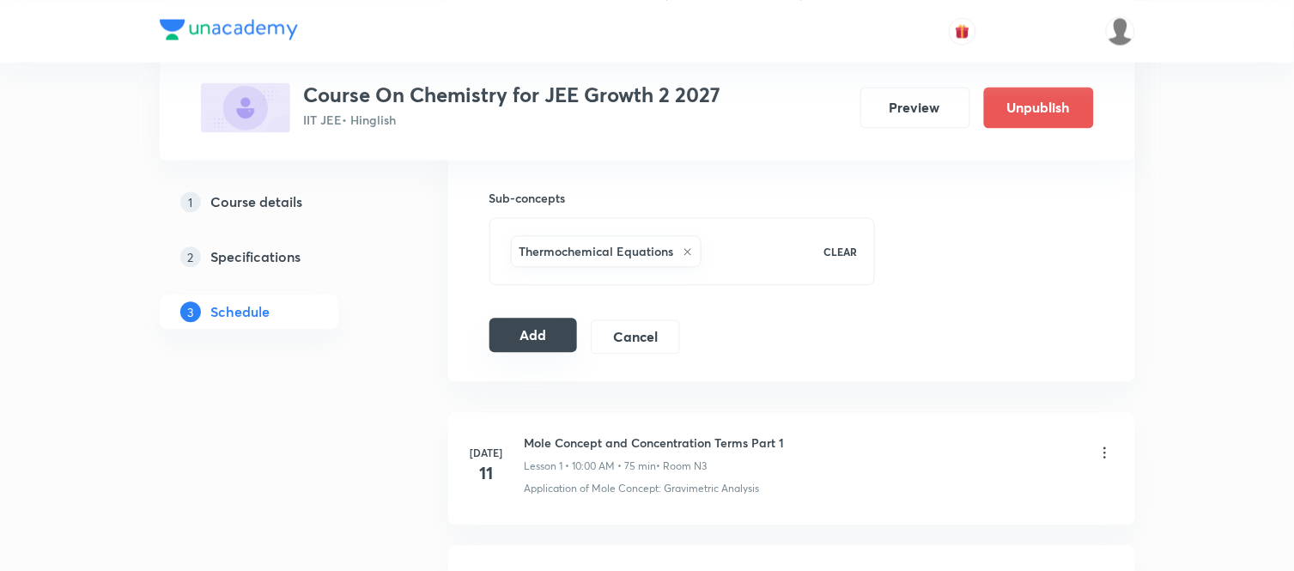
click at [545, 344] on button "Add" at bounding box center [534, 335] width 88 height 34
click at [528, 340] on button "Add" at bounding box center [534, 335] width 88 height 34
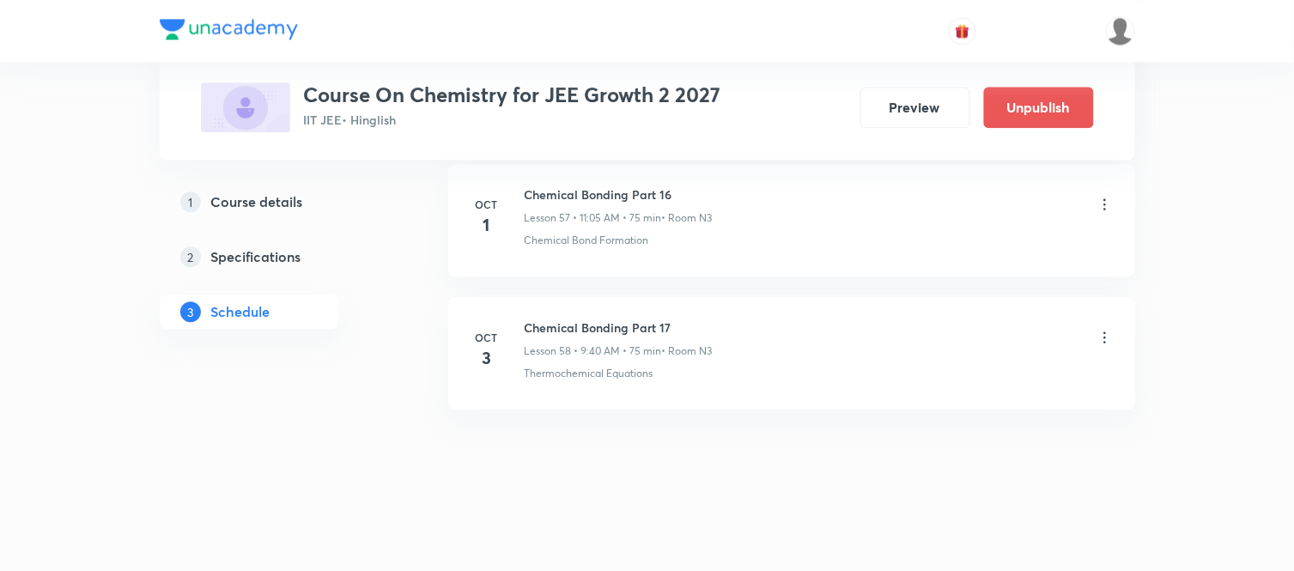
scroll to position [7745, 0]
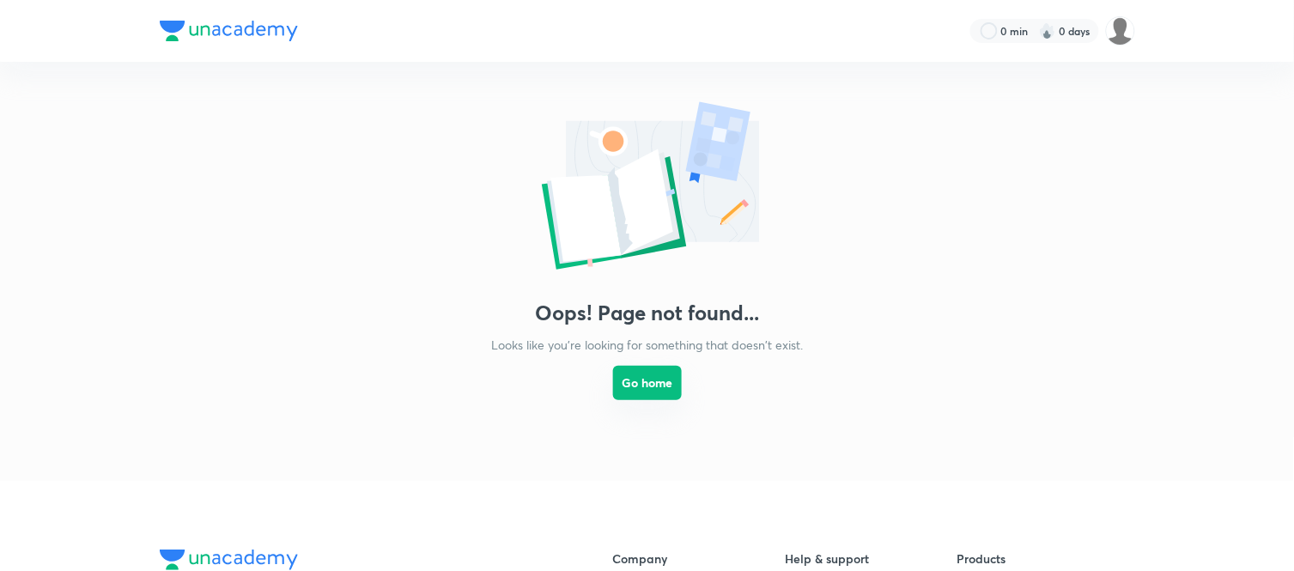
drag, startPoint x: 0, startPoint y: 0, endPoint x: 638, endPoint y: 382, distance: 743.8
click at [638, 382] on button "Go home" at bounding box center [647, 383] width 69 height 34
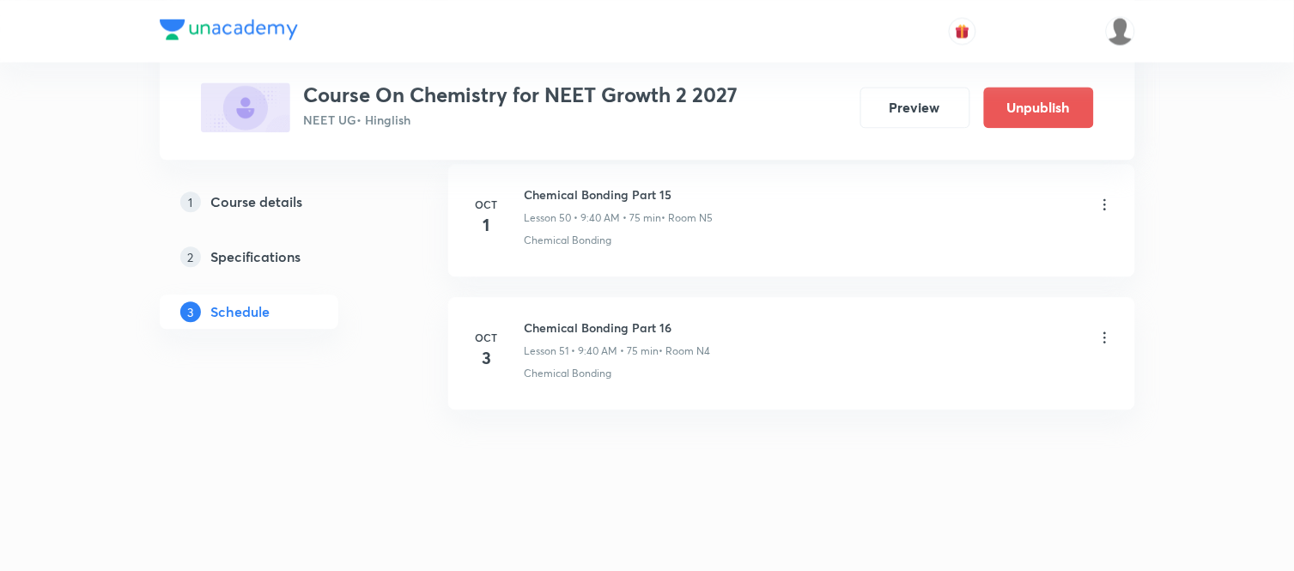
scroll to position [7602, 0]
click at [1102, 336] on icon at bounding box center [1105, 337] width 17 height 17
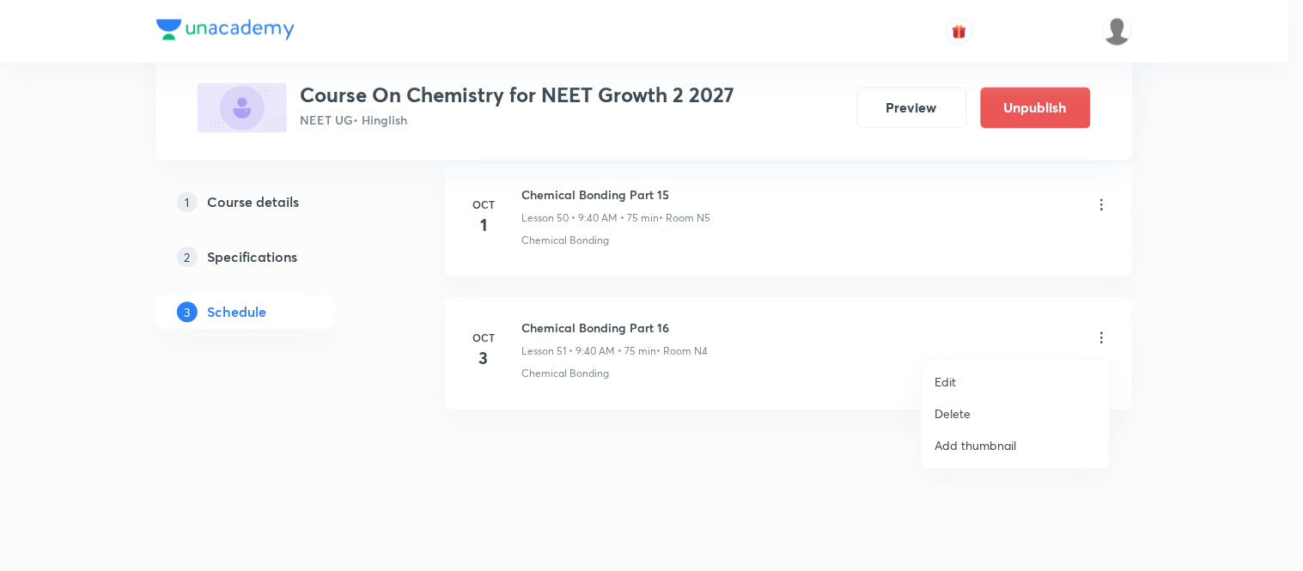
click at [949, 412] on p "Delete" at bounding box center [953, 414] width 36 height 18
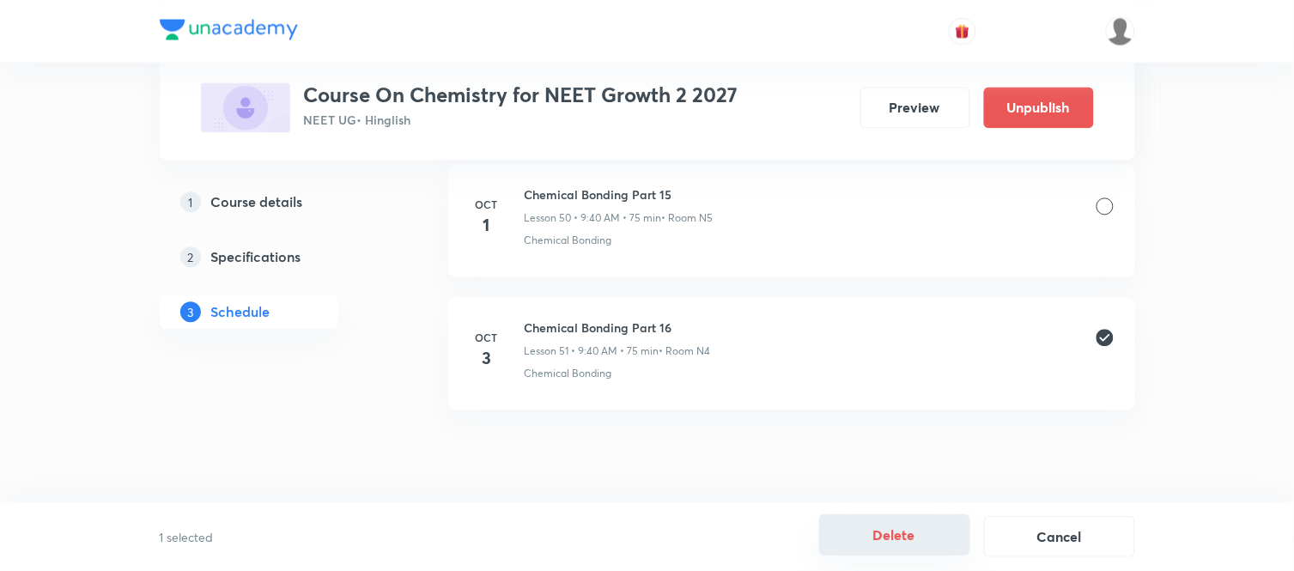
click at [885, 516] on button "Delete" at bounding box center [894, 534] width 151 height 41
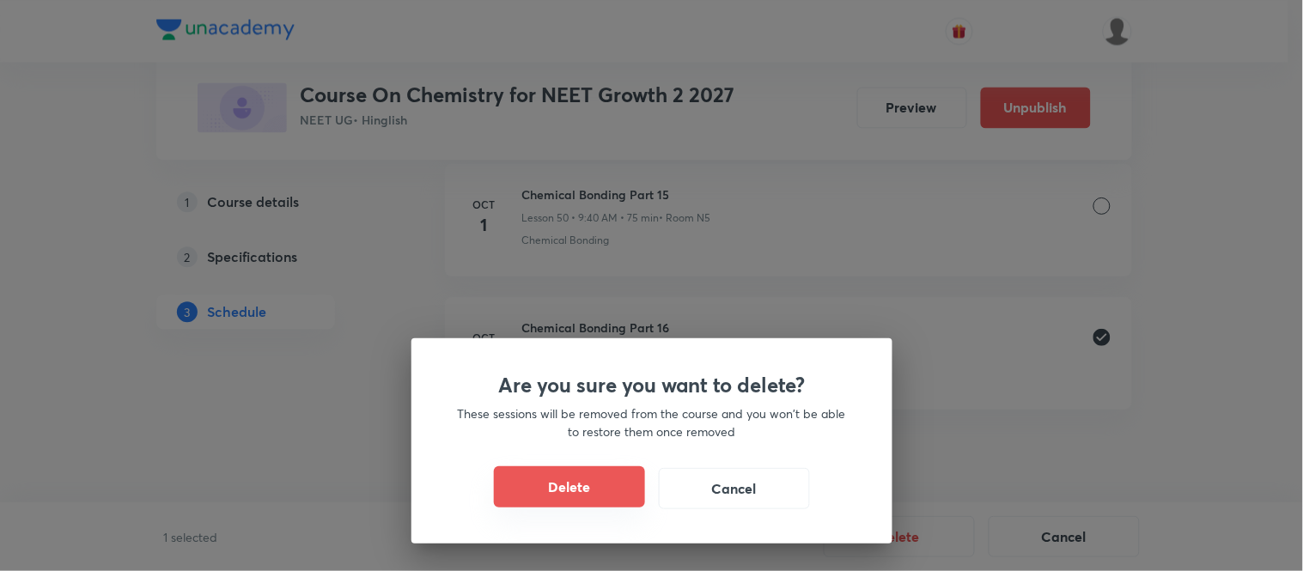
click at [582, 490] on button "Delete" at bounding box center [569, 486] width 151 height 41
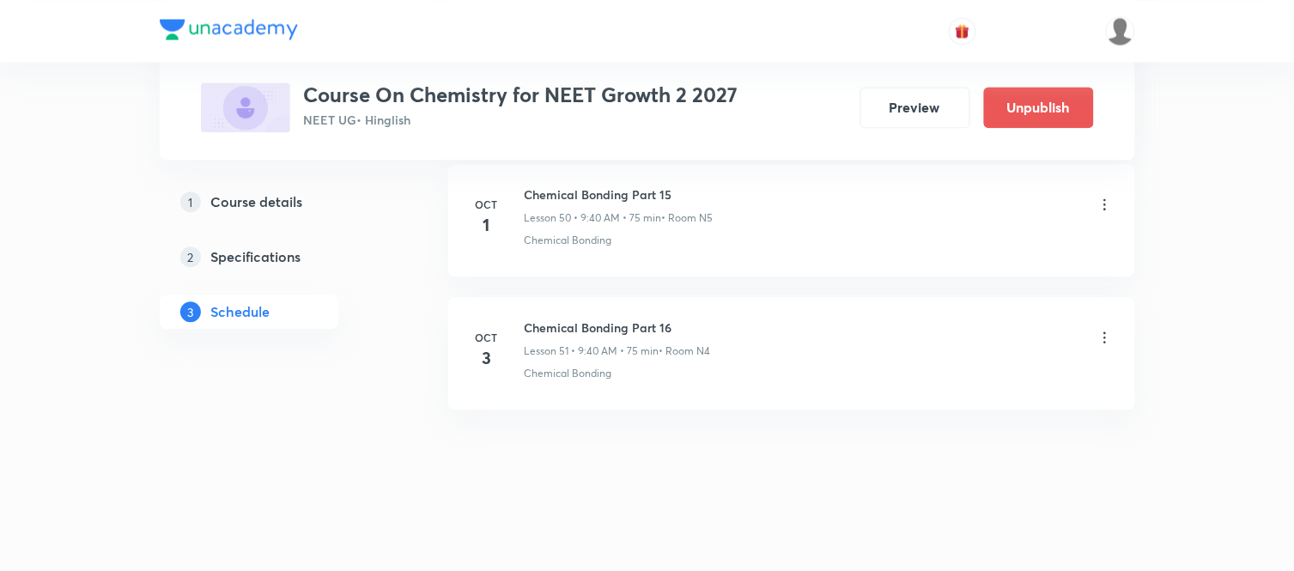
scroll to position [7468, 0]
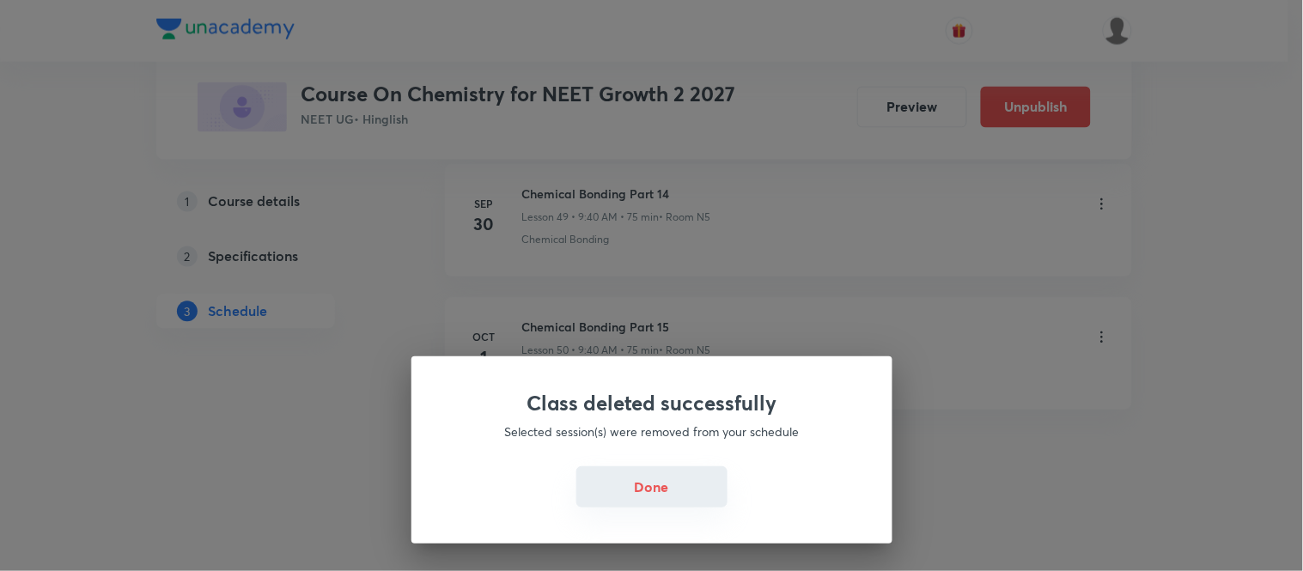
click at [667, 491] on button "Done" at bounding box center [651, 486] width 151 height 41
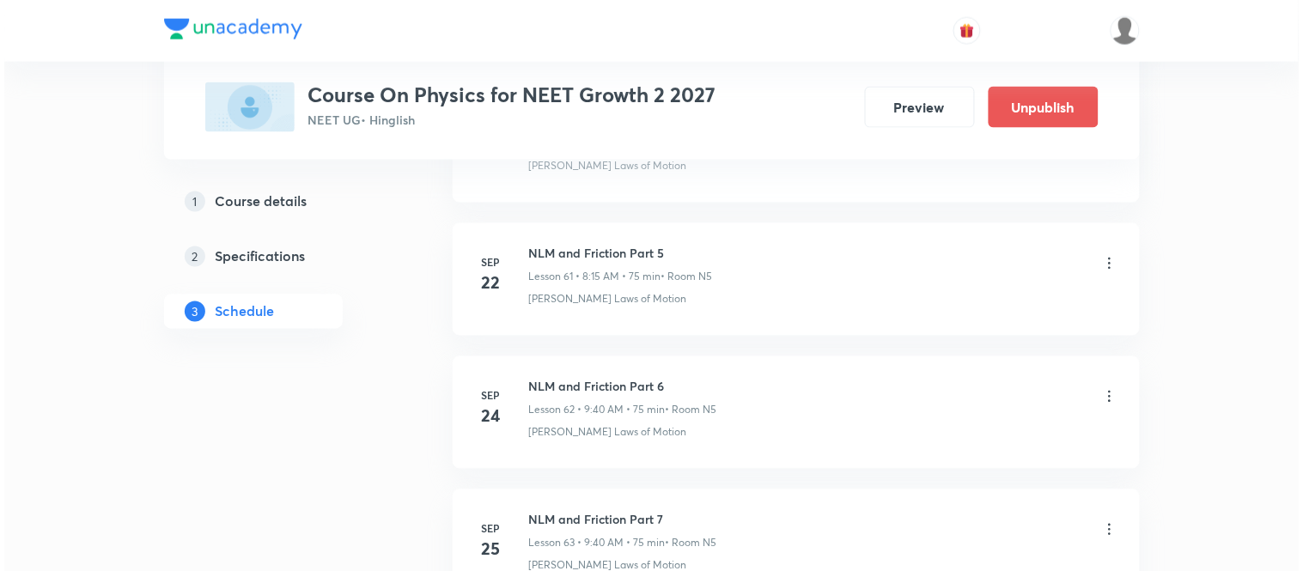
scroll to position [10270, 0]
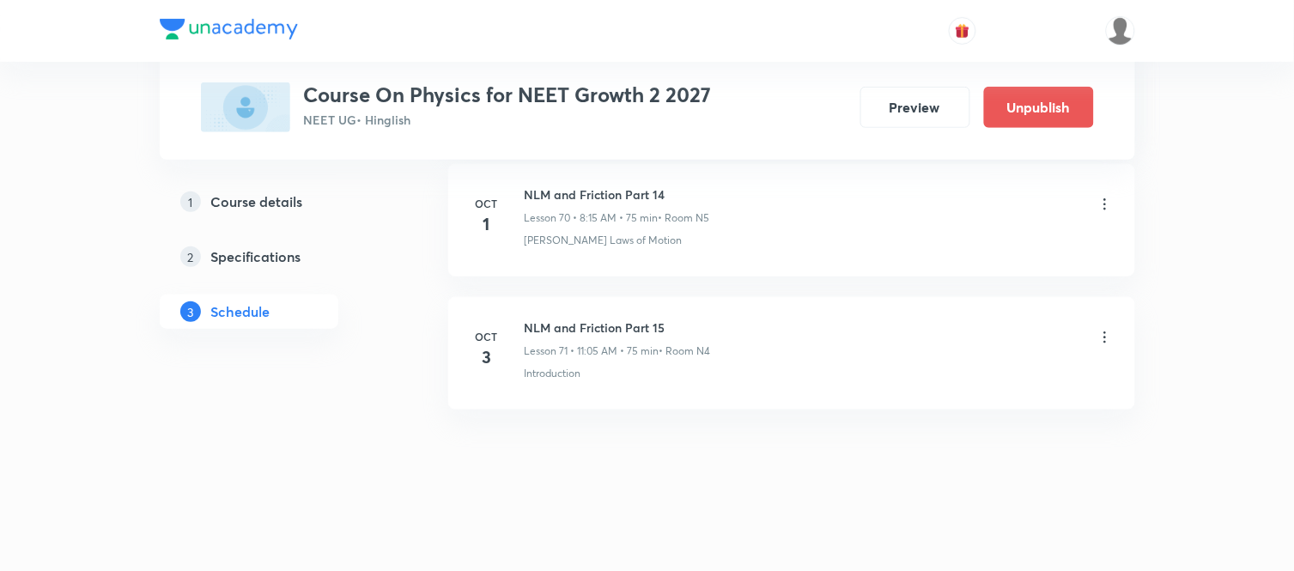
click at [1104, 338] on icon at bounding box center [1105, 337] width 3 height 11
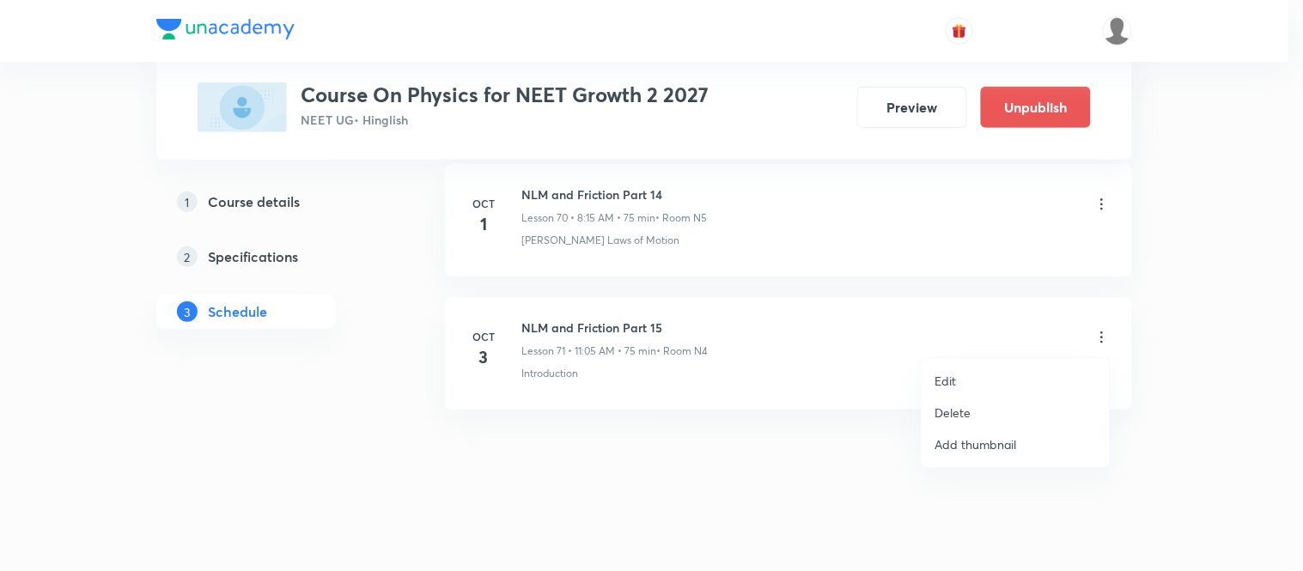
click at [946, 375] on p "Edit" at bounding box center [945, 381] width 21 height 18
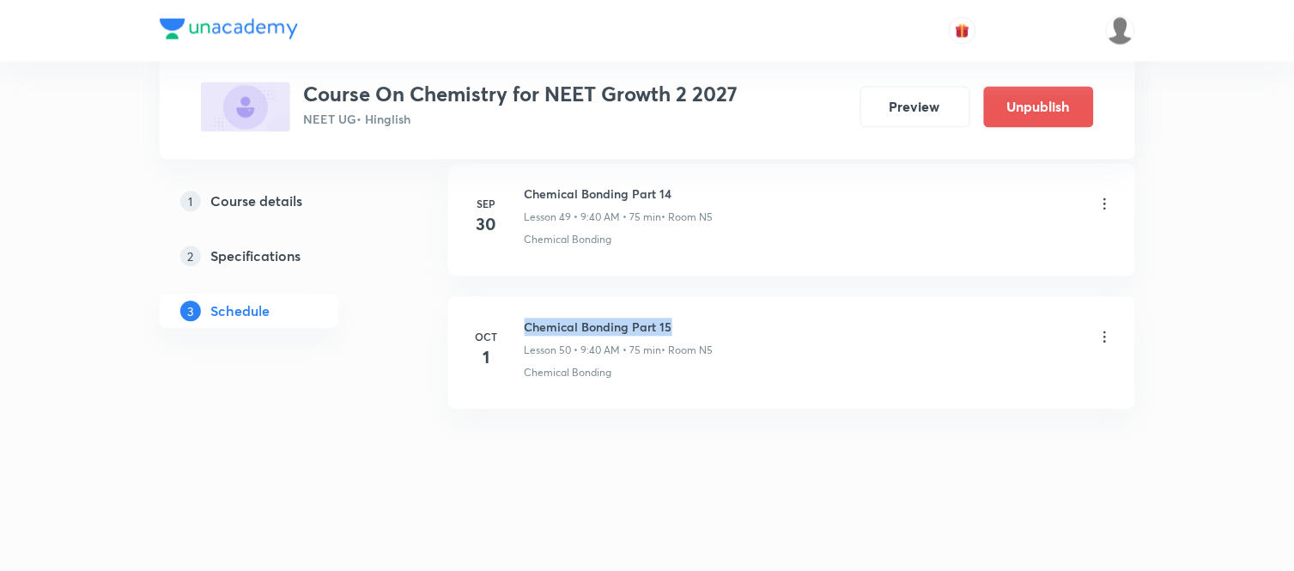
drag, startPoint x: 526, startPoint y: 324, endPoint x: 677, endPoint y: 332, distance: 150.5
click at [677, 332] on h6 "Chemical Bonding Part 15" at bounding box center [619, 328] width 189 height 18
copy h6 "Chemical Bonding Part 15"
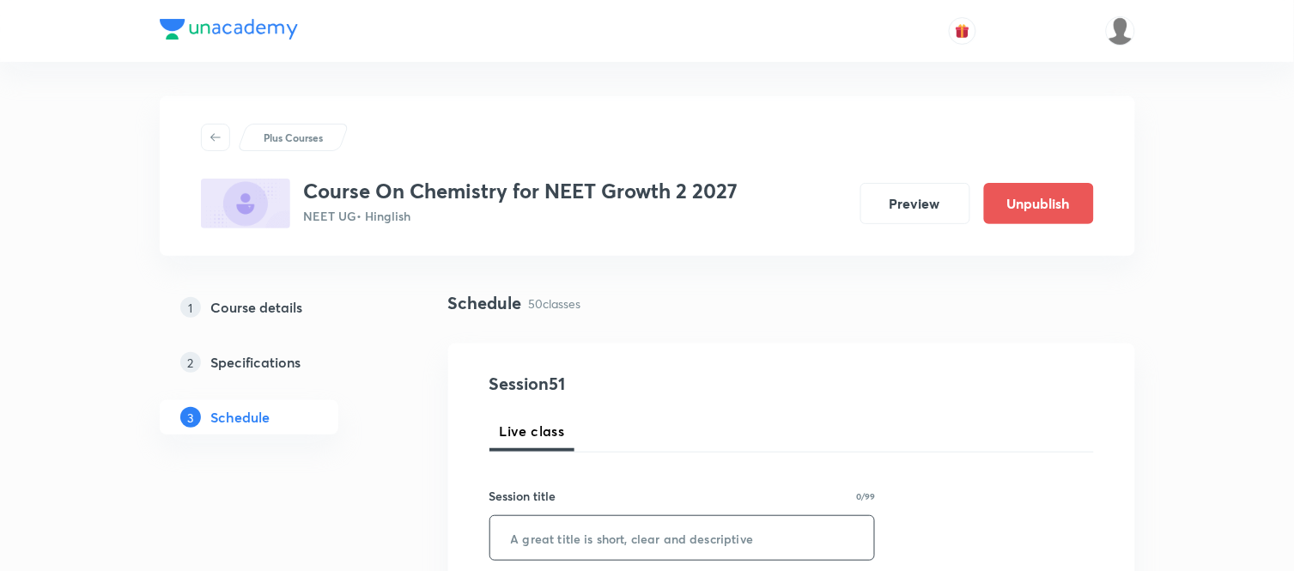
click at [634, 526] on input "text" at bounding box center [682, 538] width 385 height 44
paste input "Chemical Bonding Part 15"
type input "Chemical Bonding Part 16"
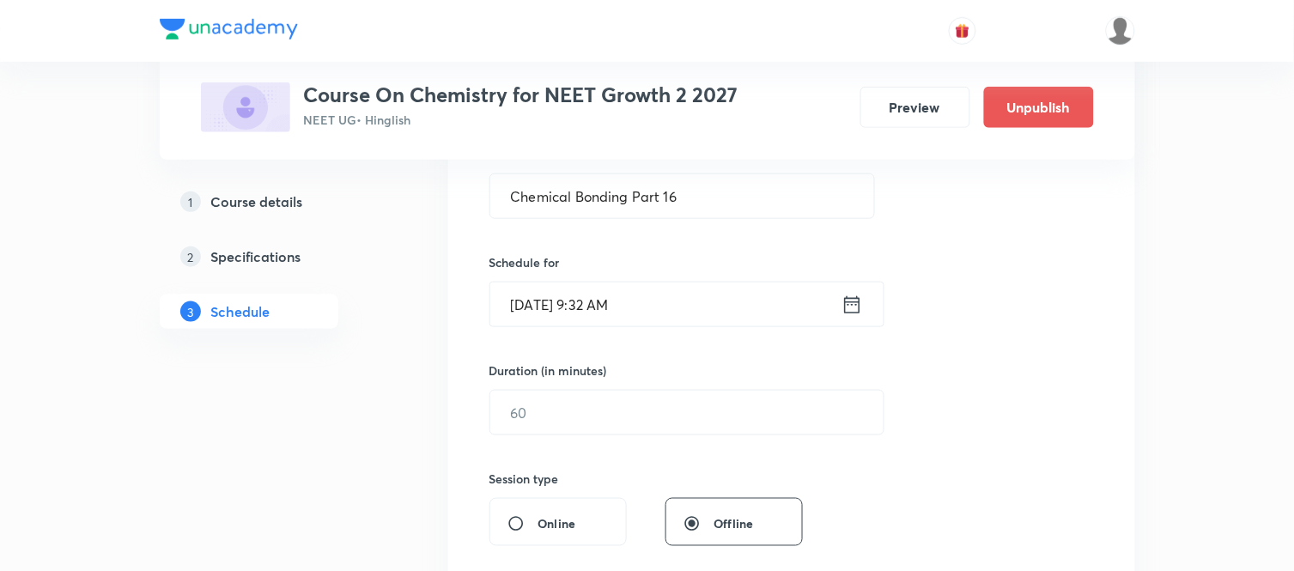
scroll to position [381, 0]
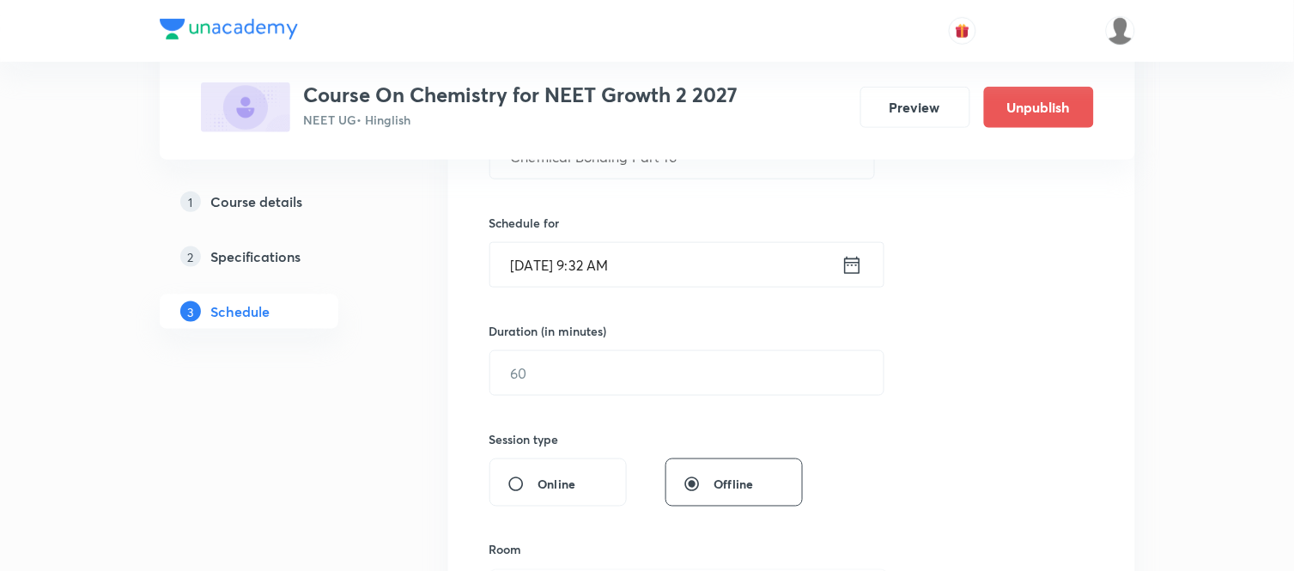
click at [681, 269] on input "Oct 3, 2025, 9:32 AM" at bounding box center [665, 265] width 351 height 44
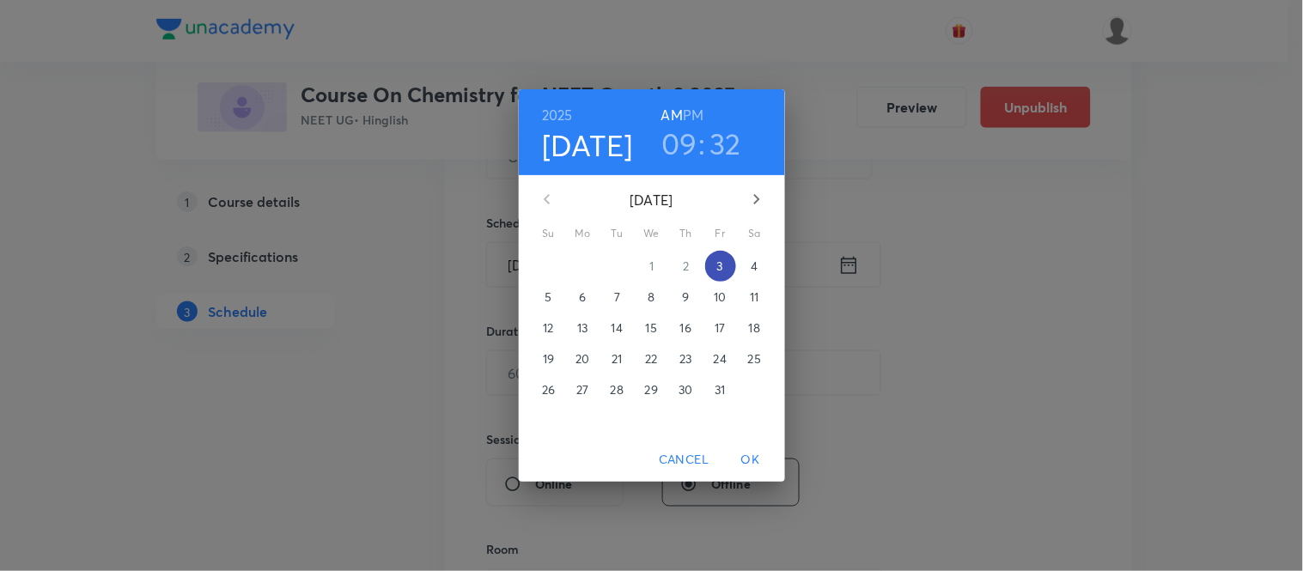
click at [714, 268] on span "3" at bounding box center [720, 266] width 31 height 17
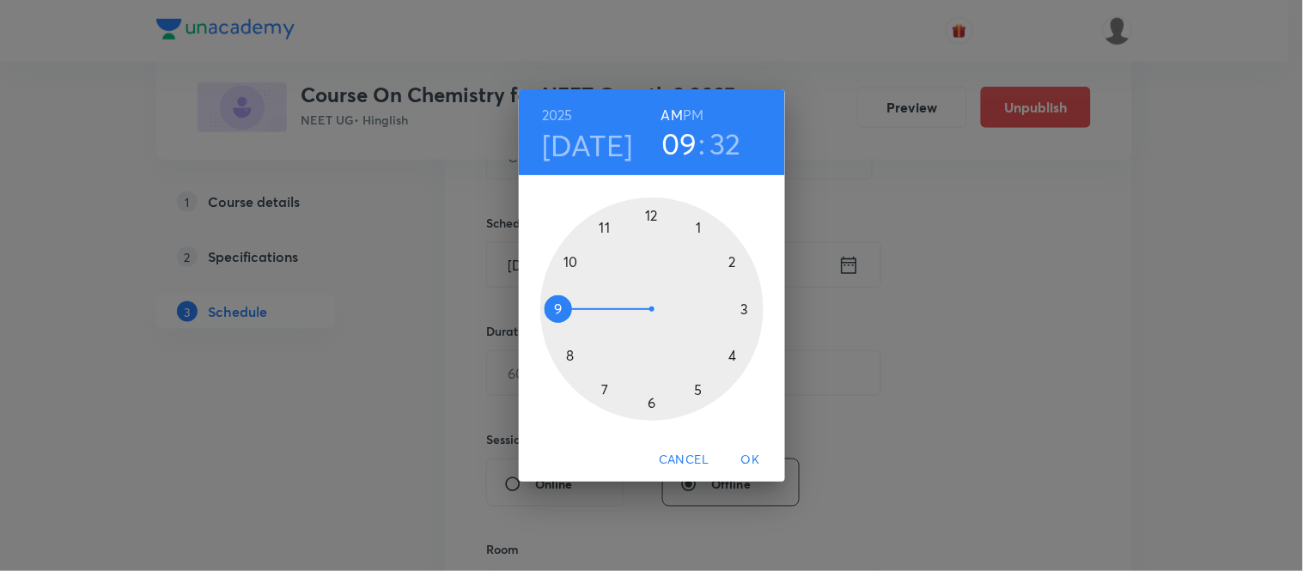
click at [603, 230] on div at bounding box center [651, 309] width 223 height 223
click at [700, 228] on div at bounding box center [651, 309] width 223 height 223
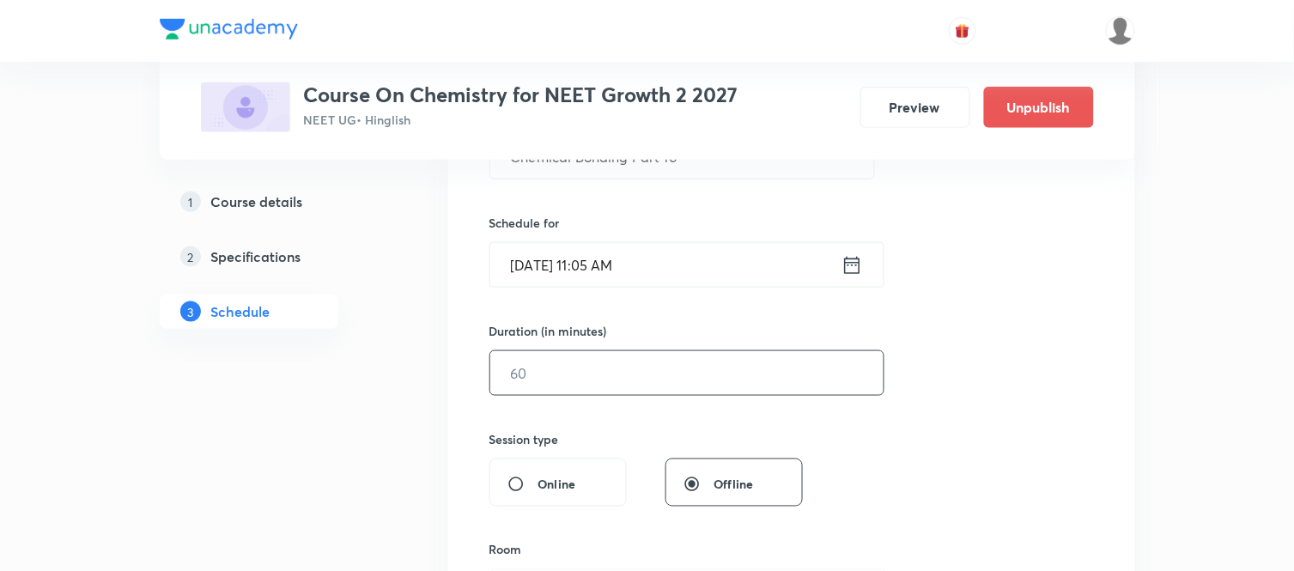
click at [614, 380] on input "text" at bounding box center [686, 373] width 393 height 44
type input "75"
click at [983, 373] on div "Session 51 Live class Session title 24/99 Chemical Bonding Part 16 ​ Schedule f…" at bounding box center [792, 393] width 605 height 806
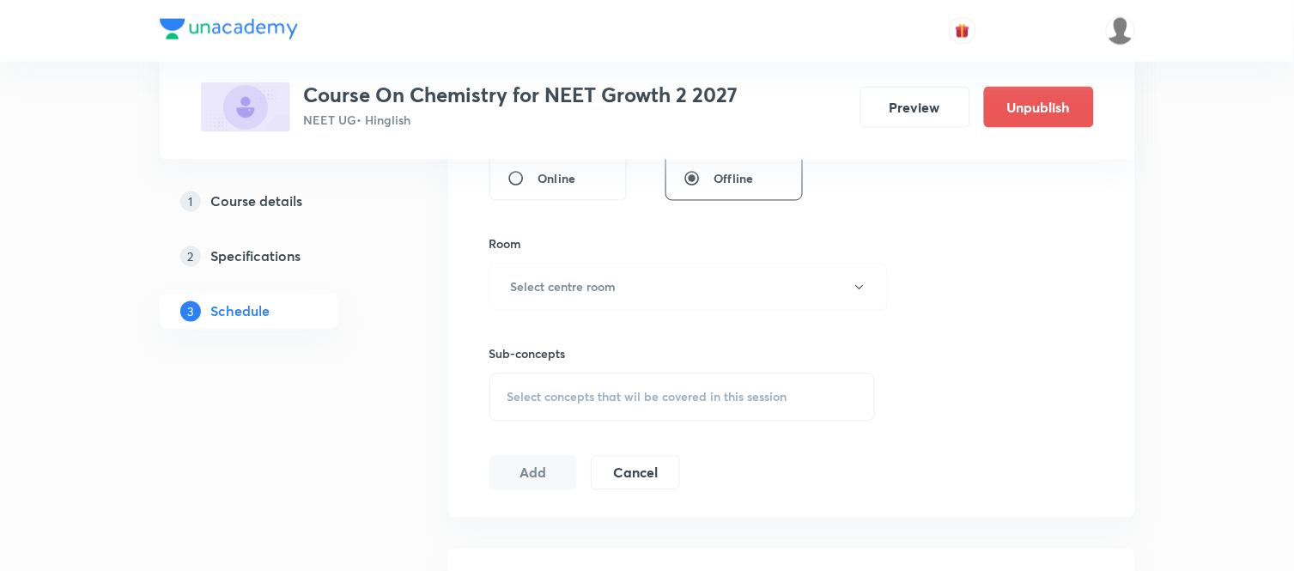
scroll to position [725, 0]
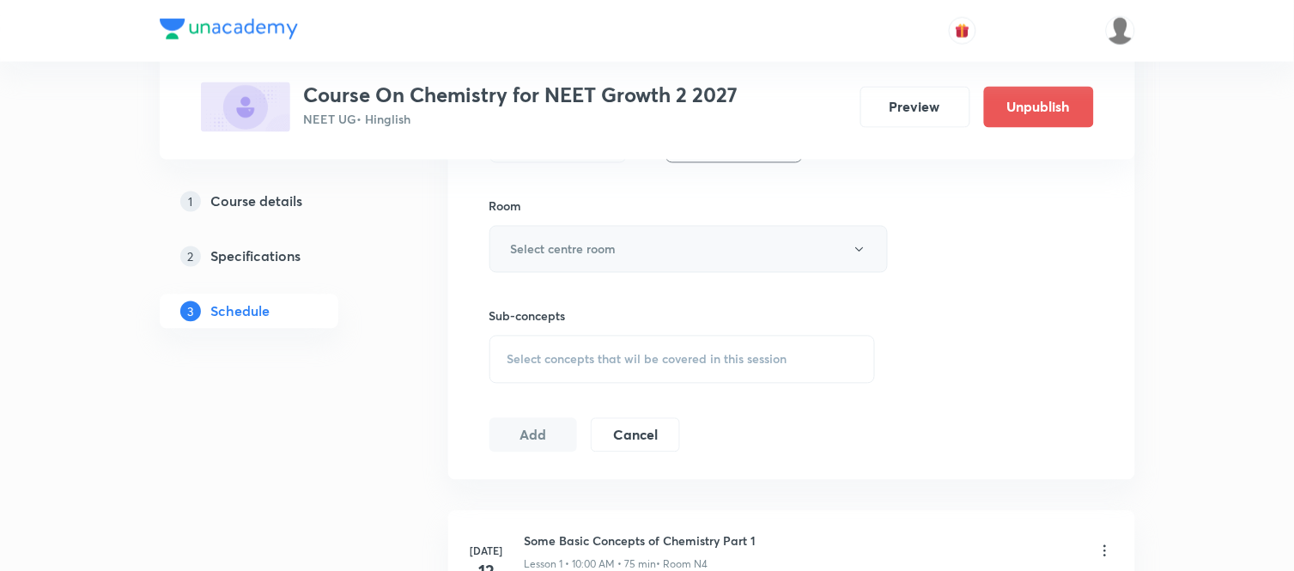
click at [662, 252] on button "Select centre room" at bounding box center [689, 249] width 398 height 47
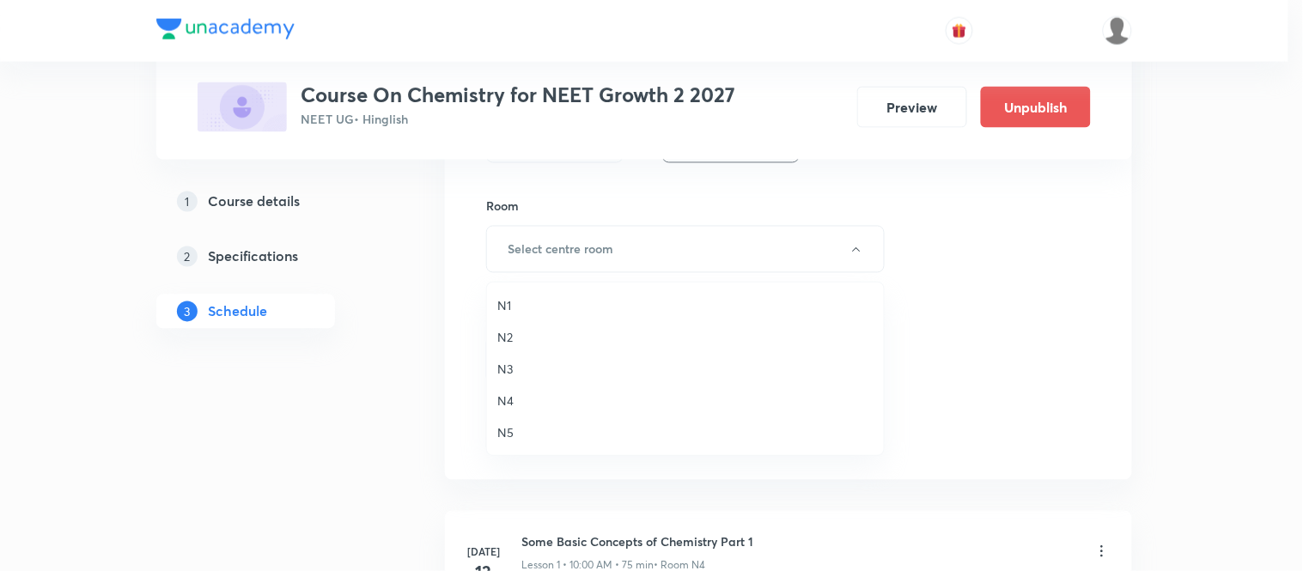
click at [502, 398] on span "N4" at bounding box center [685, 401] width 376 height 18
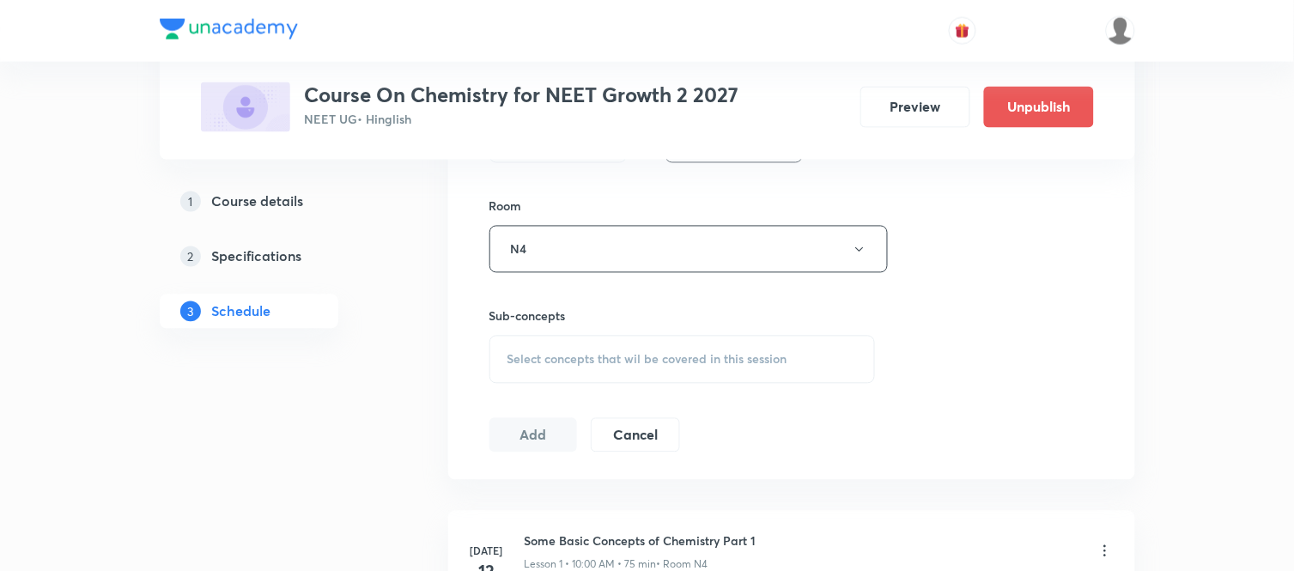
click at [576, 357] on span "Select concepts that wil be covered in this session" at bounding box center [648, 360] width 280 height 14
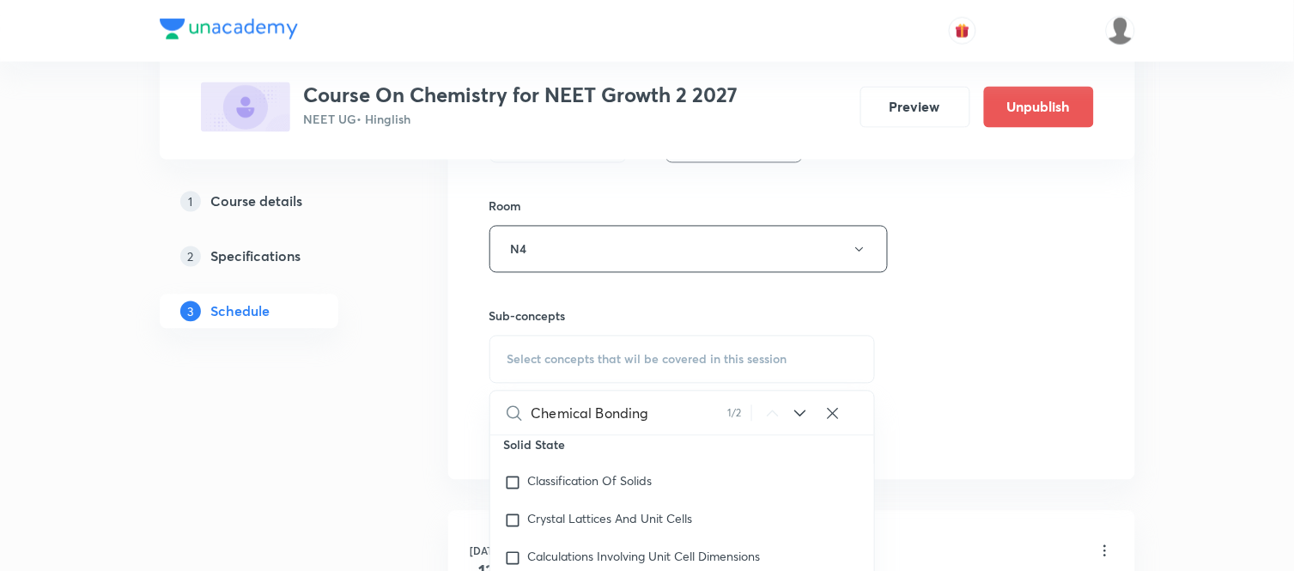
scroll to position [8028, 0]
type input "Chemical Bonding"
click at [794, 416] on icon at bounding box center [800, 414] width 21 height 21
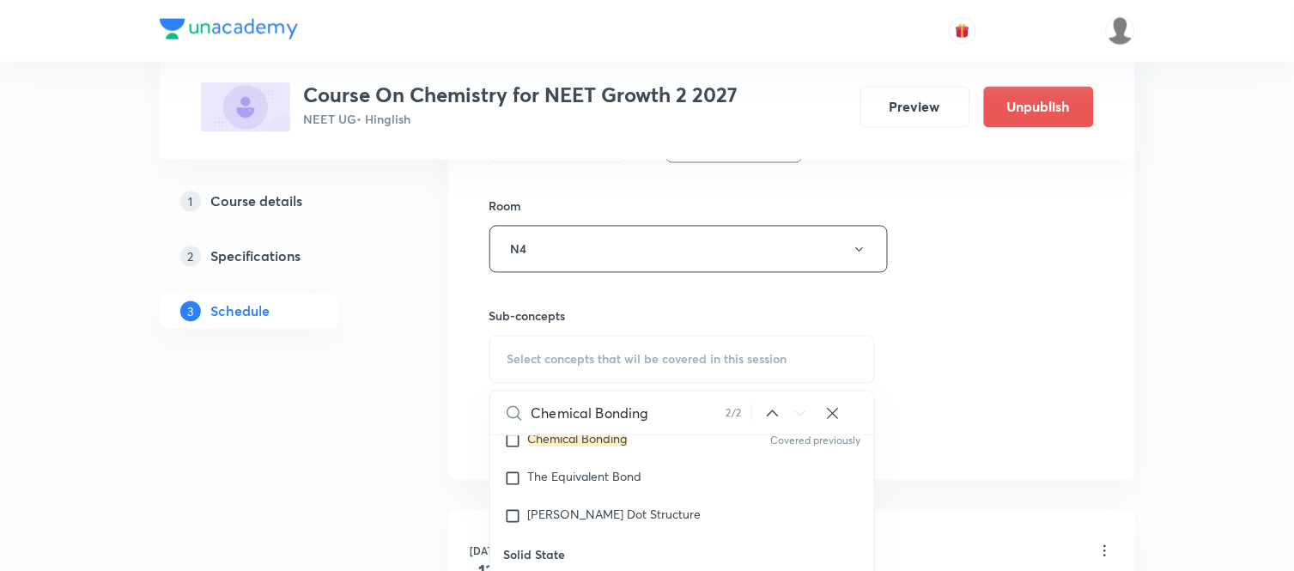
scroll to position [8215, 0]
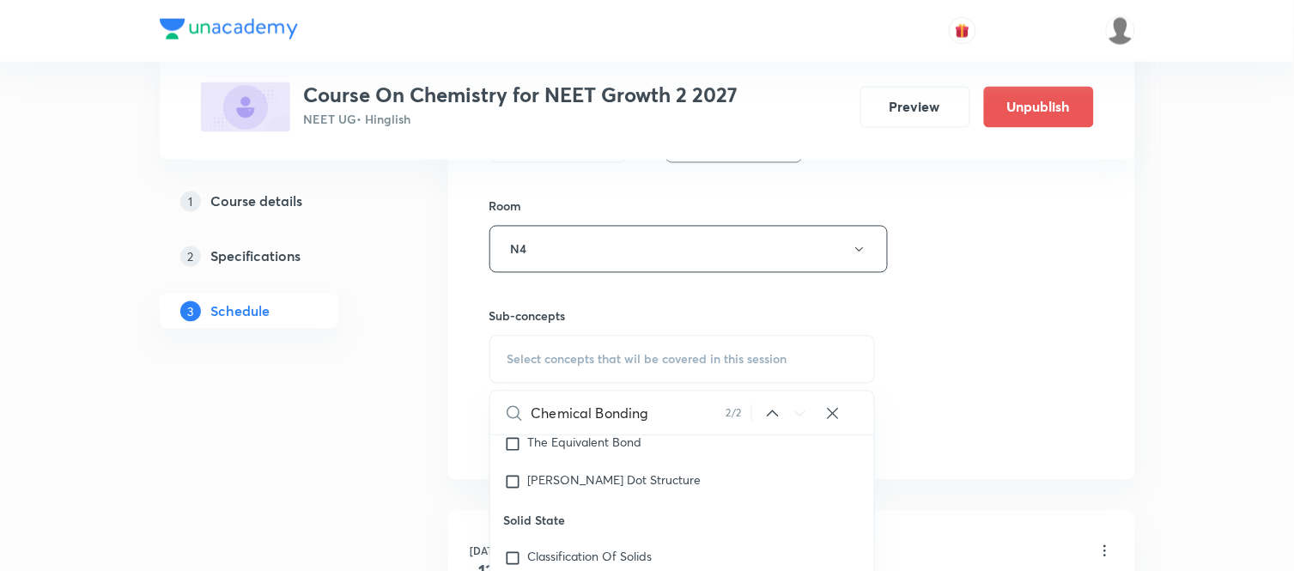
click at [586, 413] on mark "Chemical Bonding" at bounding box center [578, 405] width 100 height 16
click at [586, 435] on input "Chemical Bonding" at bounding box center [629, 414] width 195 height 44
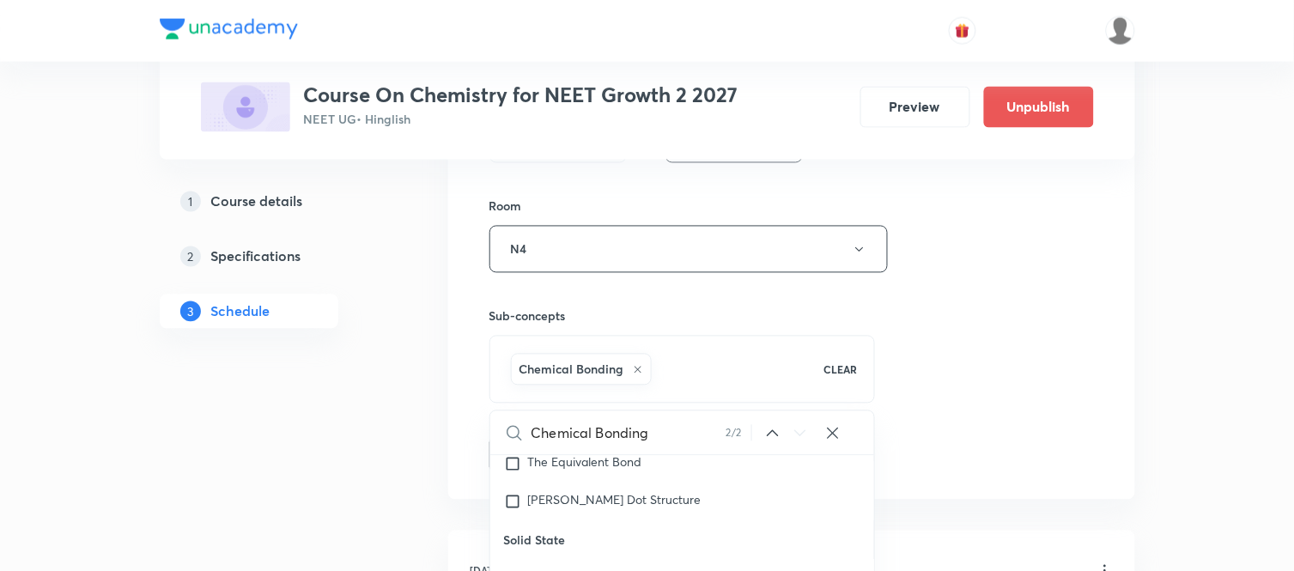
checkbox input "true"
click at [928, 363] on div "Session 51 Live class Session title 24/99 Chemical Bonding Part 16 ​ Schedule f…" at bounding box center [792, 59] width 605 height 826
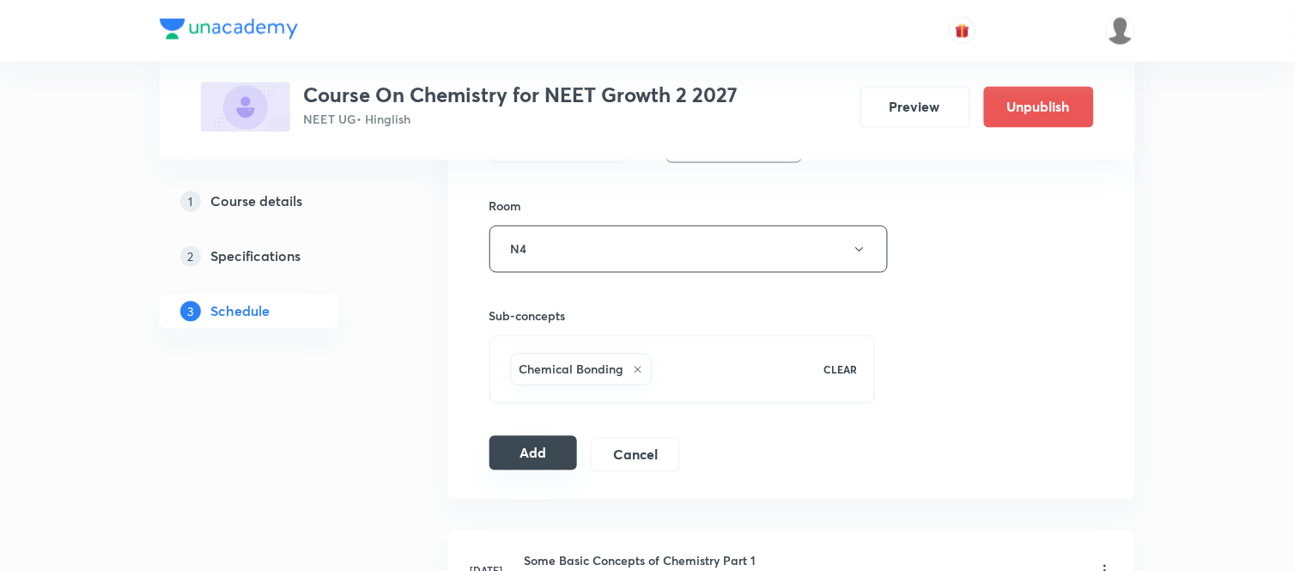
click at [519, 466] on button "Add" at bounding box center [534, 453] width 88 height 34
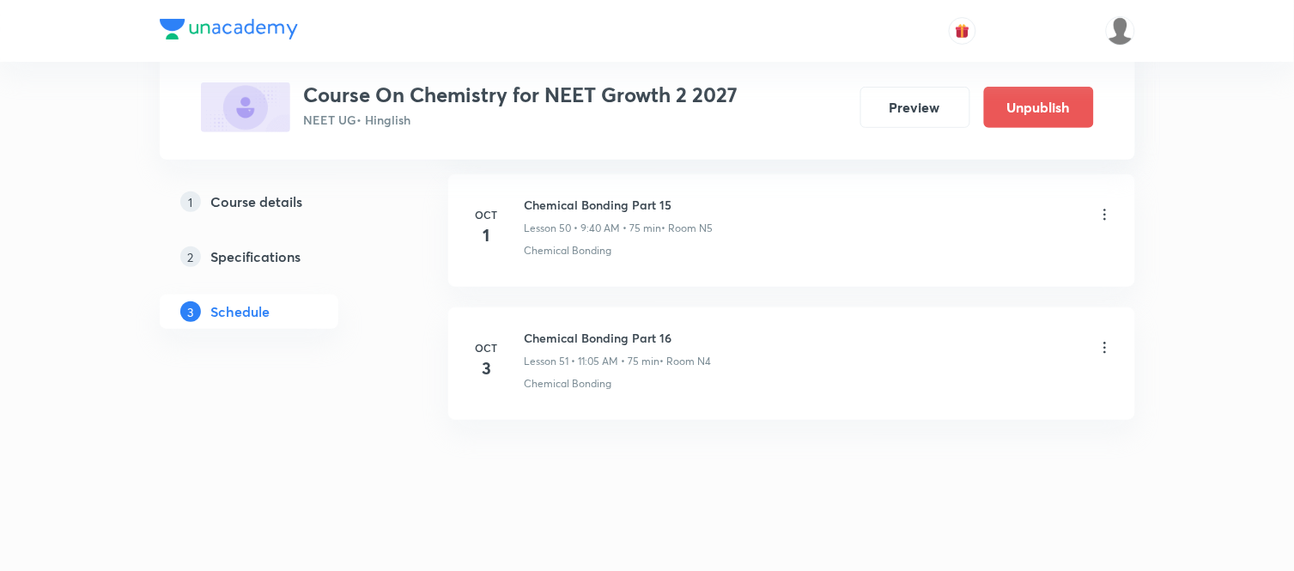
scroll to position [6812, 0]
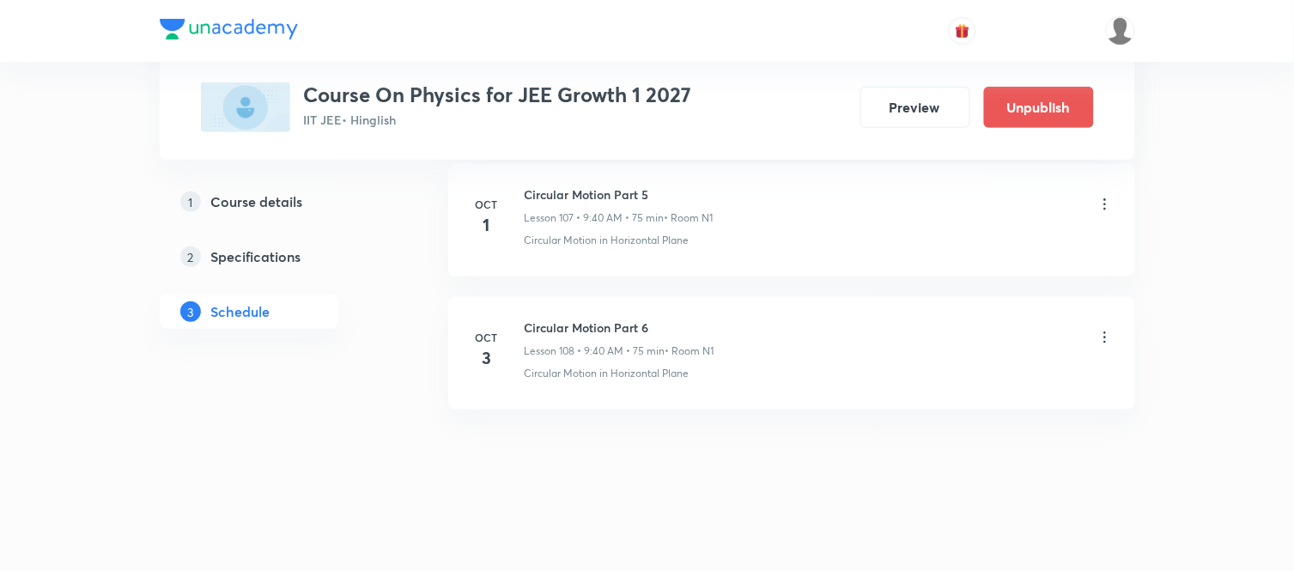
click at [1105, 340] on icon at bounding box center [1105, 337] width 17 height 17
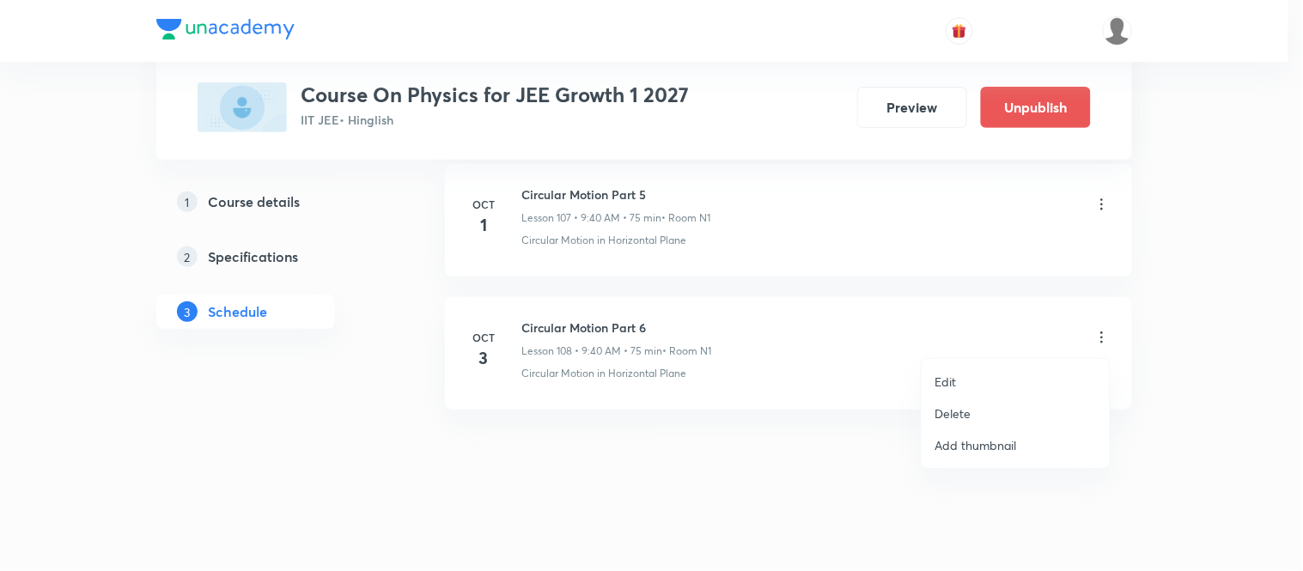
click at [939, 375] on p "Edit" at bounding box center [945, 382] width 21 height 18
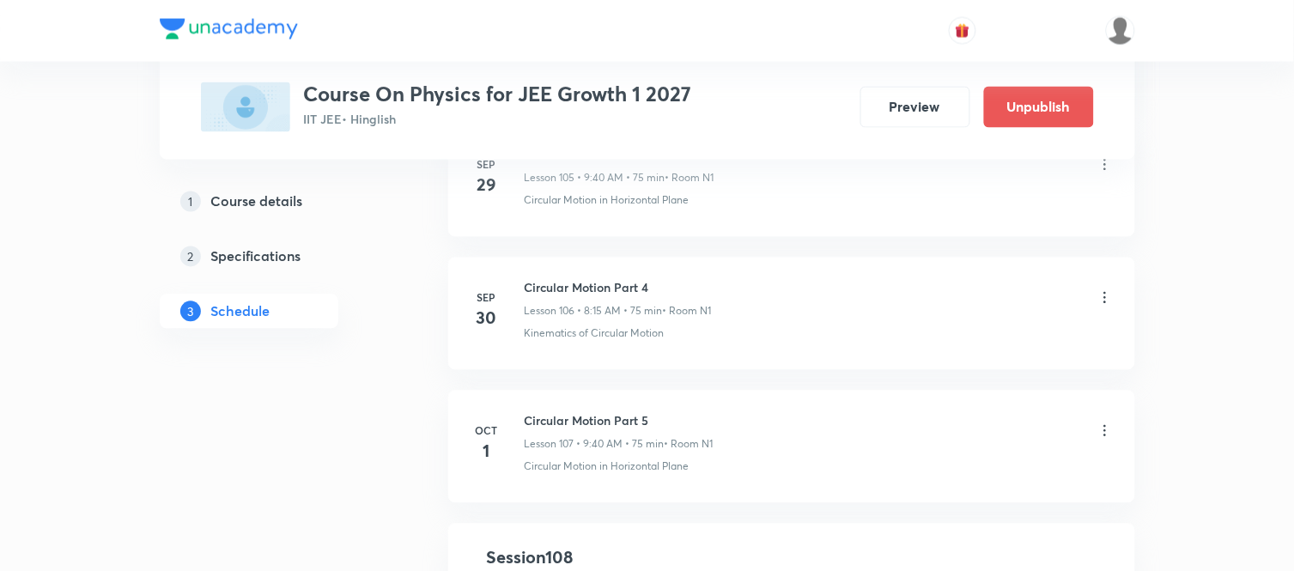
scroll to position [15074, 0]
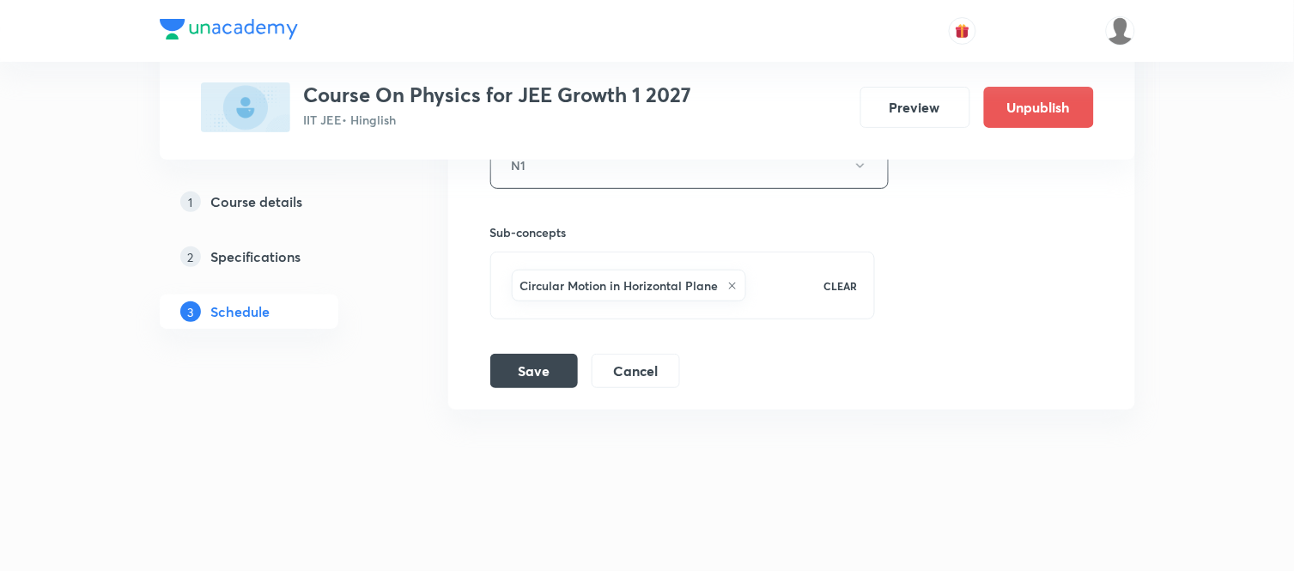
click at [733, 284] on icon at bounding box center [732, 286] width 7 height 7
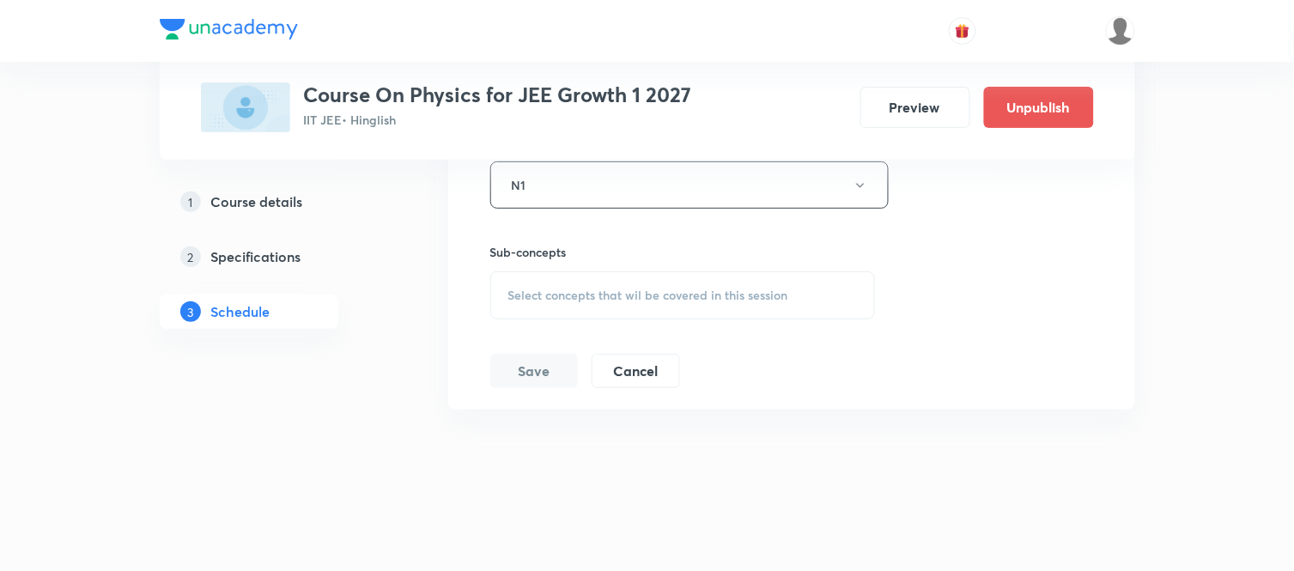
click at [607, 295] on span "Select concepts that wil be covered in this session" at bounding box center [648, 296] width 280 height 14
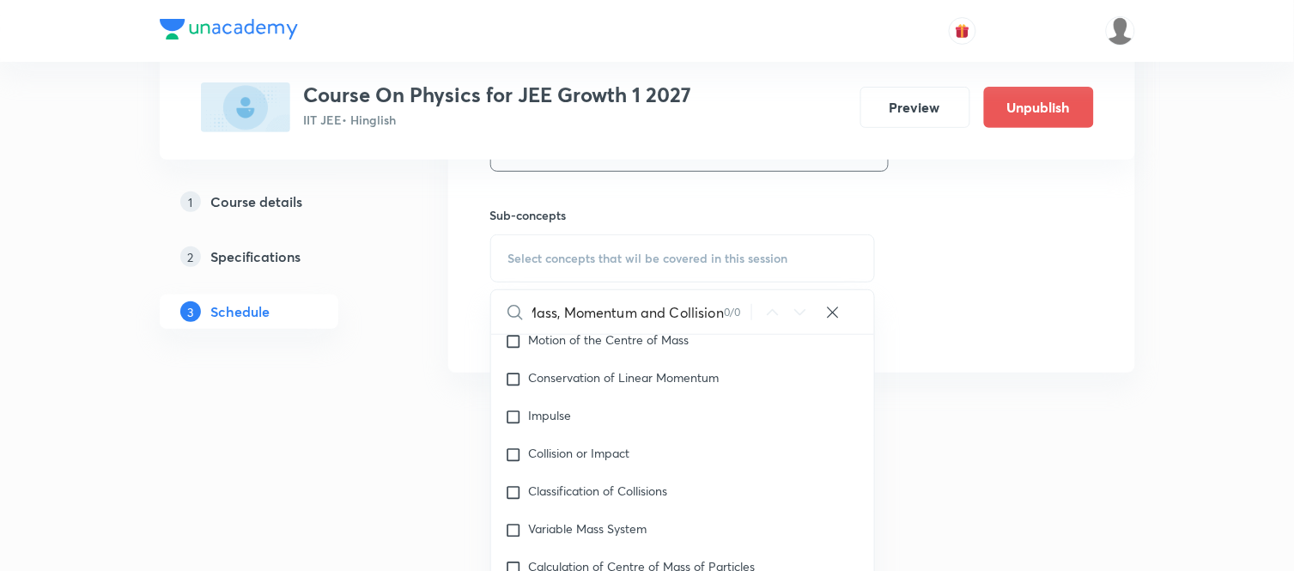
scroll to position [0, 0]
drag, startPoint x: 727, startPoint y: 329, endPoint x: 551, endPoint y: 337, distance: 175.4
click at [550, 331] on div "Centre of Mass, Momentum and Collision 0 / 0 ​" at bounding box center [683, 312] width 384 height 44
drag, startPoint x: 717, startPoint y: 329, endPoint x: 520, endPoint y: 333, distance: 196.7
click at [520, 333] on div "Centre of Mass, Momentum and Collision 0 / 0 ​" at bounding box center [683, 312] width 384 height 44
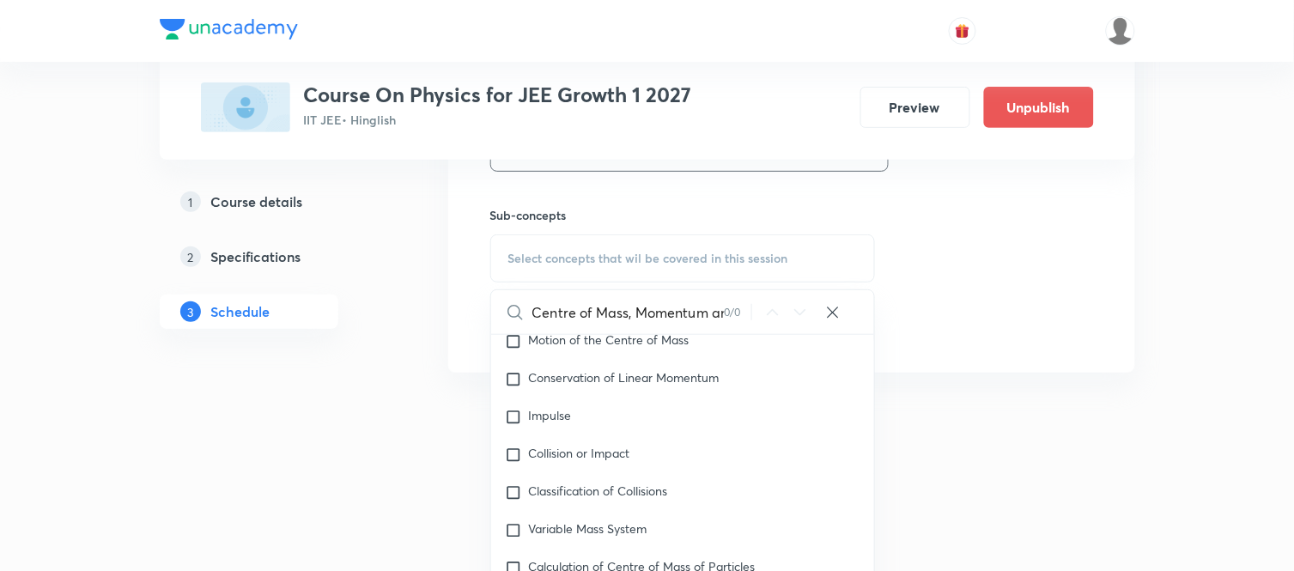
click at [708, 332] on input "Centre of Mass, Momentum and Collision" at bounding box center [628, 312] width 192 height 44
type input "Centre of Mass"
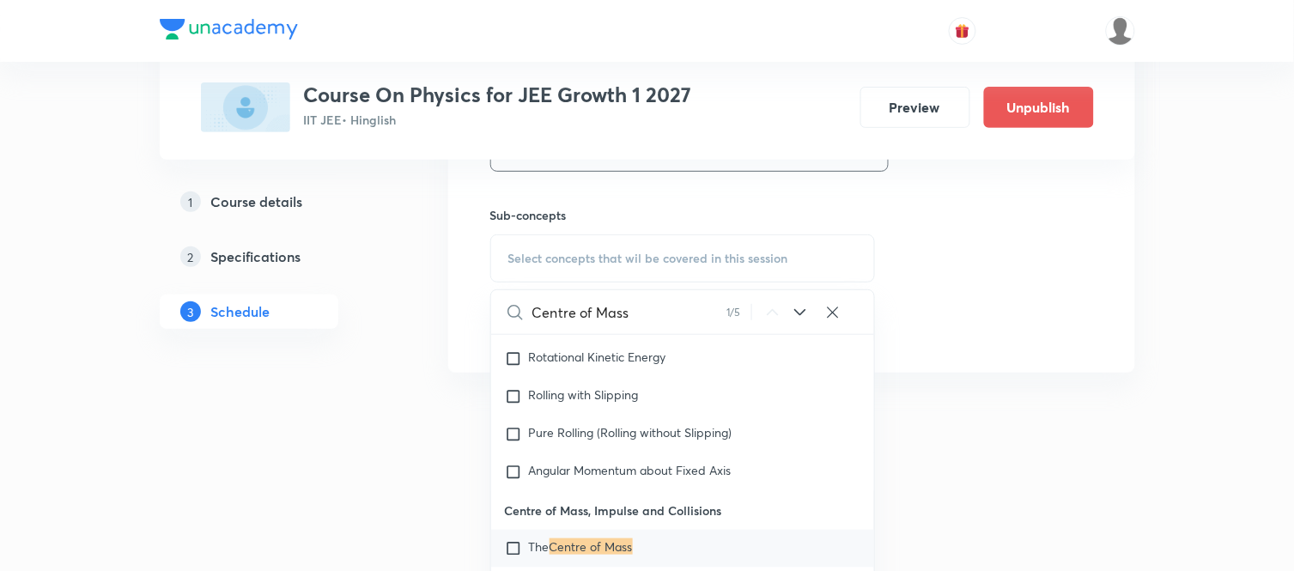
scroll to position [5957, 0]
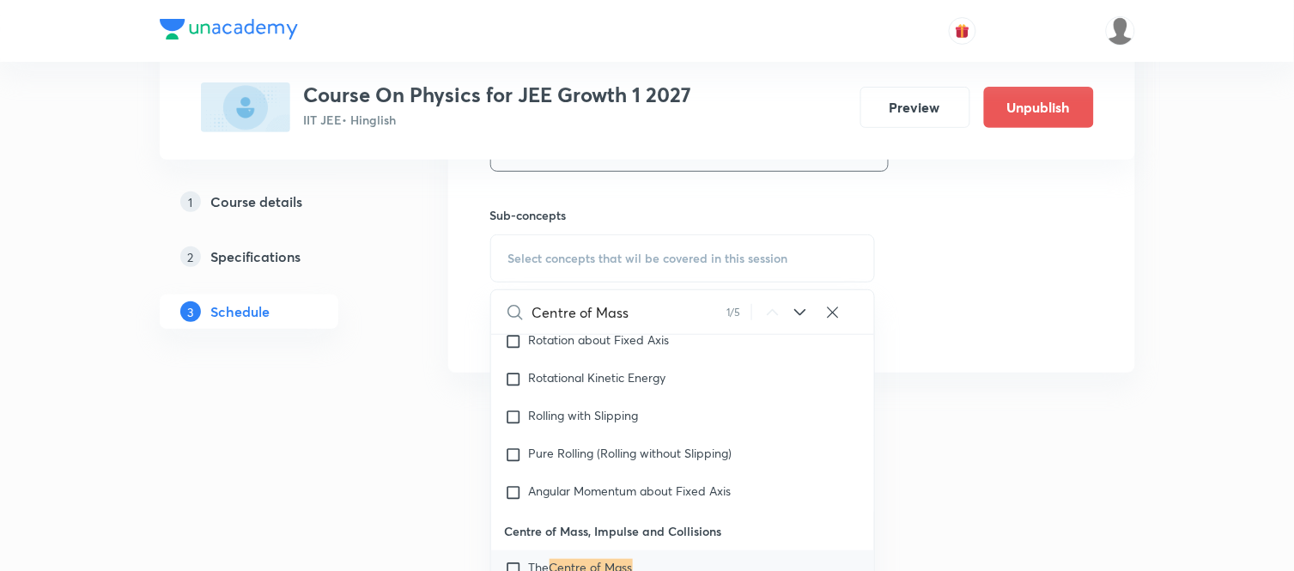
click at [529, 568] on span "The" at bounding box center [539, 567] width 21 height 16
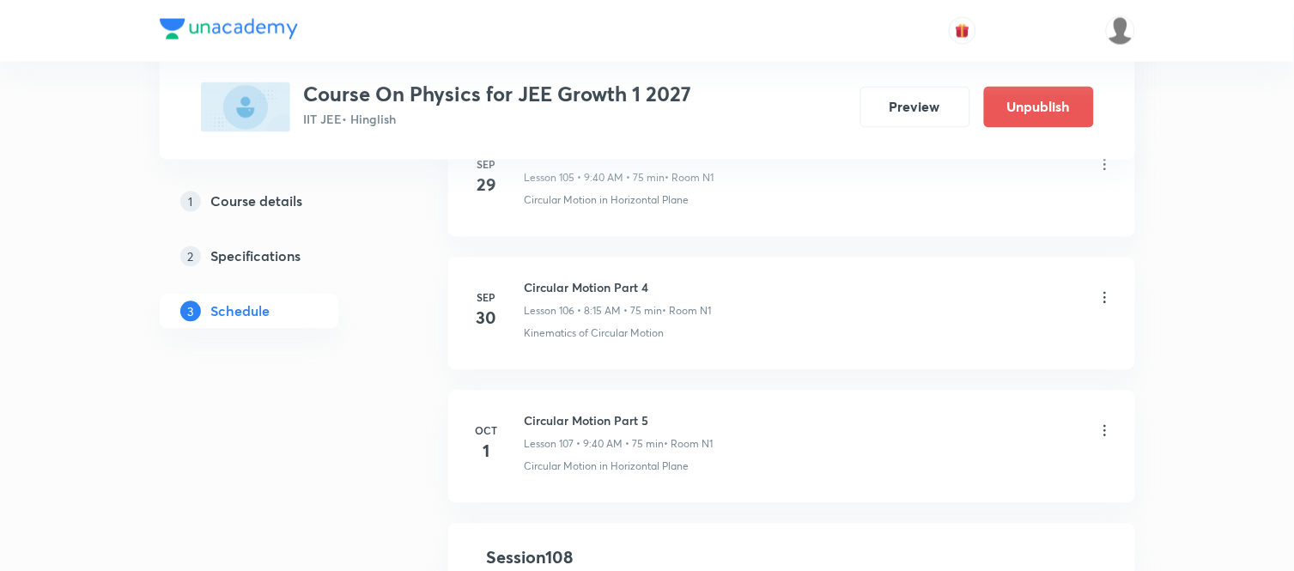
scroll to position [14574, 0]
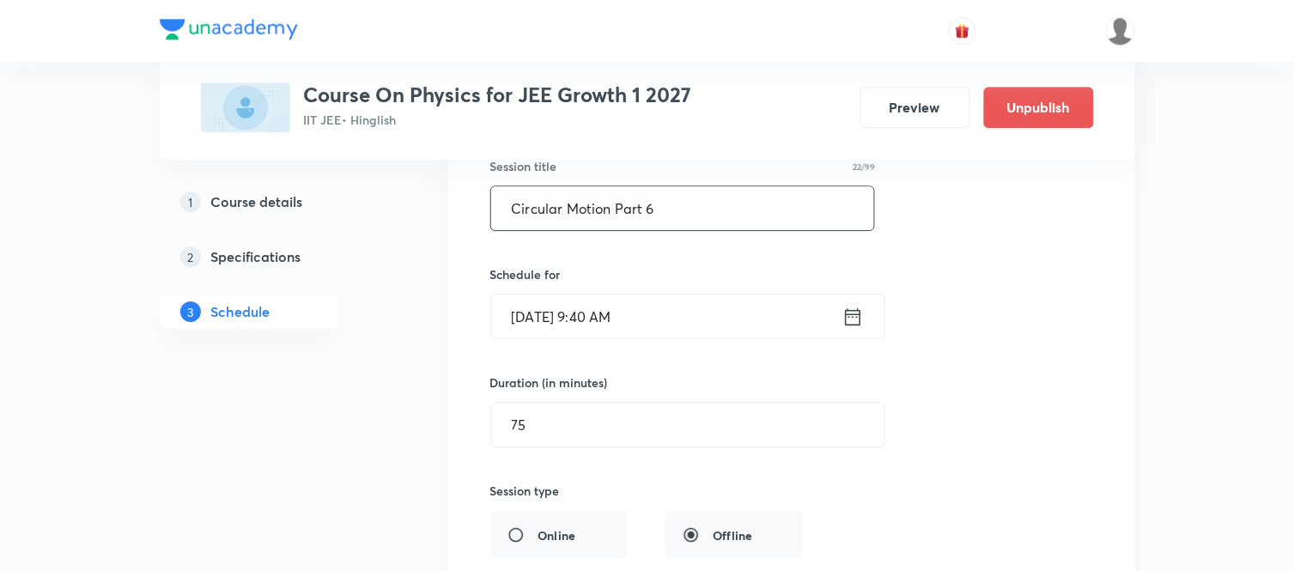
click at [660, 229] on input "Circular Motion Part 6" at bounding box center [683, 208] width 384 height 44
paste input "Centre of Mass, Momentum and Collision"
type input "Centre of Mass, Momentum and Collision Part 1"
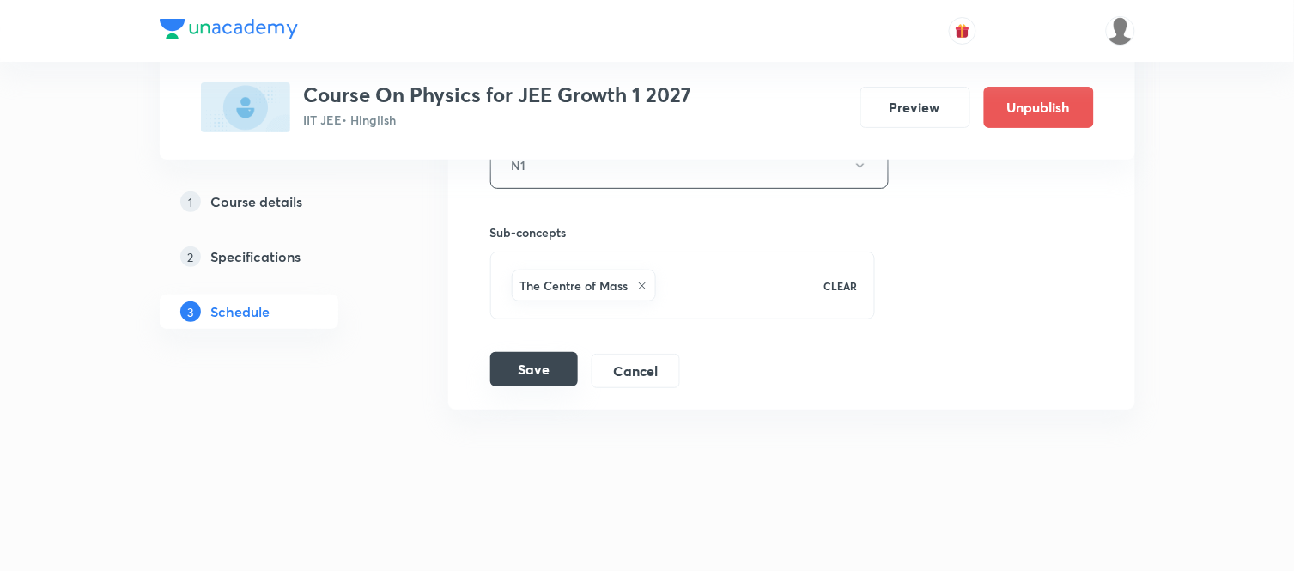
click at [541, 371] on button "Save" at bounding box center [534, 369] width 88 height 34
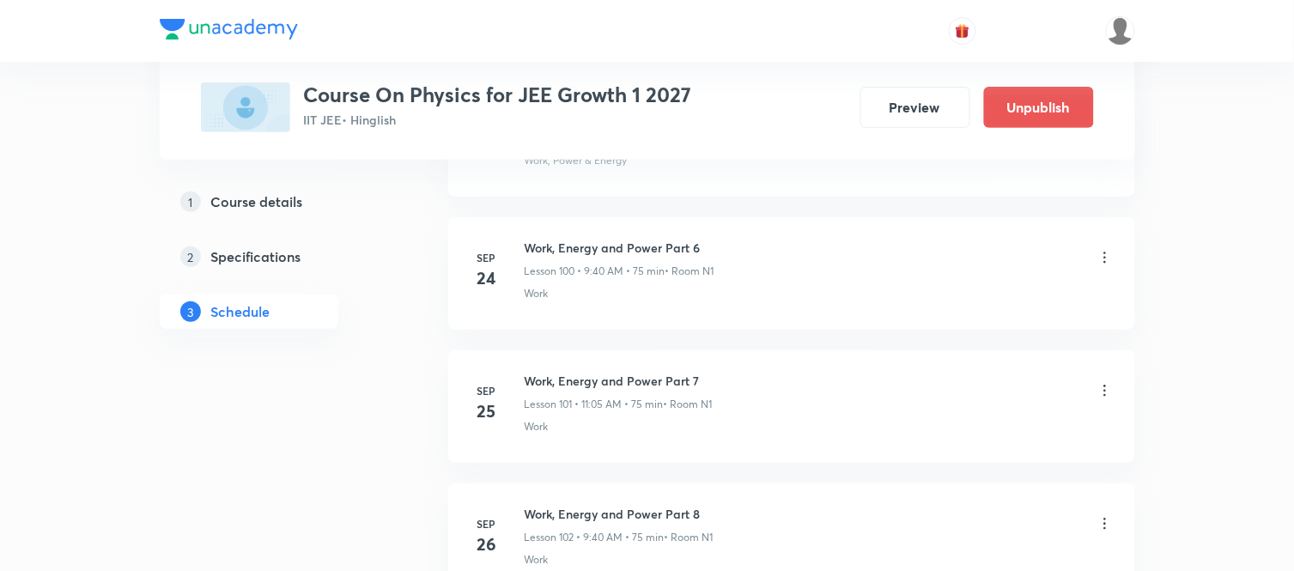
scroll to position [14412, 0]
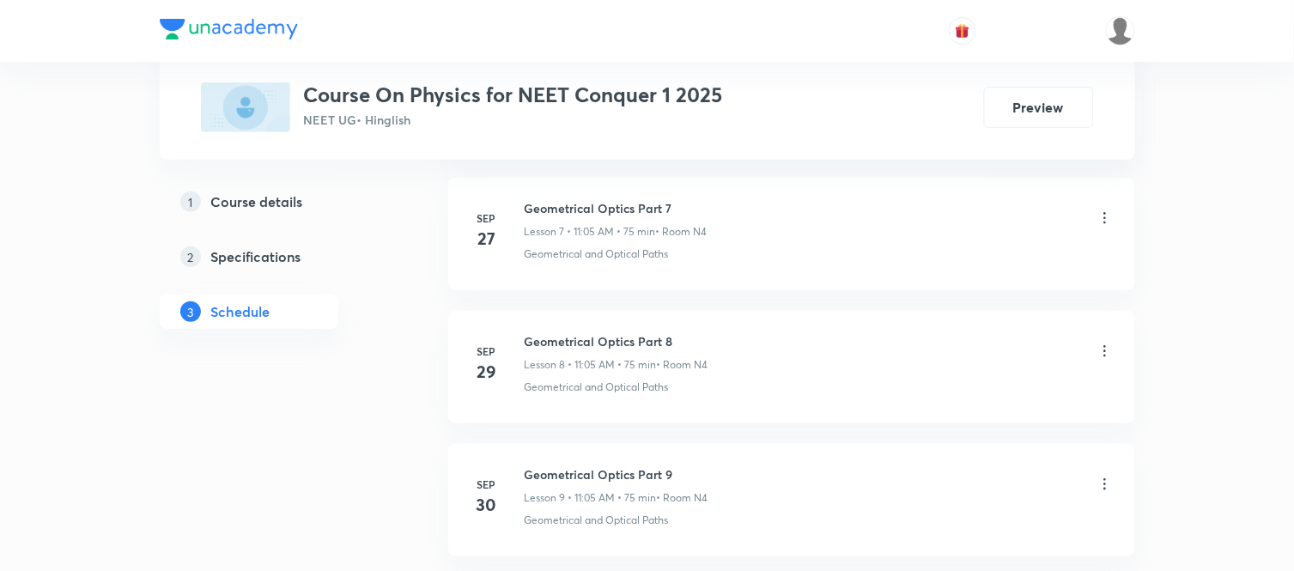
scroll to position [2139, 0]
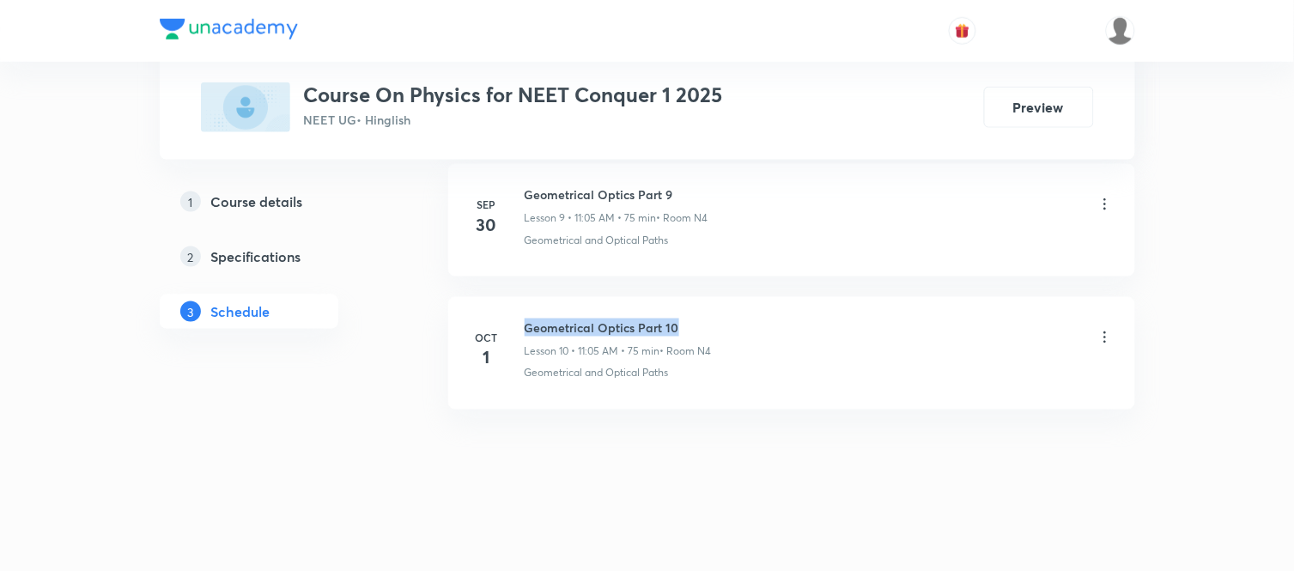
drag, startPoint x: 525, startPoint y: 325, endPoint x: 685, endPoint y: 329, distance: 160.7
click at [685, 329] on h6 "Geometrical Optics Part 10" at bounding box center [618, 328] width 187 height 18
copy h6 "Geometrical Optics Part 10"
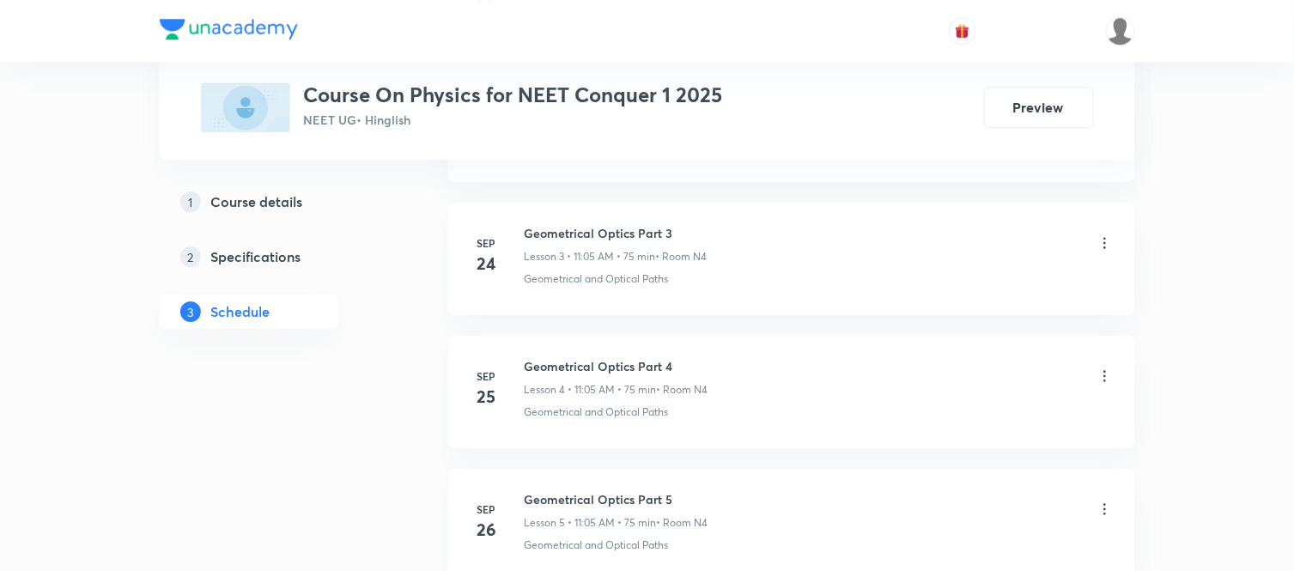
scroll to position [0, 0]
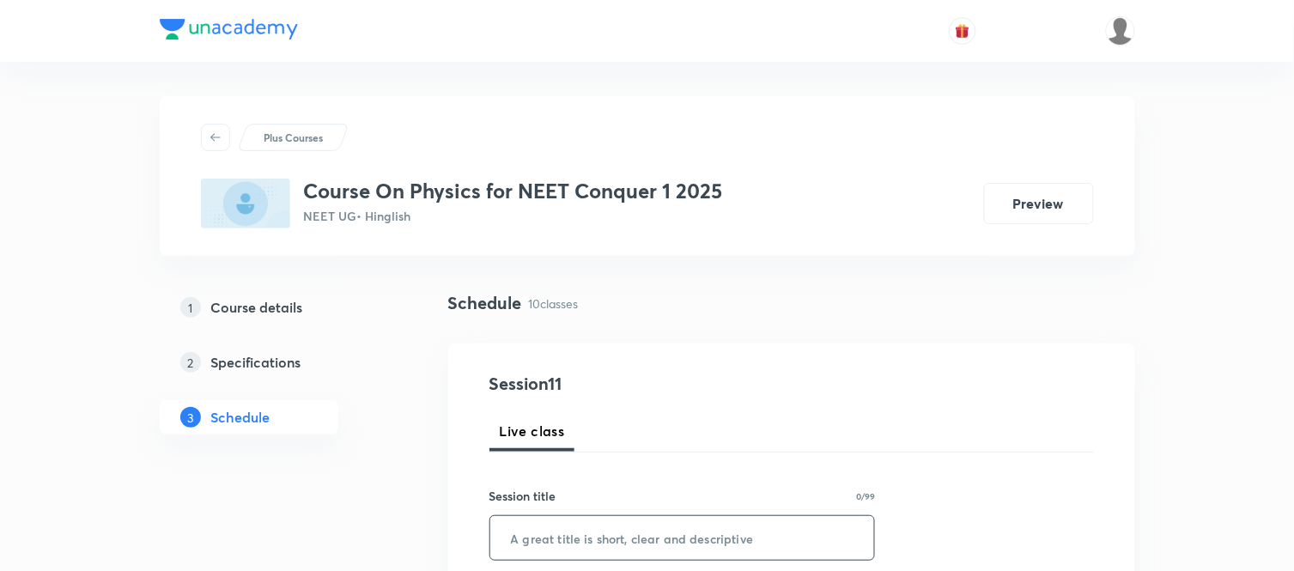
click at [638, 528] on input "text" at bounding box center [682, 538] width 385 height 44
paste input "Geometrical Optics Part 10"
type input "Geometrical Optics Part 11"
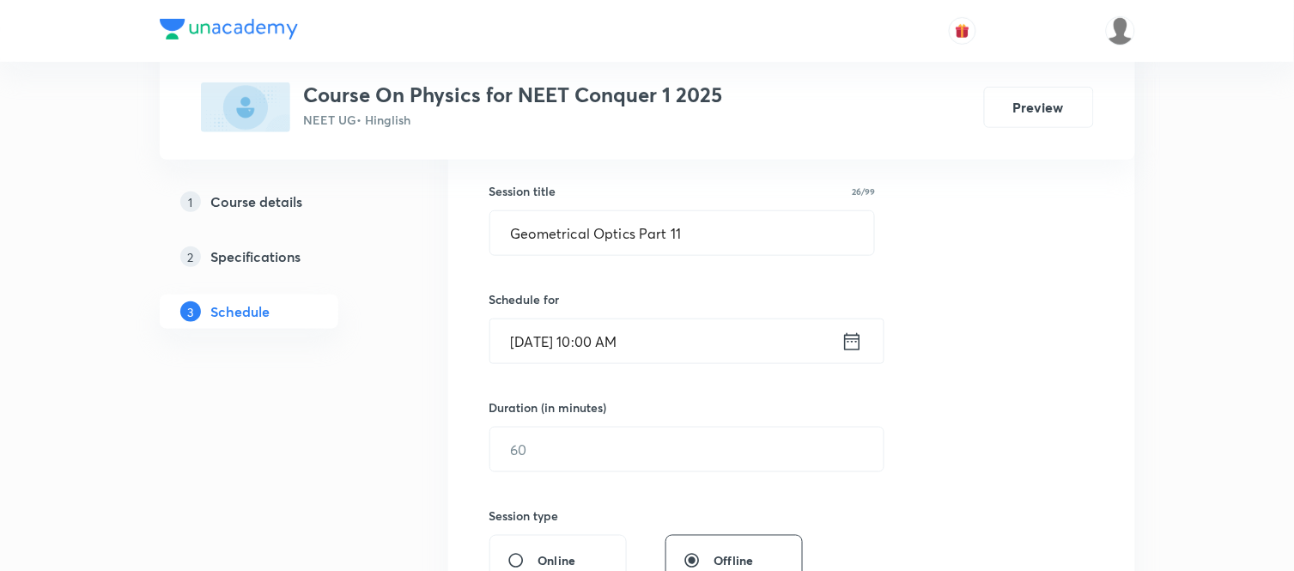
scroll to position [344, 0]
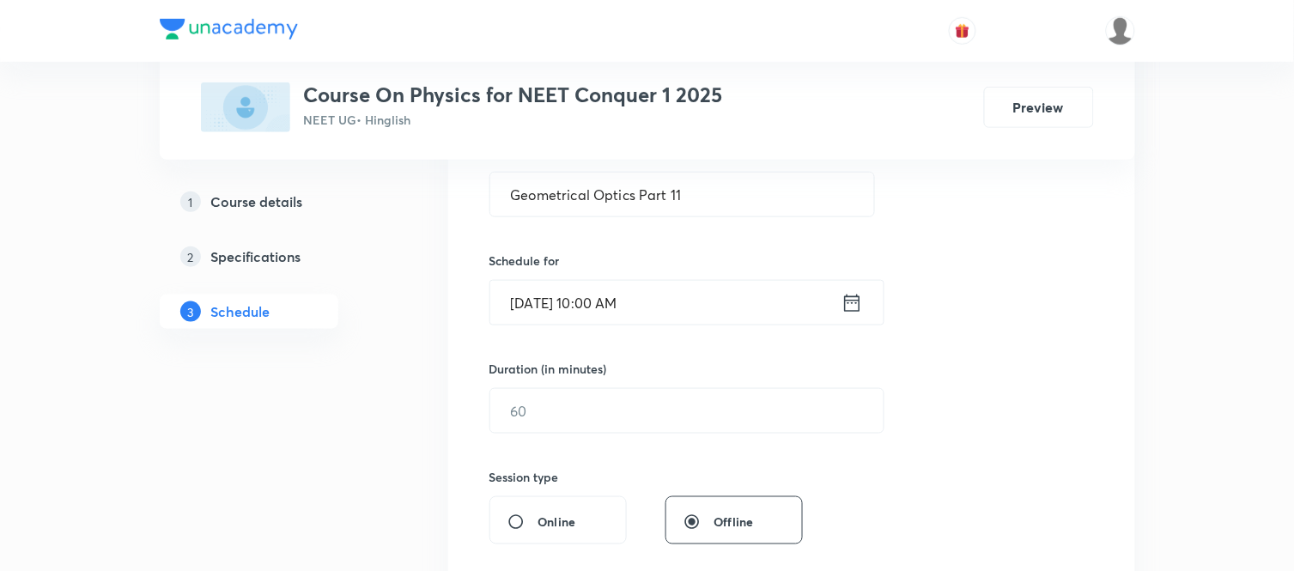
click at [773, 313] on input "[DATE] 10:00 AM" at bounding box center [665, 303] width 351 height 44
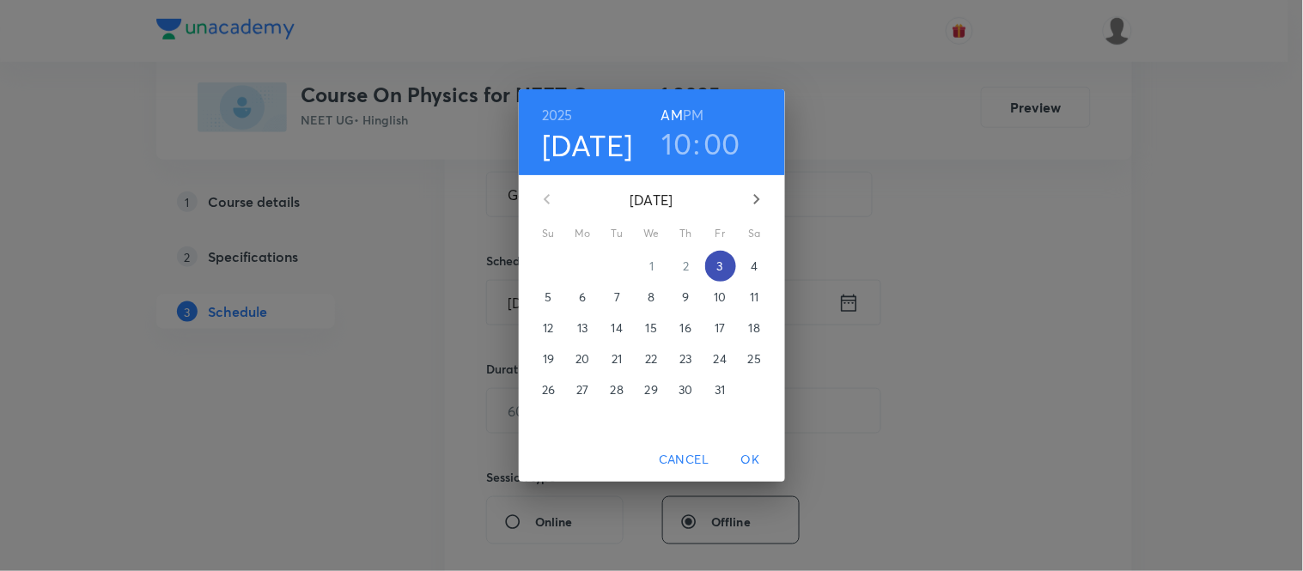
click at [718, 266] on p "3" at bounding box center [720, 266] width 6 height 17
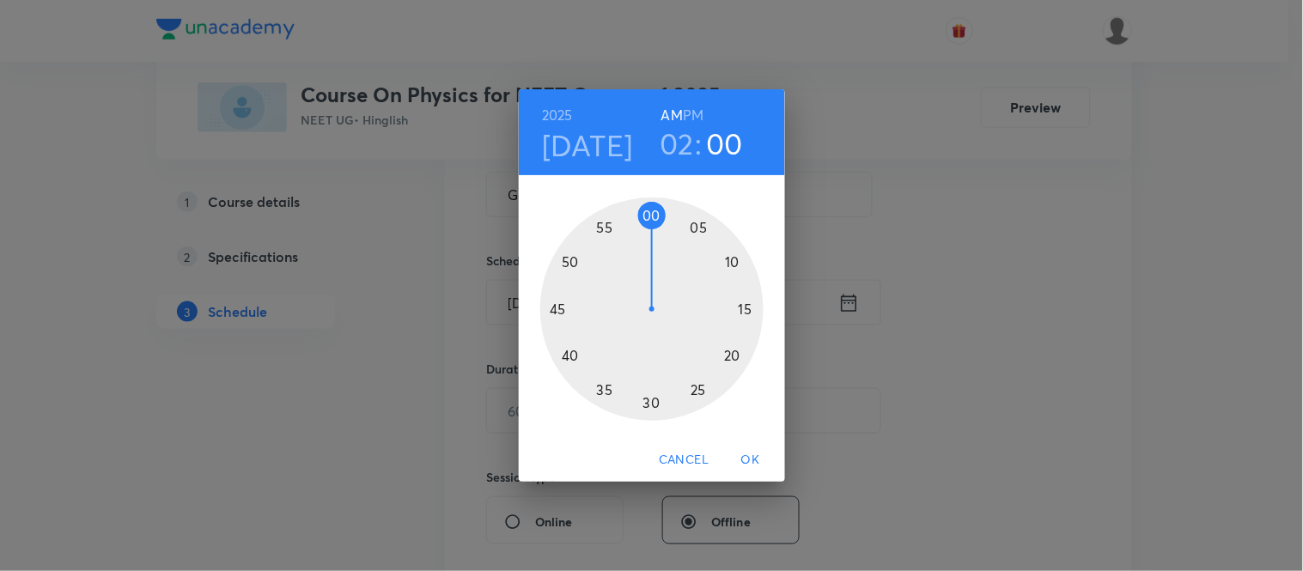
click at [700, 228] on div at bounding box center [651, 309] width 223 height 223
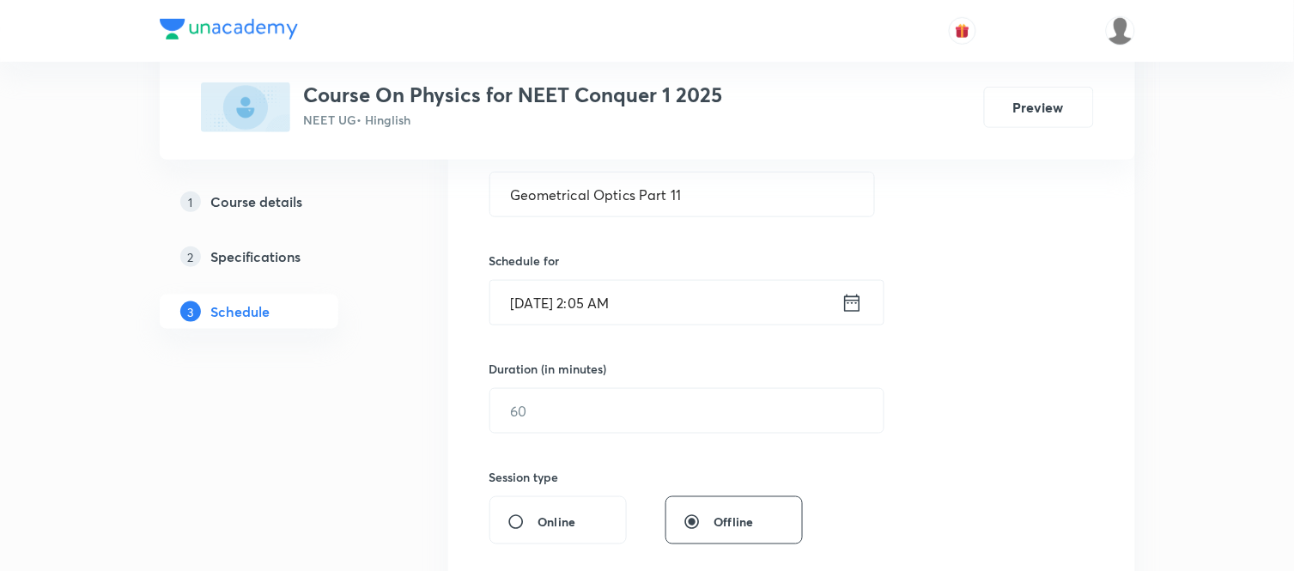
click at [648, 301] on input "[DATE] 2:05 AM" at bounding box center [665, 303] width 351 height 44
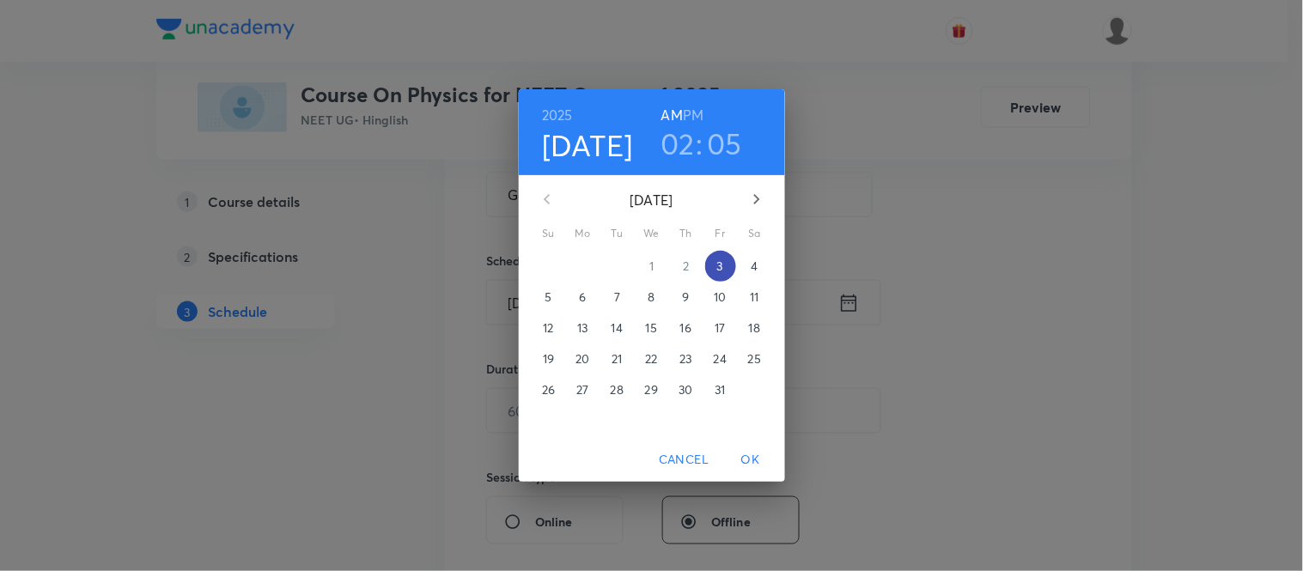
click at [717, 266] on p "3" at bounding box center [720, 266] width 6 height 17
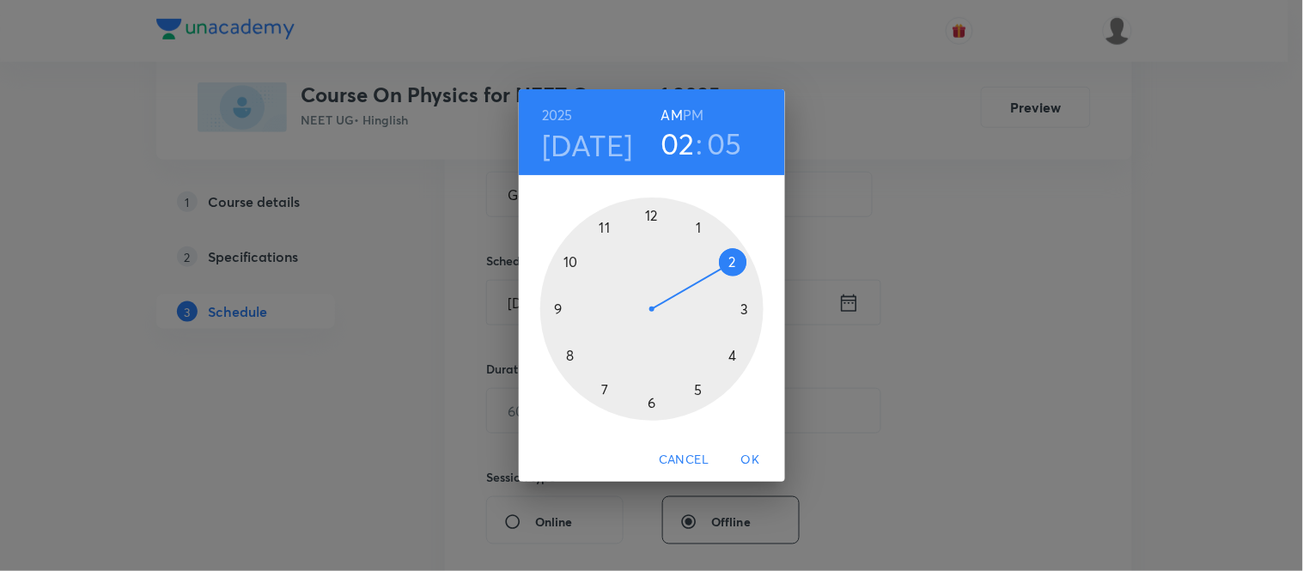
click at [605, 232] on div at bounding box center [651, 309] width 223 height 223
click at [698, 227] on div at bounding box center [651, 309] width 223 height 223
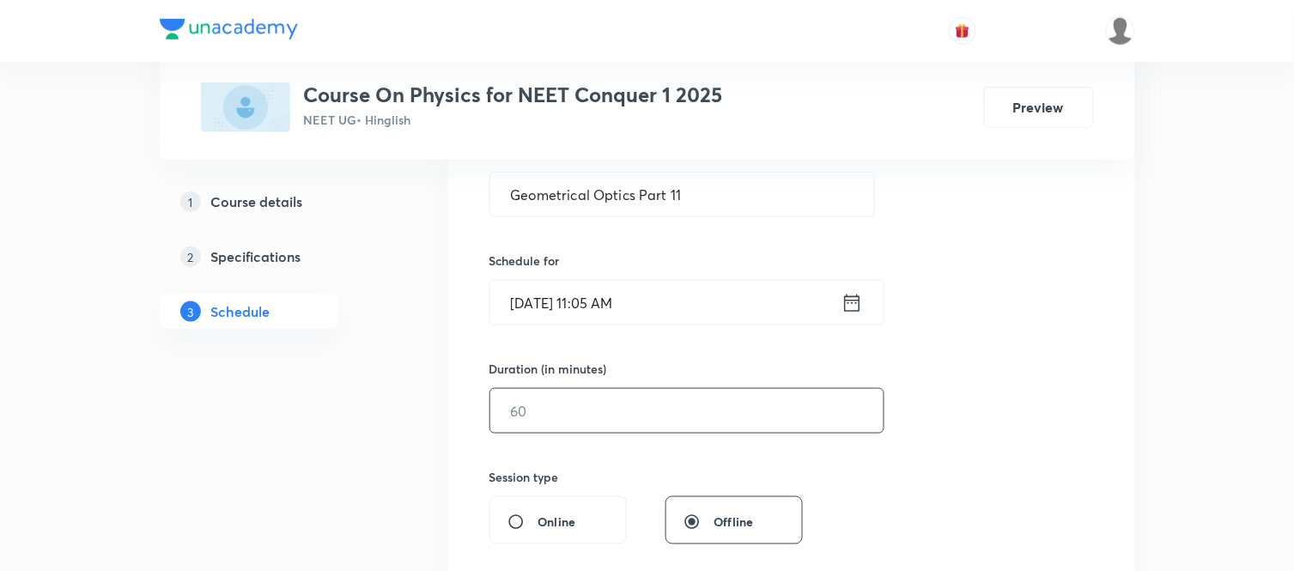
click at [606, 400] on input "text" at bounding box center [686, 411] width 393 height 44
type input "130"
click at [1001, 410] on div "Session 11 Live class Session title 26/99 Geometrical Optics Part 11 ​ Schedule…" at bounding box center [792, 430] width 605 height 806
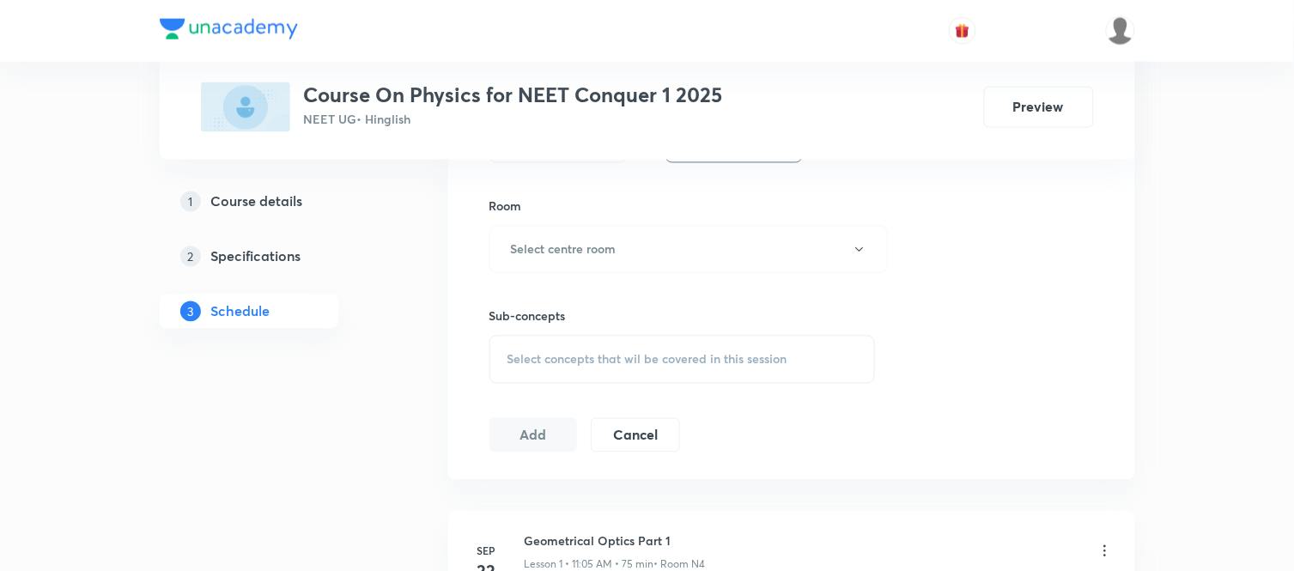
scroll to position [763, 0]
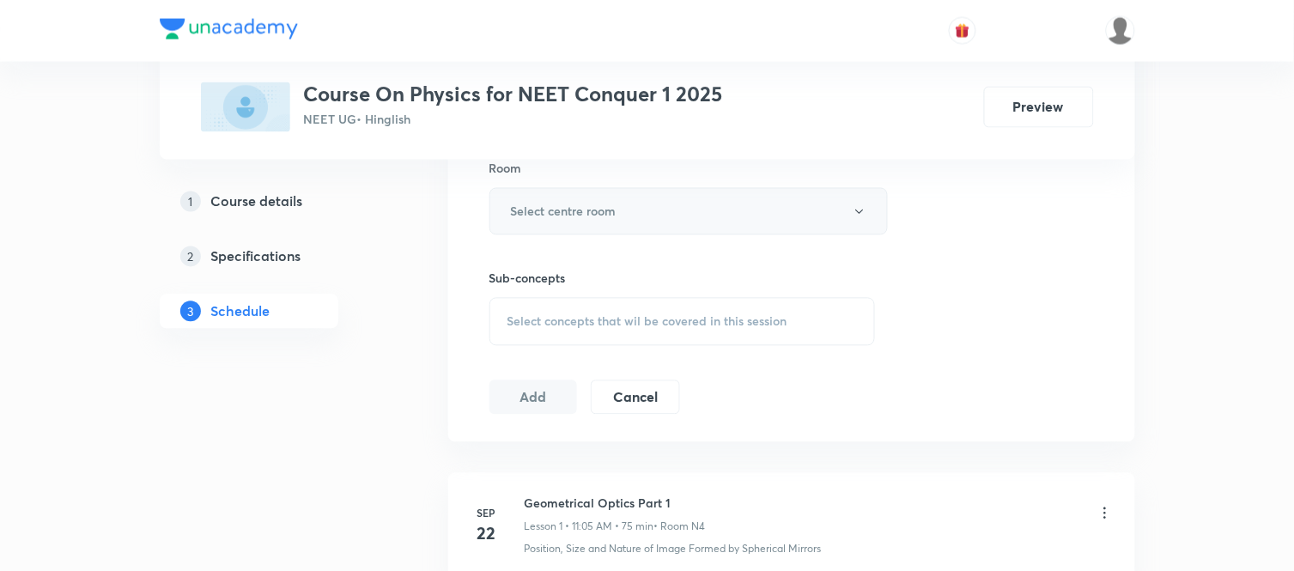
click at [682, 220] on button "Select centre room" at bounding box center [689, 211] width 398 height 47
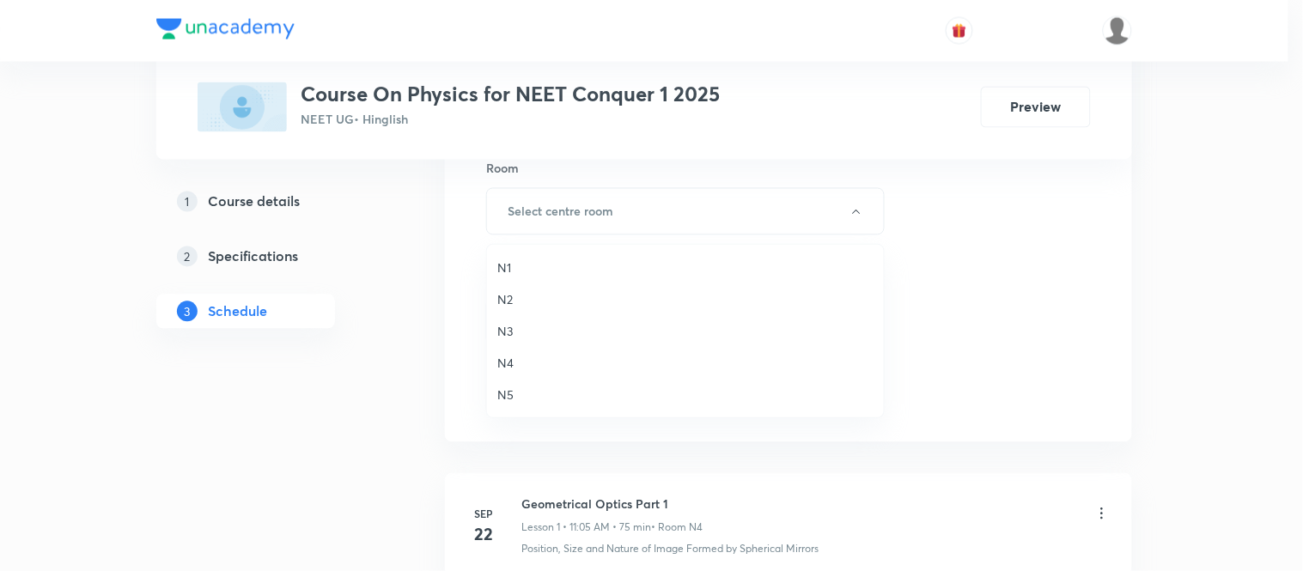
click at [507, 388] on span "N5" at bounding box center [685, 395] width 376 height 18
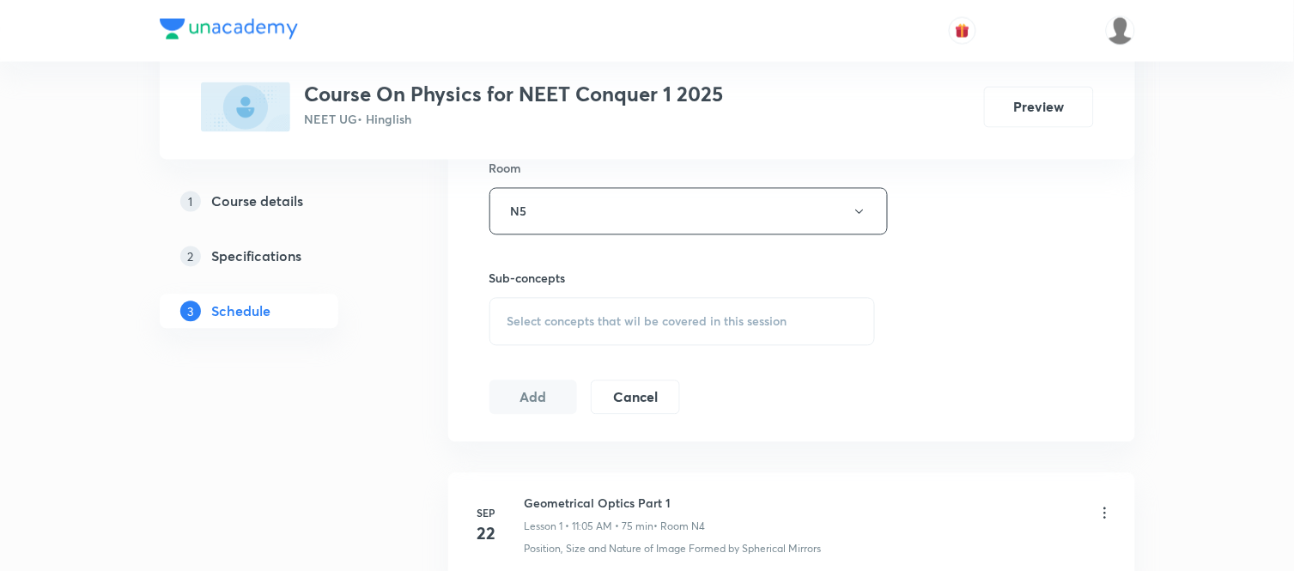
click at [562, 326] on span "Select concepts that wil be covered in this session" at bounding box center [648, 322] width 280 height 14
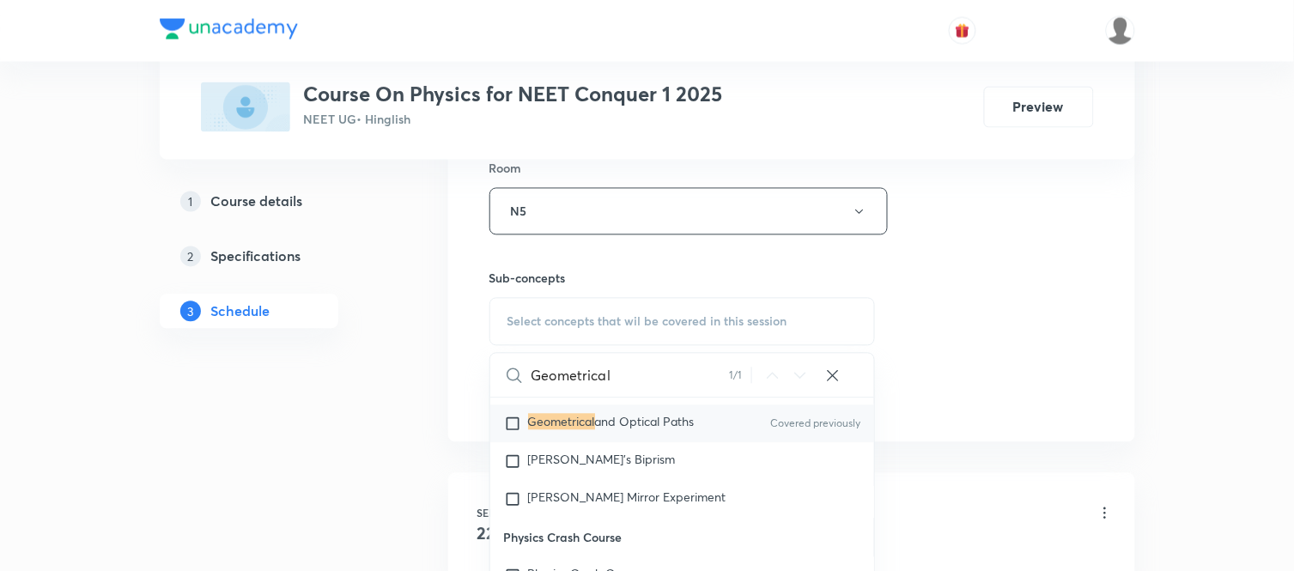
scroll to position [26076, 0]
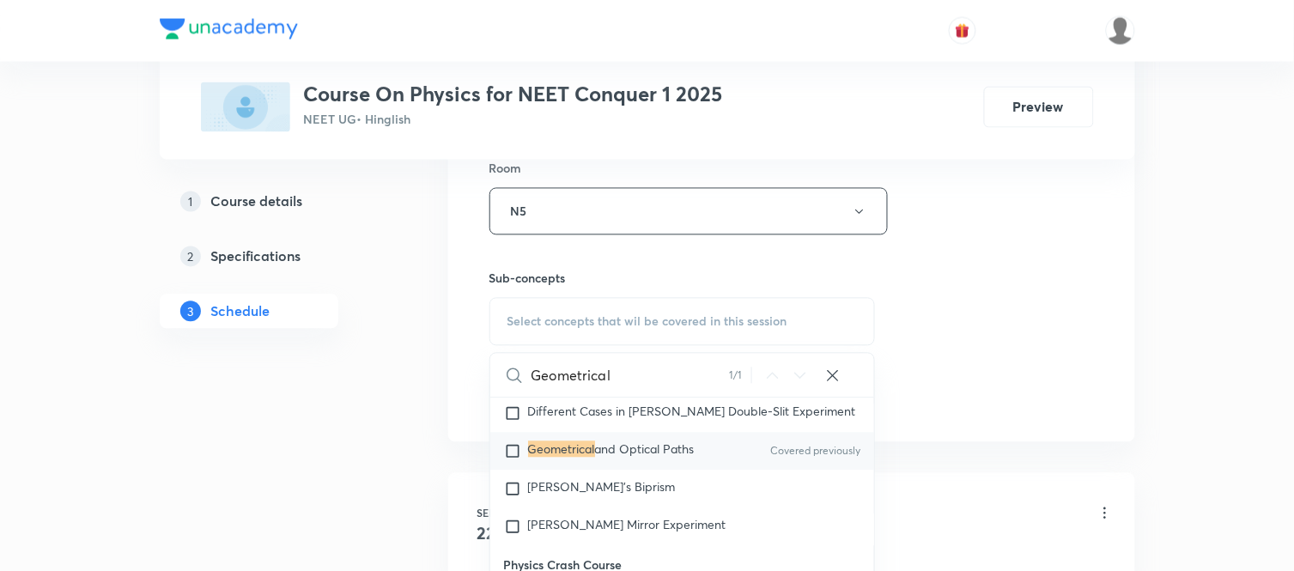
type input "Geometrical"
click at [604, 458] on span "and Optical Paths" at bounding box center [645, 449] width 100 height 16
checkbox input "true"
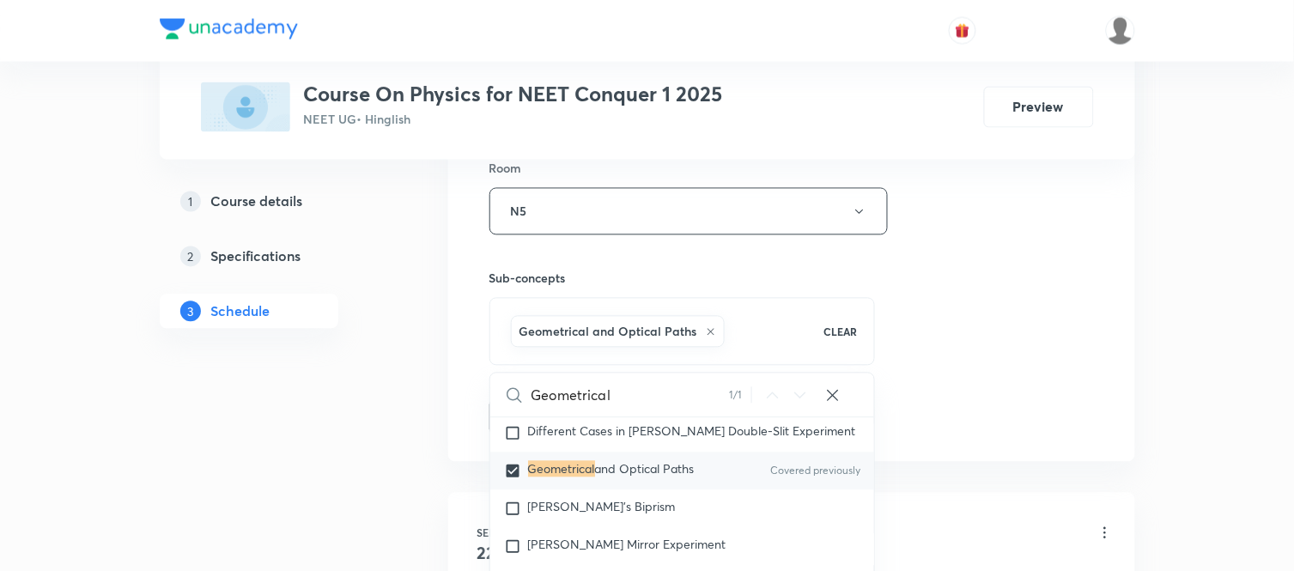
click at [988, 330] on div "Session 11 Live class Session title 26/99 Geometrical Optics Part 11 ​ Schedule…" at bounding box center [792, 21] width 605 height 826
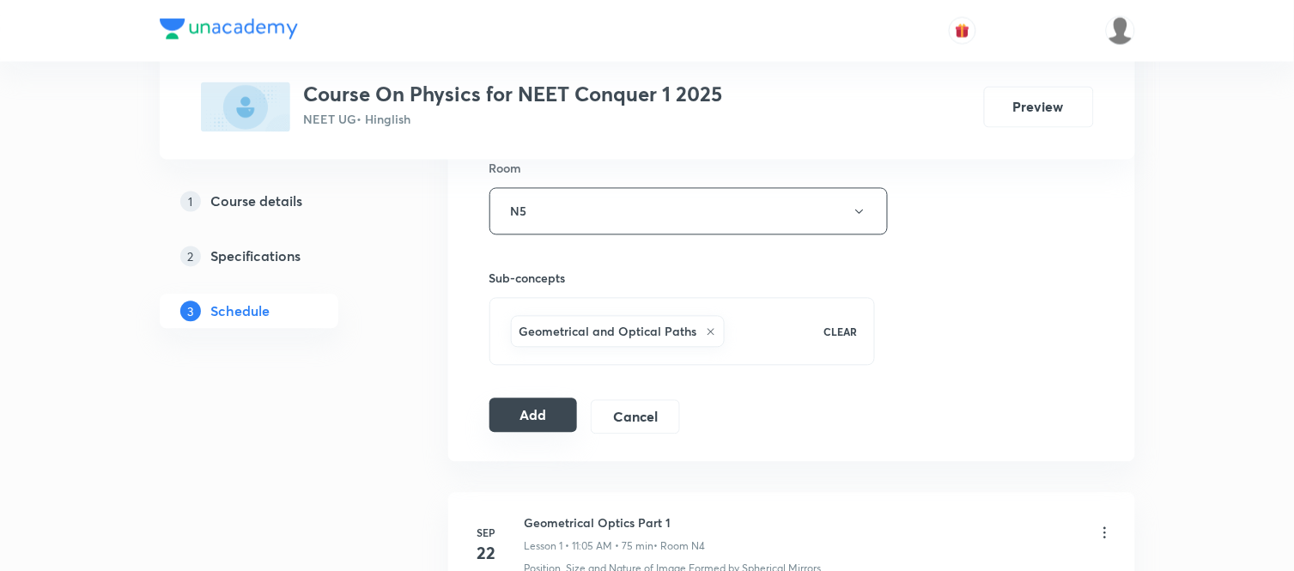
click at [547, 415] on button "Add" at bounding box center [534, 415] width 88 height 34
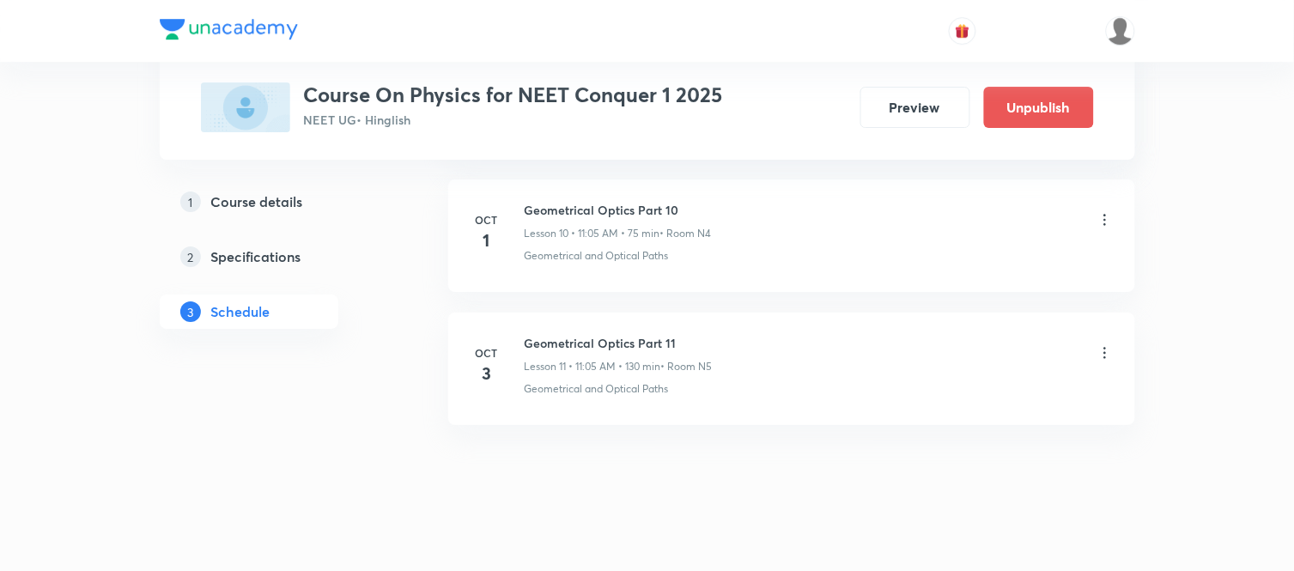
scroll to position [1481, 0]
